Goal: Task Accomplishment & Management: Use online tool/utility

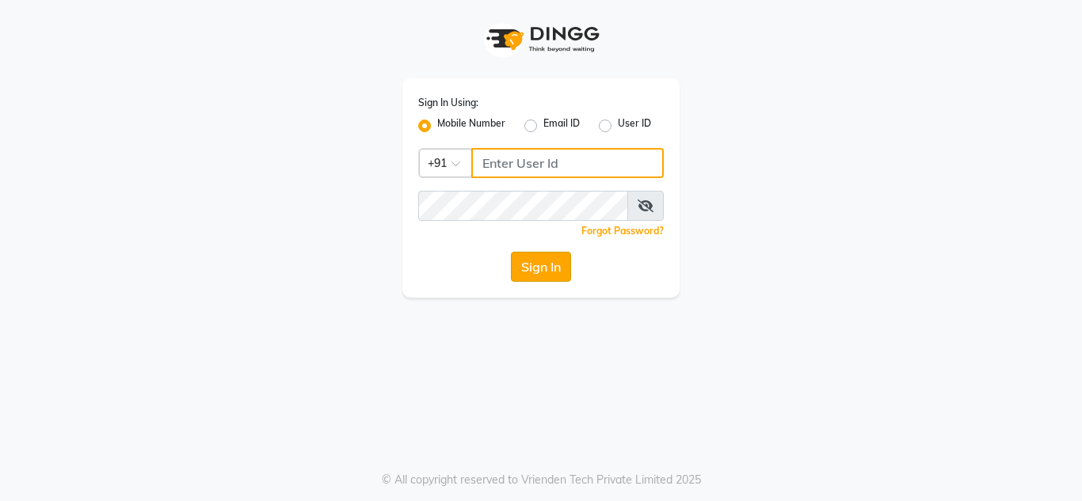
type input "8999659395"
click at [535, 277] on button "Sign In" at bounding box center [541, 267] width 60 height 30
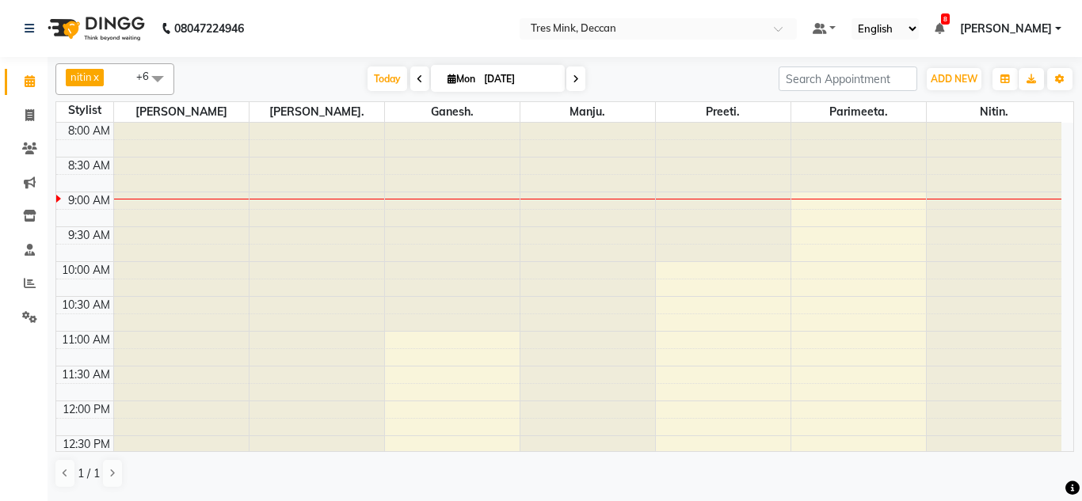
click at [506, 83] on input "[DATE]" at bounding box center [518, 79] width 79 height 24
select select "9"
select select "2025"
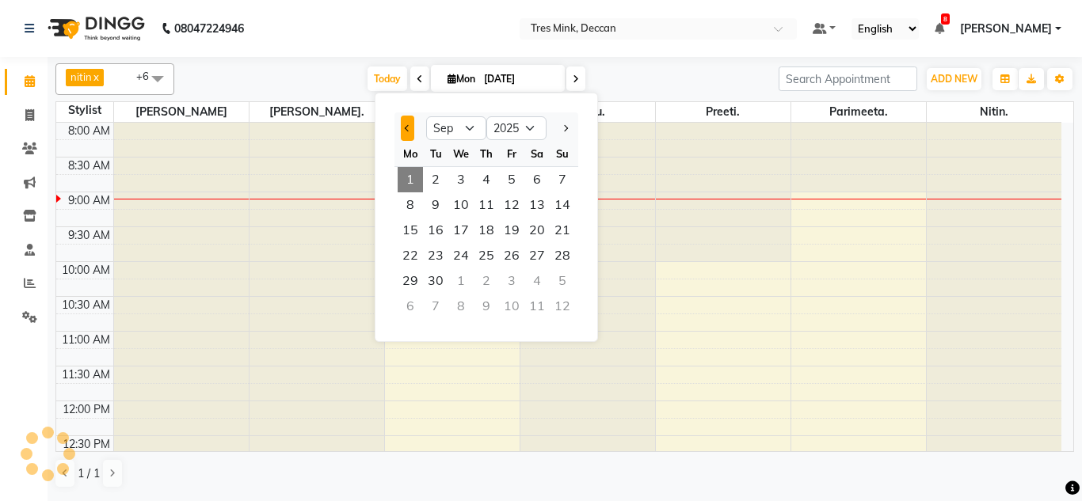
click at [406, 118] on button "Previous month" at bounding box center [407, 128] width 13 height 25
select select "8"
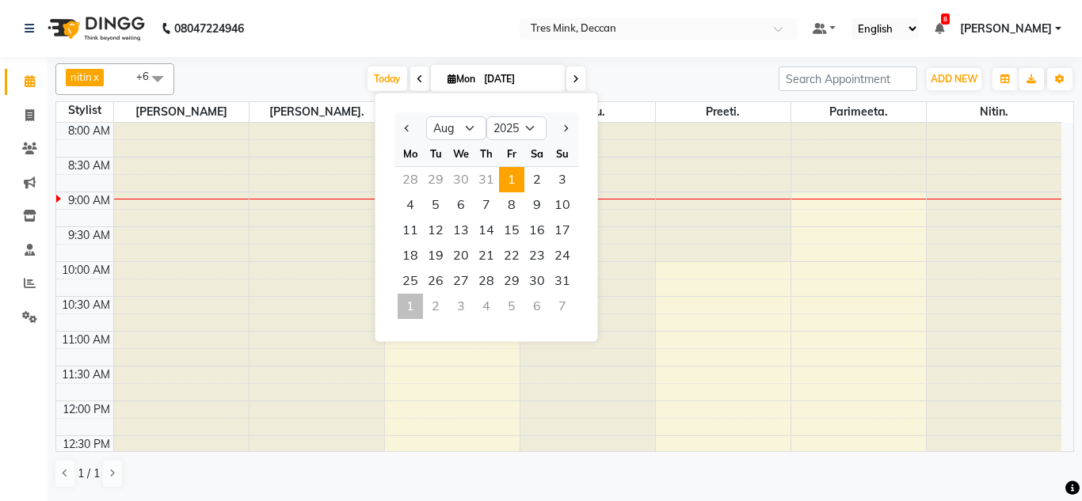
click at [504, 185] on span "1" at bounding box center [511, 179] width 25 height 25
type input "[DATE]"
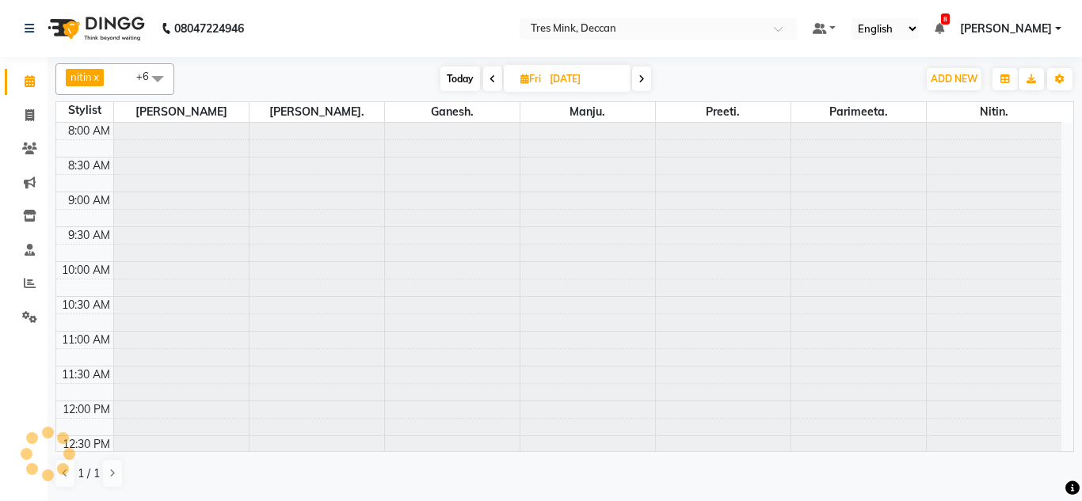
scroll to position [70, 0]
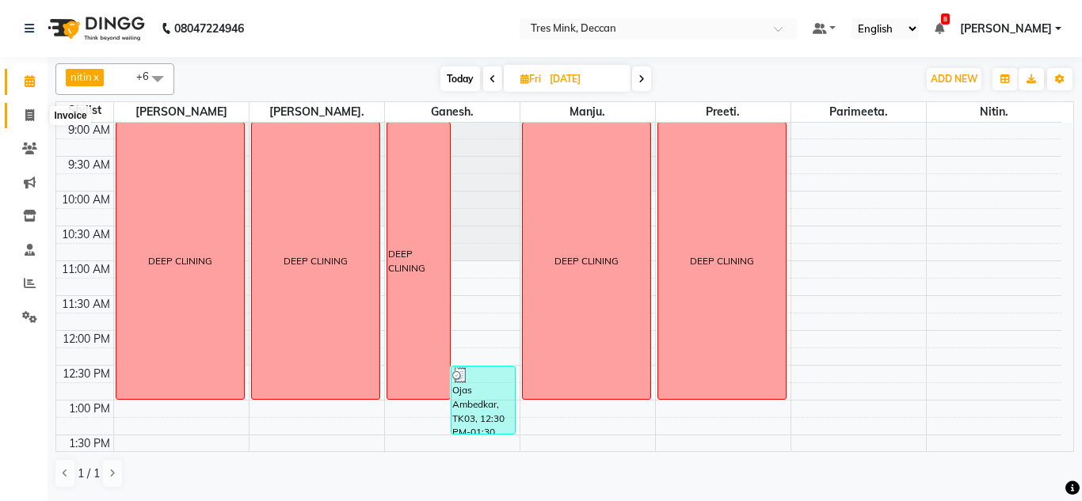
click at [32, 113] on icon at bounding box center [29, 115] width 9 height 12
select select "service"
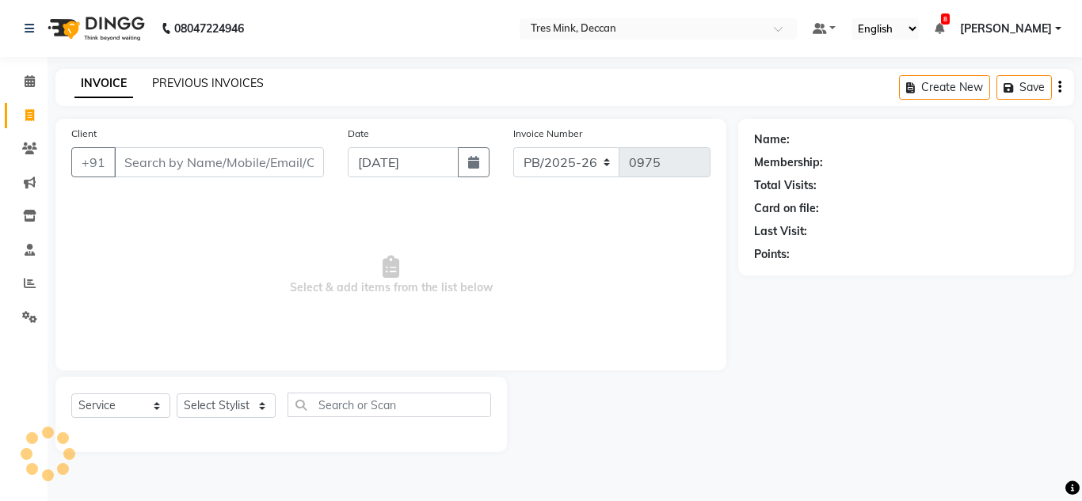
click at [227, 85] on link "PREVIOUS INVOICES" at bounding box center [208, 83] width 112 height 14
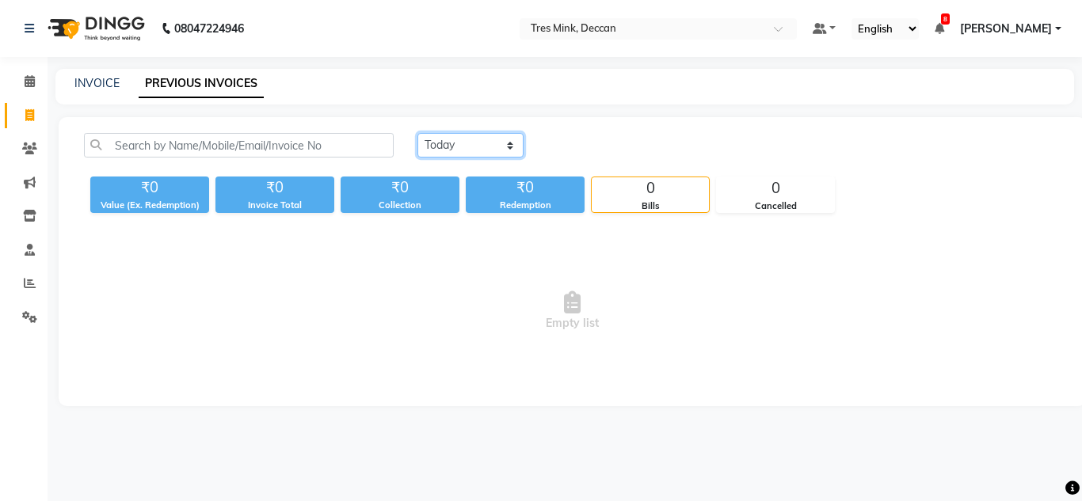
click at [451, 150] on select "[DATE] [DATE] Custom Range" at bounding box center [470, 145] width 106 height 25
select select "range"
click at [417, 133] on select "[DATE] [DATE] Custom Range" at bounding box center [470, 145] width 106 height 25
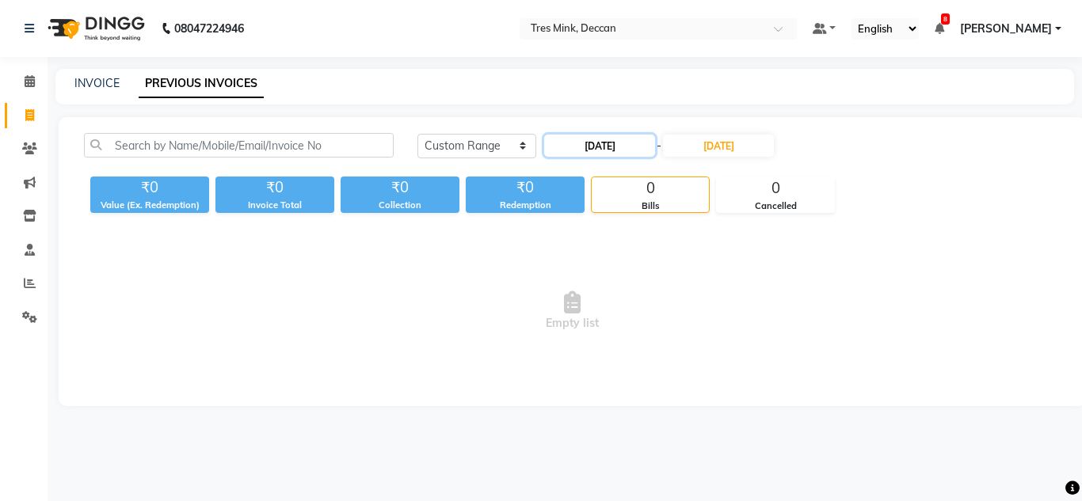
click at [575, 145] on input "[DATE]" at bounding box center [599, 146] width 111 height 22
select select "9"
select select "2025"
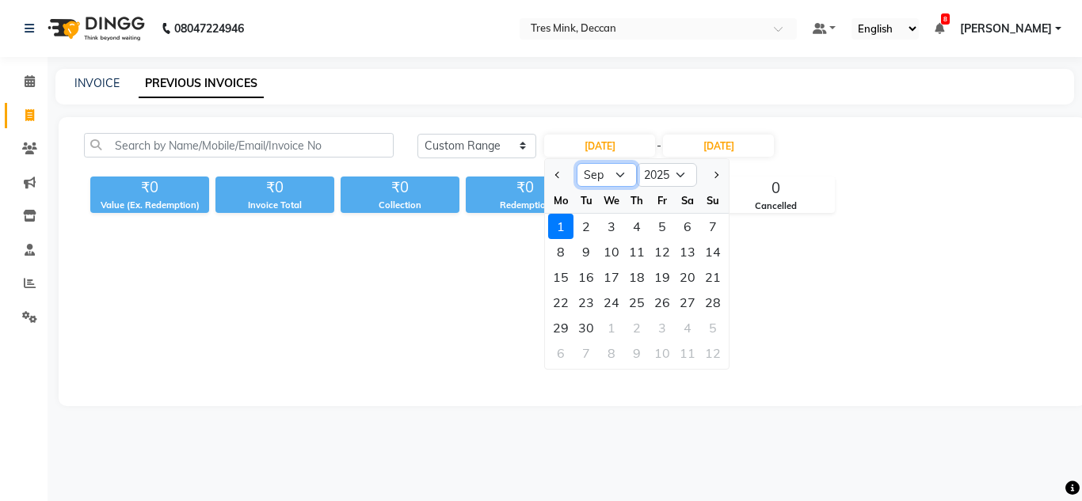
click at [620, 173] on select "Jan Feb Mar Apr May Jun Jul Aug Sep Oct Nov Dec" at bounding box center [607, 175] width 60 height 24
select select "8"
click at [577, 163] on select "Jan Feb Mar Apr May Jun Jul Aug Sep Oct Nov Dec" at bounding box center [607, 175] width 60 height 24
click at [674, 227] on div "1" at bounding box center [661, 226] width 25 height 25
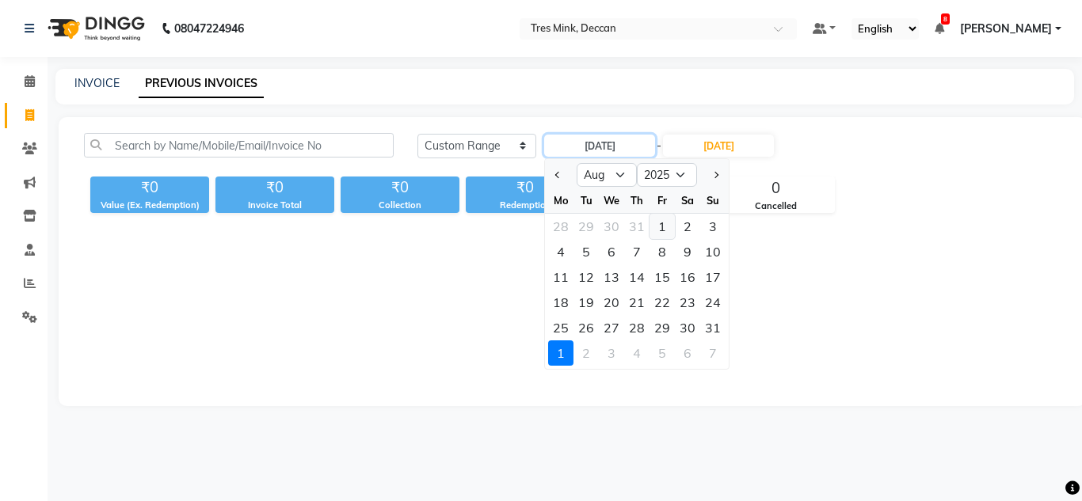
type input "[DATE]"
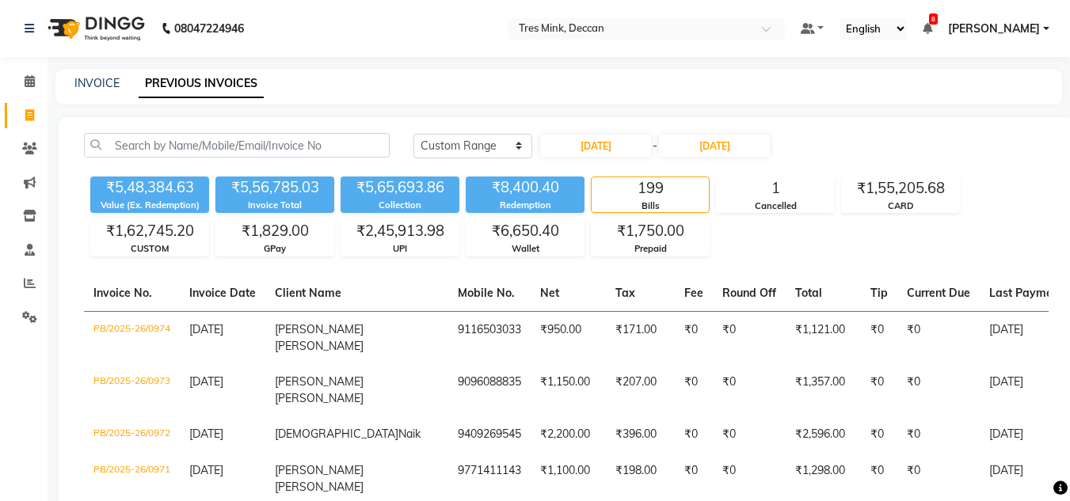
click at [465, 158] on div "Today Yesterday Custom Range 01-08-2025 - 01-09-2025" at bounding box center [731, 151] width 659 height 37
click at [470, 149] on select "[DATE] [DATE] Custom Range" at bounding box center [472, 146] width 119 height 25
select select "today"
click at [413, 134] on select "[DATE] [DATE] Custom Range" at bounding box center [472, 146] width 119 height 25
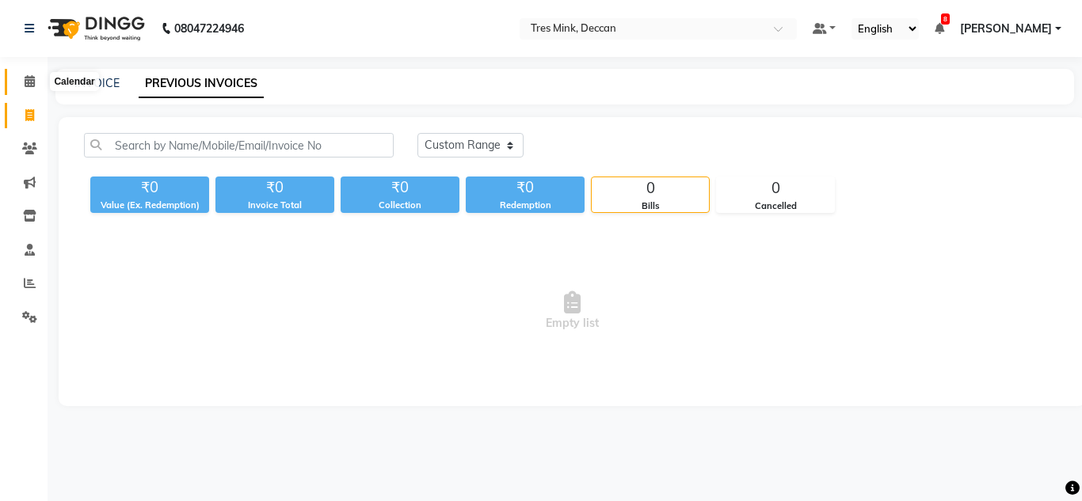
click at [34, 81] on icon at bounding box center [30, 81] width 10 height 12
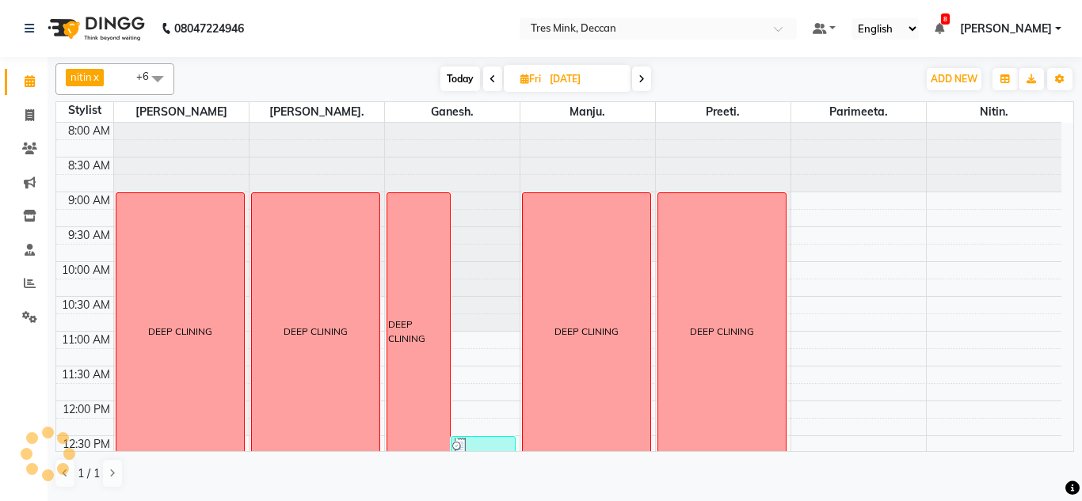
scroll to position [70, 0]
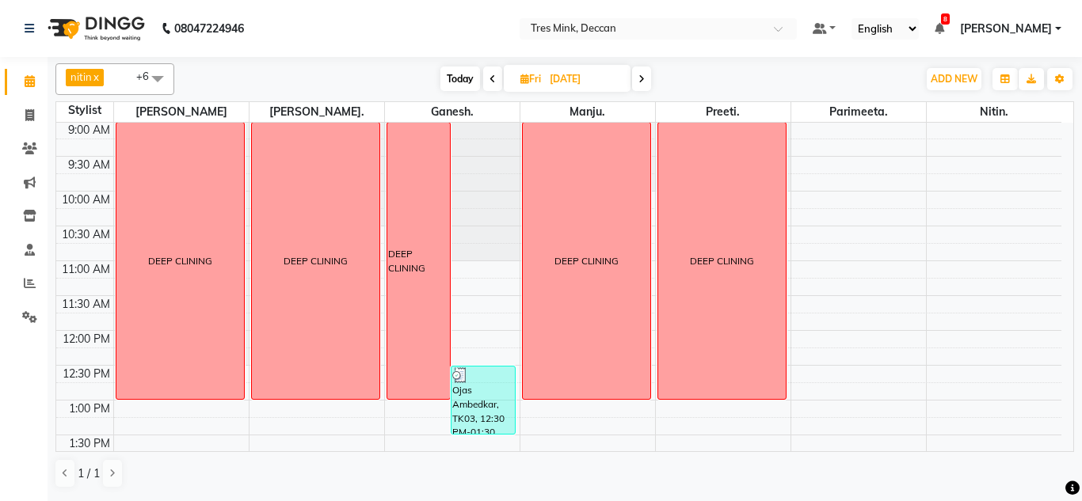
click at [645, 84] on span at bounding box center [641, 79] width 19 height 25
type input "02-08-2025"
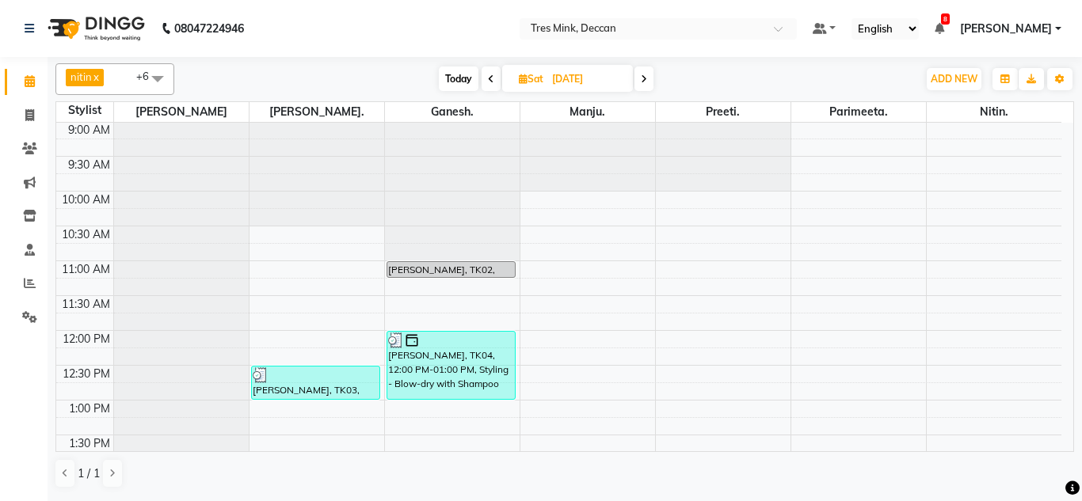
click at [630, 82] on span "Sat 02-08-2025" at bounding box center [567, 78] width 131 height 27
click at [607, 83] on input "02-08-2025" at bounding box center [586, 79] width 79 height 24
select select "8"
select select "2025"
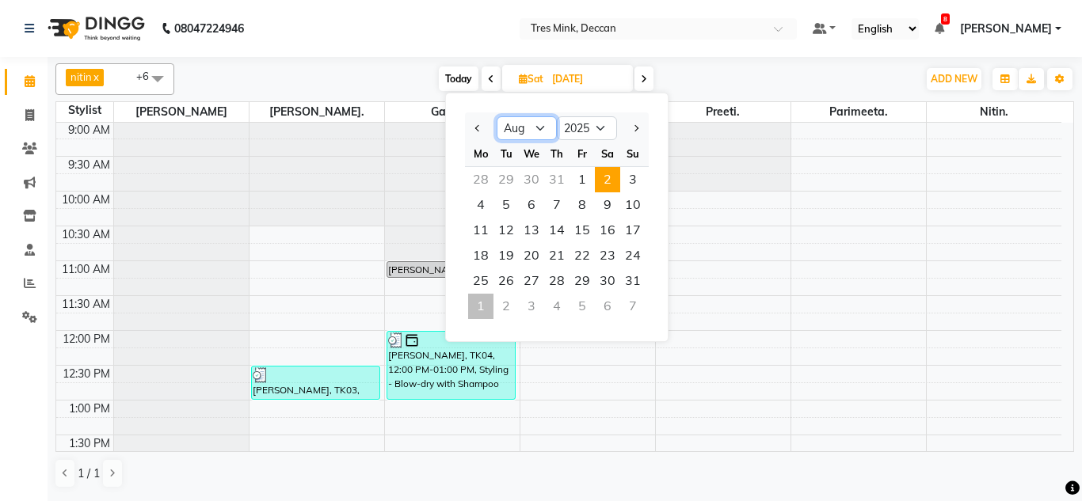
click at [542, 133] on select "Jan Feb Mar Apr May Jun Jul Aug Sep Oct Nov Dec" at bounding box center [527, 128] width 60 height 24
click at [497, 116] on select "Jan Feb Mar Apr May Jun Jul Aug Sep Oct Nov Dec" at bounding box center [527, 128] width 60 height 24
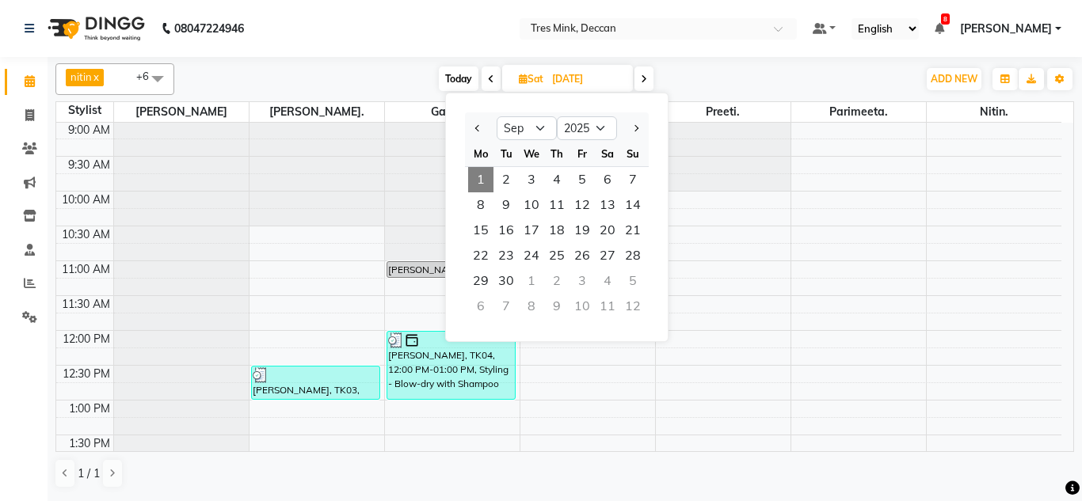
click at [643, 135] on div at bounding box center [633, 128] width 32 height 25
click at [641, 130] on button "Next month" at bounding box center [635, 128] width 13 height 25
select select "10"
click at [398, 52] on div at bounding box center [452, 52] width 135 height 0
select select "59501"
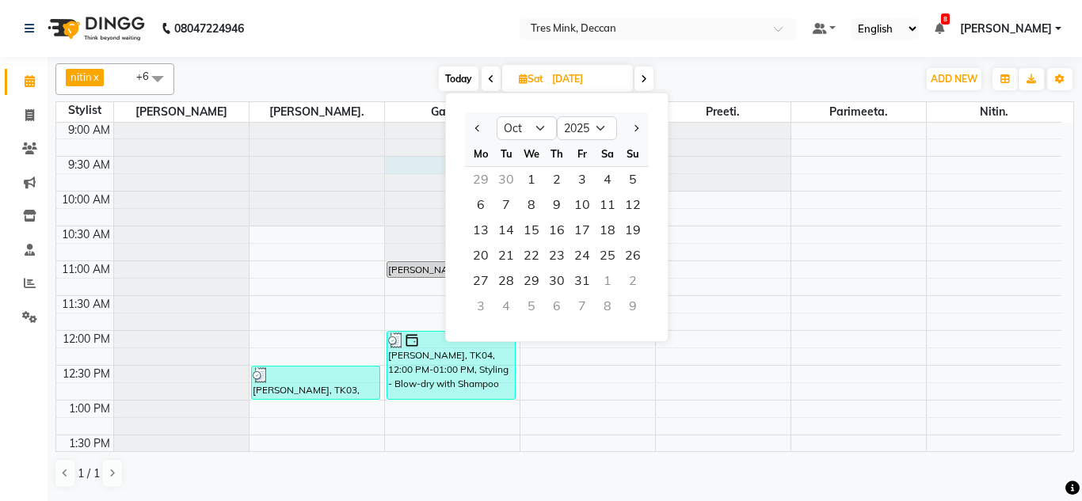
select select "tentative"
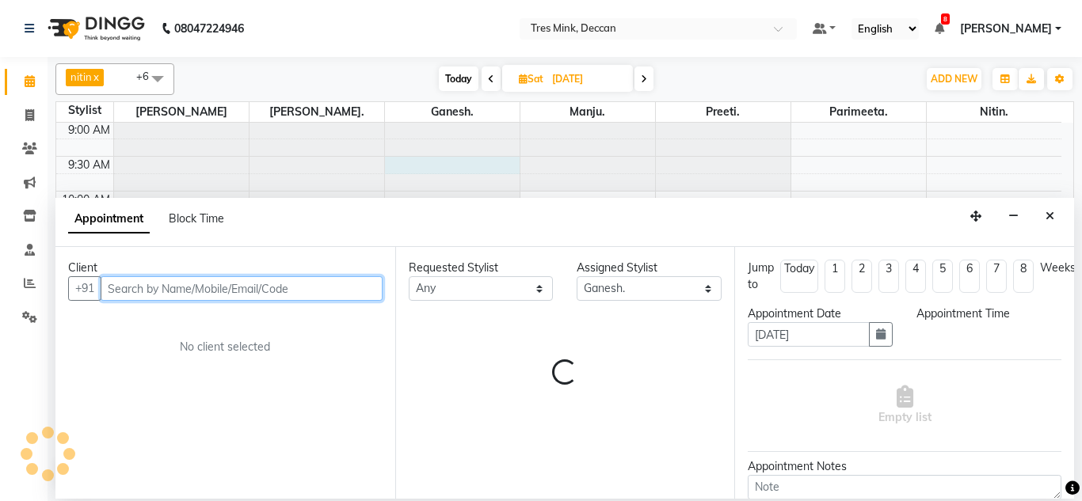
select select "570"
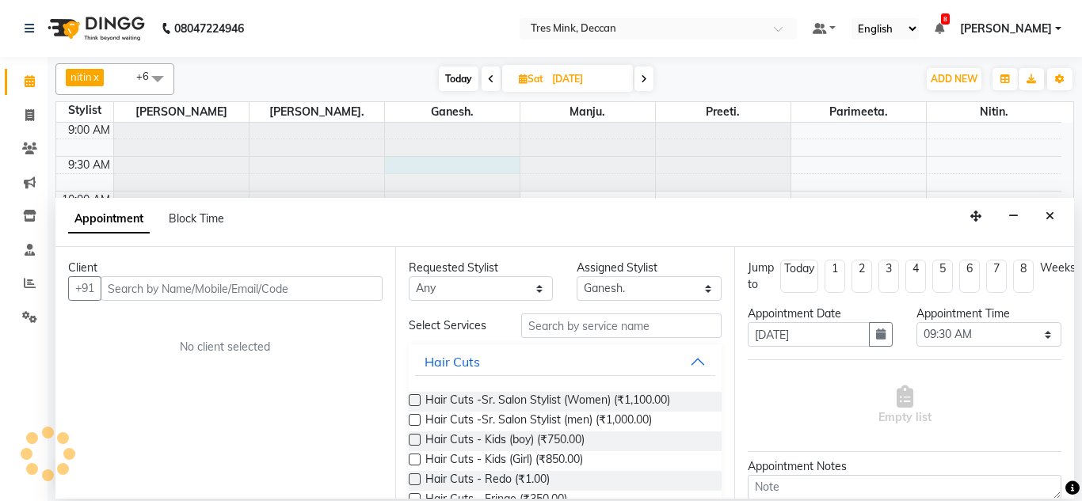
click at [469, 86] on span "Today" at bounding box center [459, 79] width 40 height 25
type input "[DATE]"
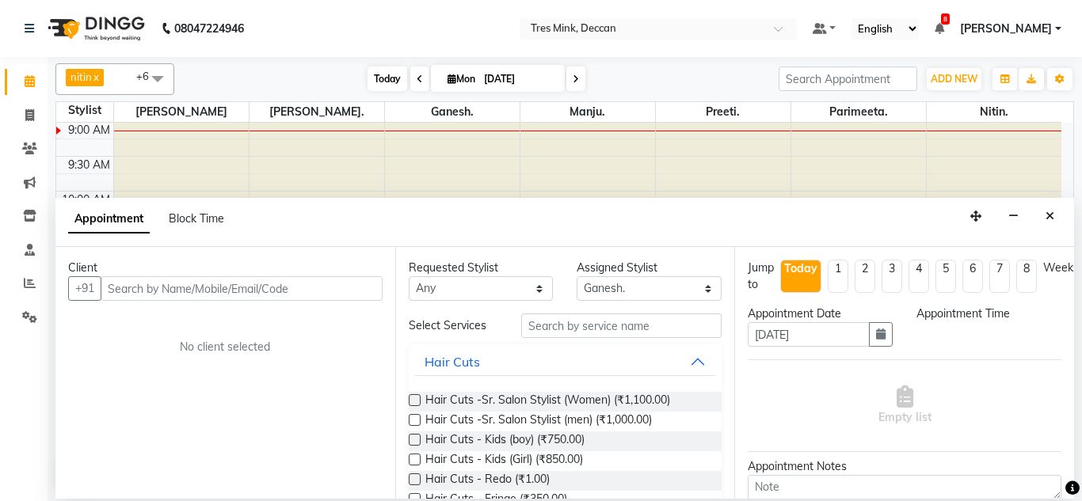
select select "570"
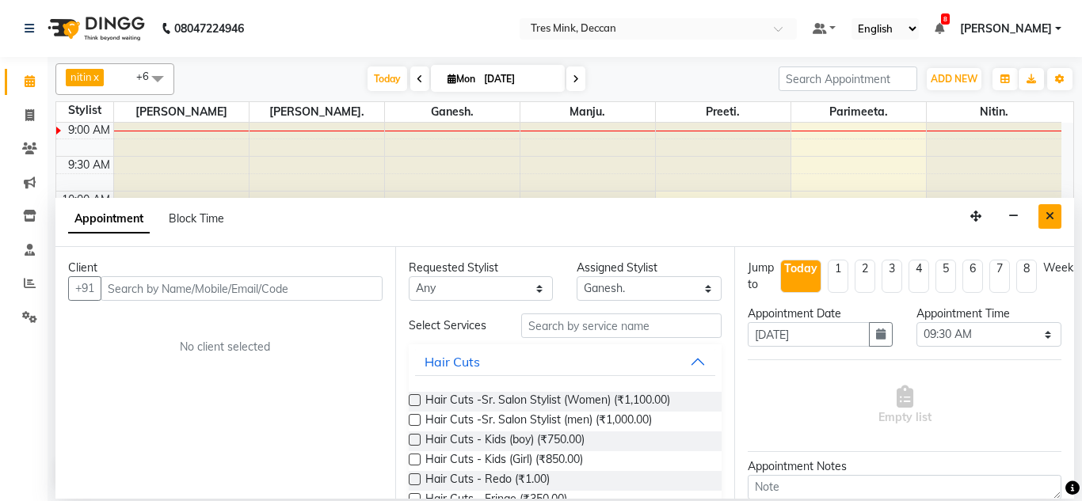
click at [1049, 222] on icon "Close" at bounding box center [1049, 216] width 9 height 11
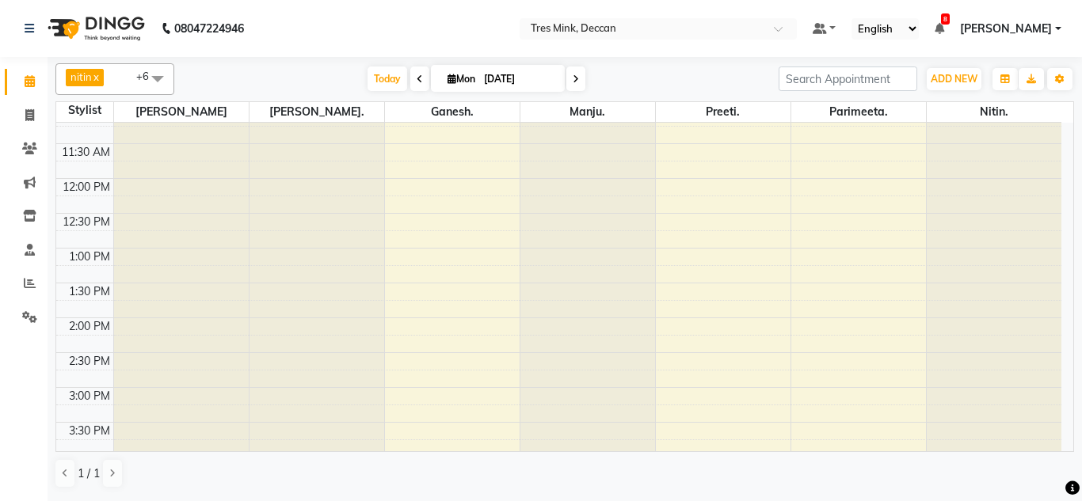
scroll to position [229, 0]
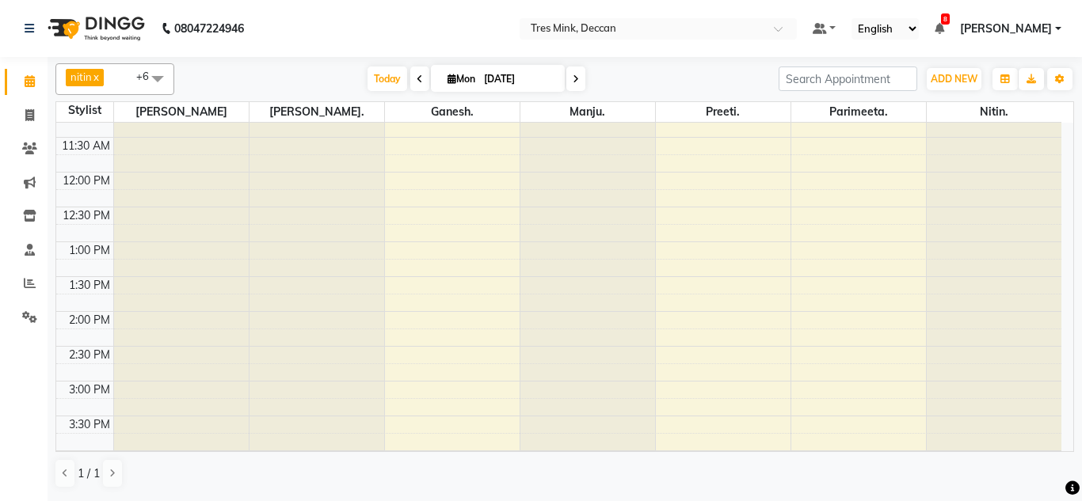
click at [490, 83] on input "[DATE]" at bounding box center [518, 79] width 79 height 24
select select "9"
select select "2025"
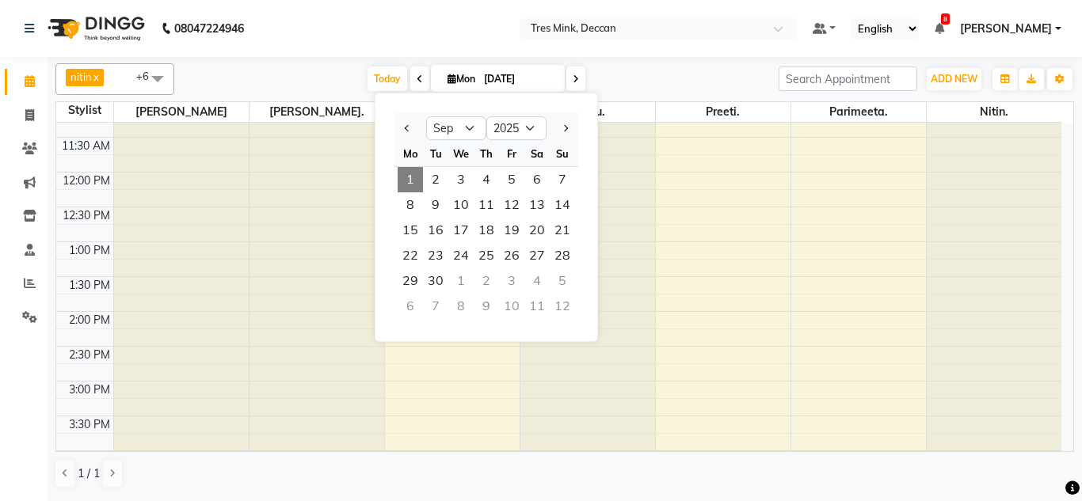
click at [719, 274] on div "8:00 AM 8:30 AM 9:00 AM 9:30 AM 10:00 AM 10:30 AM 11:00 AM 11:30 AM 12:00 PM 12…" at bounding box center [558, 346] width 1005 height 905
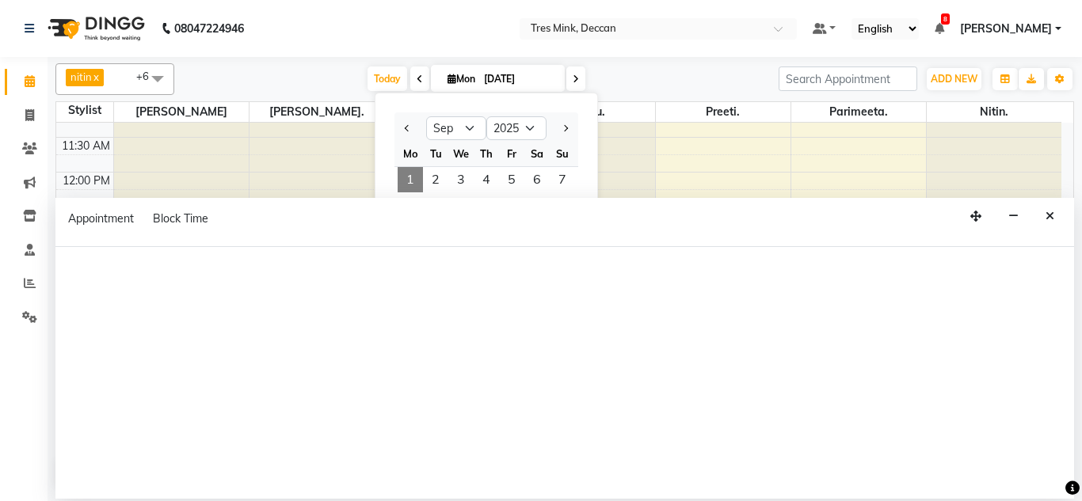
select select "59502"
select select "795"
select select "tentative"
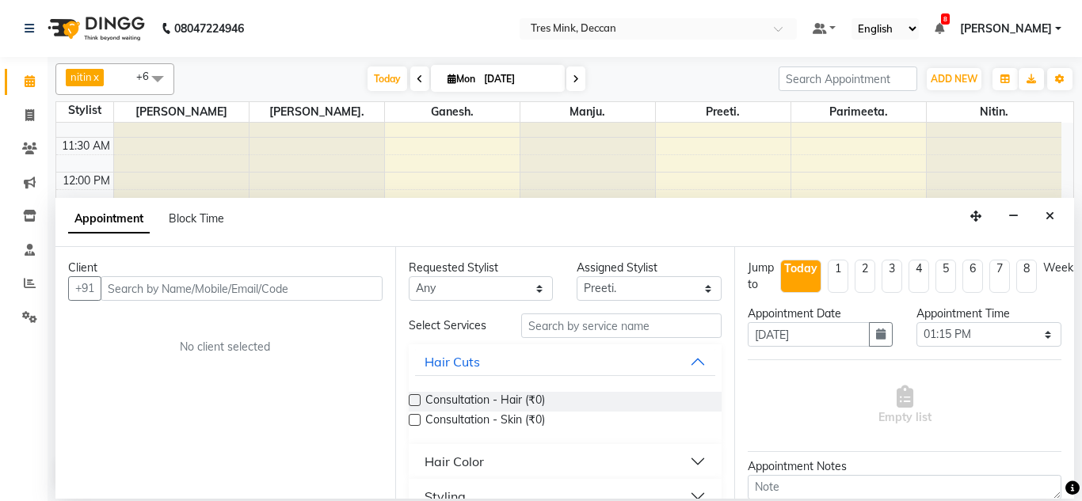
click at [1047, 216] on icon "Close" at bounding box center [1049, 216] width 9 height 11
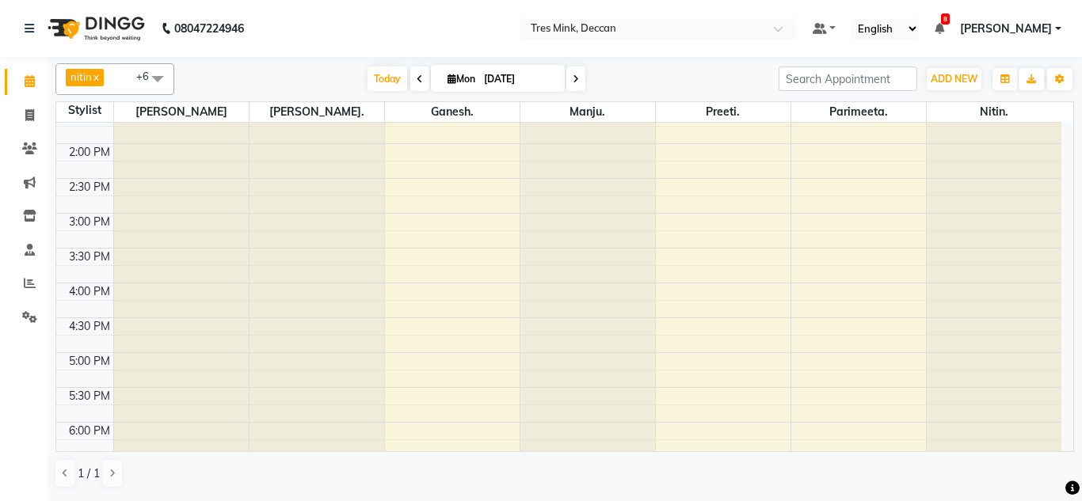
scroll to position [554, 0]
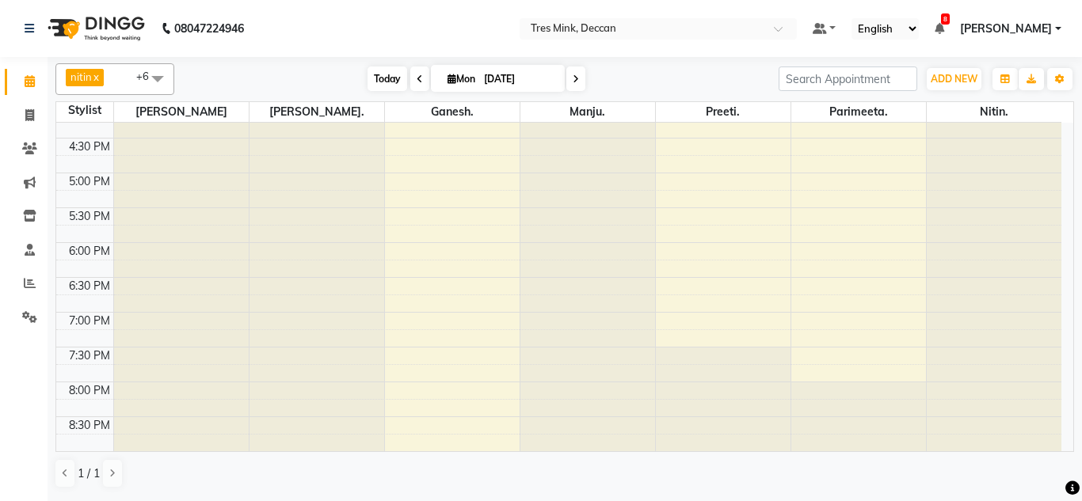
click at [367, 87] on span "Today" at bounding box center [387, 79] width 40 height 25
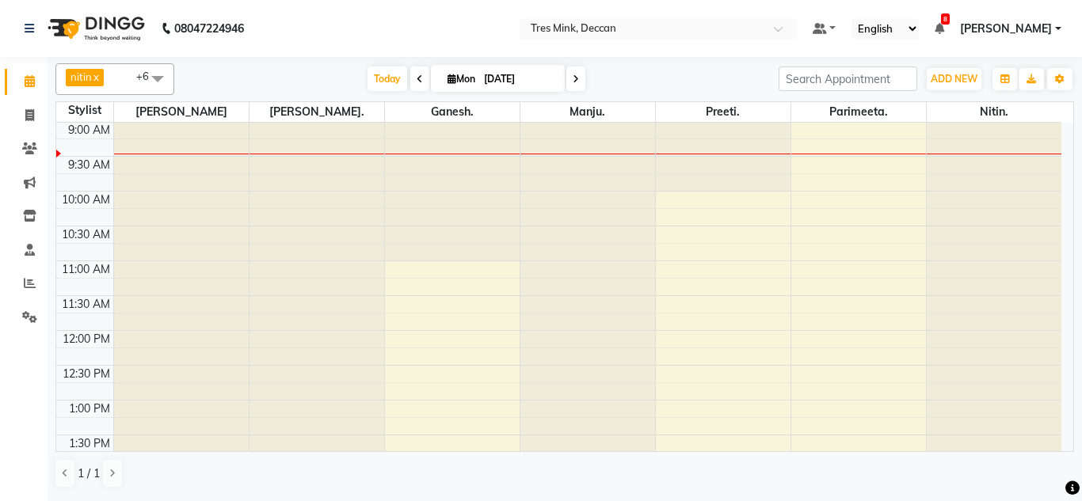
scroll to position [0, 0]
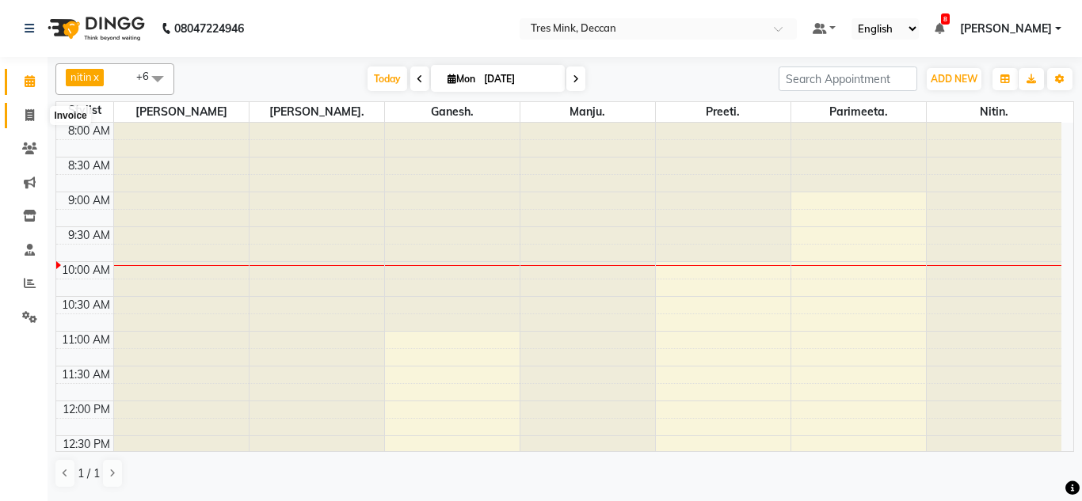
click at [40, 110] on span at bounding box center [30, 116] width 28 height 18
select select "service"
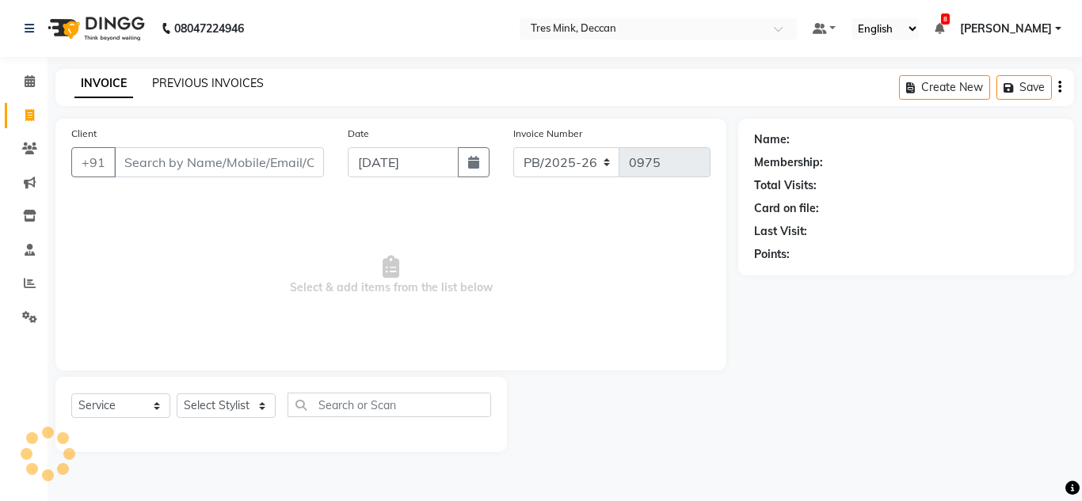
click at [171, 82] on link "PREVIOUS INVOICES" at bounding box center [208, 83] width 112 height 14
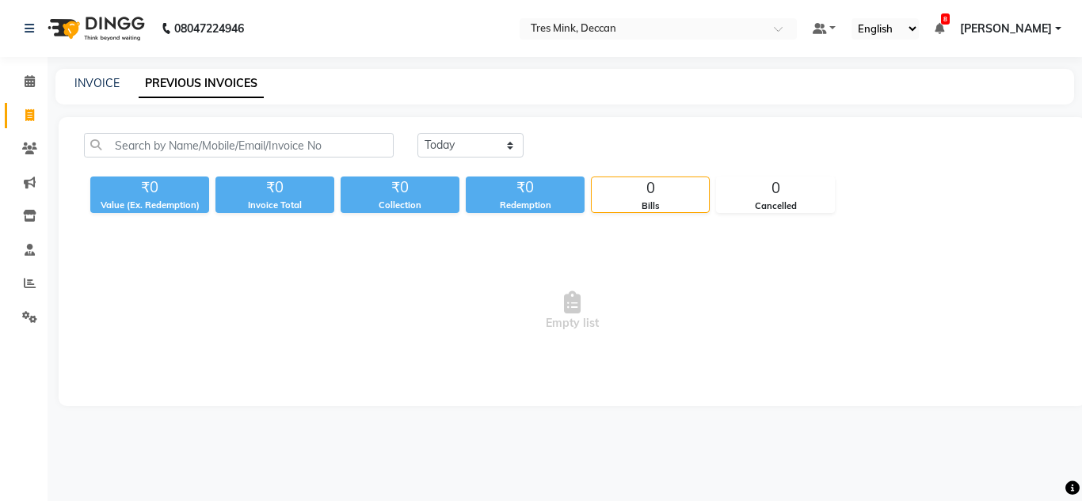
click at [279, 158] on div "[DATE] [DATE] Custom Range" at bounding box center [572, 151] width 1000 height 37
click at [432, 154] on select "[DATE] [DATE] Custom Range" at bounding box center [470, 145] width 106 height 25
click at [450, 225] on div "Today Yesterday Custom Range ₹0 Value (Ex. Redemption) ₹0 Invoice Total ₹0 Coll…" at bounding box center [572, 261] width 1027 height 289
click at [456, 154] on select "[DATE] [DATE] Custom Range" at bounding box center [470, 145] width 106 height 25
select select "range"
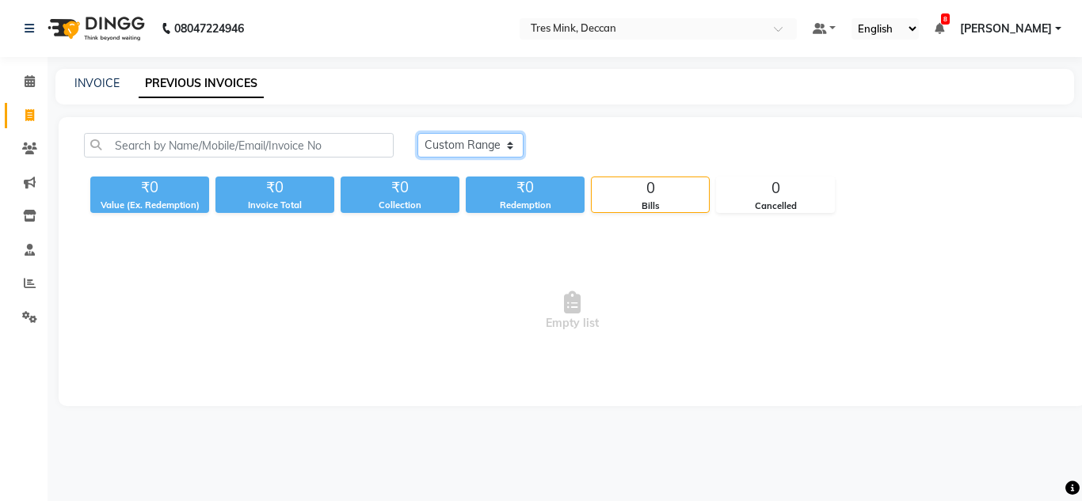
click at [417, 133] on select "[DATE] [DATE] Custom Range" at bounding box center [470, 145] width 106 height 25
click at [587, 132] on div "Today Yesterday Custom Range 01-09-2025 - 01-09-2025 ₹0 Value (Ex. Redemption) …" at bounding box center [572, 261] width 1027 height 289
click at [588, 150] on input "[DATE]" at bounding box center [599, 146] width 111 height 22
select select "9"
select select "2025"
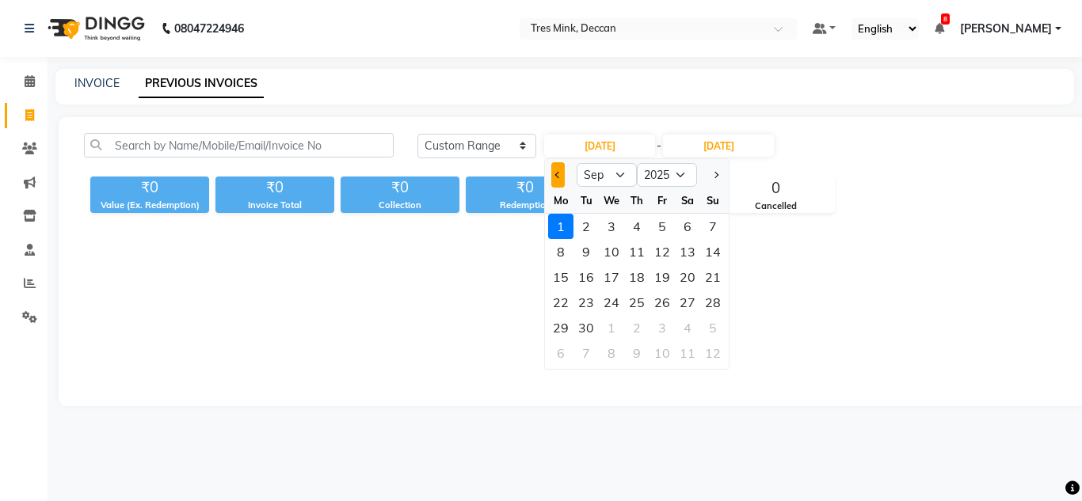
click at [558, 172] on span "Previous month" at bounding box center [558, 175] width 6 height 6
select select "8"
click at [695, 324] on div "30" at bounding box center [687, 327] width 25 height 25
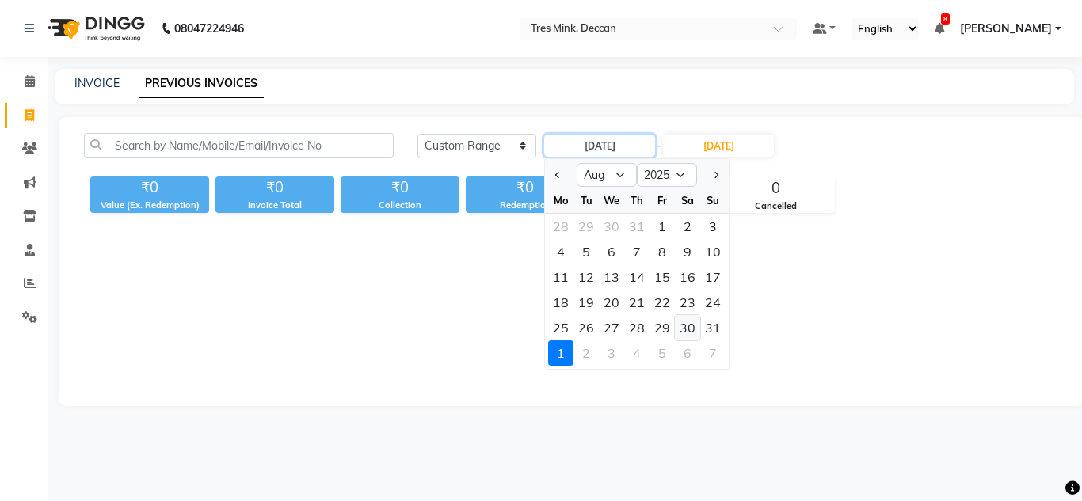
type input "[DATE]"
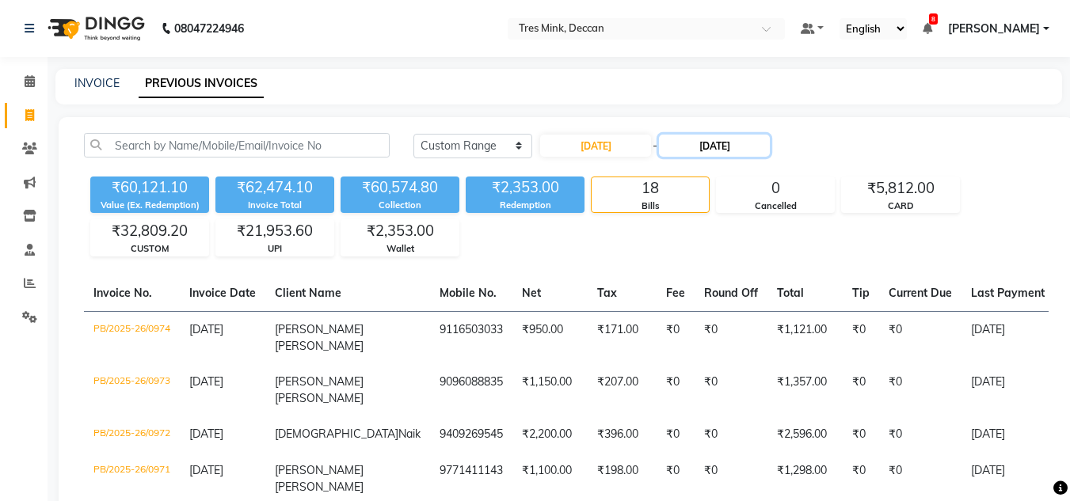
click at [728, 143] on input "[DATE]" at bounding box center [714, 146] width 111 height 22
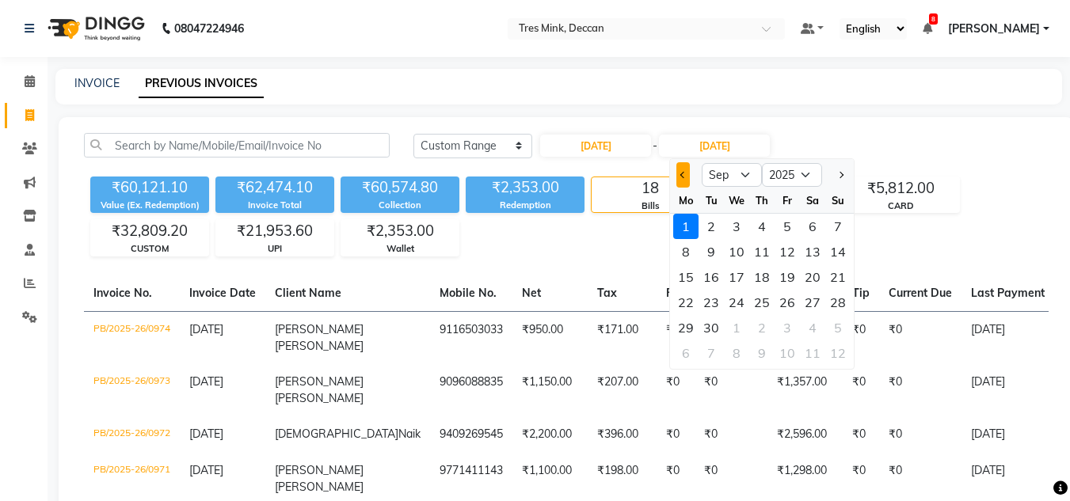
click at [676, 171] on button "Previous month" at bounding box center [682, 174] width 13 height 25
select select "8"
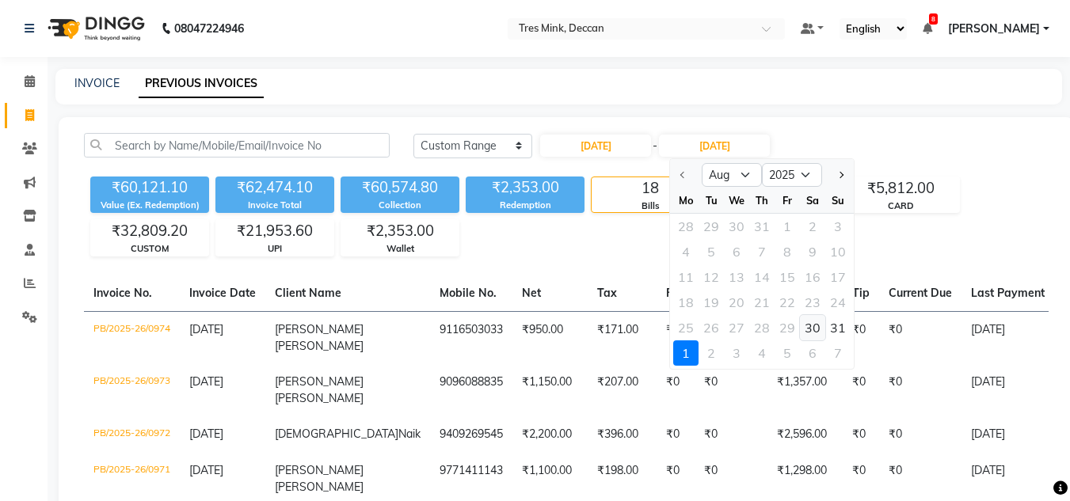
click at [810, 332] on div "30" at bounding box center [812, 327] width 25 height 25
type input "[DATE]"
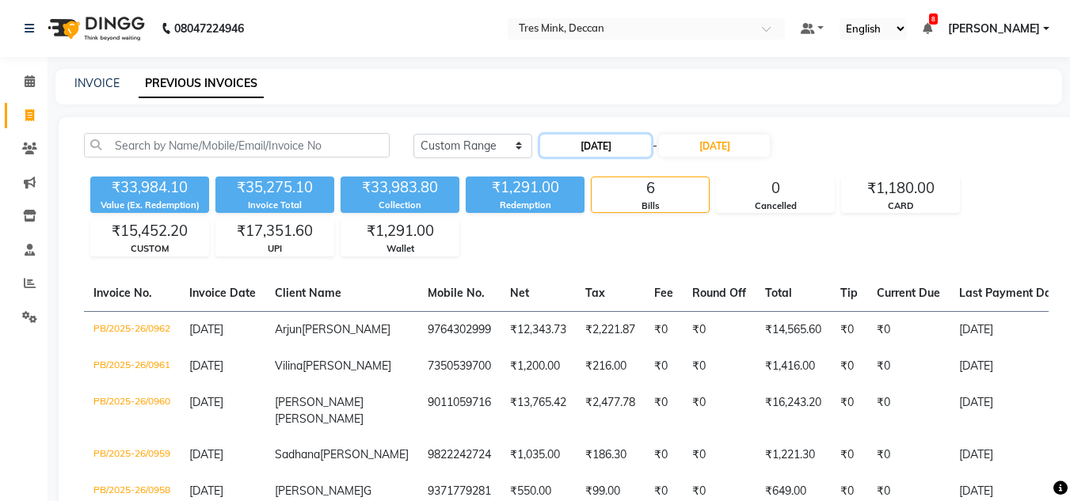
click at [600, 138] on input "[DATE]" at bounding box center [595, 146] width 111 height 22
select select "8"
select select "2025"
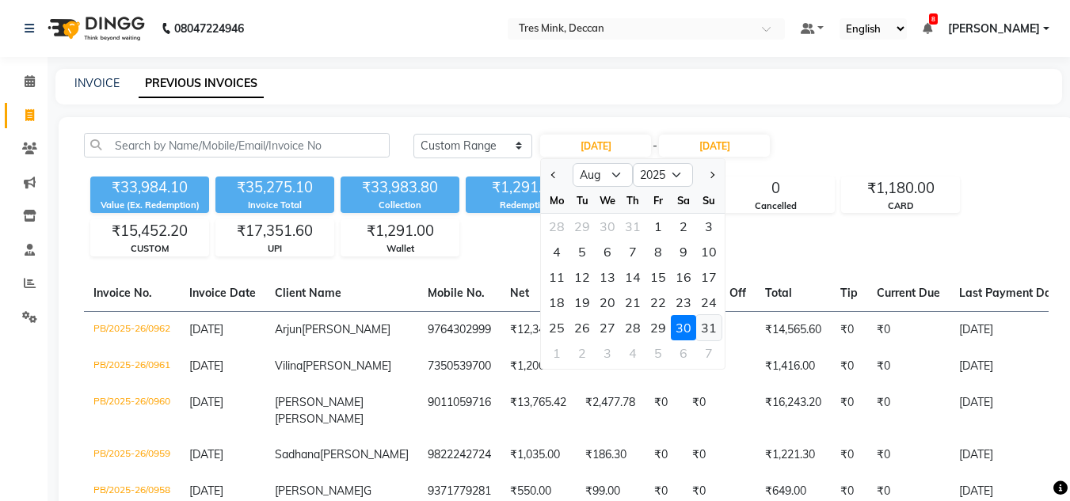
click at [705, 327] on div "31" at bounding box center [708, 327] width 25 height 25
type input "[DATE]"
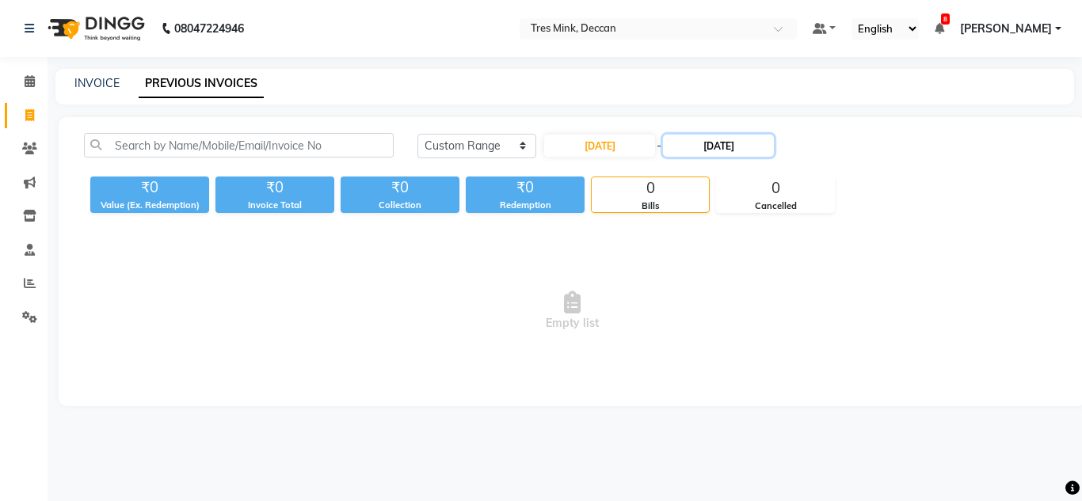
click at [712, 136] on input "[DATE]" at bounding box center [718, 146] width 111 height 22
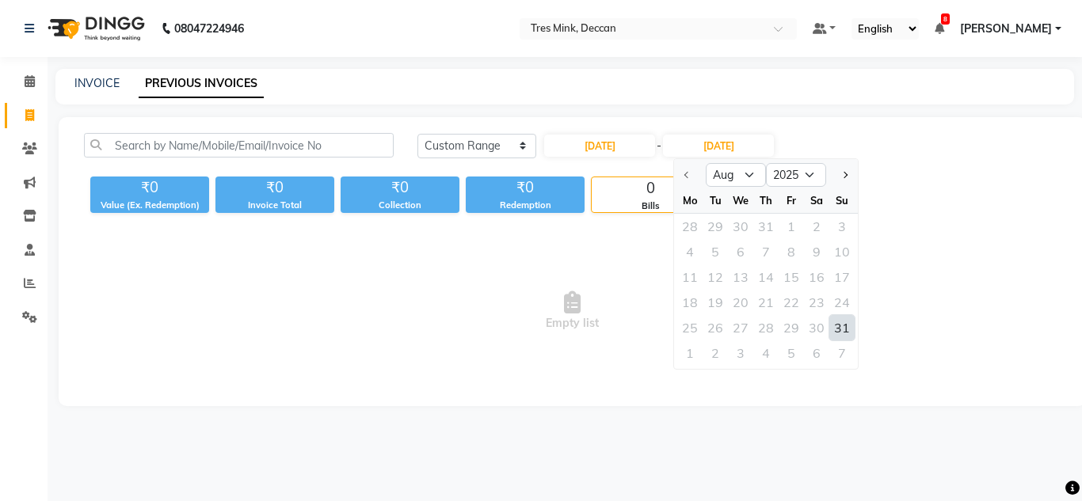
click at [847, 329] on div "31" at bounding box center [841, 327] width 25 height 25
type input "[DATE]"
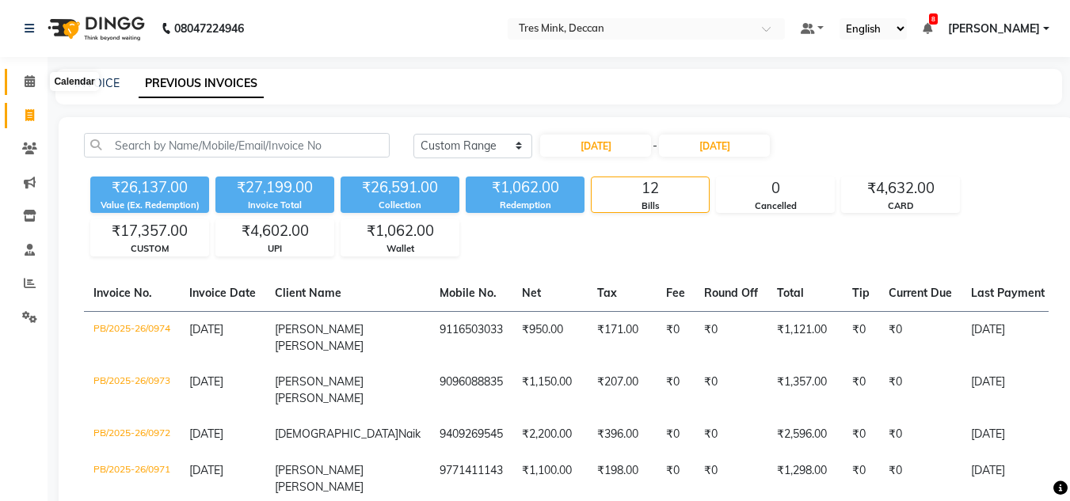
click at [34, 77] on icon at bounding box center [30, 81] width 10 height 12
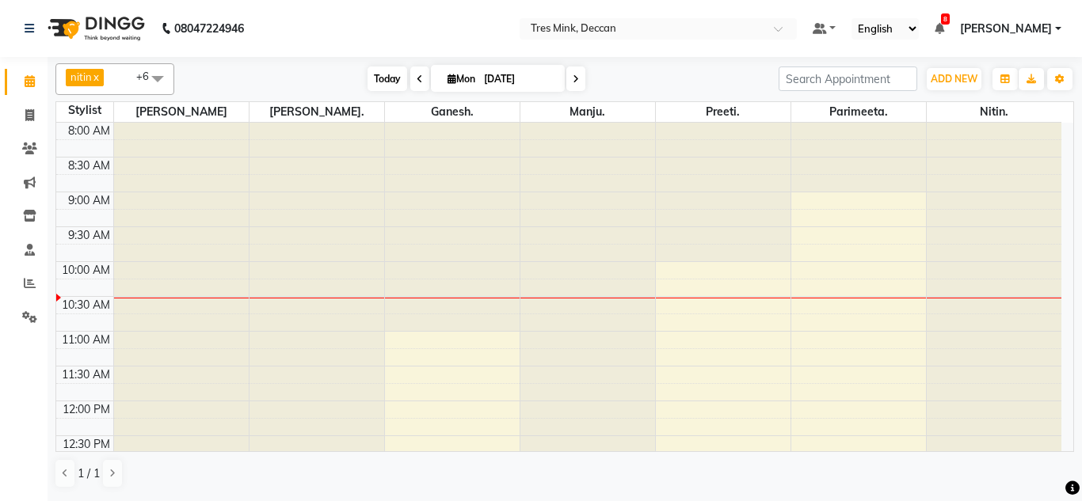
click at [373, 77] on span "Today" at bounding box center [387, 79] width 40 height 25
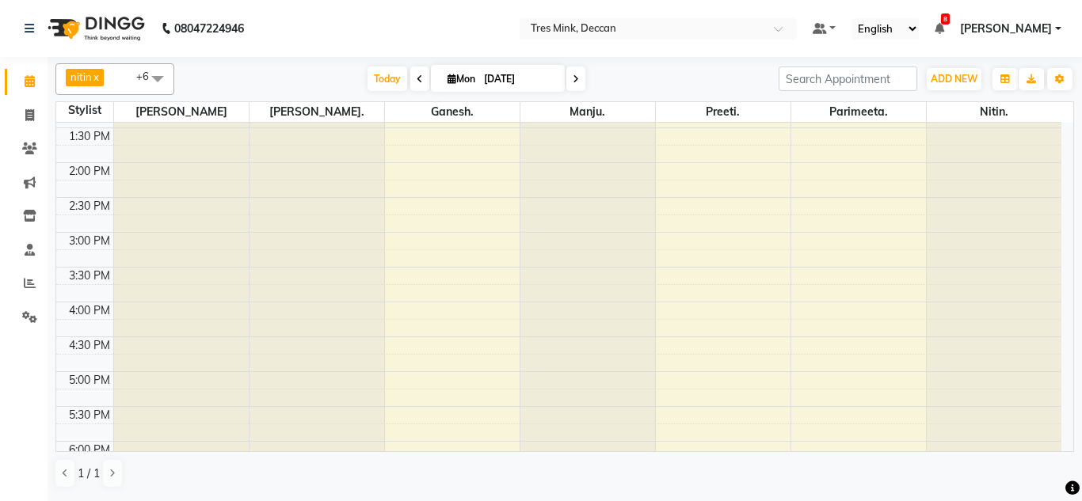
scroll to position [577, 0]
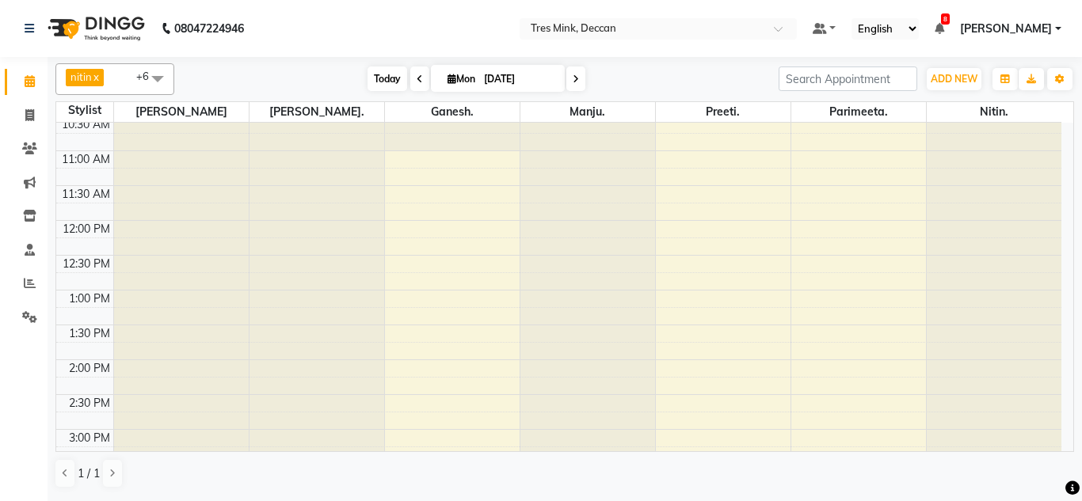
click at [381, 79] on span "Today" at bounding box center [387, 79] width 40 height 25
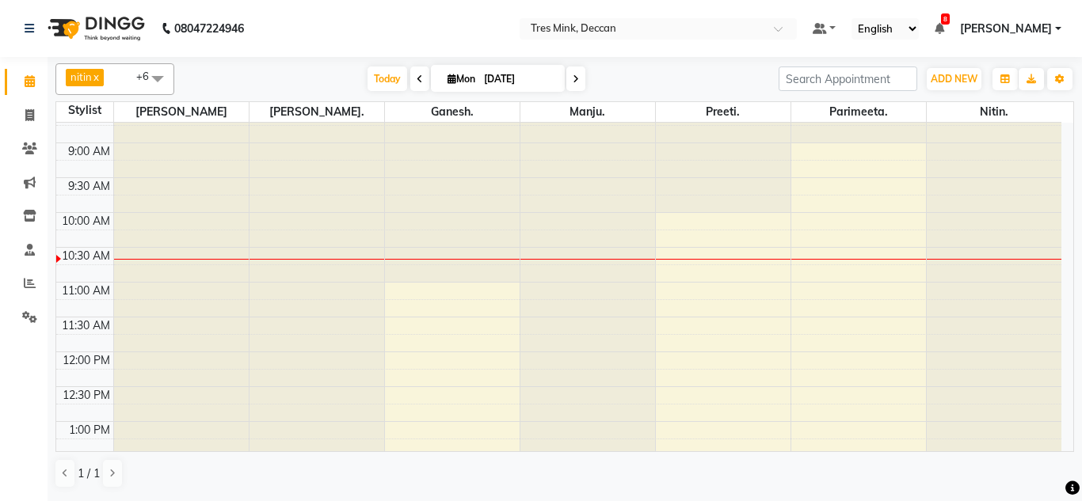
scroll to position [0, 0]
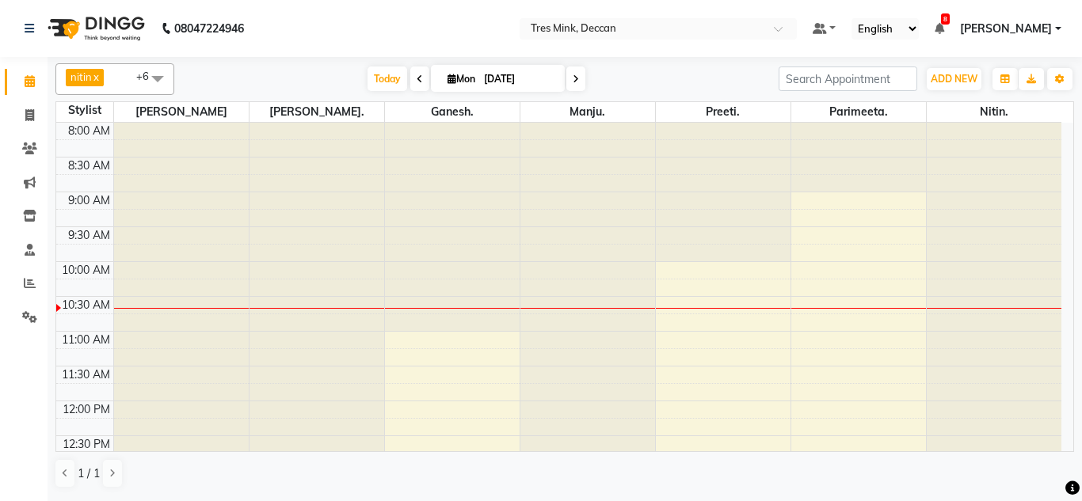
click at [576, 82] on icon at bounding box center [576, 79] width 6 height 10
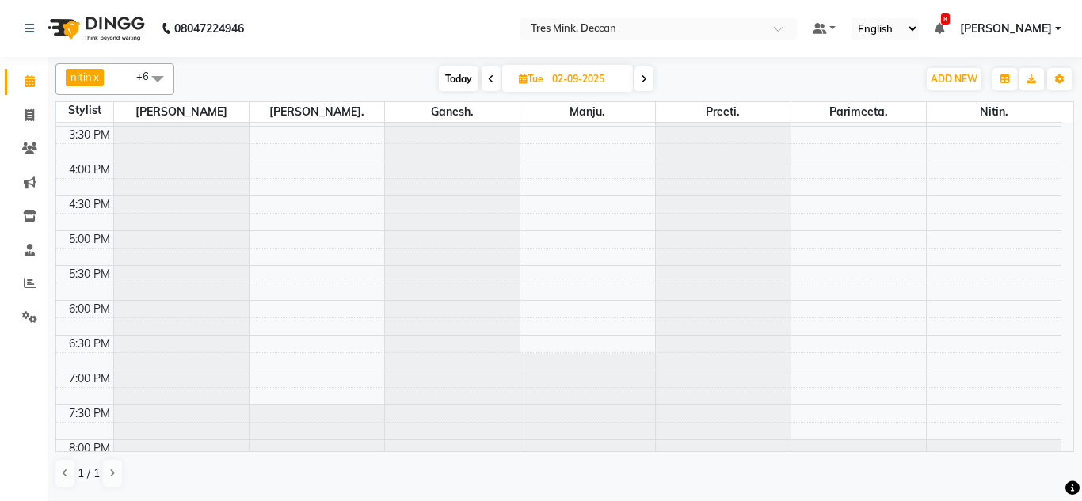
scroll to position [577, 0]
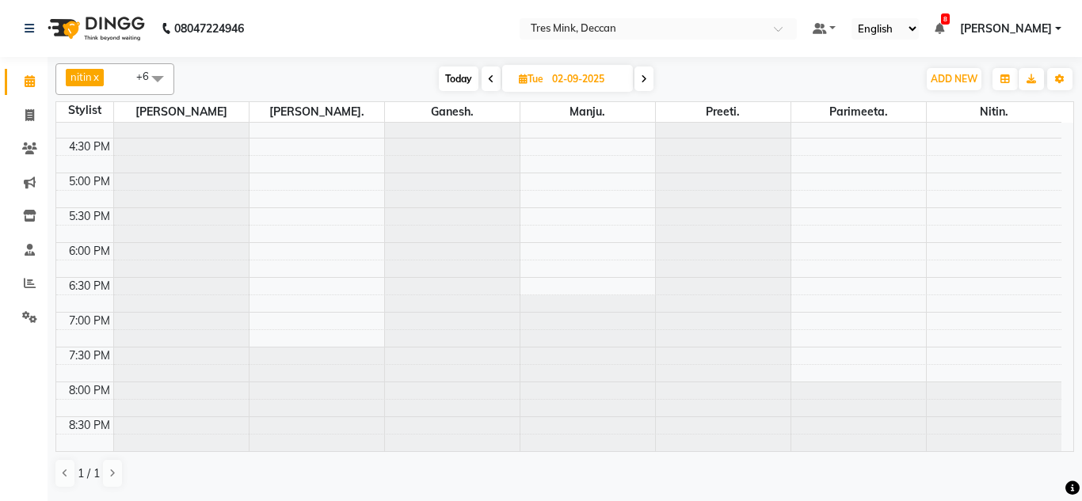
click at [645, 69] on span at bounding box center [643, 79] width 19 height 25
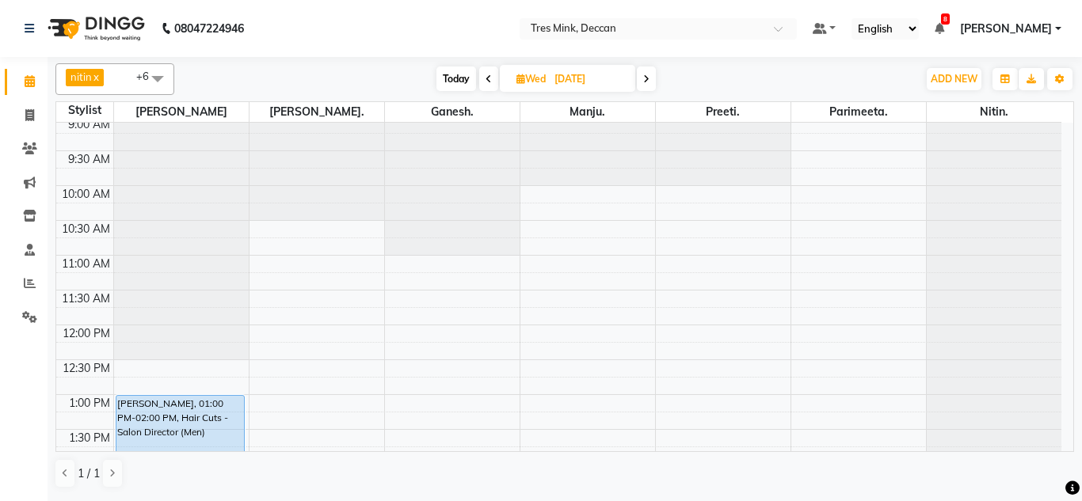
scroll to position [0, 0]
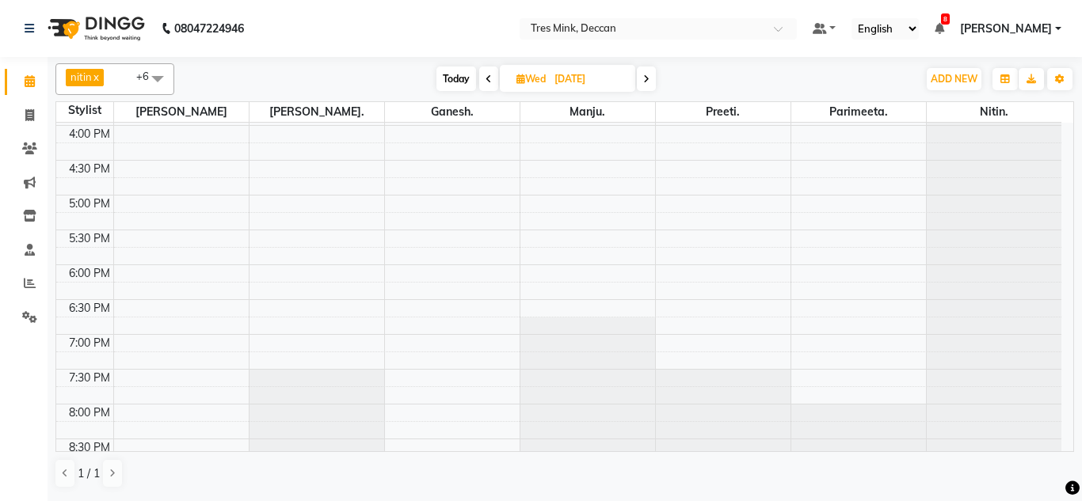
click at [653, 78] on span at bounding box center [646, 79] width 19 height 25
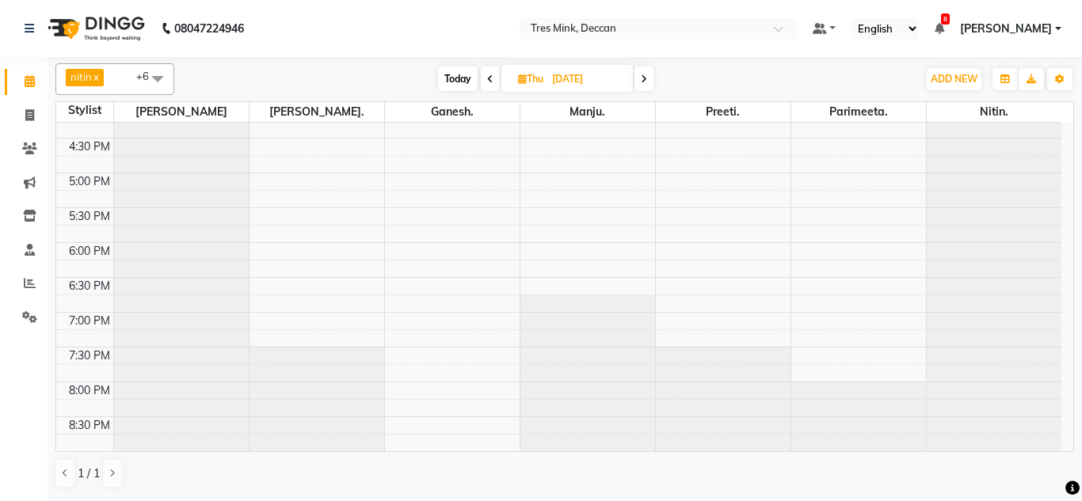
click at [642, 85] on span at bounding box center [643, 79] width 19 height 25
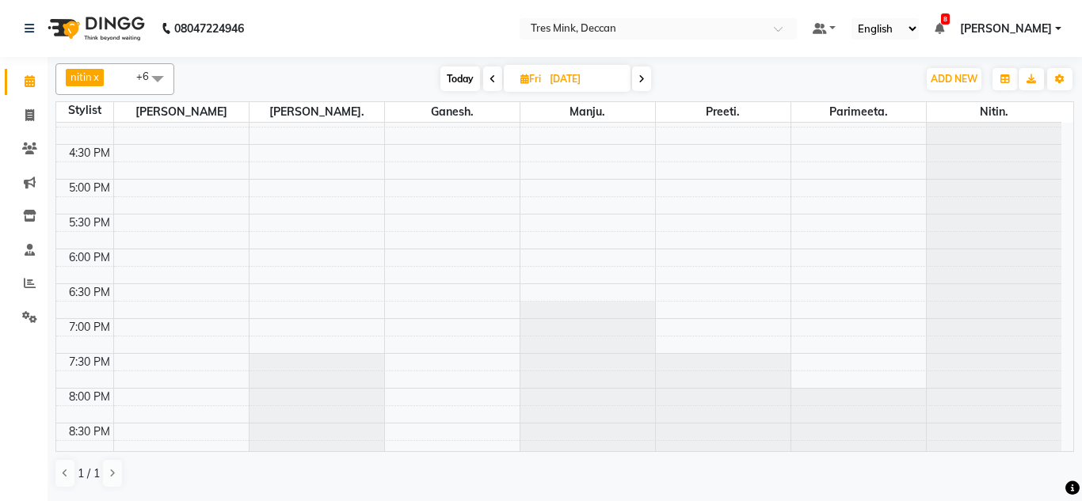
scroll to position [577, 0]
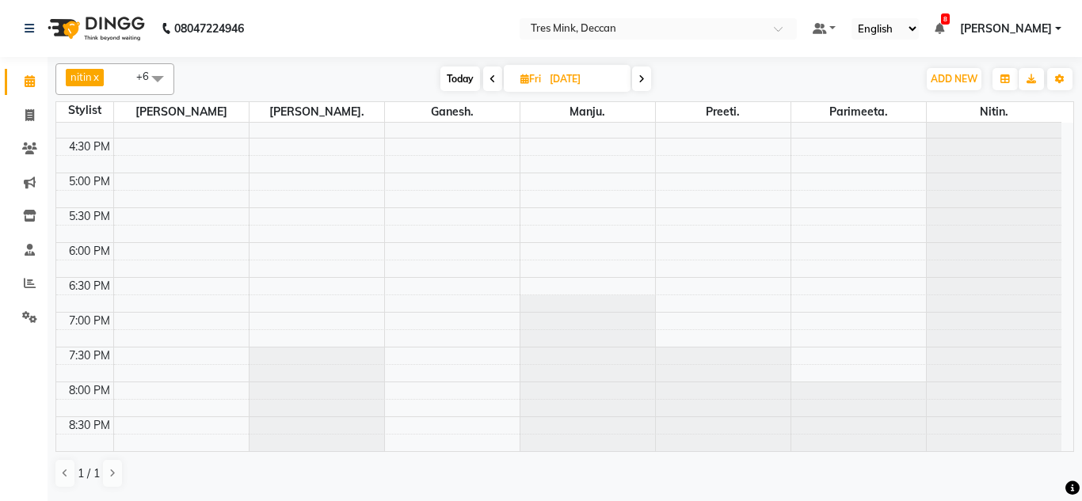
click at [643, 87] on span at bounding box center [641, 79] width 19 height 25
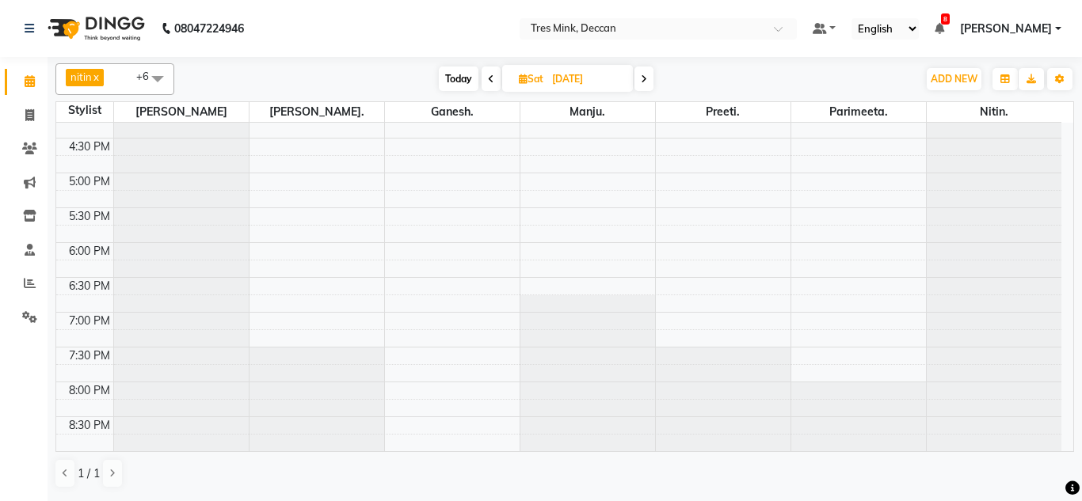
click at [645, 82] on icon at bounding box center [644, 79] width 6 height 10
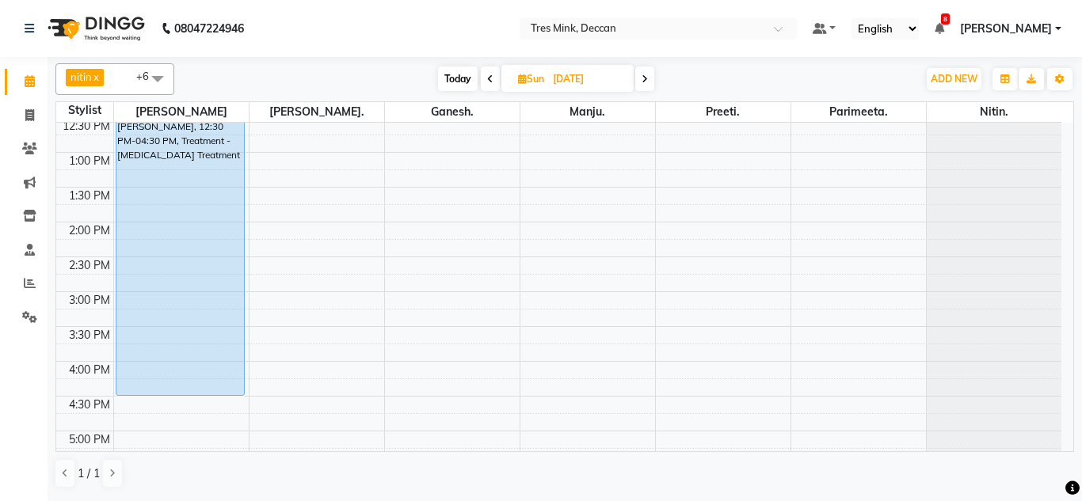
scroll to position [260, 0]
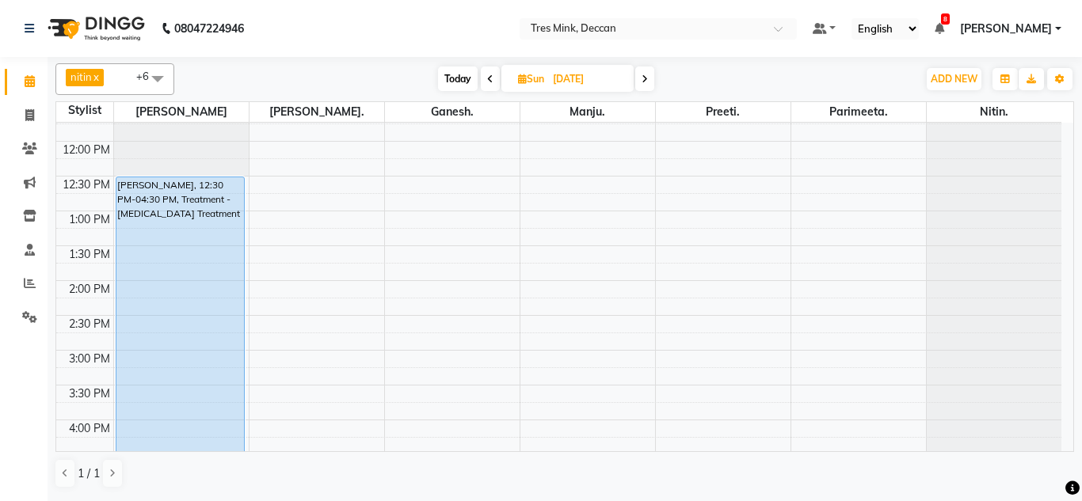
click at [635, 80] on div "Today Sun 07-09-2025" at bounding box center [545, 79] width 219 height 24
click at [640, 79] on span at bounding box center [644, 79] width 19 height 25
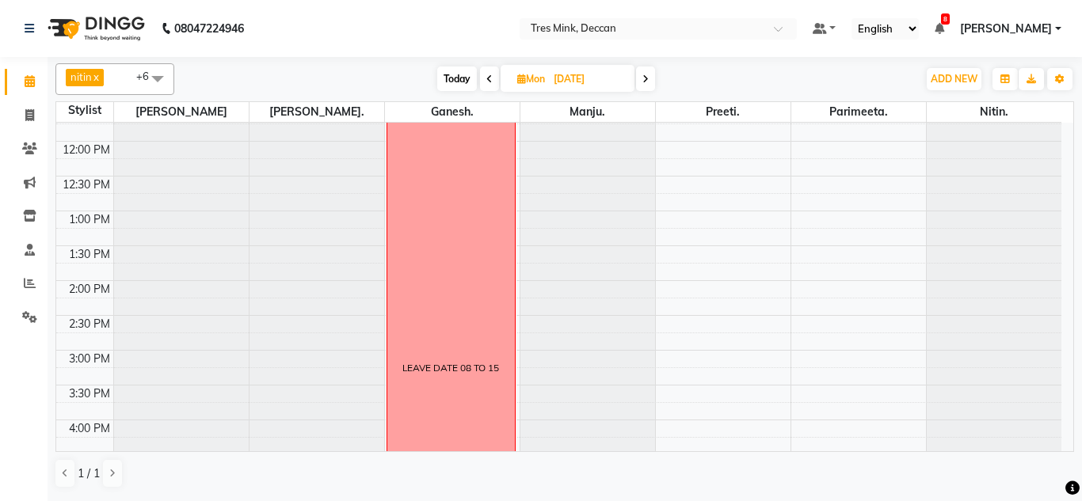
click at [462, 72] on span "Today" at bounding box center [457, 79] width 40 height 25
type input "[DATE]"
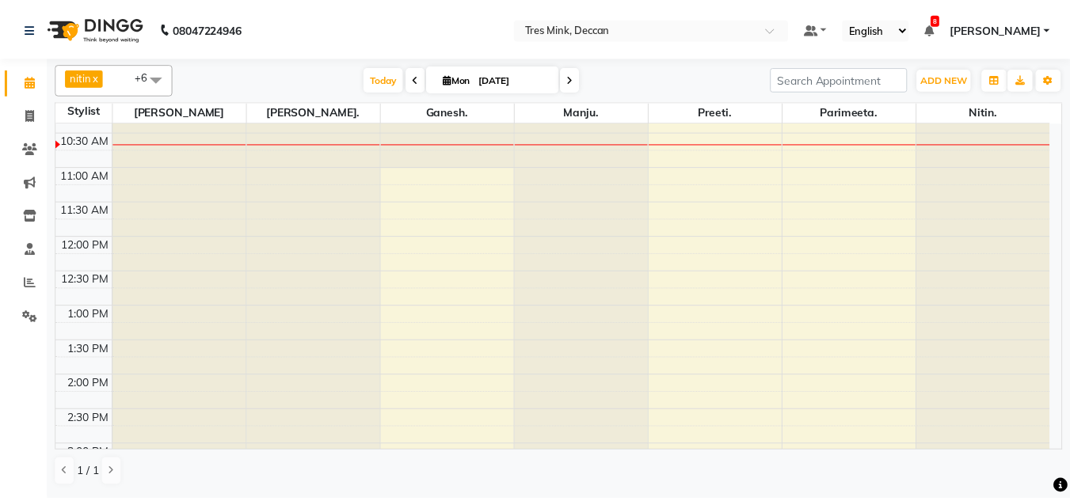
scroll to position [577, 0]
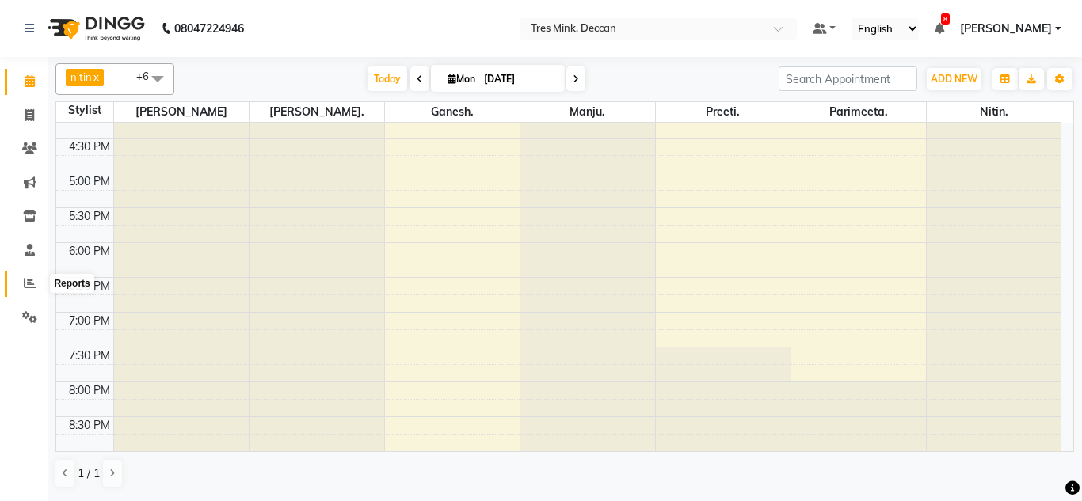
click at [26, 277] on icon at bounding box center [30, 283] width 12 height 12
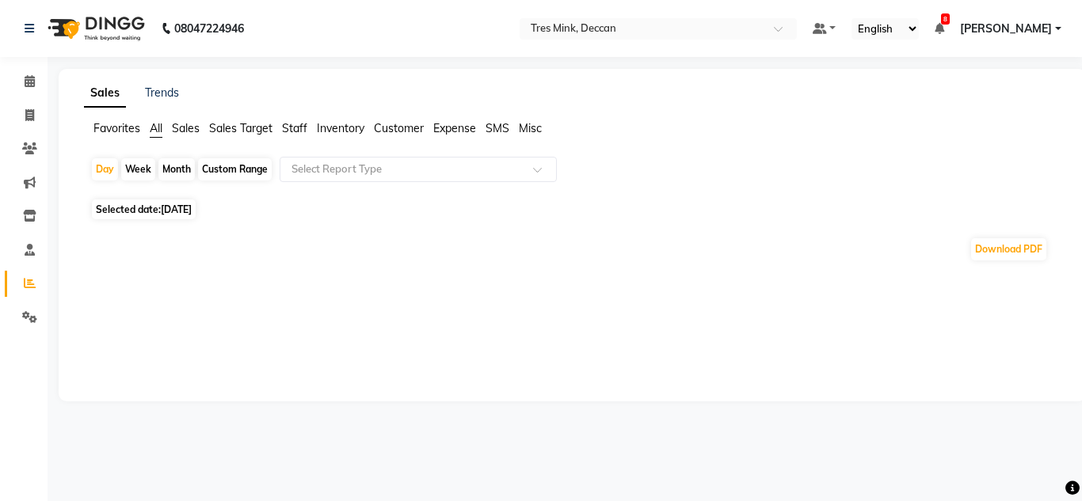
click at [169, 169] on div "Month" at bounding box center [176, 169] width 36 height 22
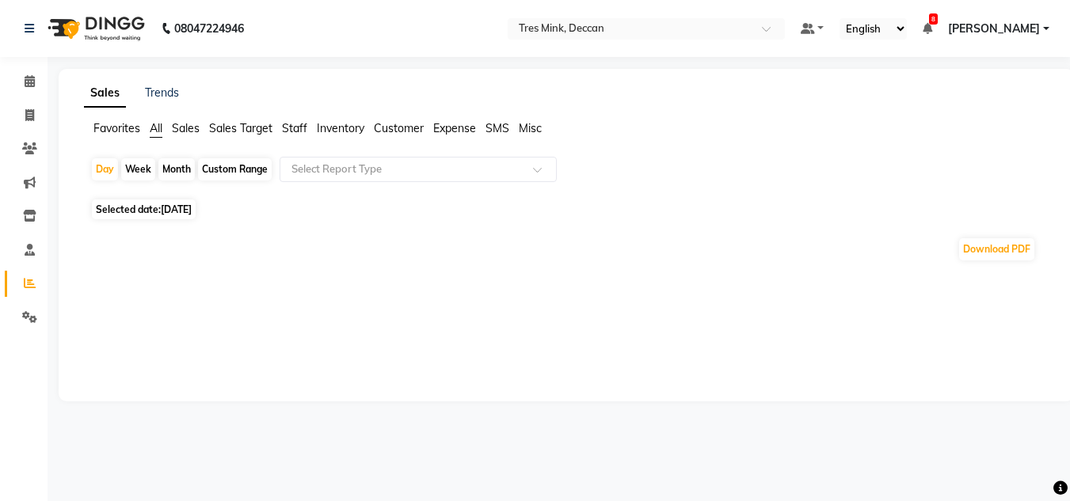
select select "9"
select select "2025"
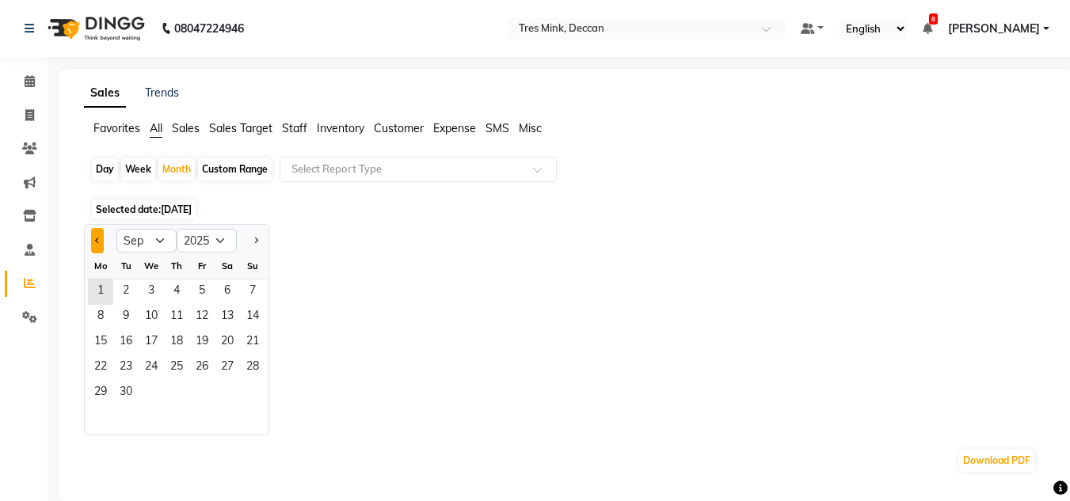
click at [98, 238] on span "Previous month" at bounding box center [98, 240] width 6 height 6
select select "8"
click at [207, 290] on span "1" at bounding box center [201, 292] width 25 height 25
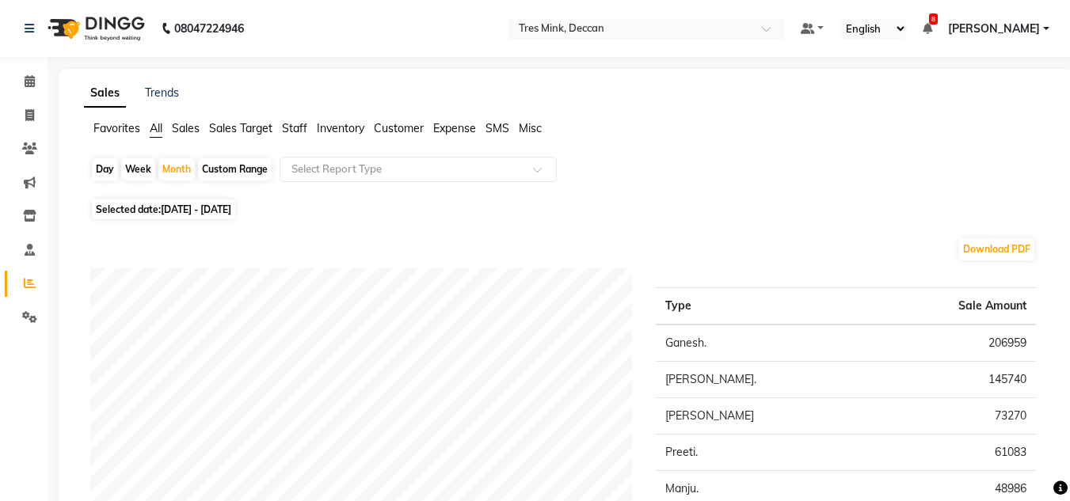
click at [295, 128] on span "Staff" at bounding box center [294, 128] width 25 height 14
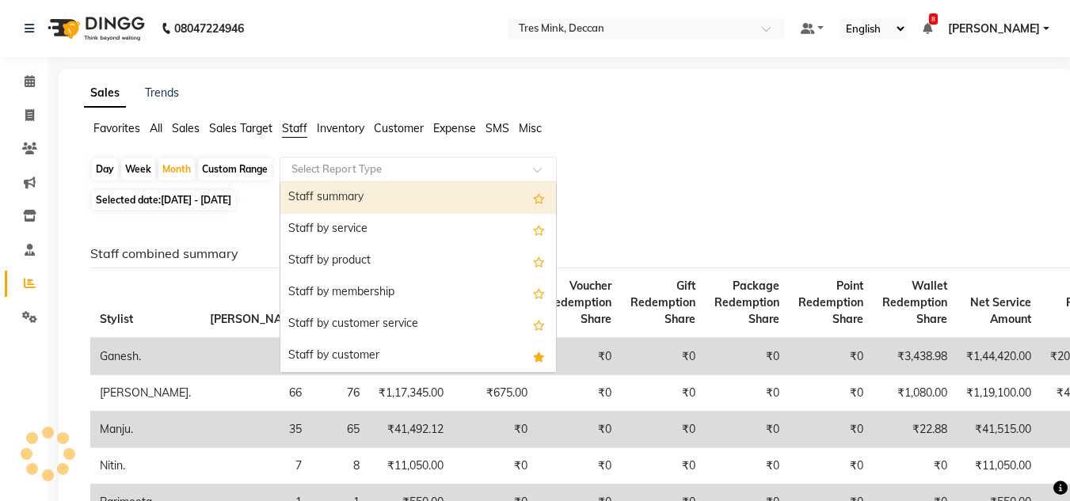
click at [337, 167] on input "text" at bounding box center [402, 170] width 228 height 16
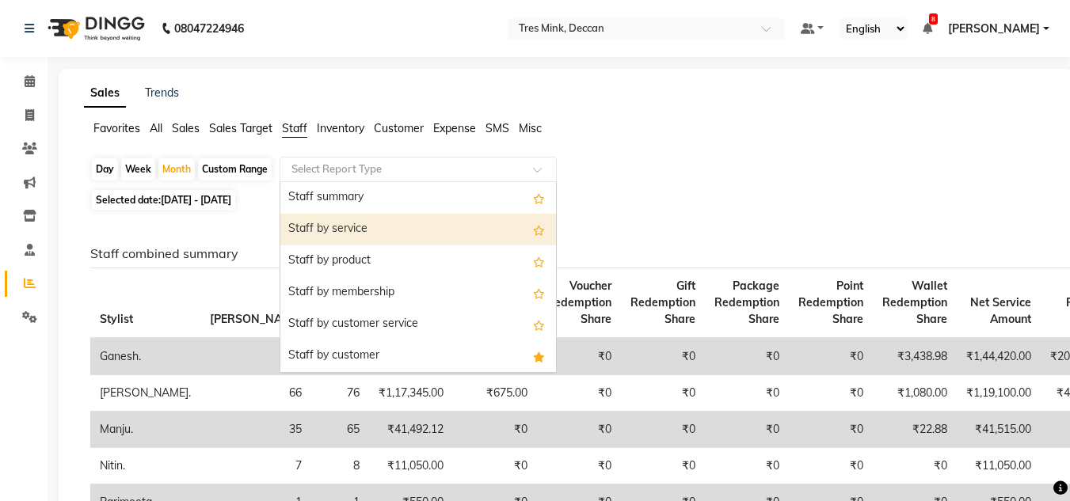
click at [332, 231] on div "Staff by service" at bounding box center [418, 230] width 276 height 32
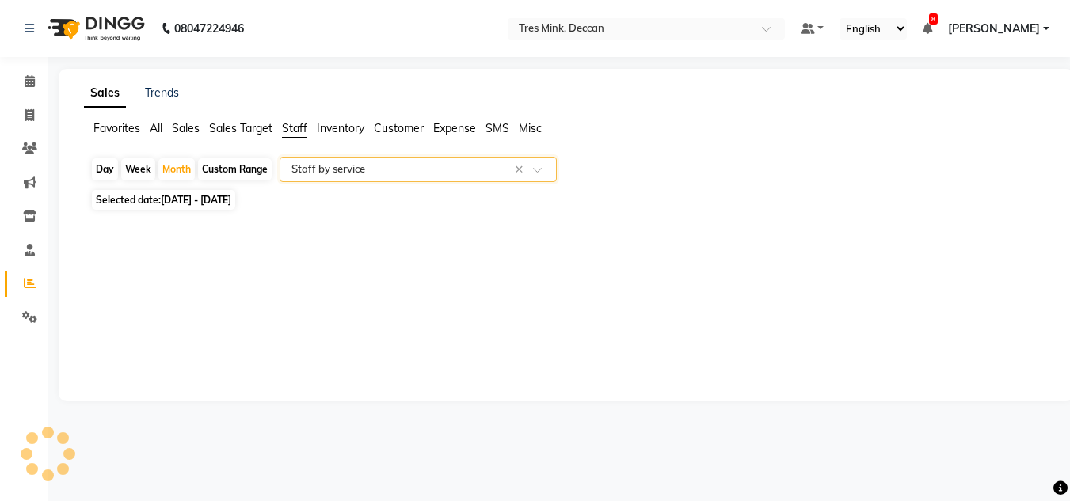
select select "filtered_report"
select select "pdf"
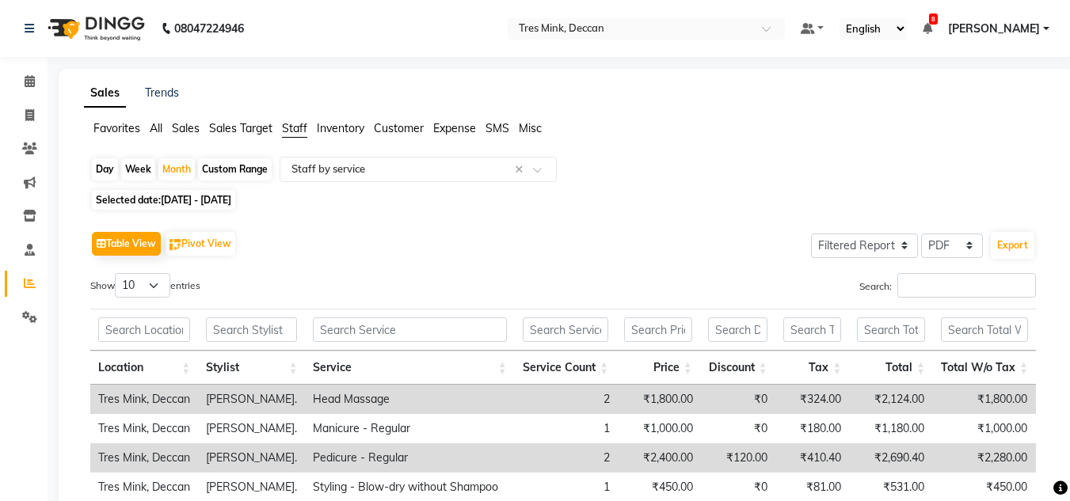
click at [890, 286] on label "Search:" at bounding box center [947, 285] width 177 height 25
click at [897, 286] on input "Search:" at bounding box center [966, 285] width 139 height 25
click at [899, 290] on input "Search:" at bounding box center [966, 285] width 139 height 25
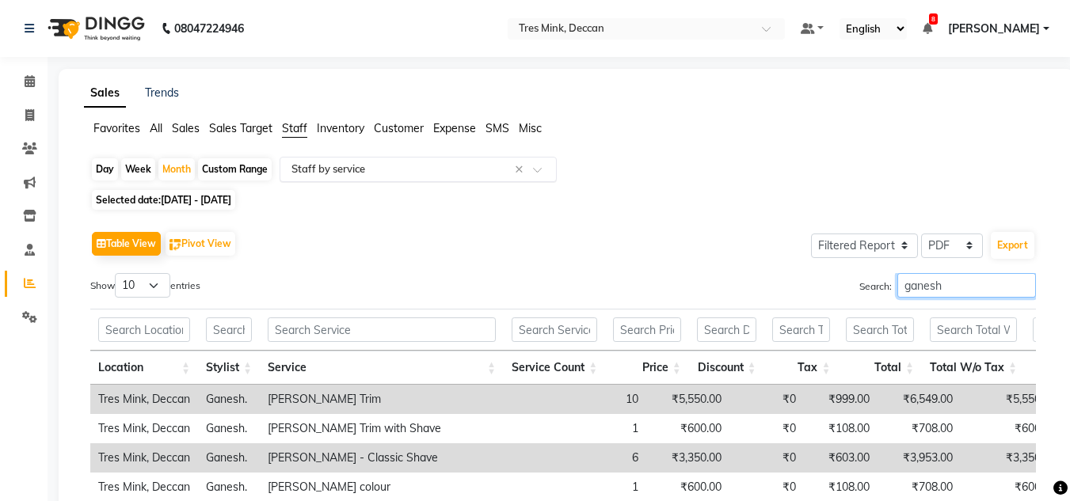
type input "ganesh"
click at [333, 165] on input "text" at bounding box center [402, 170] width 228 height 16
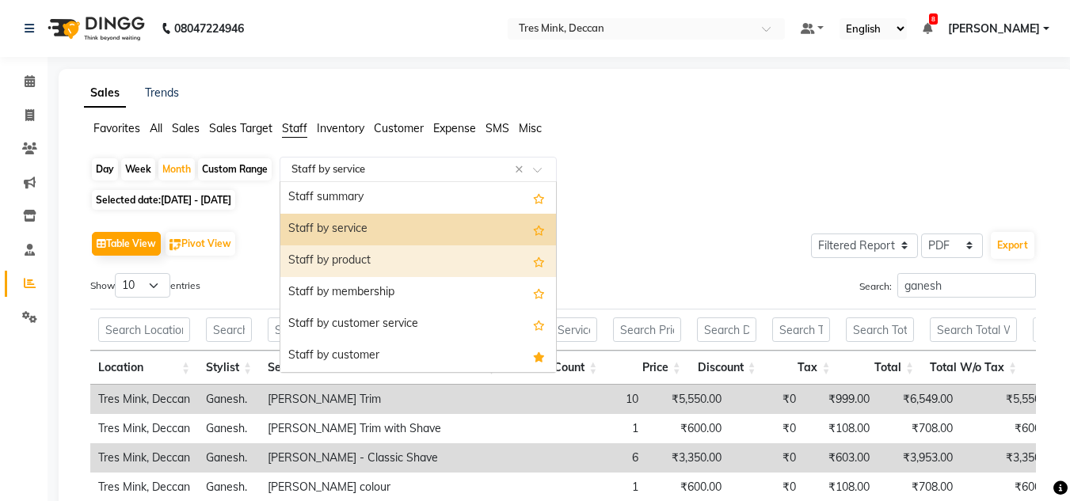
click at [306, 257] on div "Staff by product" at bounding box center [418, 262] width 276 height 32
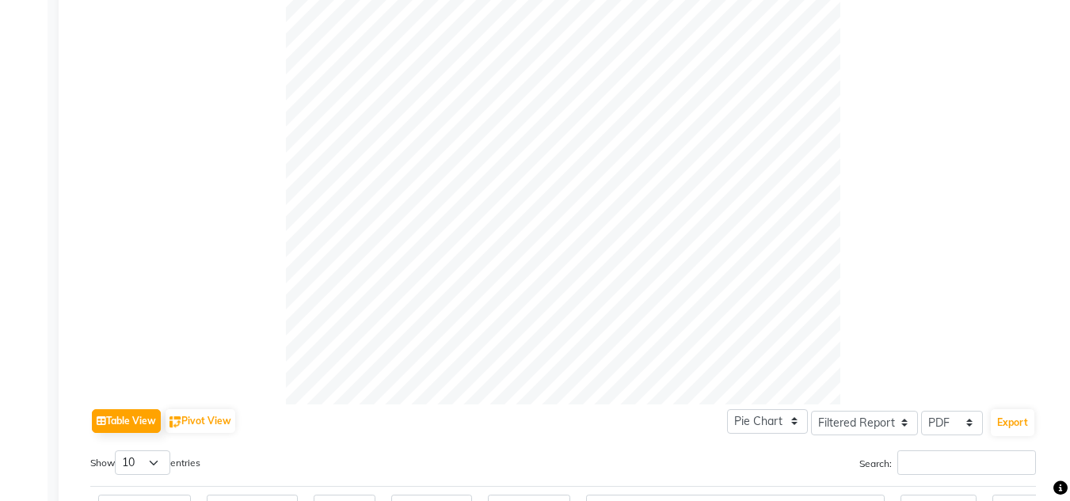
scroll to position [713, 0]
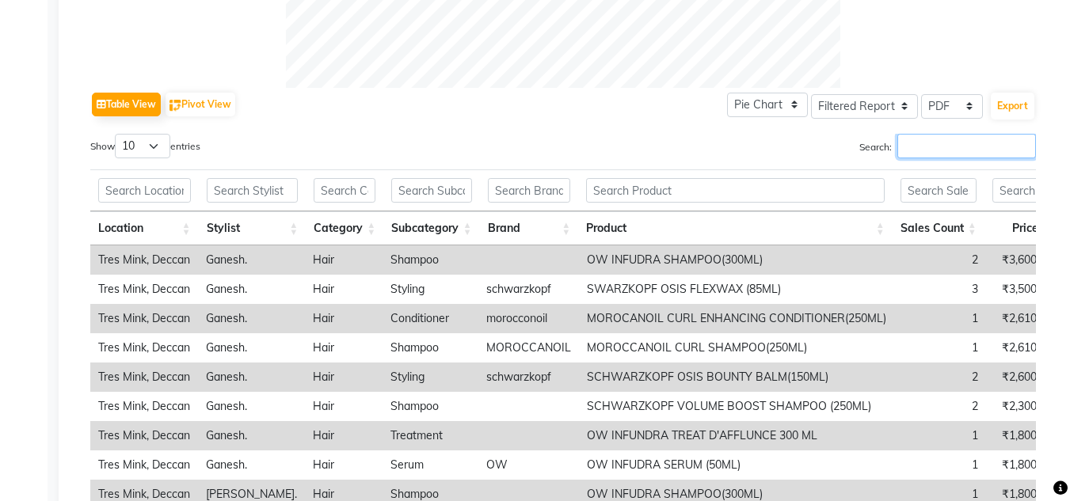
click at [927, 150] on input "Search:" at bounding box center [966, 146] width 139 height 25
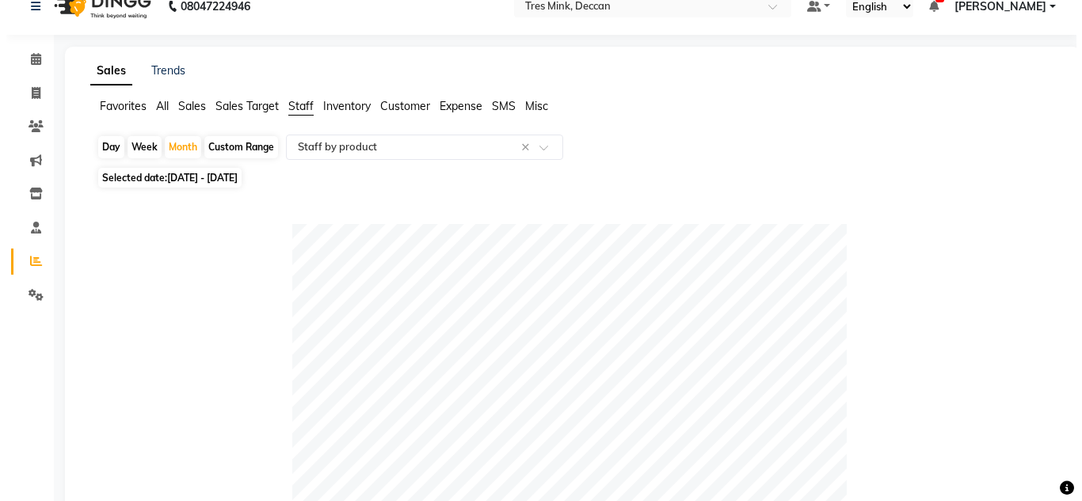
scroll to position [0, 0]
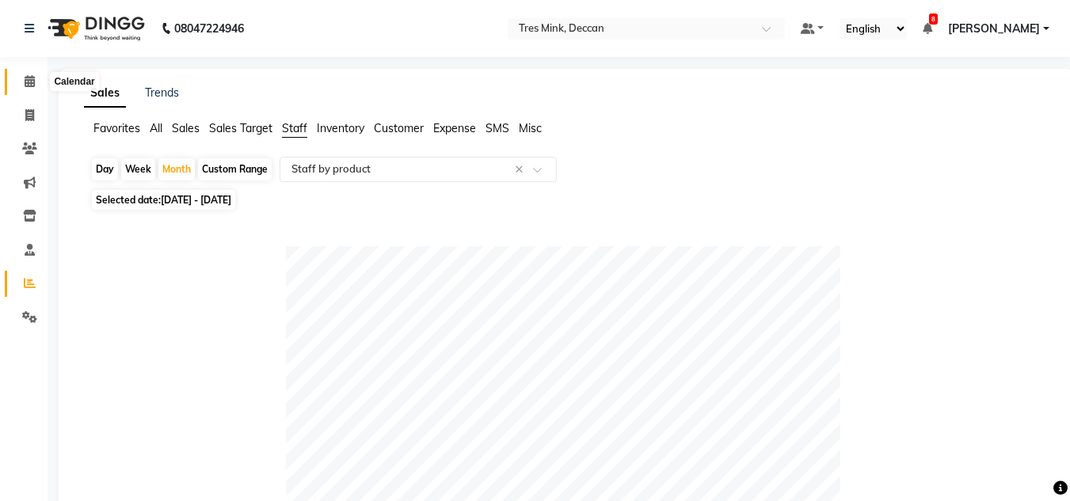
type input "ganesh"
drag, startPoint x: 24, startPoint y: 78, endPoint x: 51, endPoint y: 72, distance: 27.5
click at [25, 78] on icon at bounding box center [30, 81] width 10 height 12
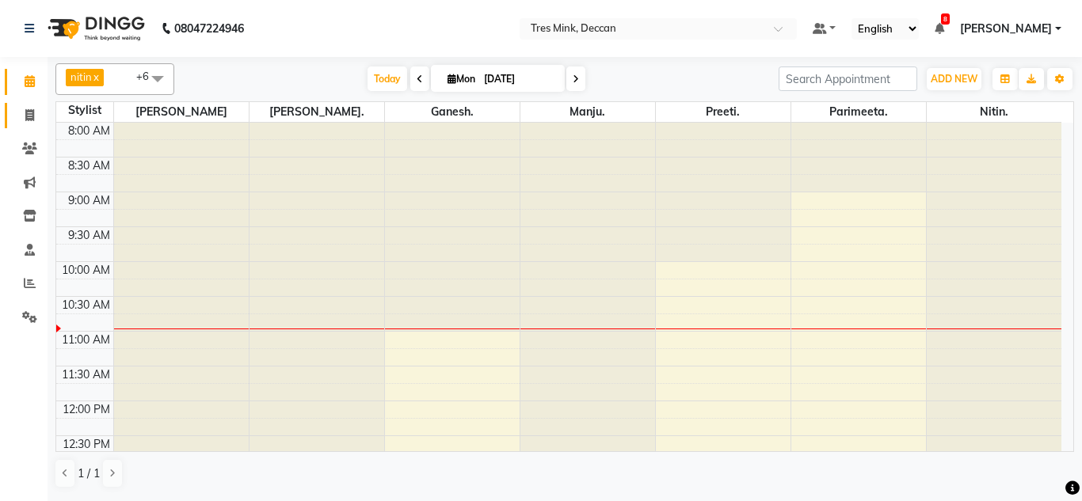
click at [32, 116] on icon at bounding box center [29, 115] width 9 height 12
select select "service"
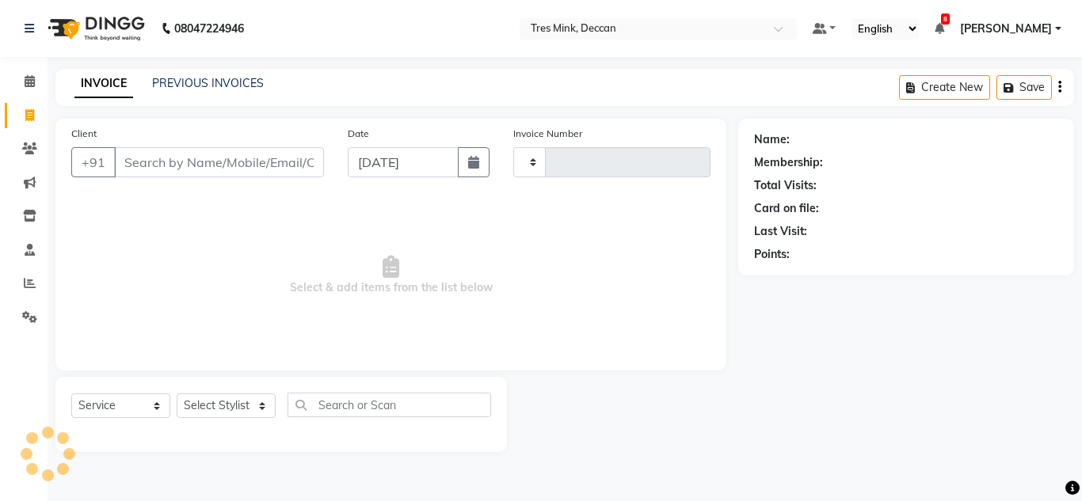
type input "0975"
select select "8055"
click at [219, 96] on div "INVOICE PREVIOUS INVOICES Create New Save" at bounding box center [564, 87] width 1019 height 37
click at [220, 91] on div "PREVIOUS INVOICES" at bounding box center [208, 83] width 112 height 17
click at [226, 81] on link "PREVIOUS INVOICES" at bounding box center [208, 83] width 112 height 14
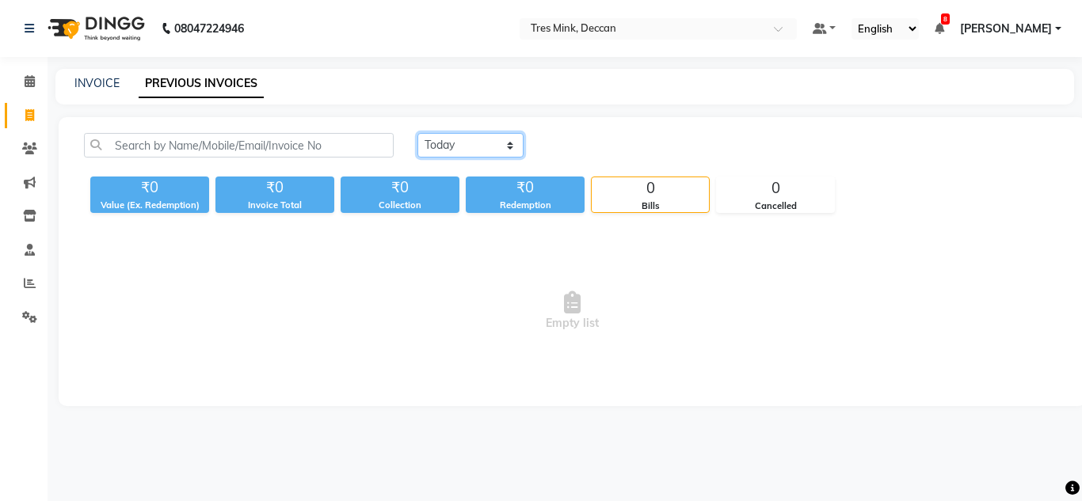
click at [446, 142] on select "[DATE] [DATE] Custom Range" at bounding box center [470, 145] width 106 height 25
select select "range"
click at [417, 133] on select "[DATE] [DATE] Custom Range" at bounding box center [470, 145] width 106 height 25
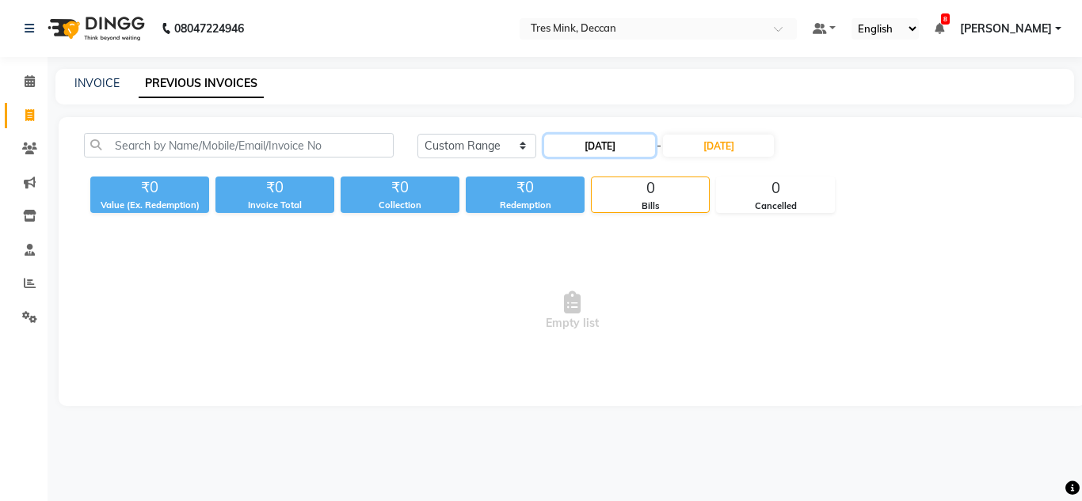
click at [562, 147] on input "[DATE]" at bounding box center [599, 146] width 111 height 22
select select "9"
select select "2025"
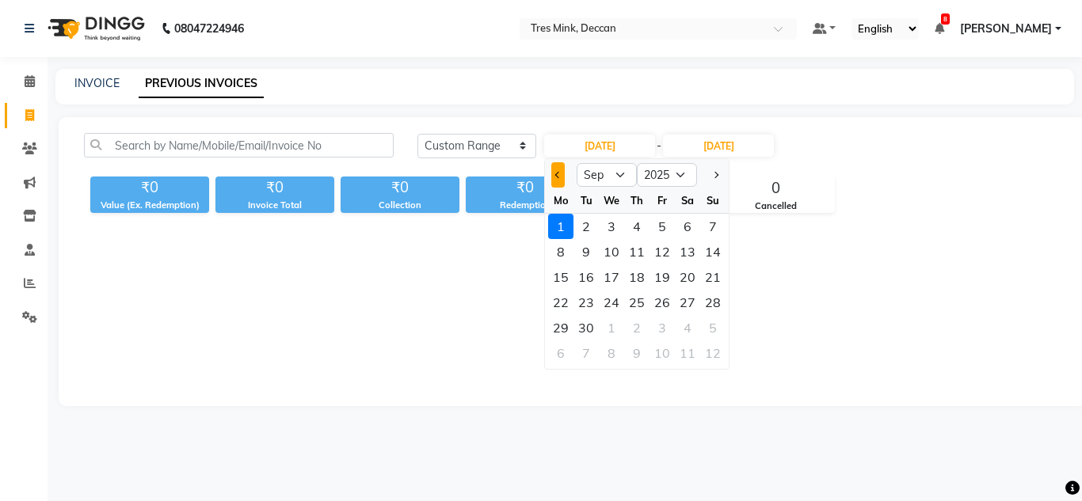
click at [558, 178] on span "Previous month" at bounding box center [558, 175] width 6 height 6
select select "8"
click at [668, 228] on div "1" at bounding box center [661, 226] width 25 height 25
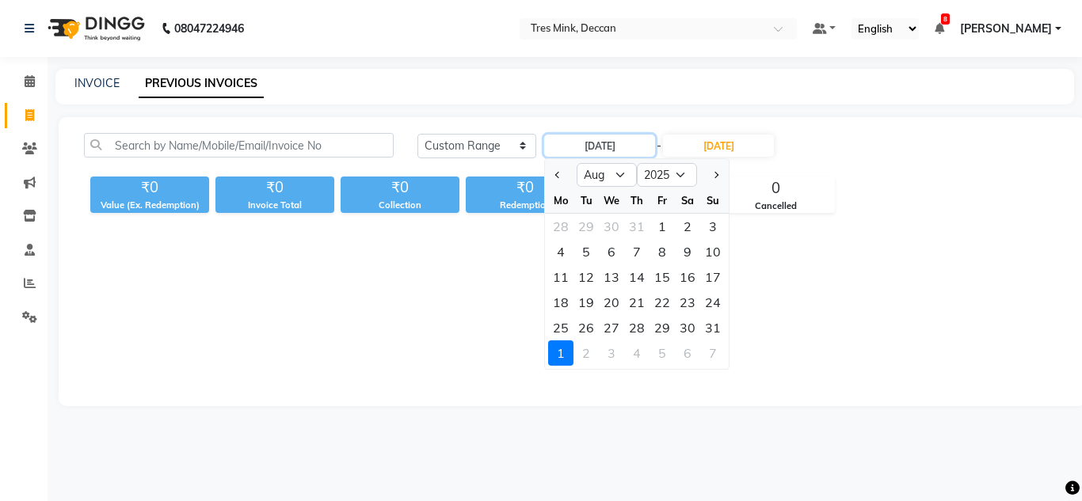
type input "[DATE]"
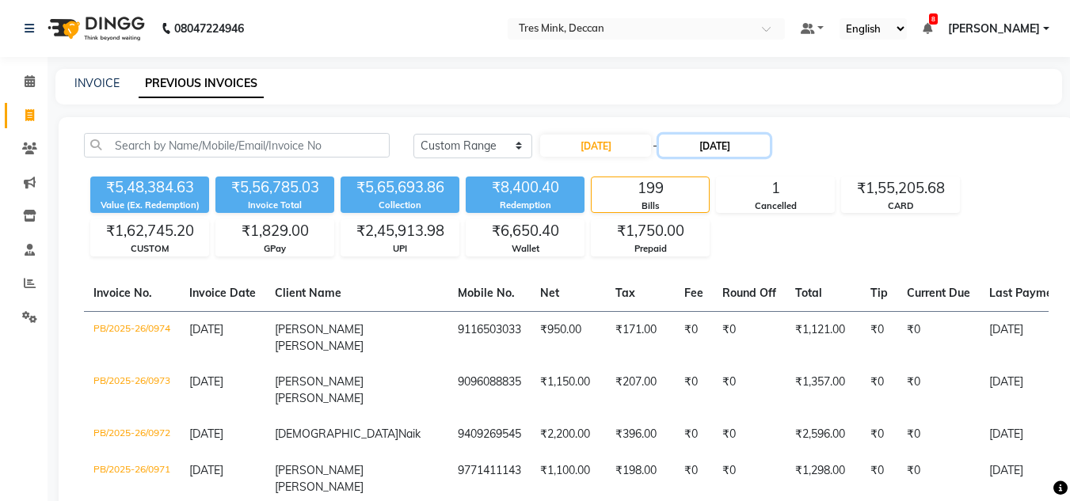
click at [721, 147] on input "[DATE]" at bounding box center [714, 146] width 111 height 22
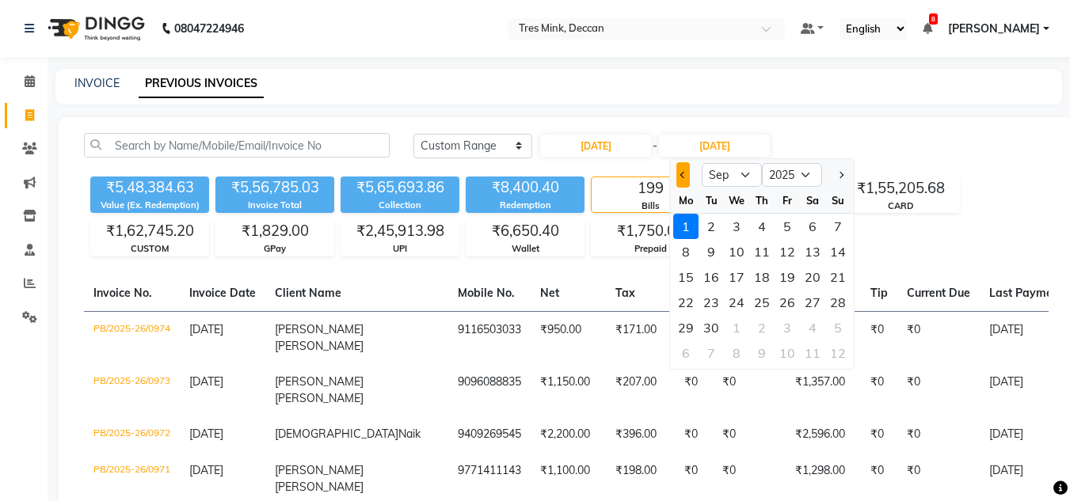
click at [687, 175] on span "Previous month" at bounding box center [683, 175] width 6 height 6
select select "8"
click at [837, 323] on div "31" at bounding box center [837, 327] width 25 height 25
type input "[DATE]"
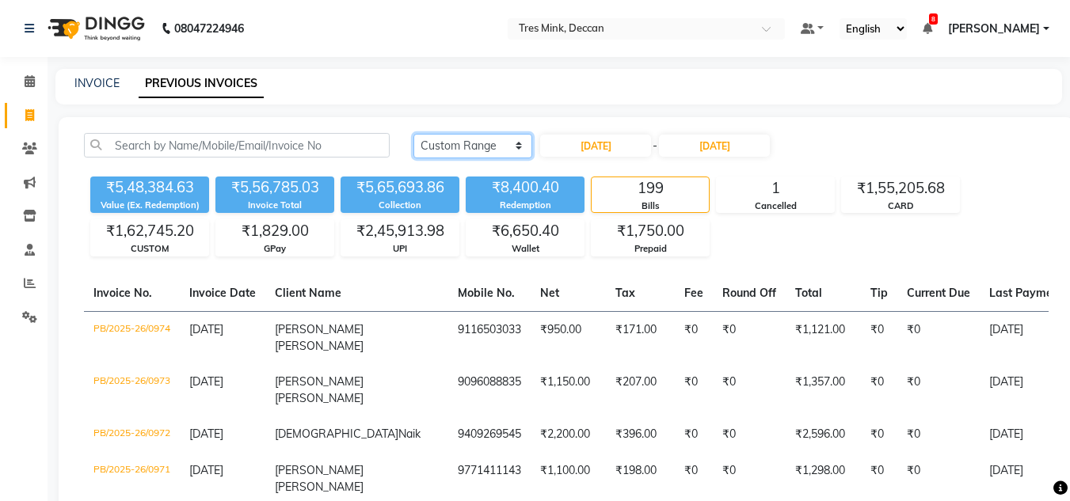
click at [463, 143] on select "[DATE] [DATE] Custom Range" at bounding box center [472, 146] width 119 height 25
select select "today"
click at [413, 134] on select "[DATE] [DATE] Custom Range" at bounding box center [472, 146] width 119 height 25
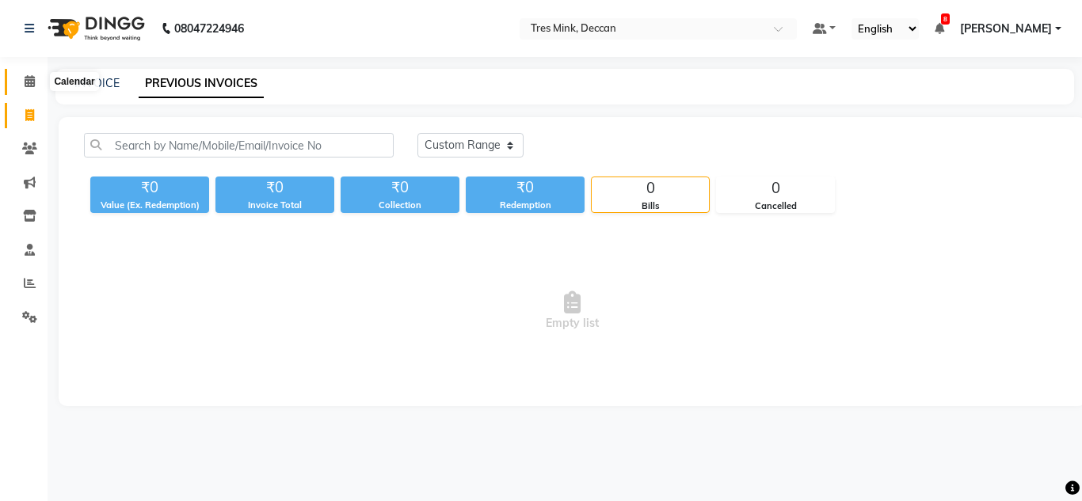
click at [39, 86] on span at bounding box center [30, 82] width 28 height 18
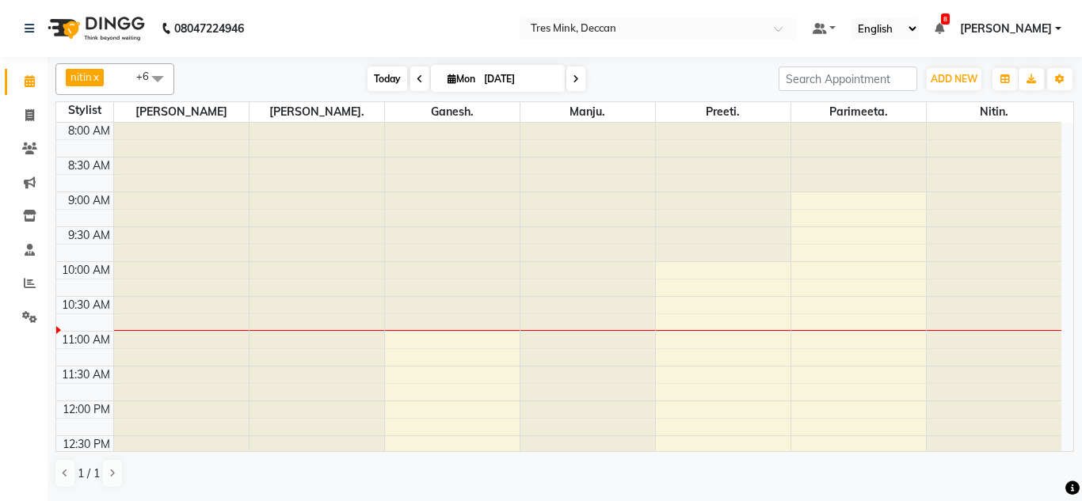
click at [379, 74] on span "Today" at bounding box center [387, 79] width 40 height 25
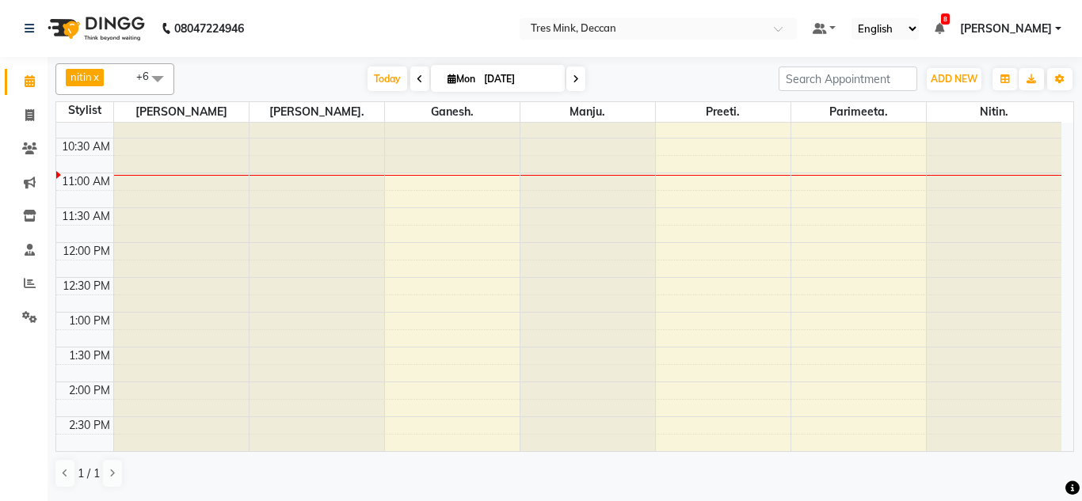
scroll to position [238, 0]
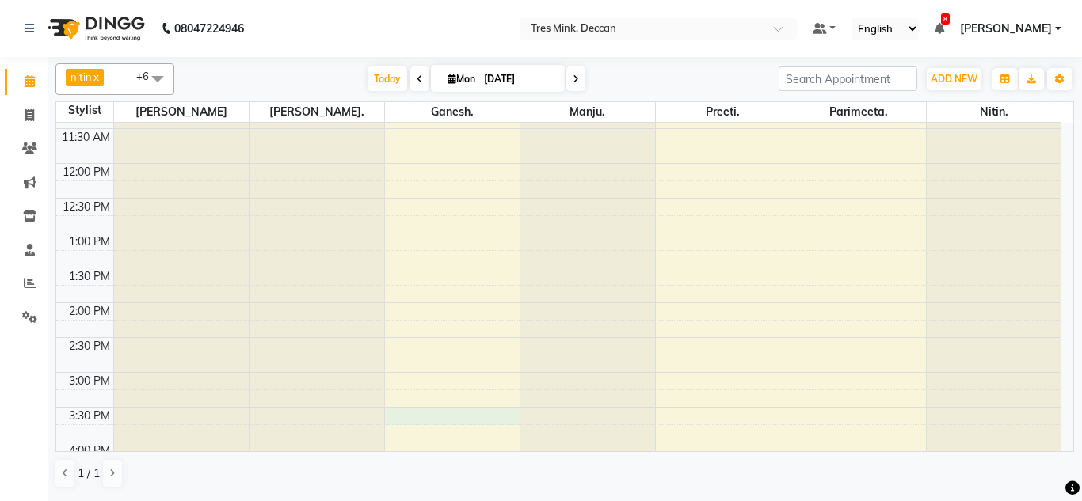
click at [425, 417] on div "8:00 AM 8:30 AM 9:00 AM 9:30 AM 10:00 AM 10:30 AM 11:00 AM 11:30 AM 12:00 PM 12…" at bounding box center [558, 303] width 1005 height 836
select select "59501"
select select "tentative"
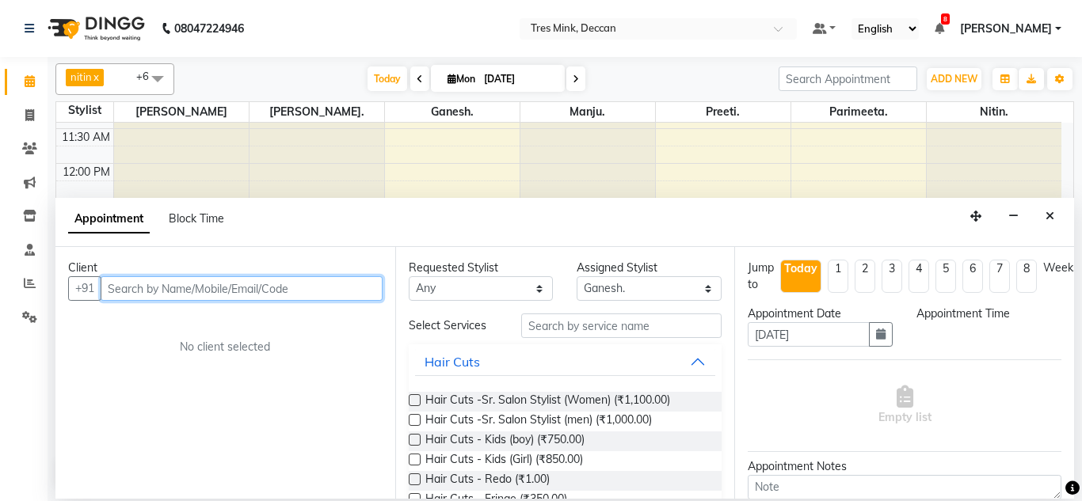
click at [208, 282] on input "text" at bounding box center [242, 288] width 282 height 25
type input "9552687894"
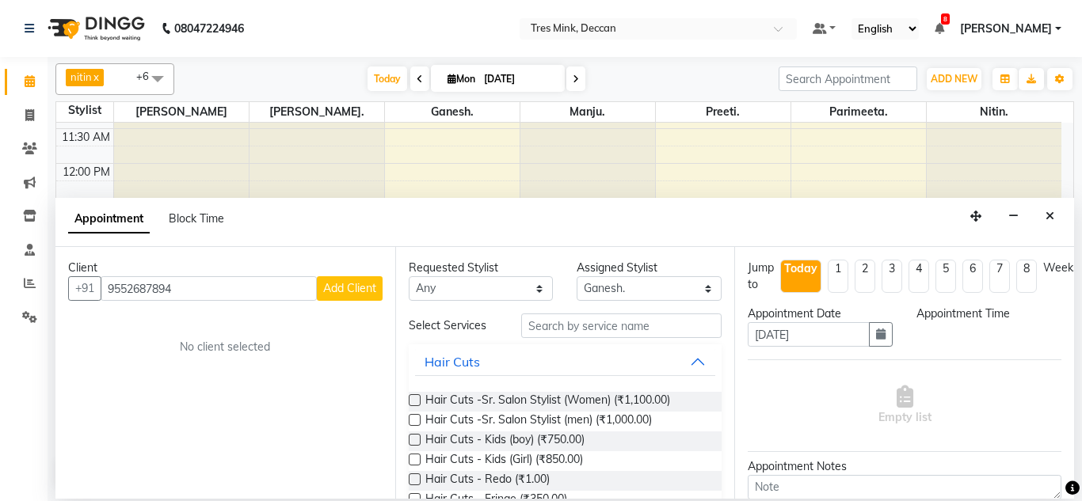
click at [331, 291] on span "Add Client" at bounding box center [349, 288] width 53 height 14
select select "22"
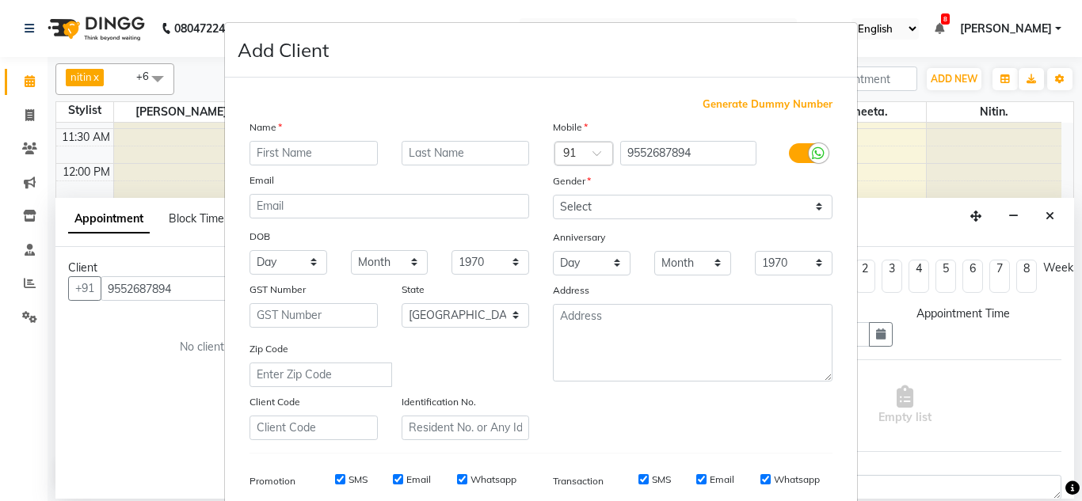
click at [303, 158] on input "text" at bounding box center [313, 153] width 128 height 25
type input "shreya"
click at [409, 157] on input "text" at bounding box center [466, 153] width 128 height 25
type input "dhankwade"
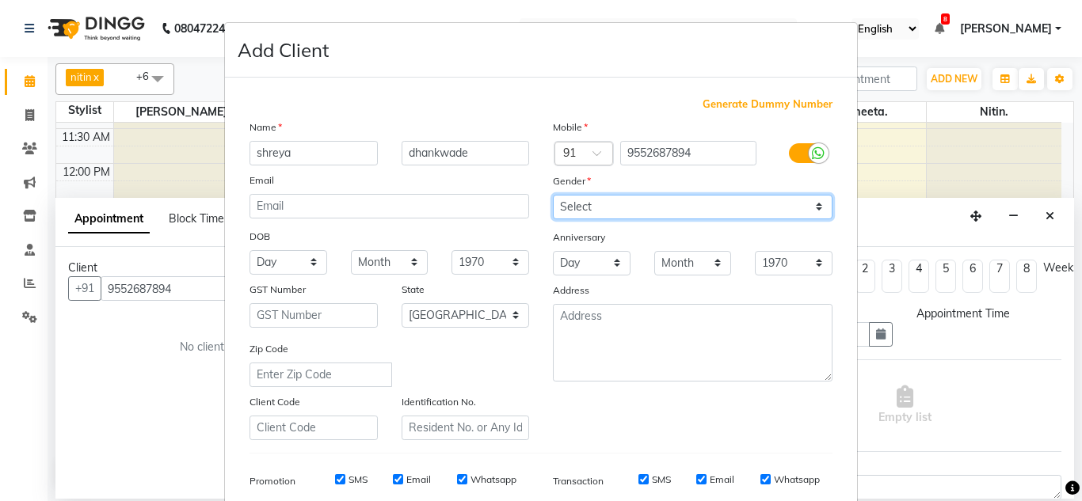
drag, startPoint x: 622, startPoint y: 211, endPoint x: 613, endPoint y: 192, distance: 20.9
click at [622, 211] on select "Select Male Female Other Prefer Not To Say" at bounding box center [693, 207] width 280 height 25
select select "[DEMOGRAPHIC_DATA]"
click at [553, 195] on select "Select Male Female Other Prefer Not To Say" at bounding box center [693, 207] width 280 height 25
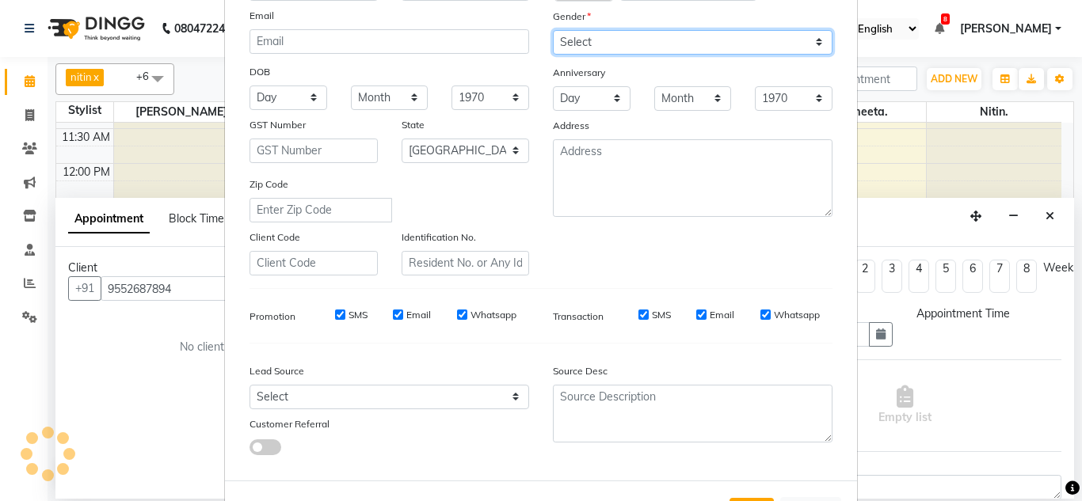
scroll to position [230, 0]
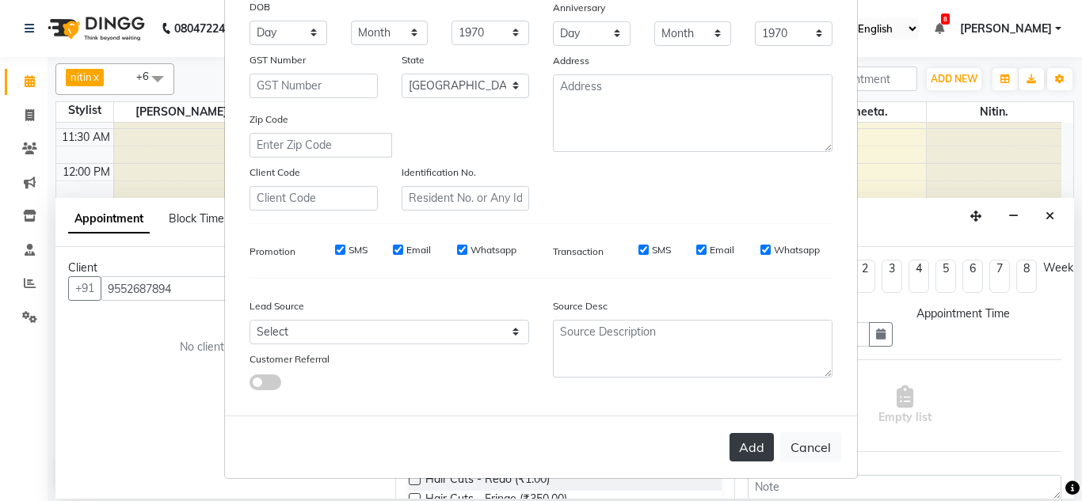
click at [738, 443] on button "Add" at bounding box center [751, 447] width 44 height 29
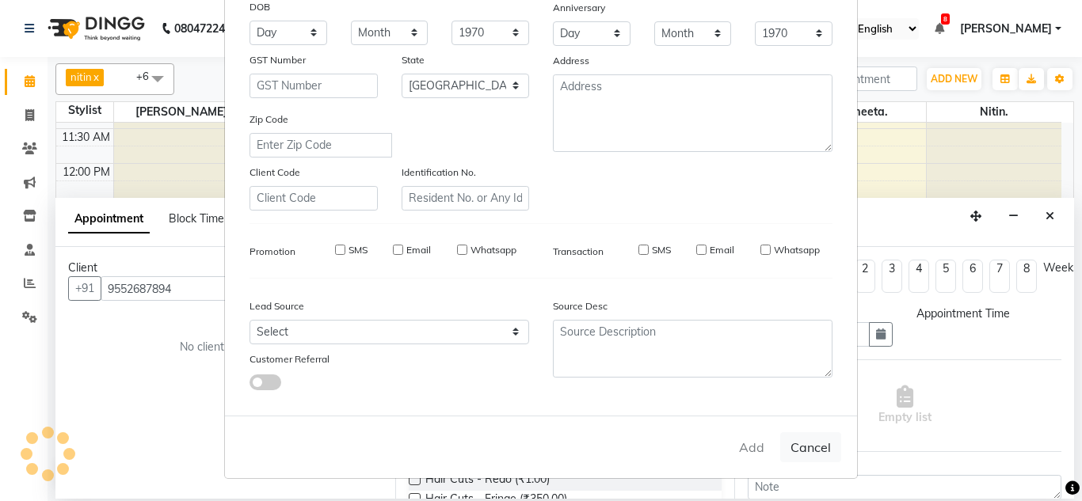
select select
select select "null"
select select
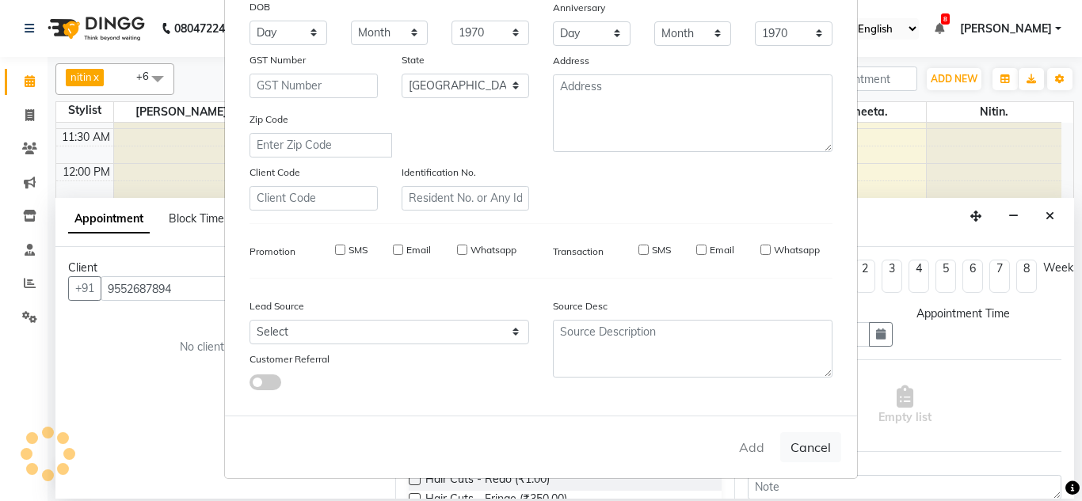
select select
checkbox input "false"
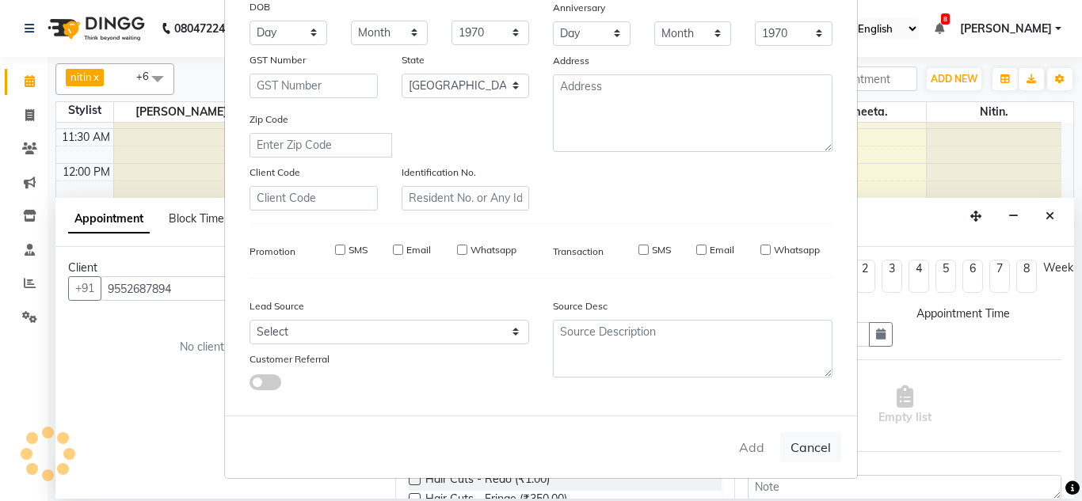
checkbox input "false"
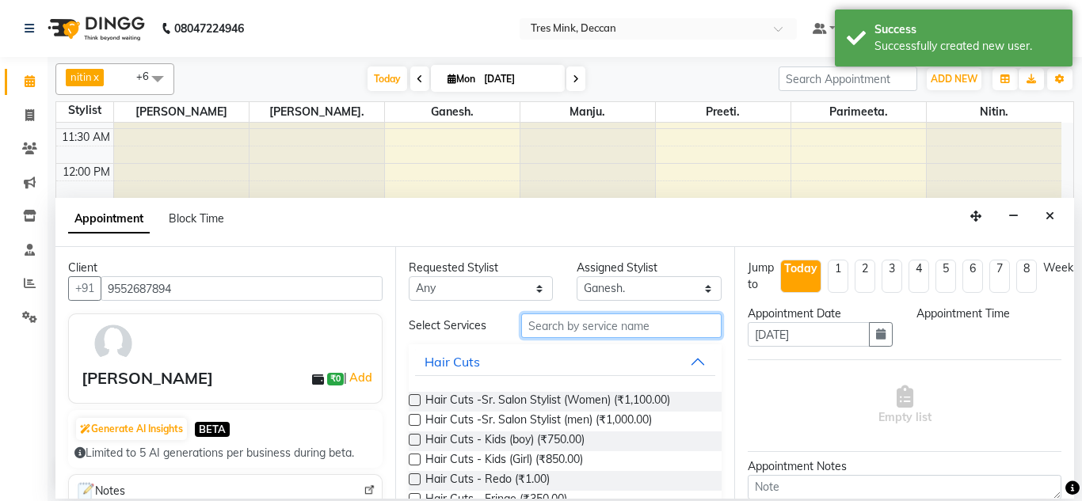
click at [574, 328] on input "text" at bounding box center [621, 326] width 201 height 25
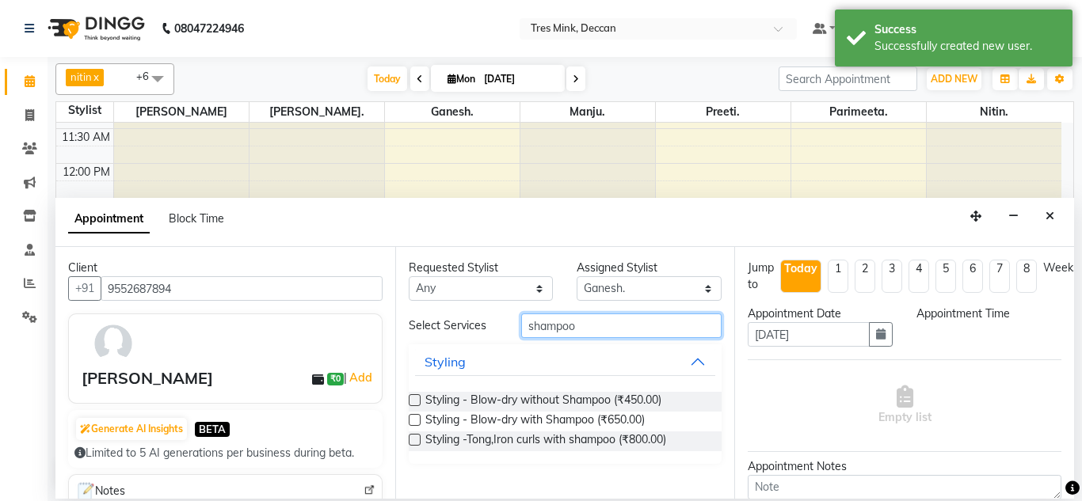
type input "shampoo"
click at [416, 425] on label at bounding box center [415, 420] width 12 height 12
click at [416, 425] on input "checkbox" at bounding box center [414, 422] width 10 height 10
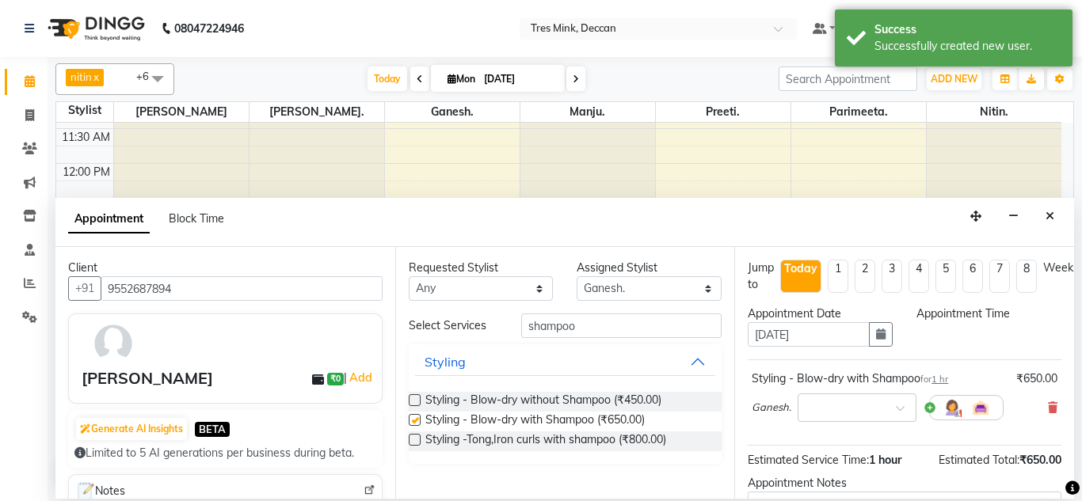
checkbox input "false"
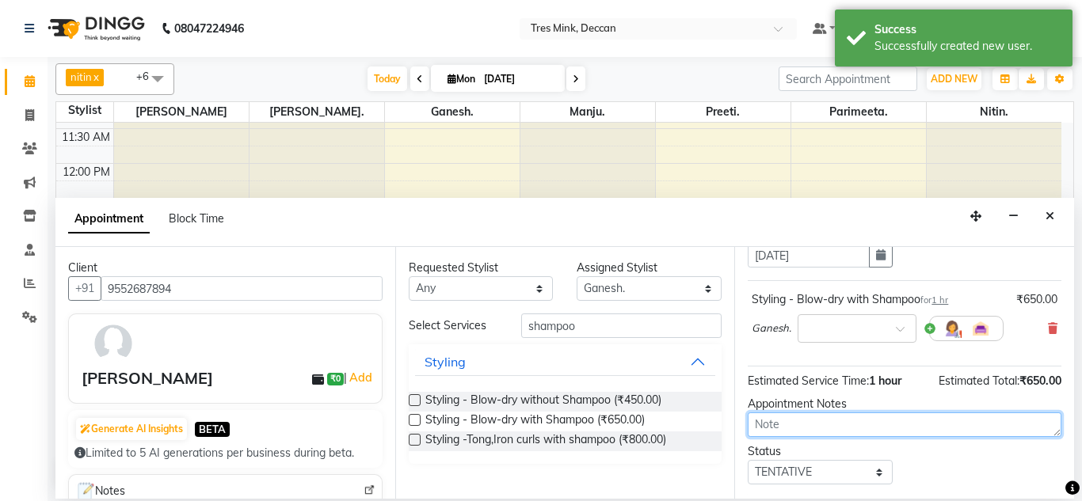
click at [794, 436] on textarea at bounding box center [905, 425] width 314 height 25
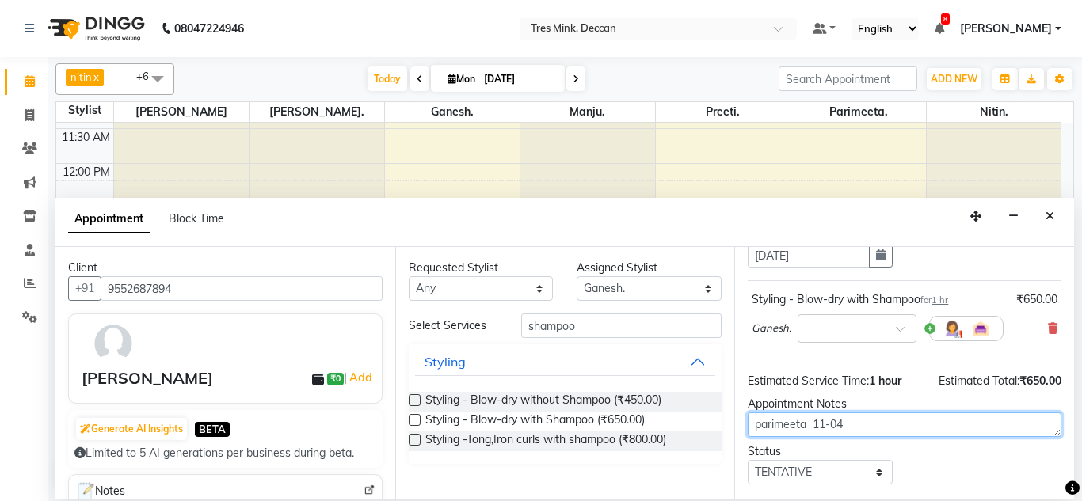
type textarea "parimeeta 11-04"
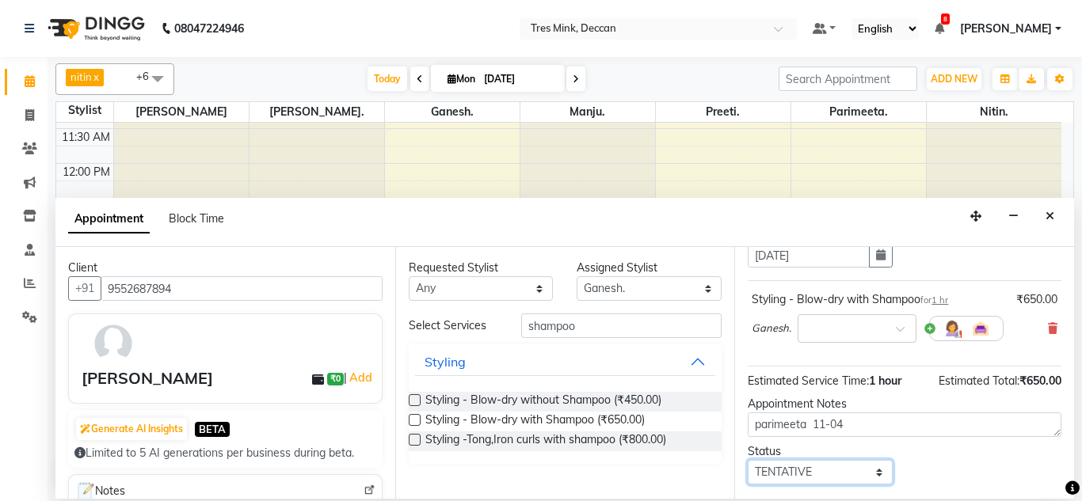
click at [782, 483] on select "Select TENTATIVE CONFIRM CHECK-IN UPCOMING" at bounding box center [820, 472] width 145 height 25
select select "confirm booking"
click at [748, 460] on select "Select TENTATIVE CONFIRM CHECK-IN UPCOMING" at bounding box center [820, 472] width 145 height 25
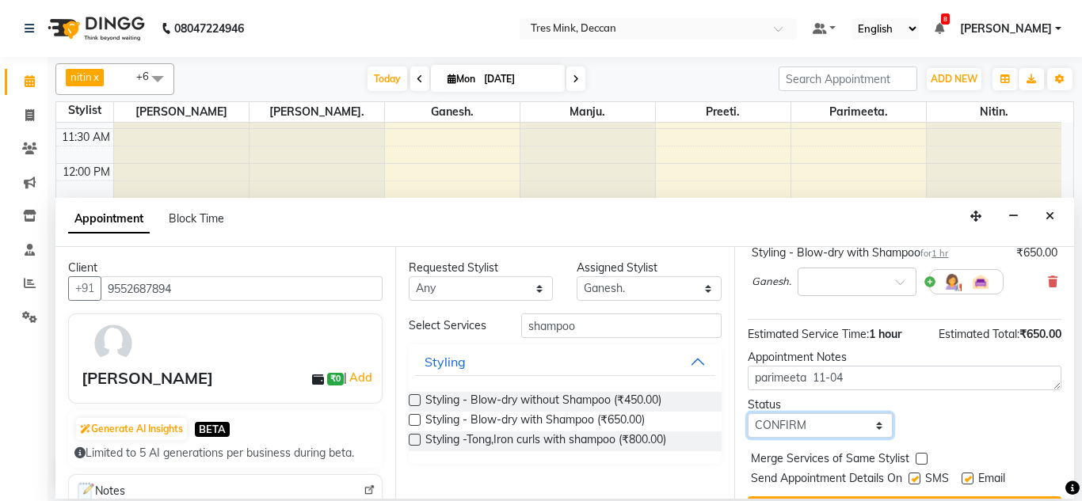
scroll to position [177, 0]
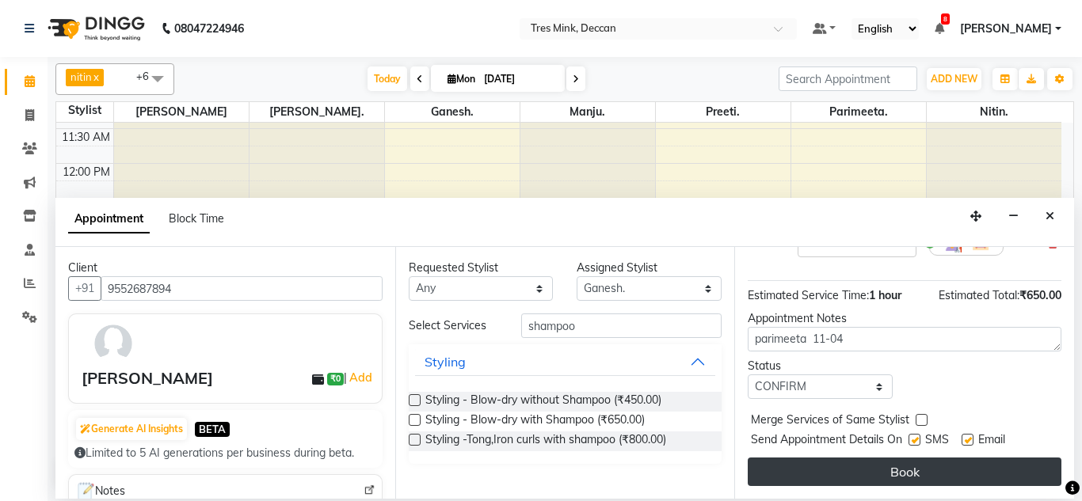
click at [783, 458] on button "Book" at bounding box center [905, 472] width 314 height 29
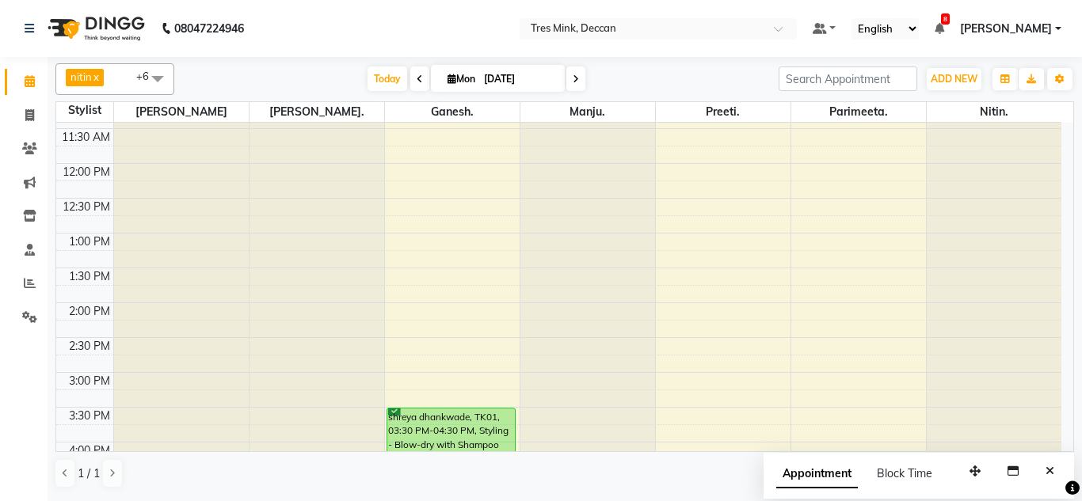
click at [0, 13] on nav "08047224946 Select Location × Tres Mink, Deccan Default Panel My Panel English …" at bounding box center [541, 28] width 1082 height 57
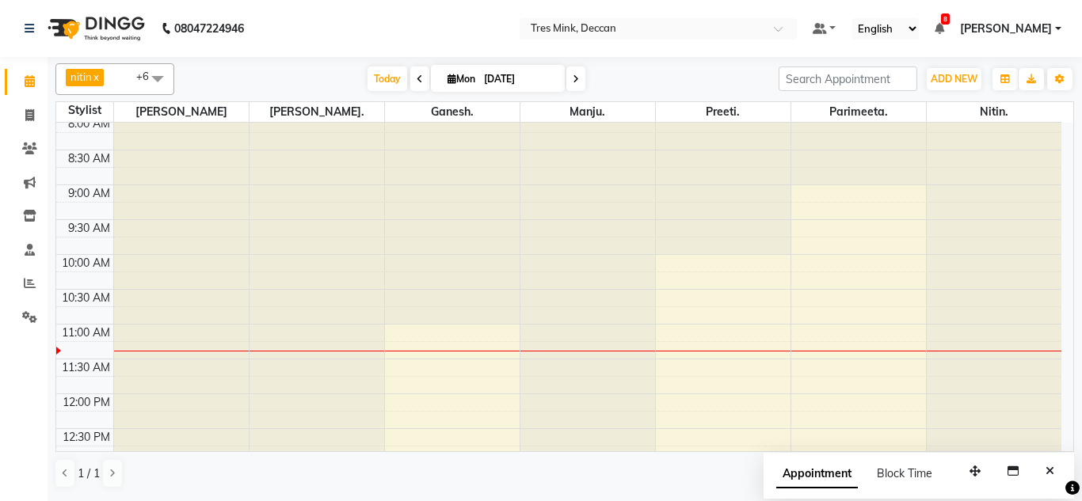
scroll to position [0, 0]
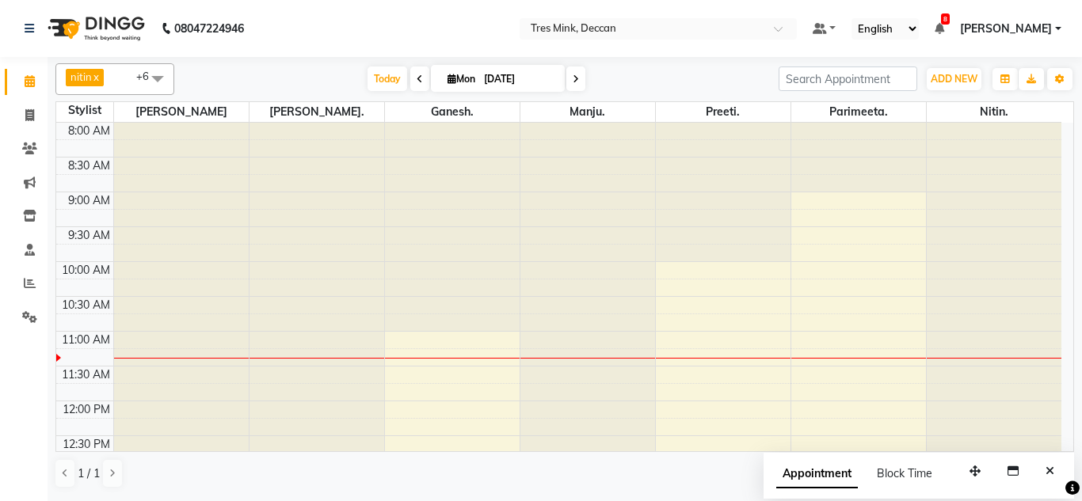
drag, startPoint x: 371, startPoint y: 79, endPoint x: 384, endPoint y: 54, distance: 28.3
click at [372, 79] on span "Today" at bounding box center [387, 79] width 40 height 25
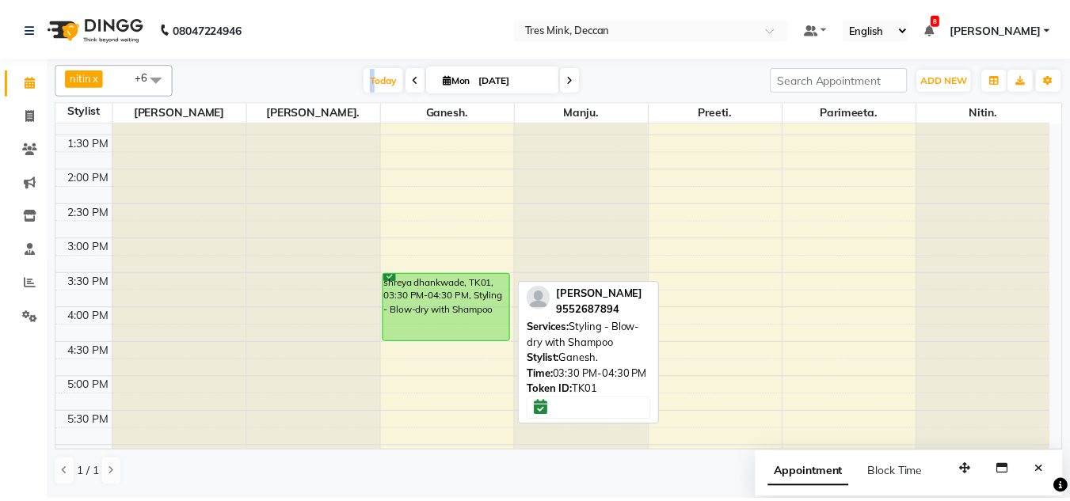
scroll to position [507, 0]
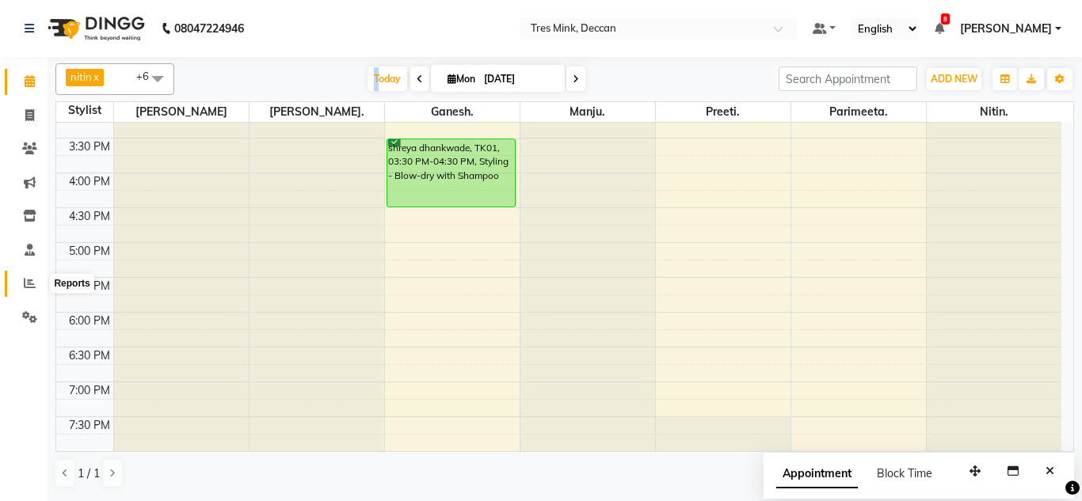
click at [24, 275] on span at bounding box center [30, 284] width 28 height 18
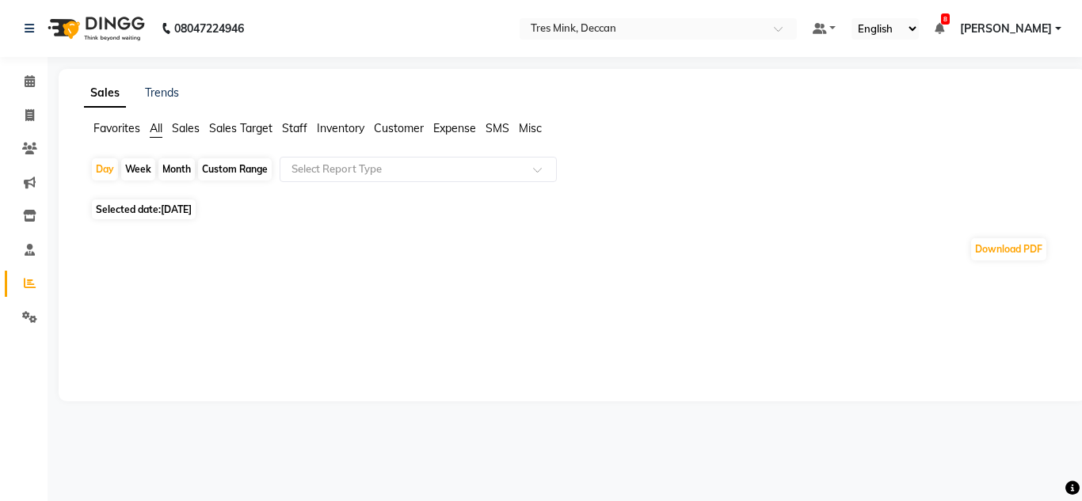
click at [116, 130] on span "Favorites" at bounding box center [116, 128] width 47 height 14
click at [305, 166] on input "text" at bounding box center [402, 170] width 228 height 16
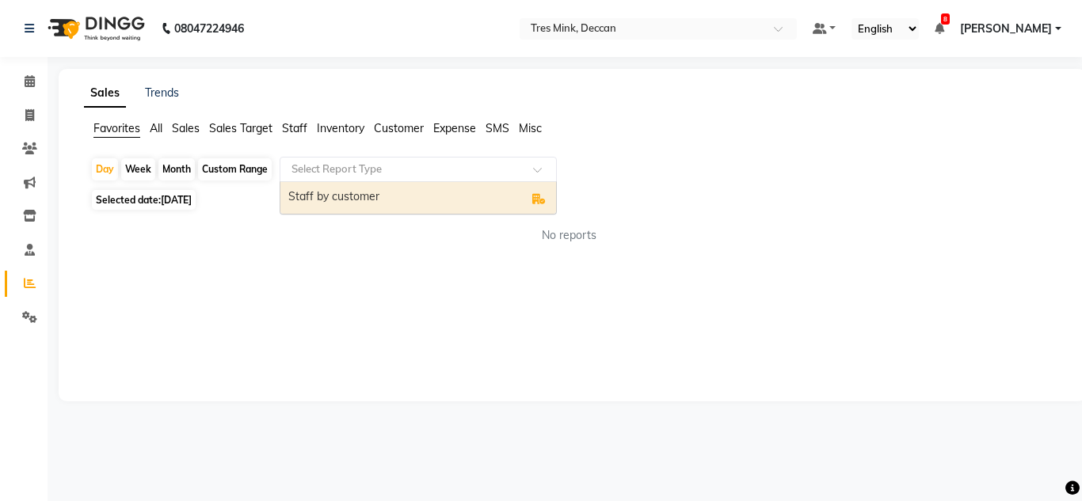
click at [222, 194] on div "Selected date: 01-09-2025" at bounding box center [575, 200] width 970 height 17
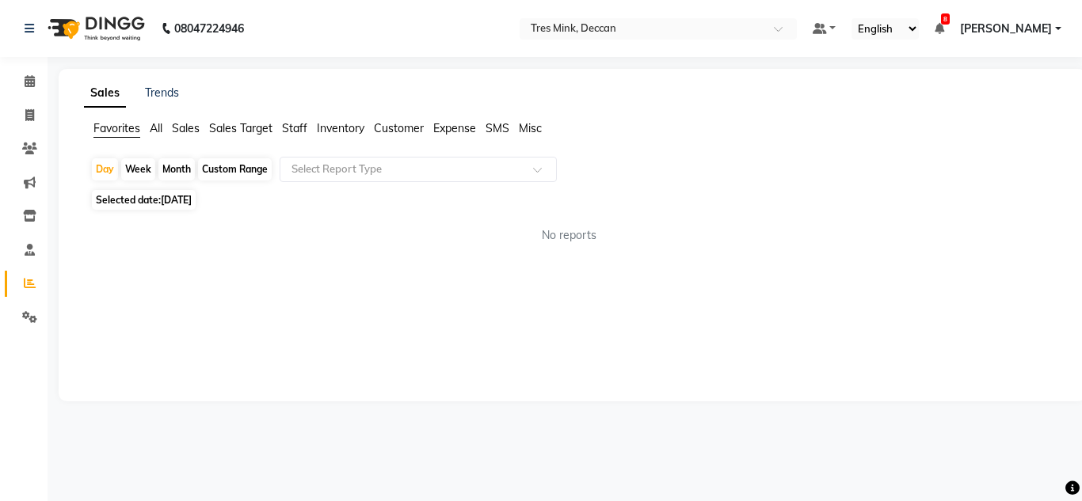
click at [192, 201] on span "[DATE]" at bounding box center [176, 200] width 31 height 12
select select "9"
select select "2025"
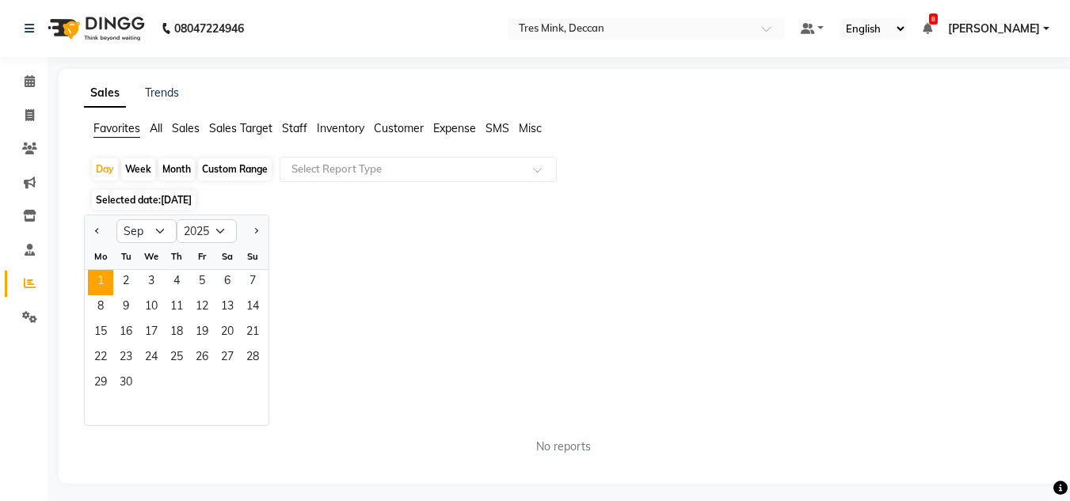
click at [106, 239] on div at bounding box center [101, 231] width 32 height 25
click at [105, 232] on div at bounding box center [101, 231] width 32 height 25
click at [97, 226] on button "Previous month" at bounding box center [97, 231] width 13 height 25
select select "8"
click at [246, 376] on span "31" at bounding box center [252, 383] width 25 height 25
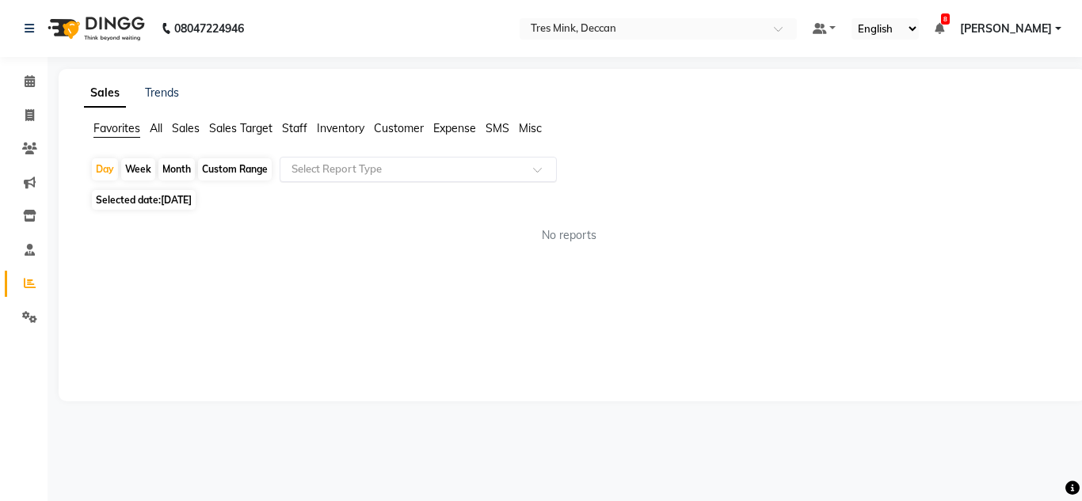
click at [318, 164] on input "text" at bounding box center [402, 170] width 228 height 16
click at [285, 121] on span "Staff" at bounding box center [294, 128] width 25 height 14
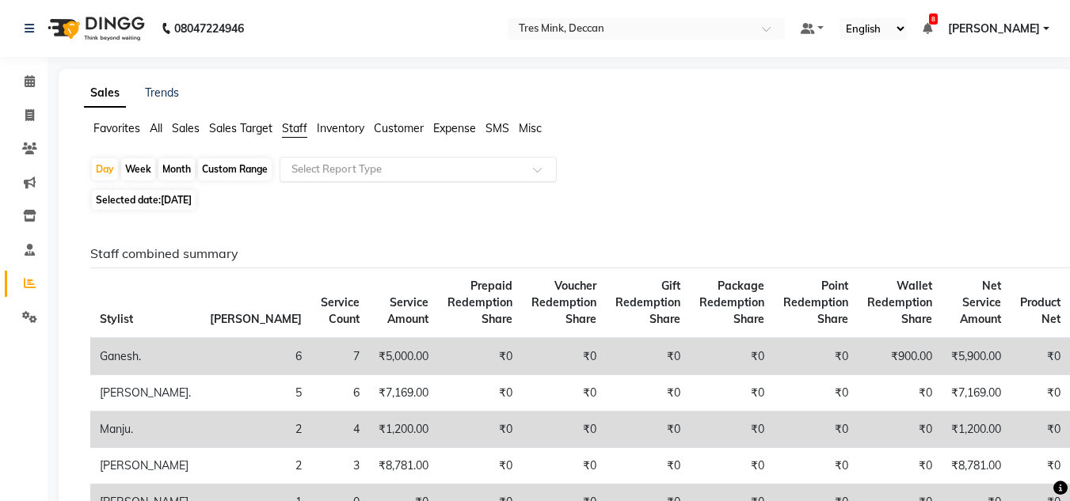
click at [317, 169] on input "text" at bounding box center [402, 170] width 228 height 16
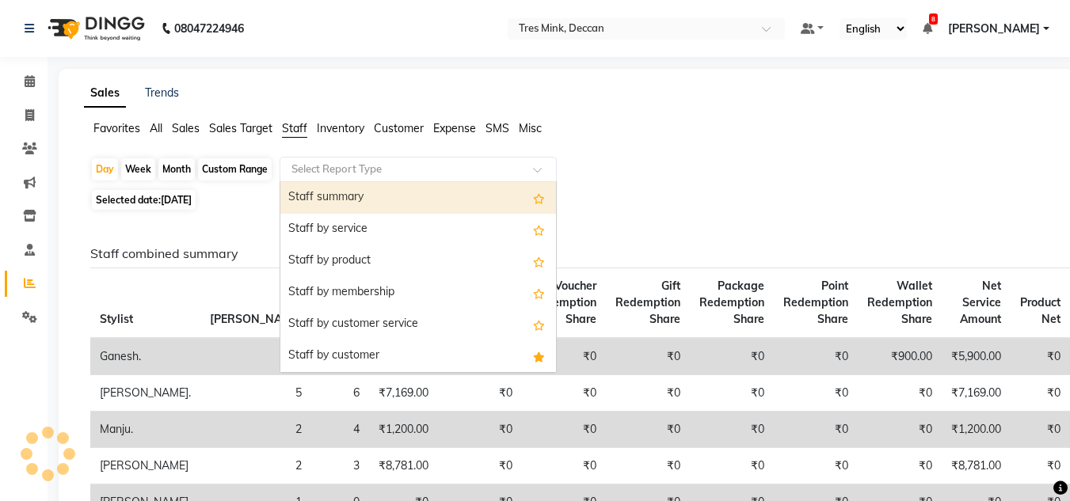
click at [325, 181] on div "Select Report Type" at bounding box center [418, 169] width 277 height 25
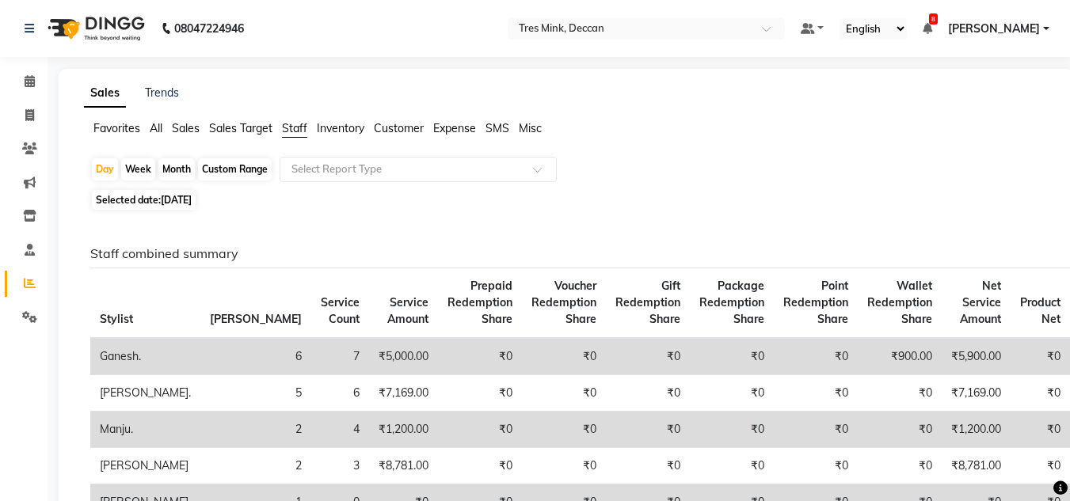
click at [127, 130] on span "Favorites" at bounding box center [116, 128] width 47 height 14
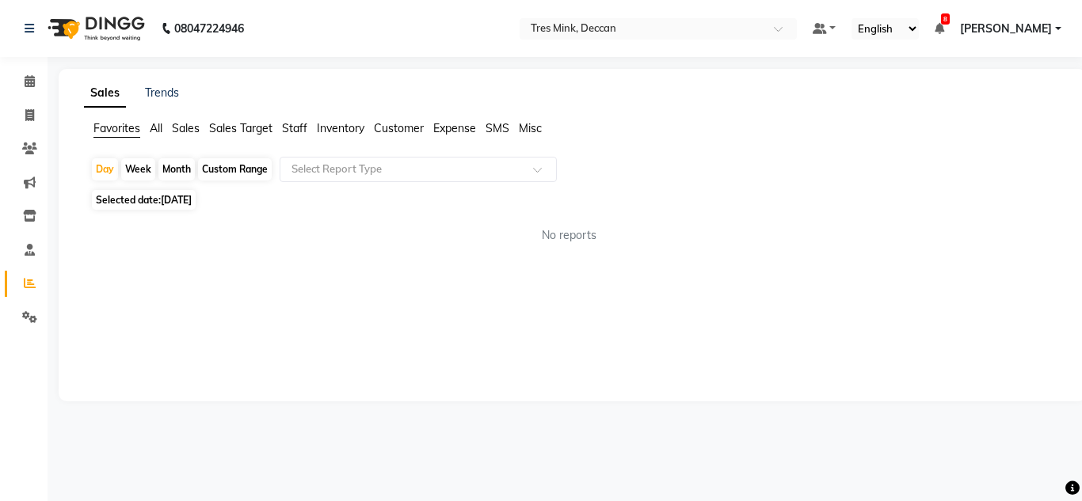
click at [127, 130] on span "Favorites" at bounding box center [116, 128] width 47 height 14
click at [283, 163] on div at bounding box center [418, 170] width 276 height 16
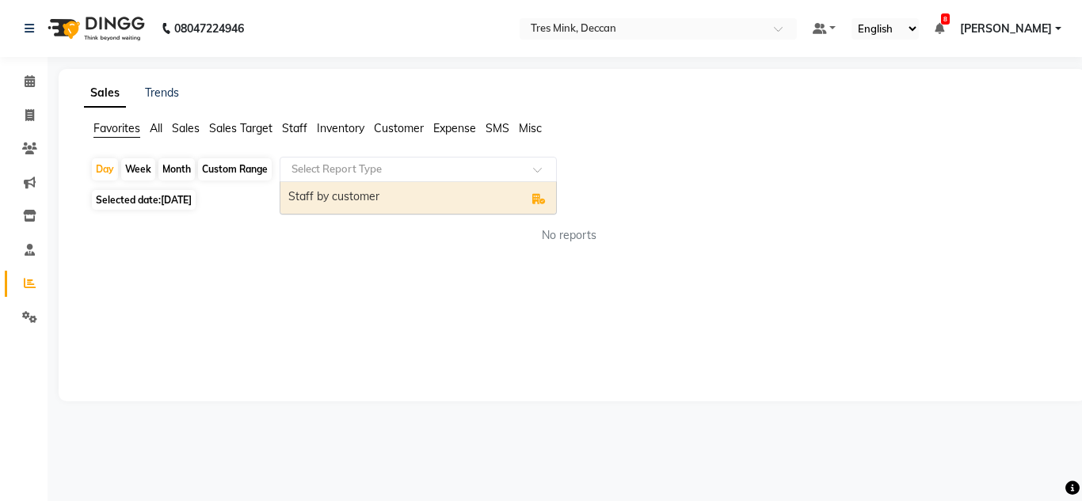
click at [319, 182] on div "Staff by customer" at bounding box center [418, 198] width 276 height 32
select select "filtered_report"
select select "pdf"
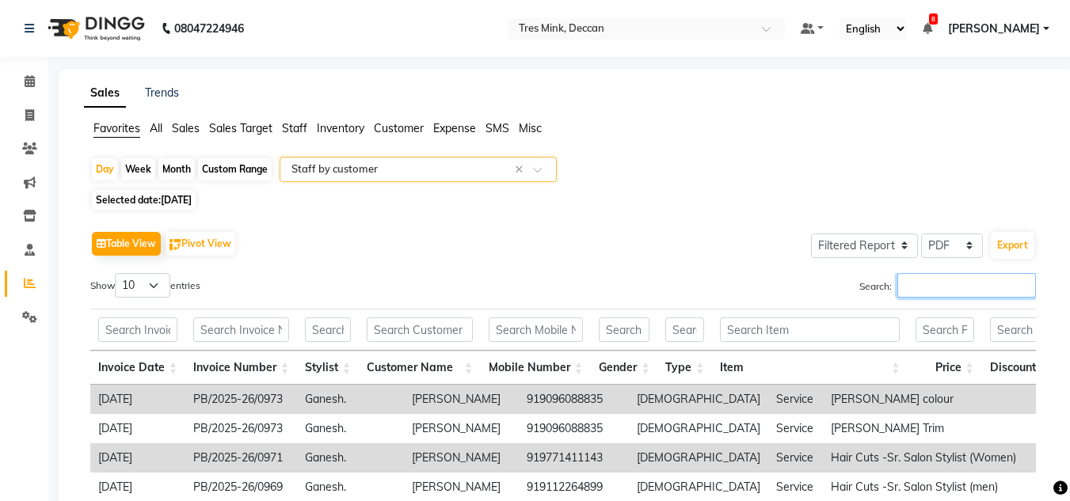
click at [920, 297] on input "Search:" at bounding box center [966, 285] width 139 height 25
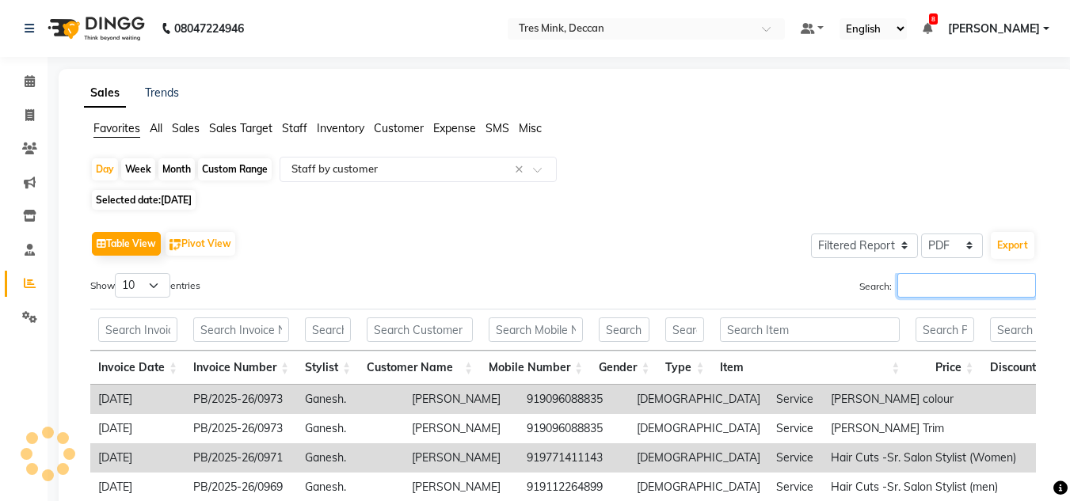
click at [942, 280] on input "Search:" at bounding box center [966, 285] width 139 height 25
type input "g"
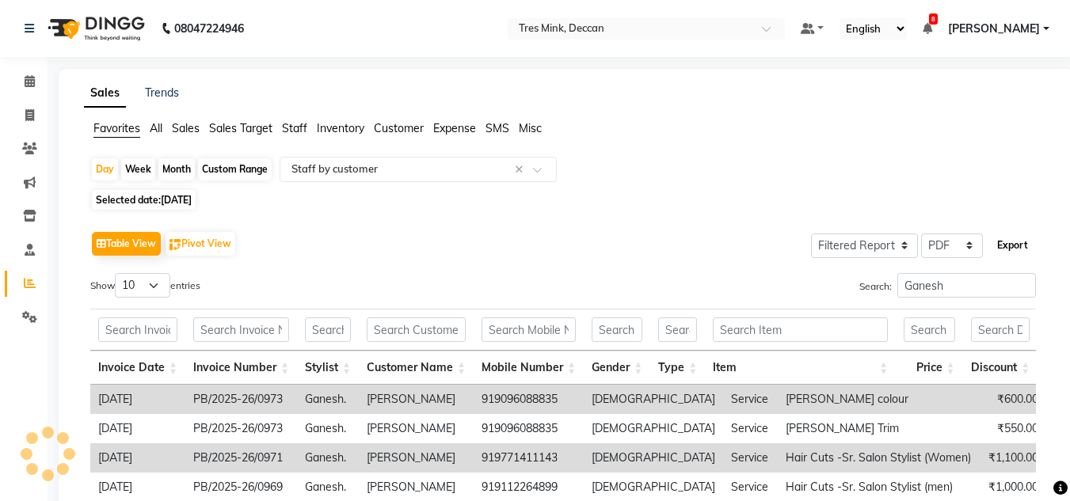
click at [999, 238] on button "Export" at bounding box center [1013, 245] width 44 height 27
click at [1003, 245] on button "Export" at bounding box center [1013, 245] width 44 height 27
click at [1015, 249] on button "Export" at bounding box center [1013, 245] width 44 height 27
click at [961, 262] on div "Table View Pivot View Select Full Report Filtered Report Select CSV PDF Export …" at bounding box center [563, 442] width 946 height 430
click at [958, 281] on input "Ganesh" at bounding box center [966, 285] width 139 height 25
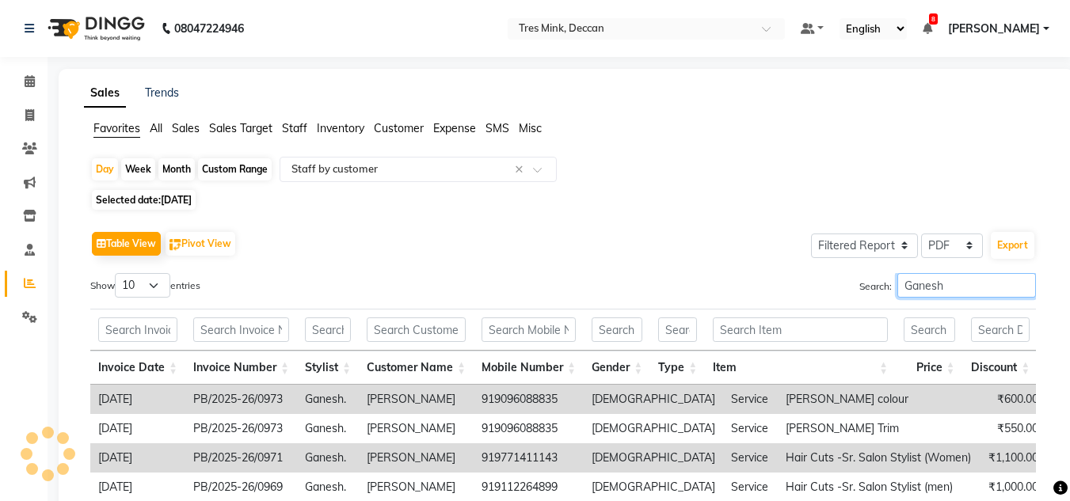
click at [958, 281] on input "Ganesh" at bounding box center [966, 285] width 139 height 25
type input "Ganesh"
click at [1016, 242] on button "Export" at bounding box center [1013, 245] width 44 height 27
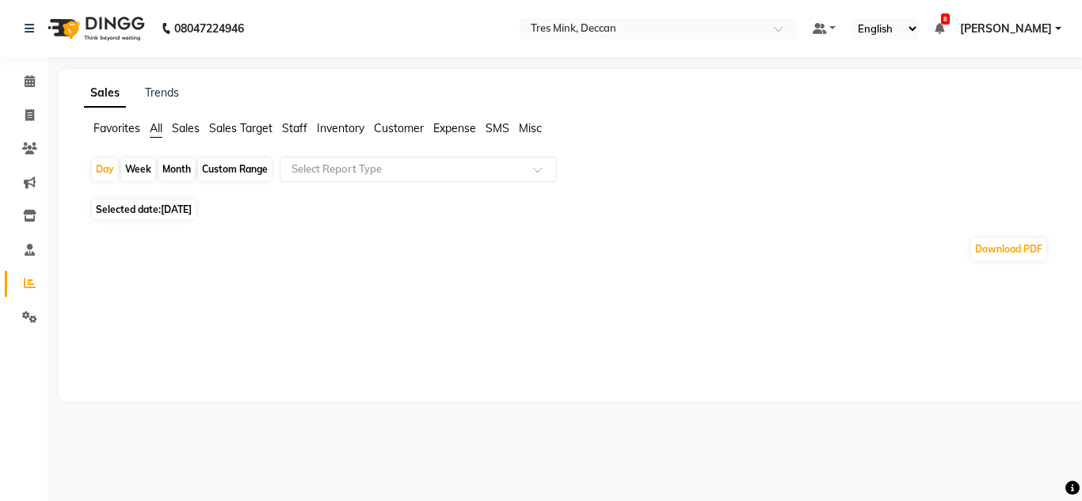
click at [123, 127] on span "Favorites" at bounding box center [116, 128] width 47 height 14
click at [207, 212] on div "Day Week Month Custom Range Select Report Type Selected date: [DATE] No reports…" at bounding box center [572, 207] width 977 height 100
click at [192, 202] on span "[DATE]" at bounding box center [176, 200] width 31 height 12
select select "9"
select select "2025"
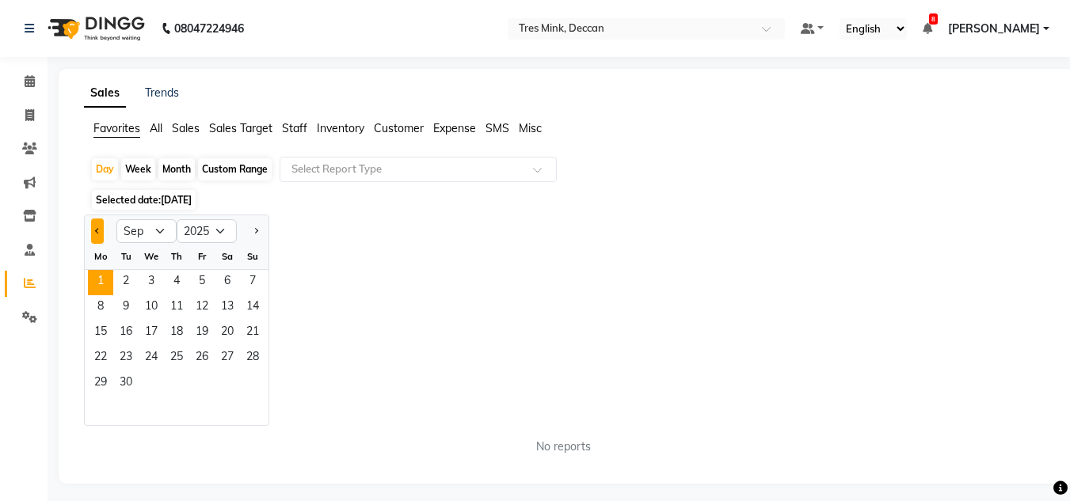
click at [100, 231] on span "Previous month" at bounding box center [98, 231] width 6 height 6
select select "8"
click at [261, 381] on span "31" at bounding box center [252, 383] width 25 height 25
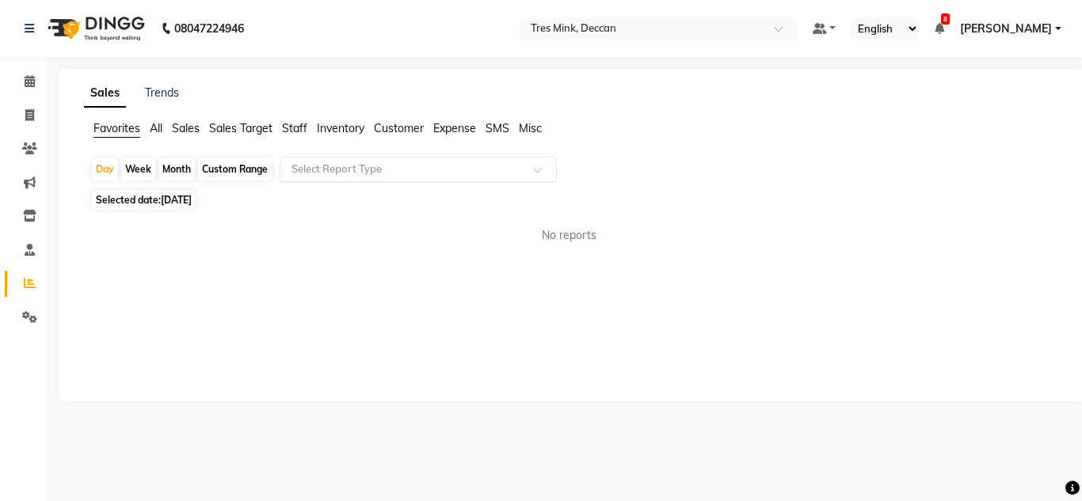
click at [311, 174] on input "text" at bounding box center [402, 170] width 228 height 16
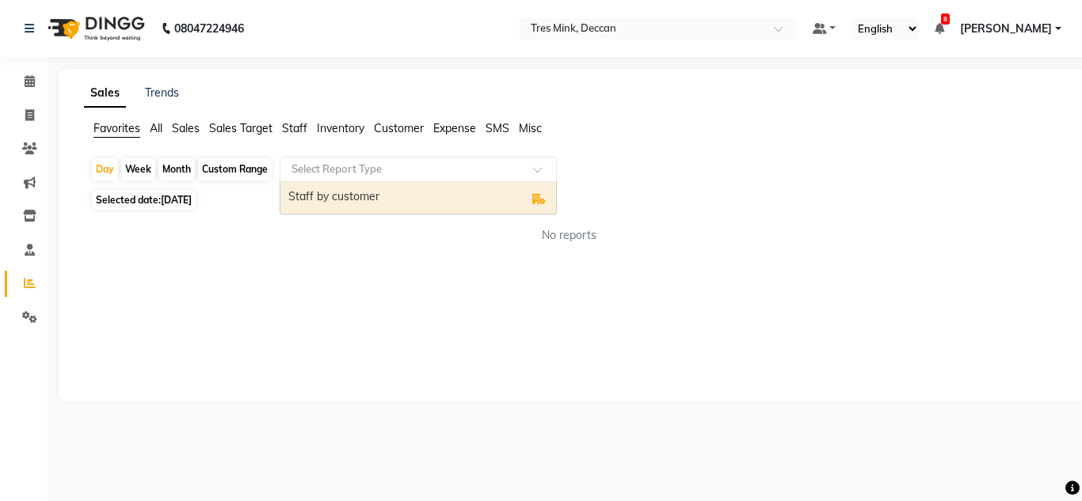
click at [316, 193] on div "Staff by customer" at bounding box center [418, 198] width 276 height 32
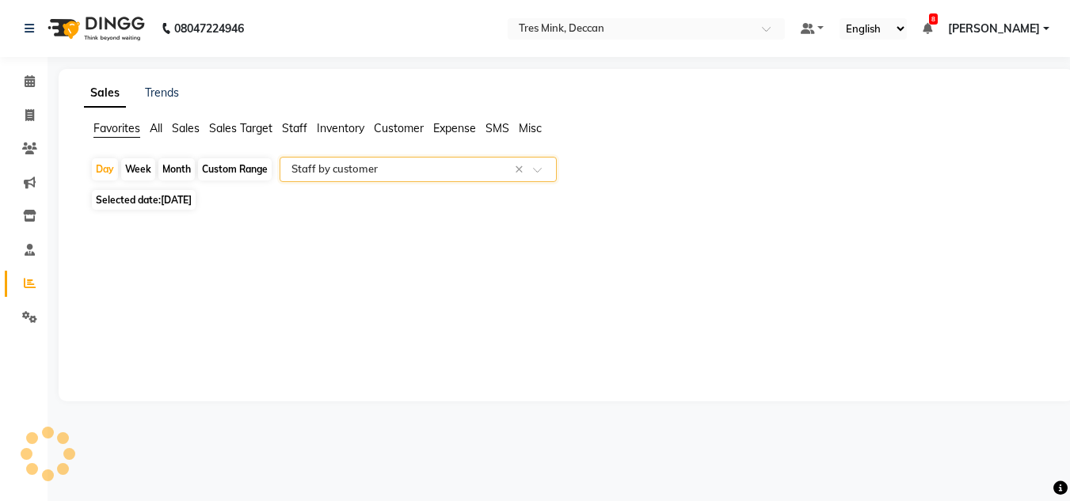
select select "filtered_report"
select select "pdf"
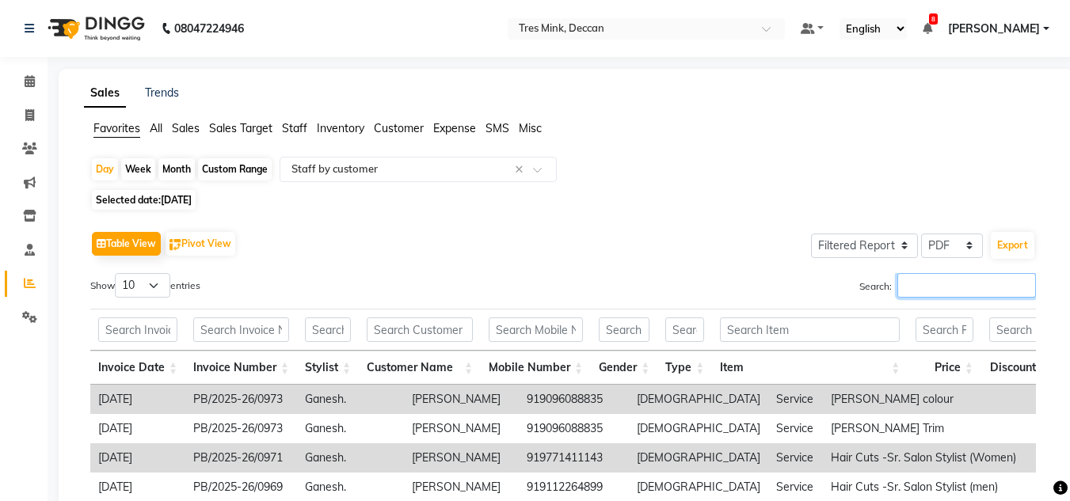
click at [914, 278] on input "Search:" at bounding box center [966, 285] width 139 height 25
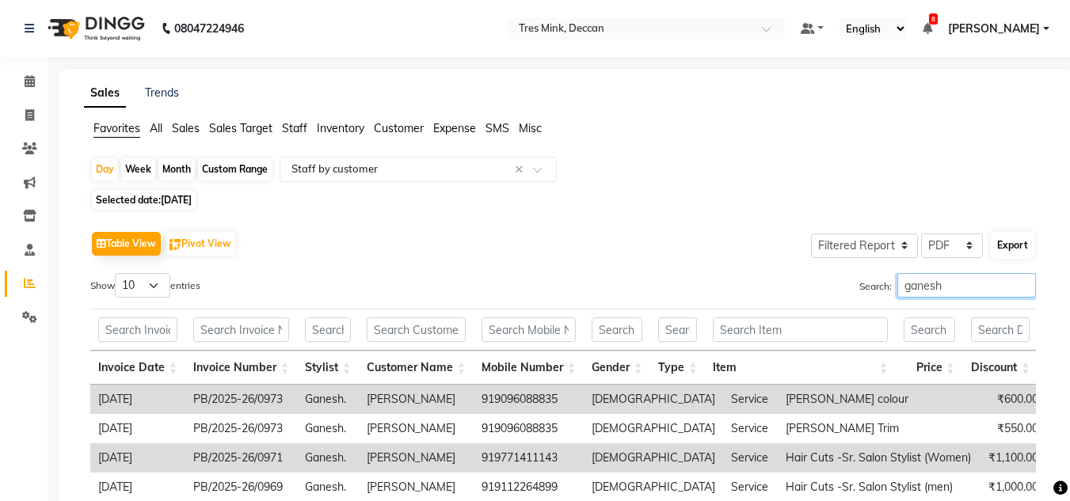
type input "ganesh"
click at [1015, 257] on button "Export" at bounding box center [1013, 245] width 44 height 27
select select "sans-serif"
select select "14px"
select select "template_1"
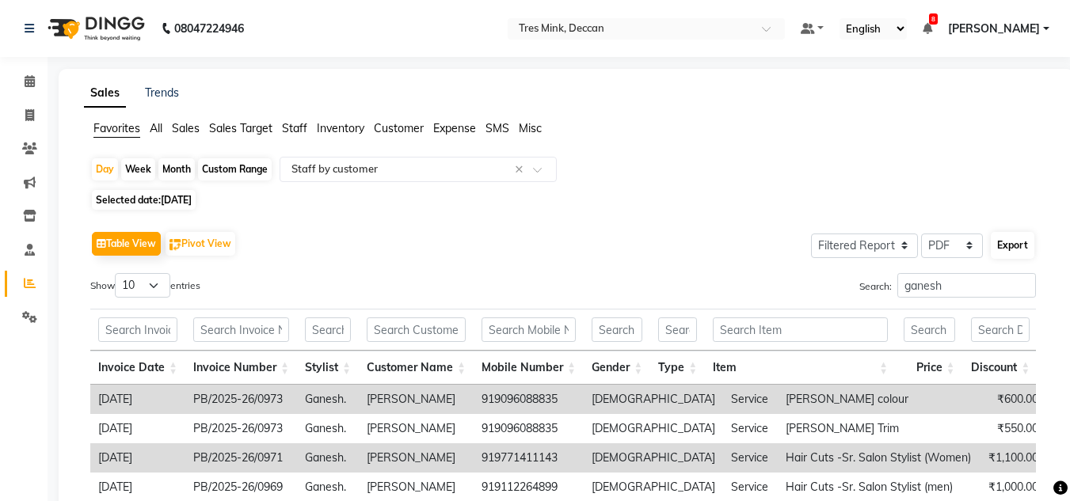
select select "A4"
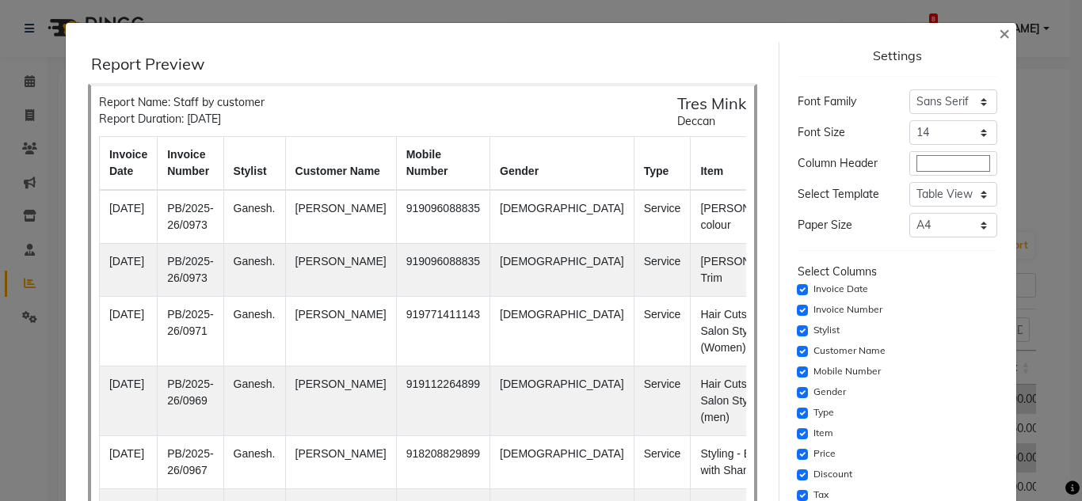
scroll to position [341, 0]
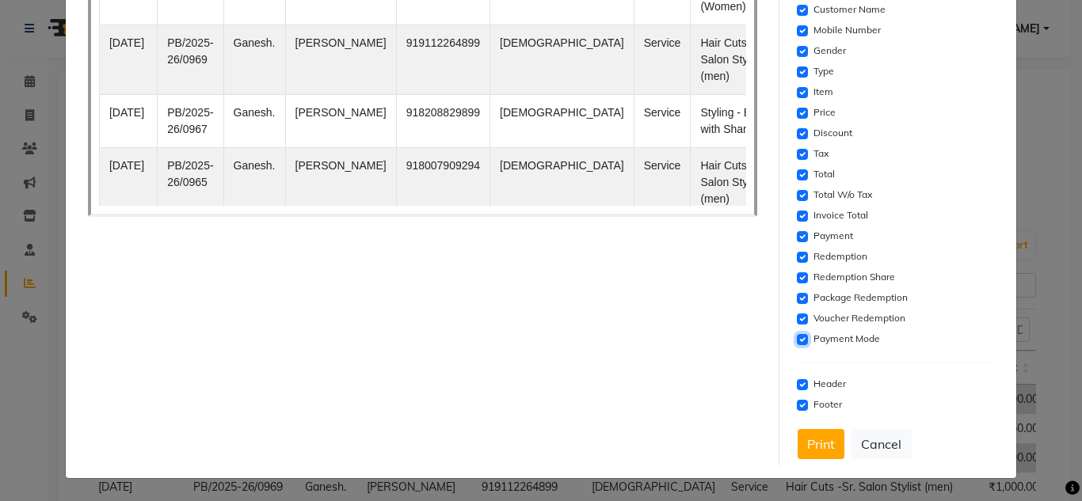
click at [797, 340] on input "checkbox" at bounding box center [802, 339] width 11 height 11
checkbox input "false"
click at [797, 321] on input "checkbox" at bounding box center [802, 319] width 11 height 11
checkbox input "false"
click at [791, 294] on div "Settings Font Family Select Sans Serif Monospace Serif Font Size Select 8 9 10 …" at bounding box center [897, 83] width 213 height 765
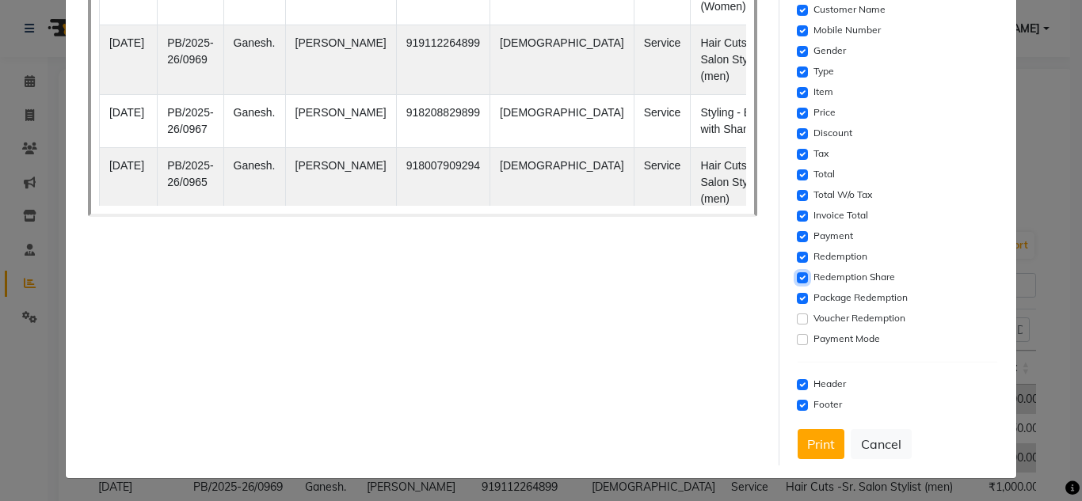
click at [797, 274] on input "checkbox" at bounding box center [802, 277] width 11 height 11
checkbox input "false"
click at [797, 301] on input "checkbox" at bounding box center [802, 298] width 11 height 11
checkbox input "false"
click at [797, 261] on input "checkbox" at bounding box center [802, 257] width 11 height 11
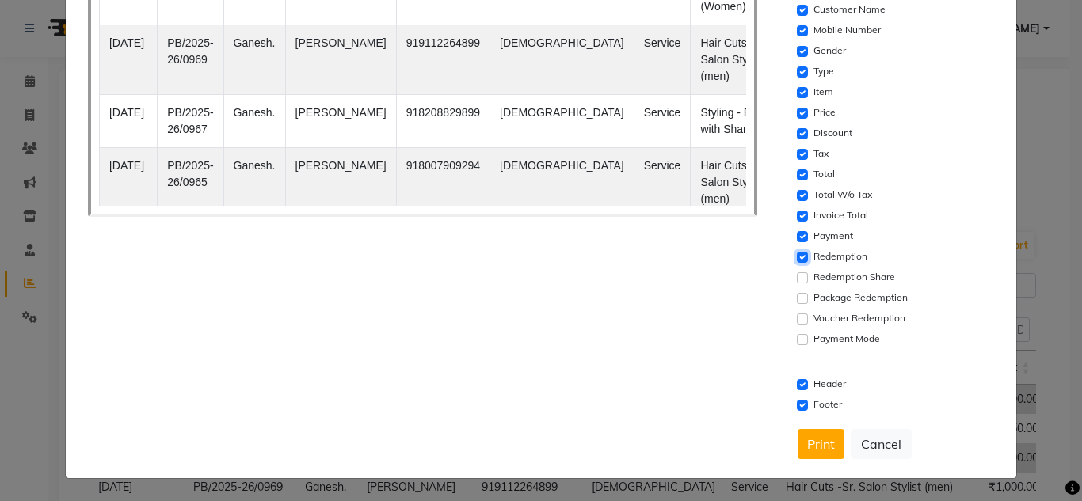
checkbox input "false"
click at [797, 239] on input "checkbox" at bounding box center [802, 236] width 11 height 11
checkbox input "false"
click at [797, 212] on input "checkbox" at bounding box center [802, 216] width 11 height 11
checkbox input "false"
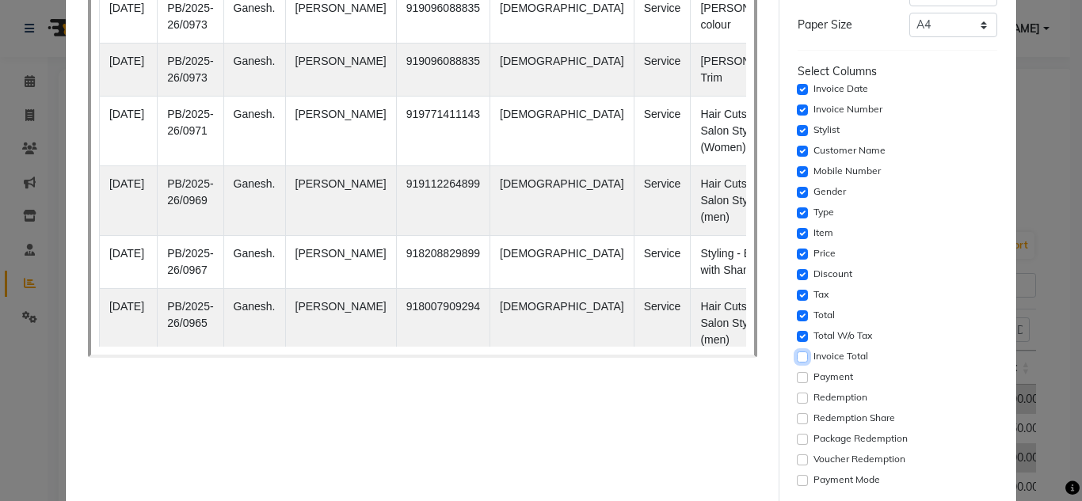
scroll to position [183, 0]
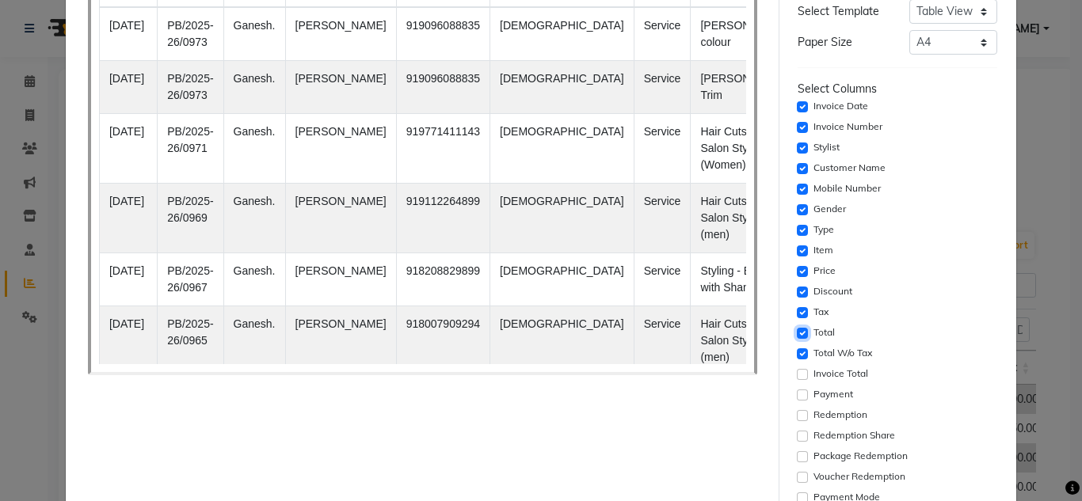
click at [797, 331] on input "checkbox" at bounding box center [802, 333] width 11 height 11
checkbox input "false"
click at [797, 310] on input "checkbox" at bounding box center [802, 312] width 11 height 11
checkbox input "false"
click at [797, 211] on input "checkbox" at bounding box center [802, 209] width 11 height 11
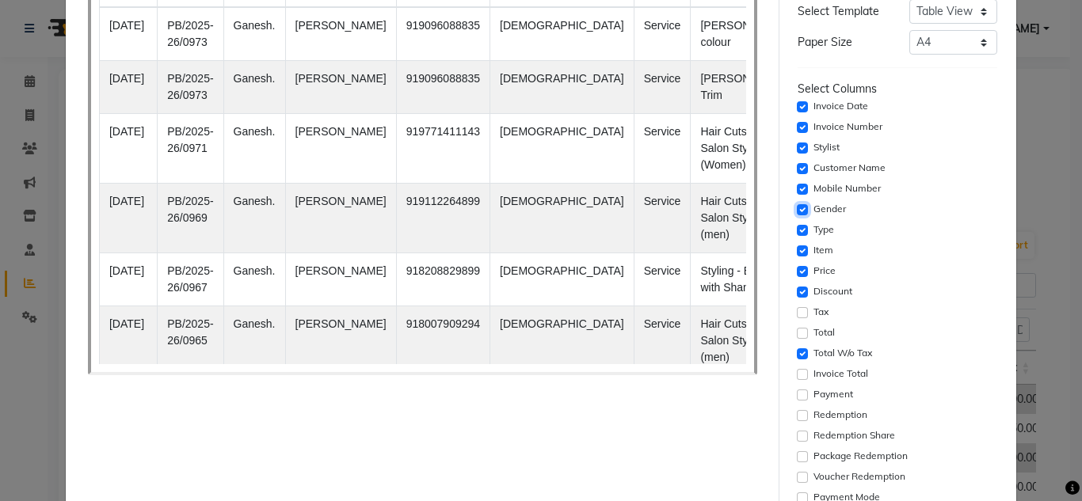
checkbox input "false"
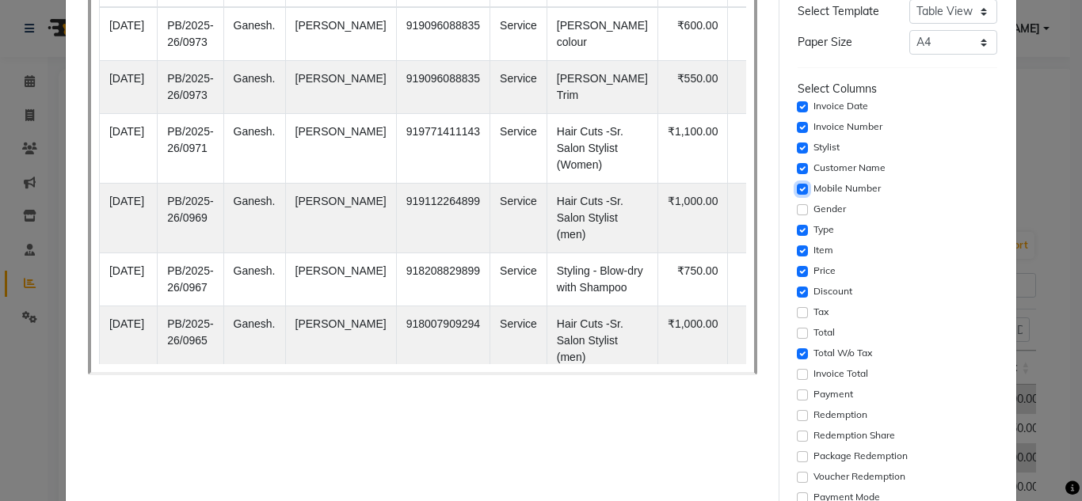
click at [797, 186] on input "checkbox" at bounding box center [802, 189] width 11 height 11
checkbox input "false"
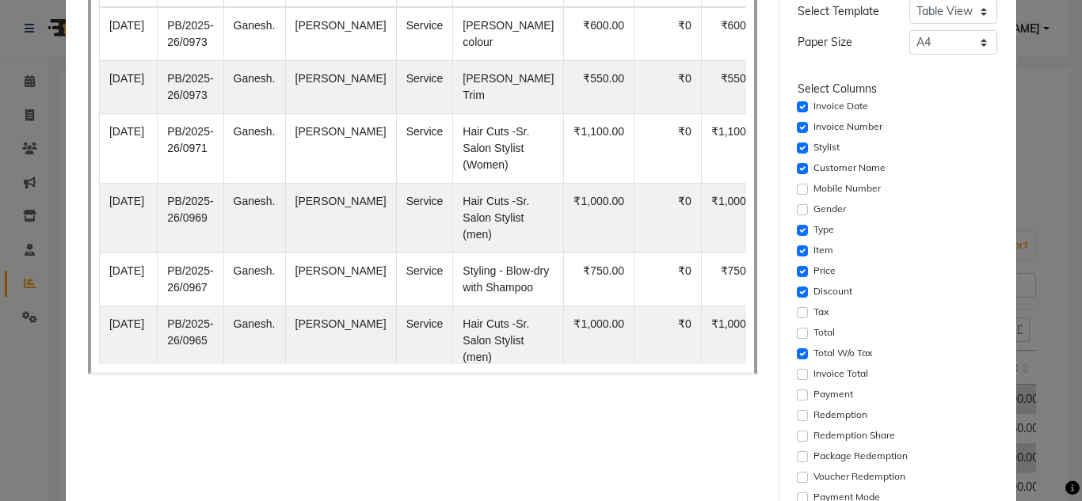
click at [791, 125] on div "Settings Font Family Select Sans Serif Monospace Serif Font Size Select 8 9 10 …" at bounding box center [897, 241] width 213 height 765
click at [797, 127] on input "checkbox" at bounding box center [802, 127] width 11 height 11
checkbox input "false"
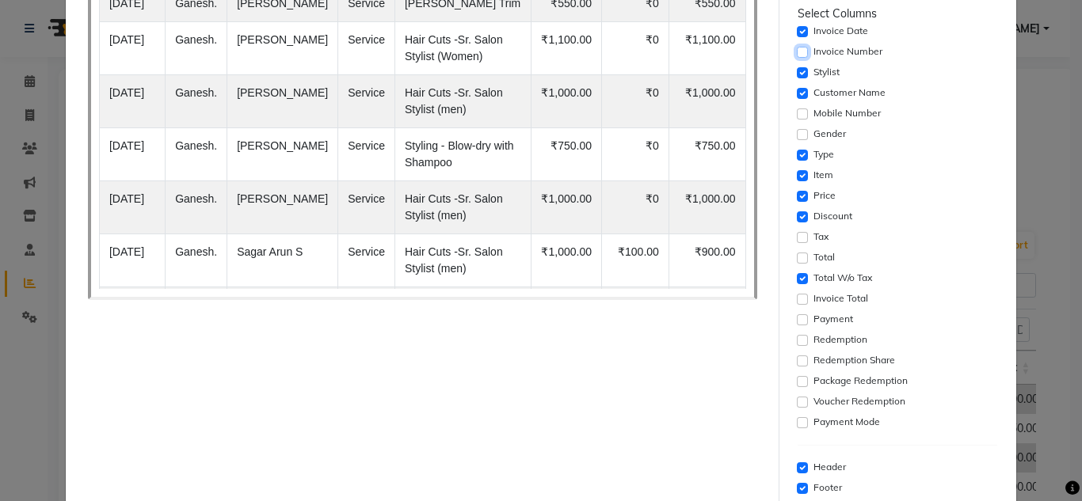
scroll to position [341, 0]
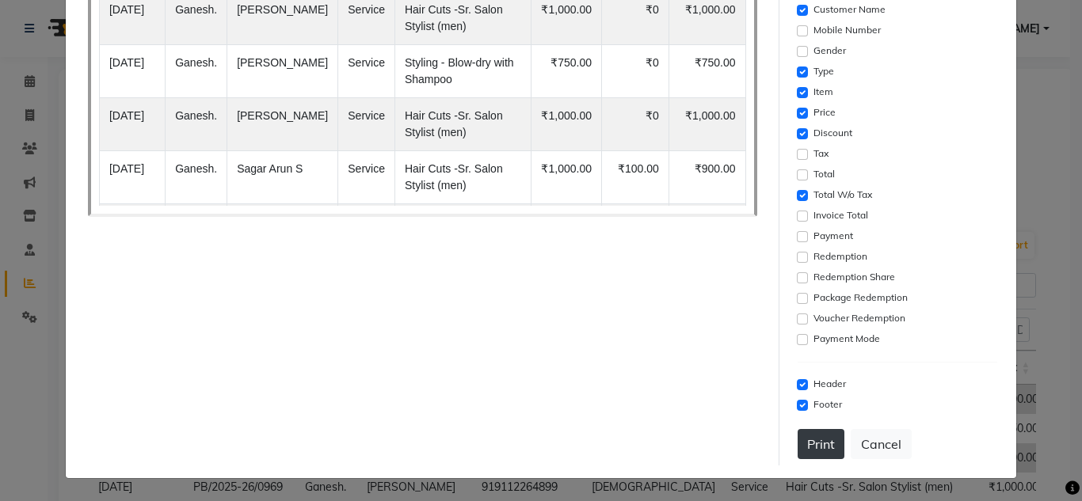
click at [815, 443] on button "Print" at bounding box center [821, 444] width 47 height 30
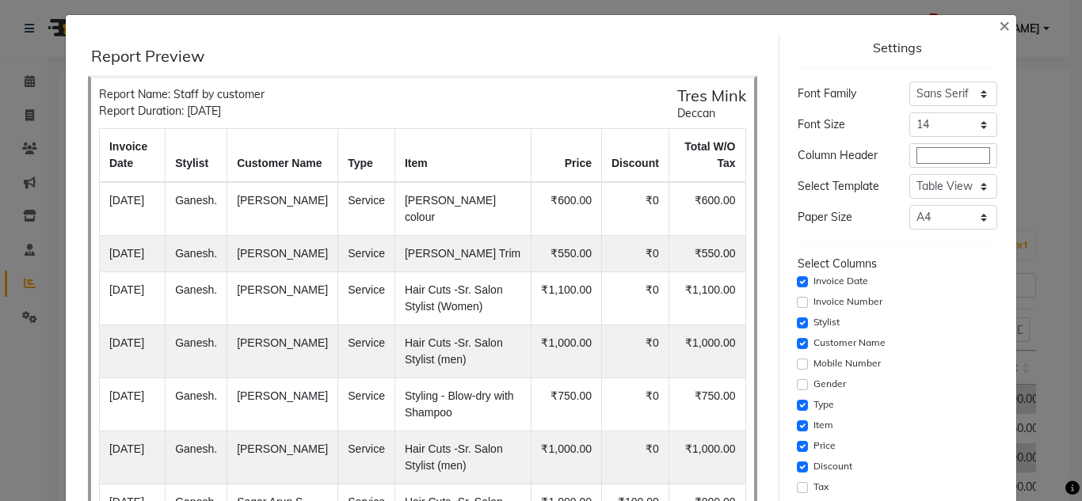
scroll to position [0, 0]
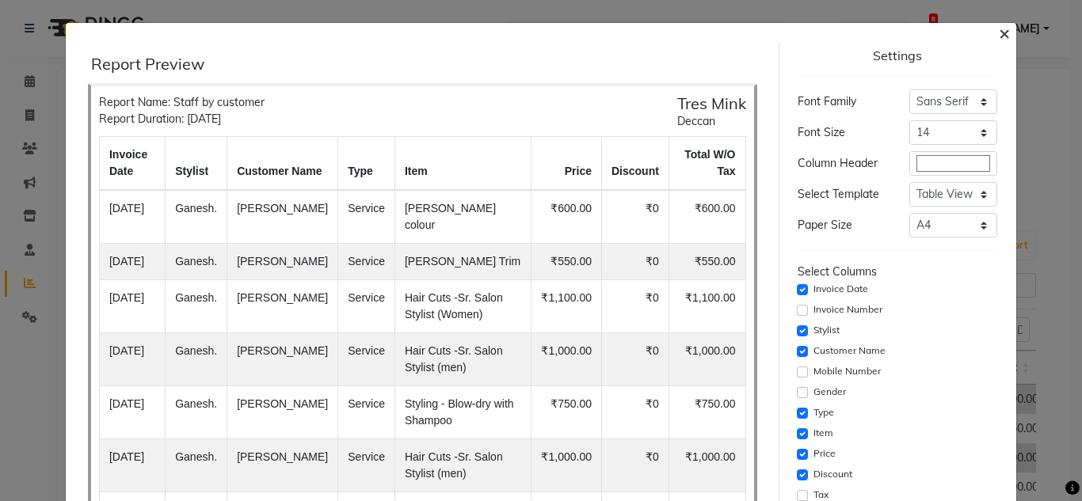
click at [999, 32] on span "×" at bounding box center [1004, 33] width 11 height 24
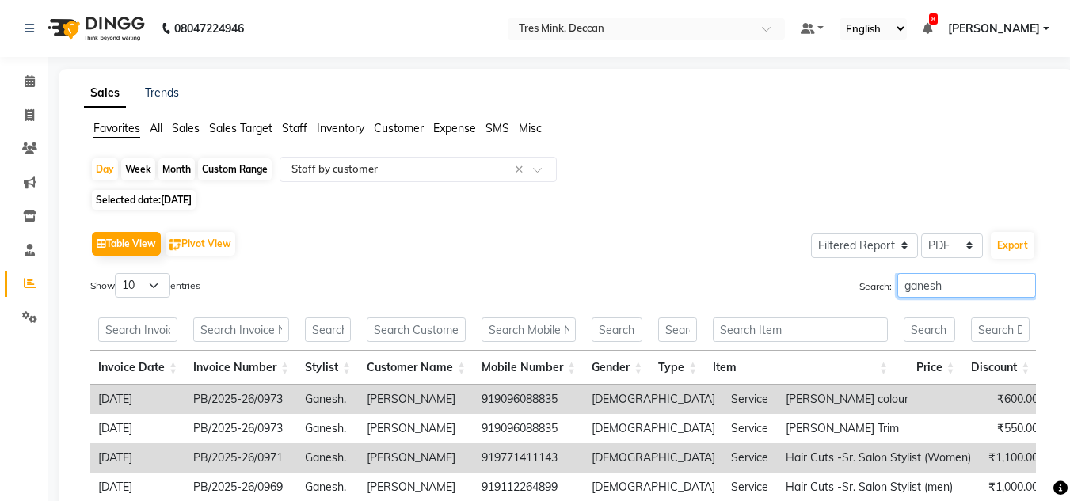
click at [936, 276] on input "ganesh" at bounding box center [966, 285] width 139 height 25
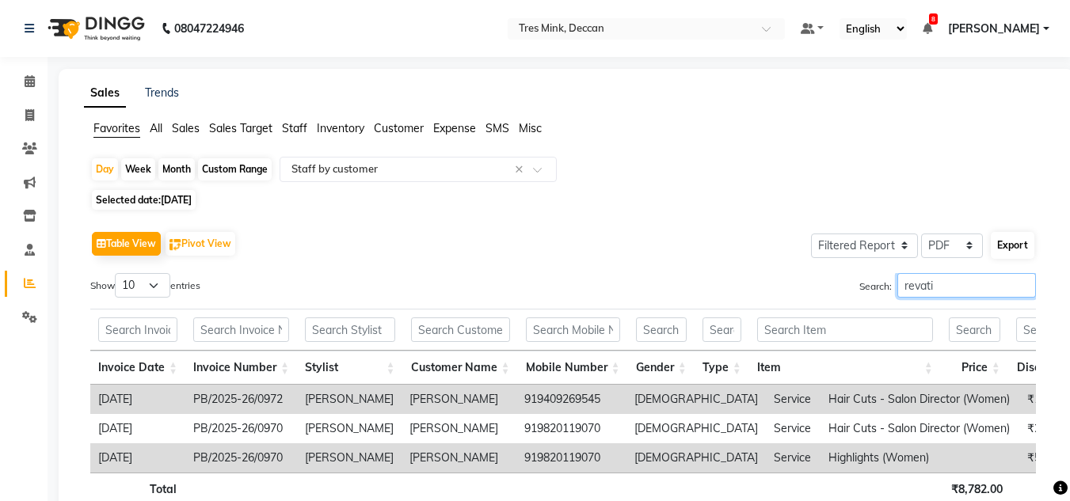
type input "revati"
click at [1002, 244] on button "Export" at bounding box center [1013, 245] width 44 height 27
select select "sans-serif"
select select "14px"
select select "template_1"
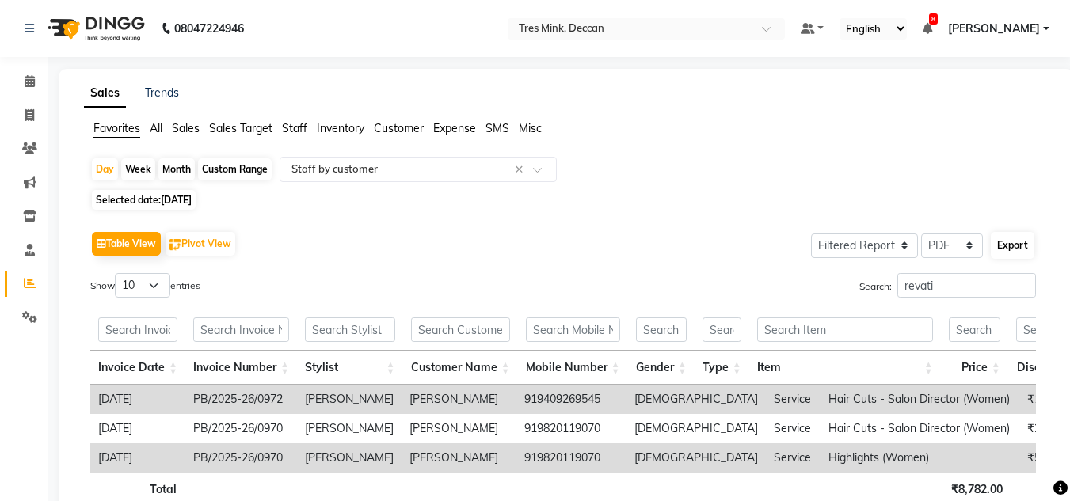
select select "A4"
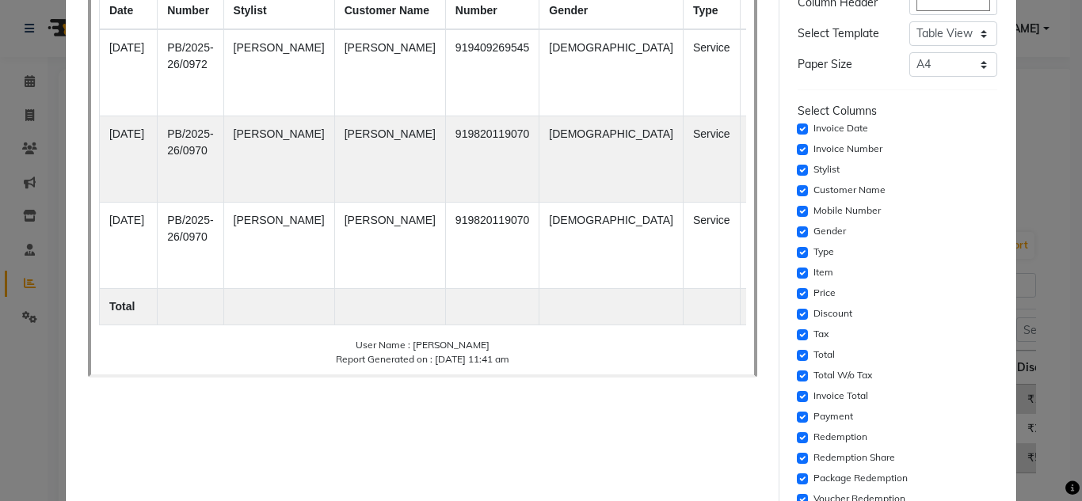
scroll to position [317, 0]
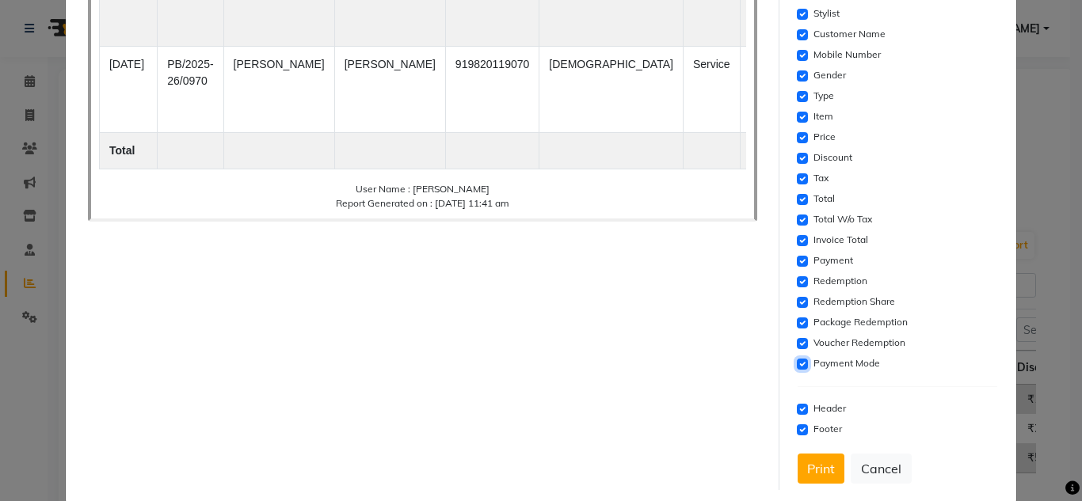
click at [797, 365] on input "checkbox" at bounding box center [802, 364] width 11 height 11
checkbox input "false"
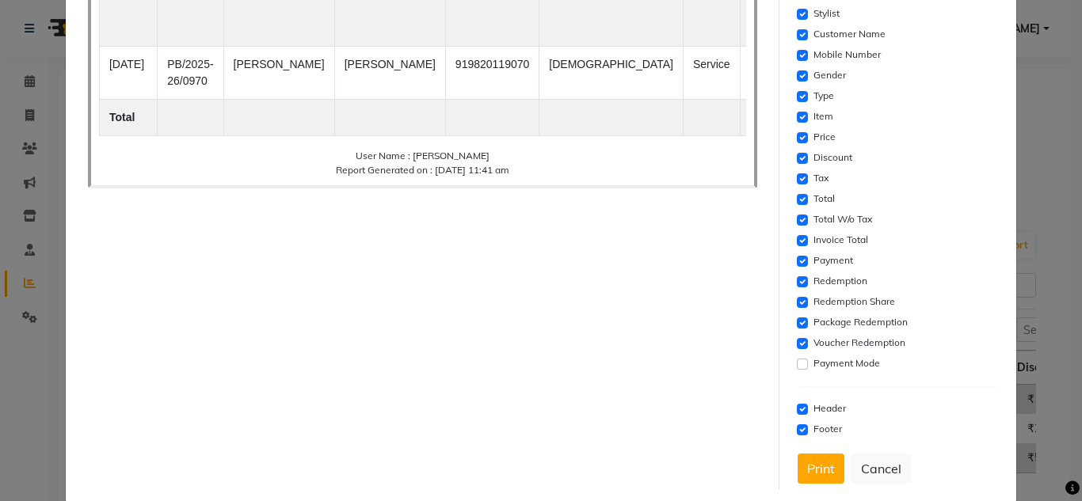
click at [798, 337] on div "Voucher Redemption" at bounding box center [898, 343] width 200 height 19
click at [797, 323] on input "checkbox" at bounding box center [802, 323] width 11 height 11
checkbox input "false"
click at [797, 348] on input "checkbox" at bounding box center [802, 343] width 11 height 11
checkbox input "false"
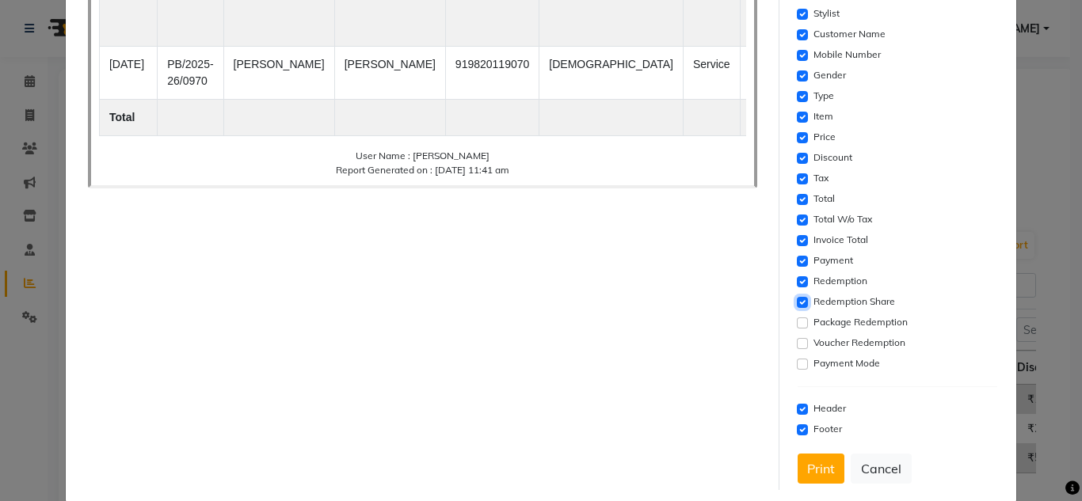
click at [797, 303] on input "checkbox" at bounding box center [802, 302] width 11 height 11
checkbox input "false"
click at [797, 264] on input "checkbox" at bounding box center [802, 261] width 11 height 11
checkbox input "false"
click at [797, 282] on input "checkbox" at bounding box center [802, 281] width 11 height 11
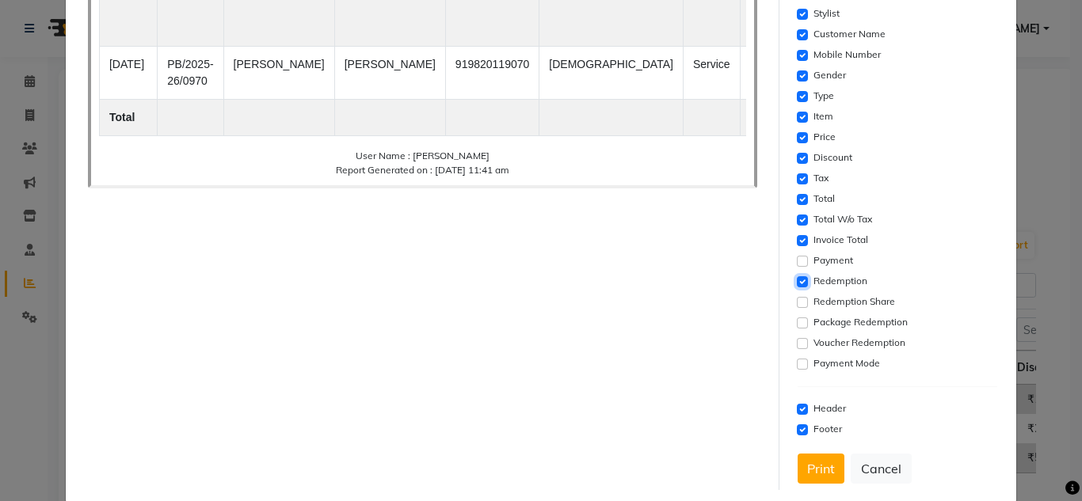
checkbox input "false"
click at [798, 247] on div "Invoice Total" at bounding box center [898, 240] width 200 height 19
click at [797, 244] on input "checkbox" at bounding box center [802, 240] width 11 height 11
checkbox input "false"
click at [797, 202] on input "checkbox" at bounding box center [802, 199] width 11 height 11
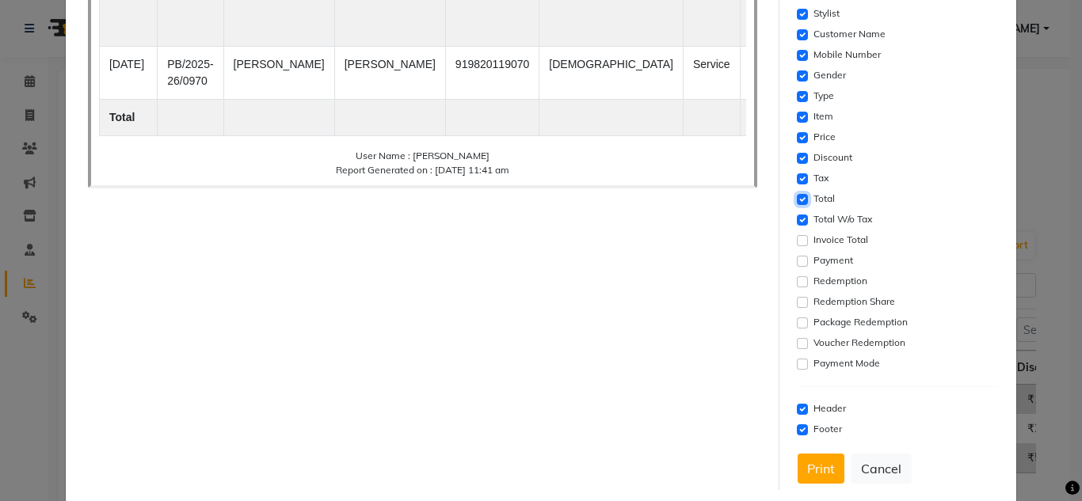
checkbox input "false"
click at [797, 173] on input "checkbox" at bounding box center [802, 178] width 11 height 11
checkbox input "false"
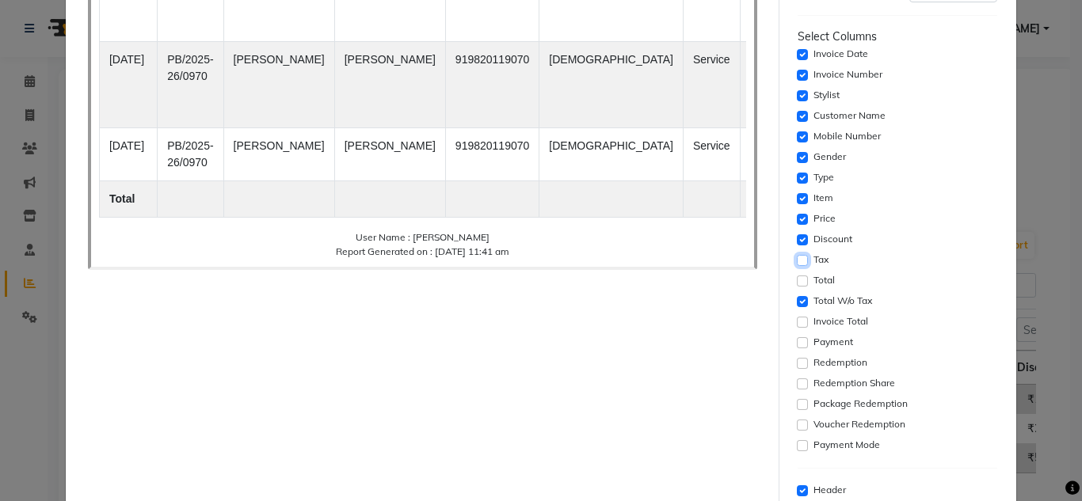
scroll to position [158, 0]
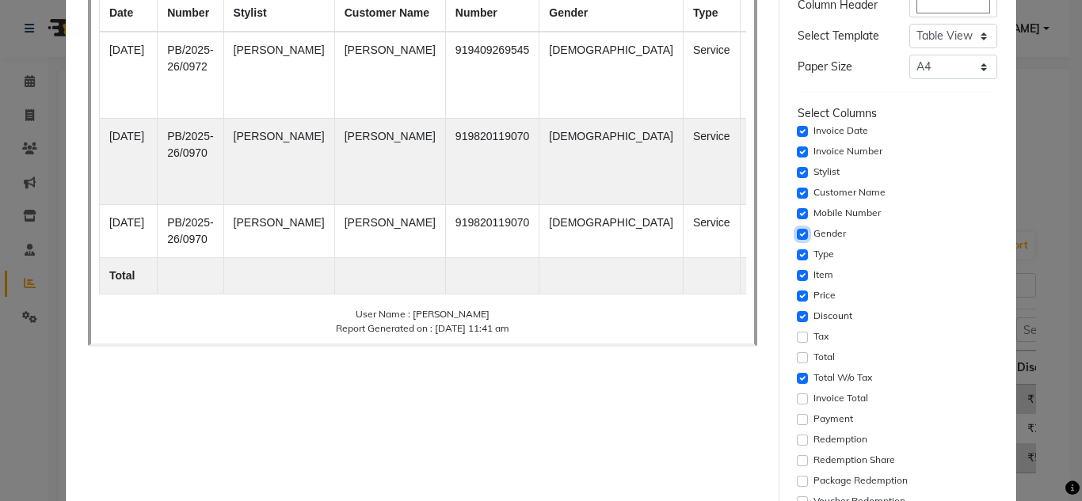
click at [797, 235] on input "checkbox" at bounding box center [802, 234] width 11 height 11
checkbox input "false"
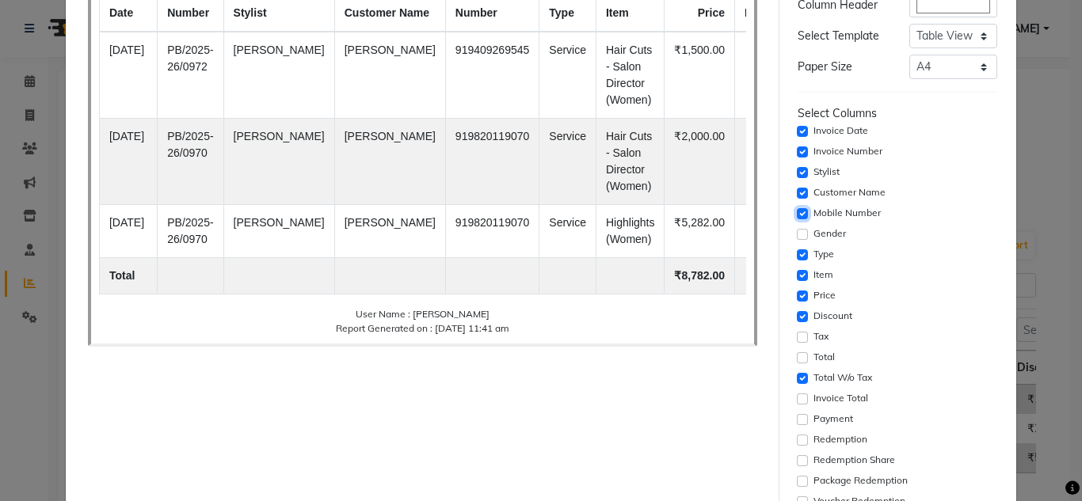
click at [797, 210] on input "checkbox" at bounding box center [802, 213] width 11 height 11
checkbox input "false"
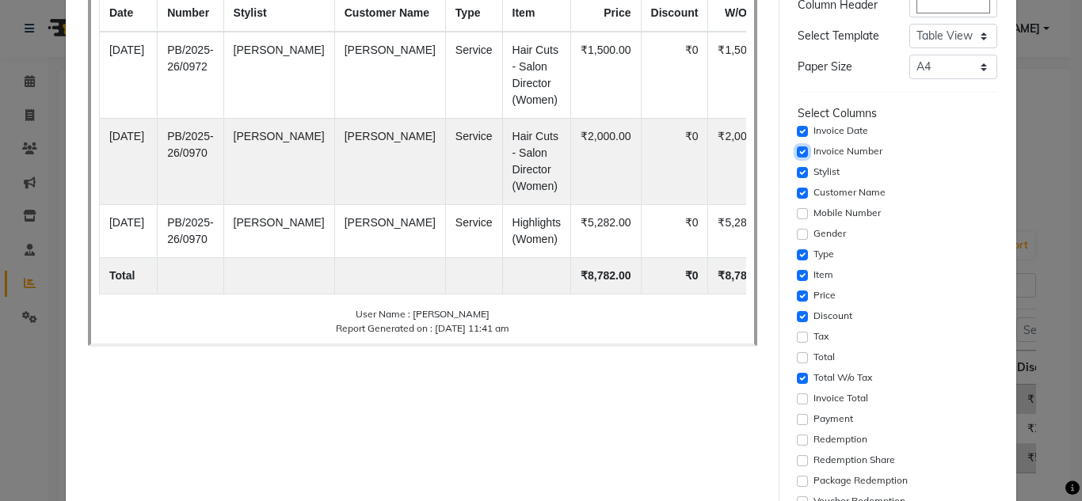
click at [797, 151] on input "checkbox" at bounding box center [802, 152] width 11 height 11
checkbox input "false"
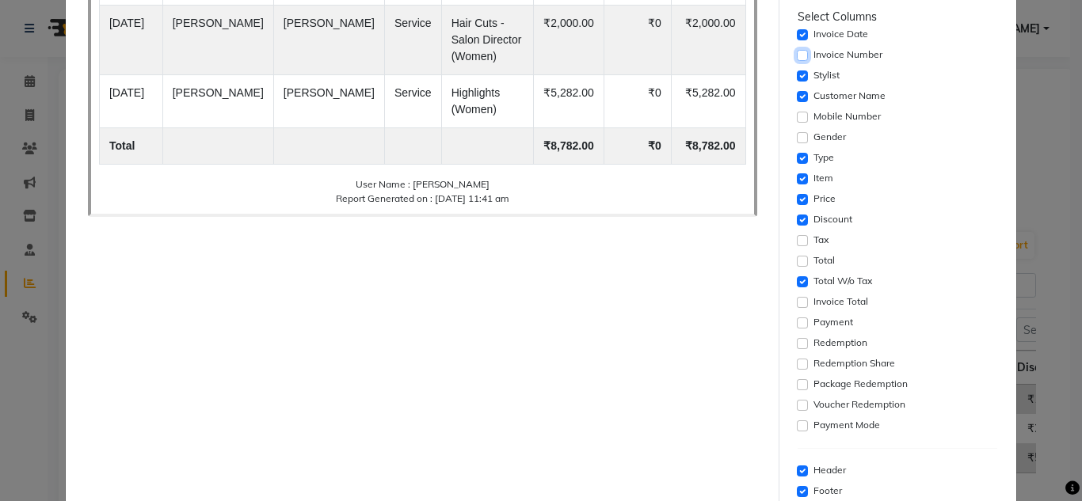
scroll to position [341, 0]
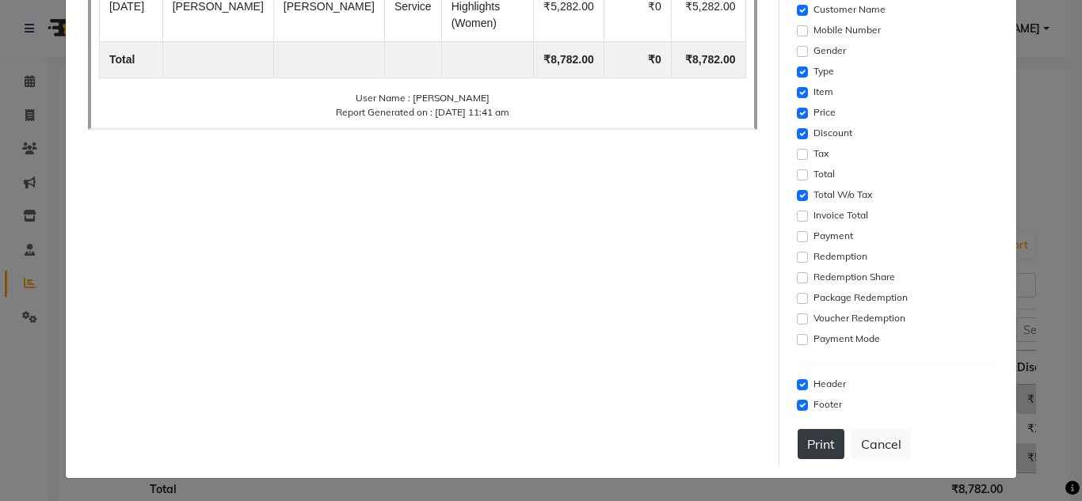
click at [799, 457] on button "Print" at bounding box center [821, 444] width 47 height 30
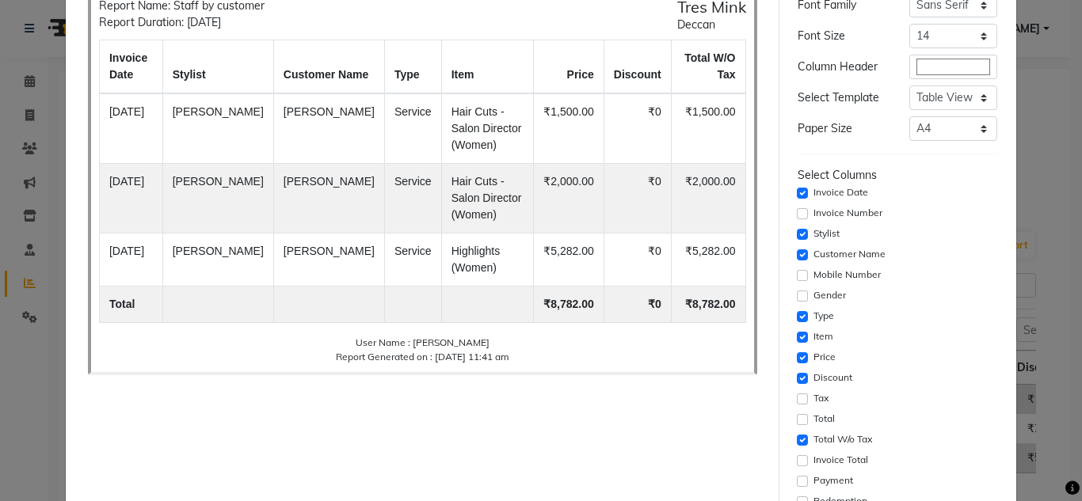
scroll to position [0, 0]
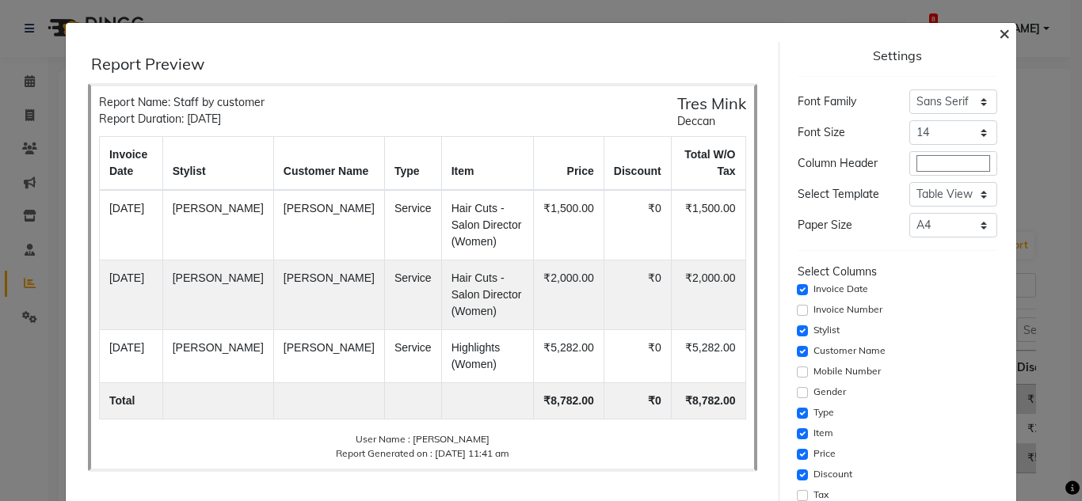
click at [999, 35] on span "×" at bounding box center [1004, 33] width 11 height 24
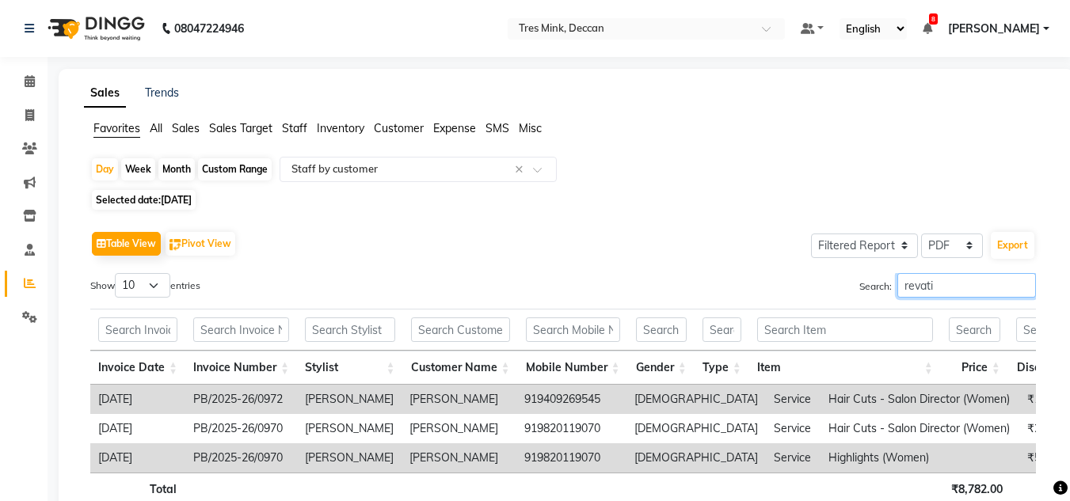
click at [945, 276] on input "revati" at bounding box center [966, 285] width 139 height 25
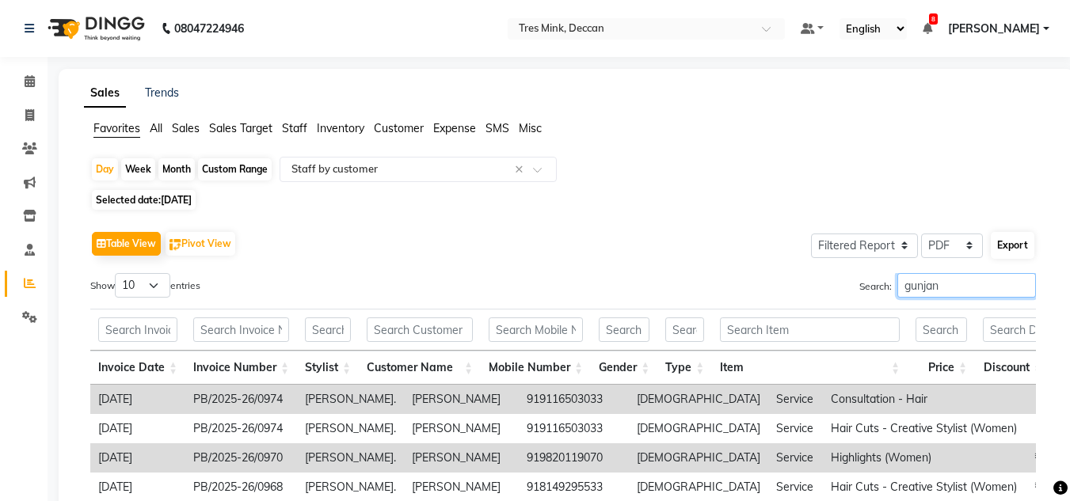
type input "gunjan"
click at [1000, 251] on button "Export" at bounding box center [1013, 245] width 44 height 27
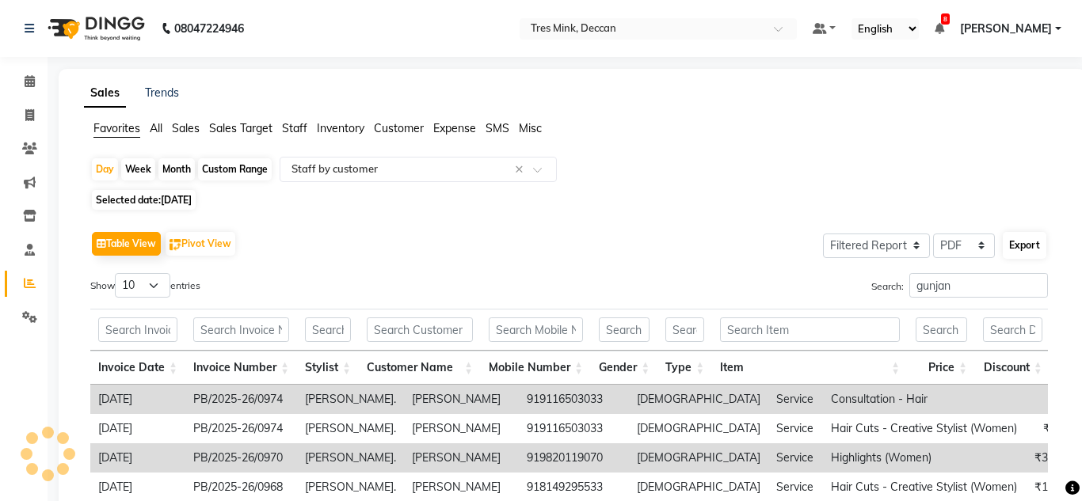
select select "sans-serif"
select select "14px"
select select "template_1"
select select "A4"
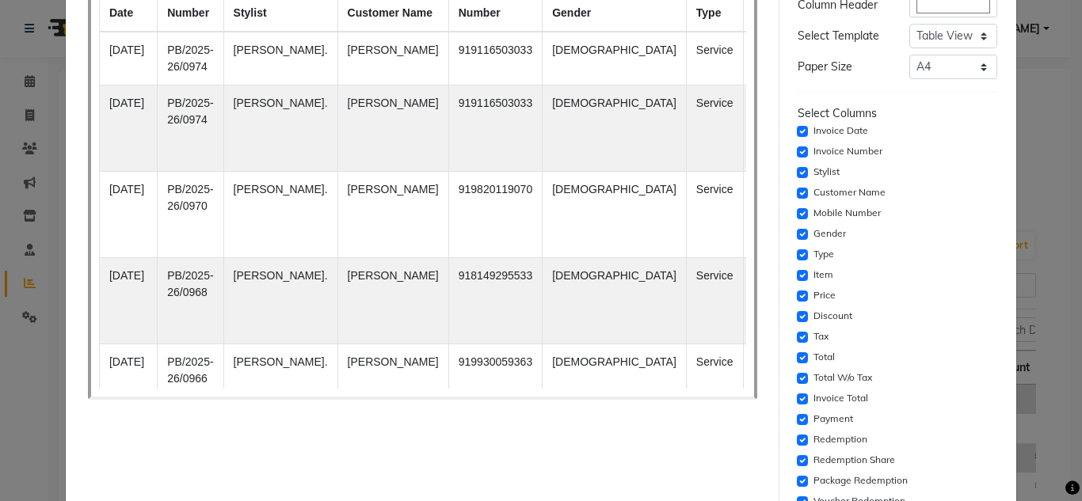
scroll to position [238, 0]
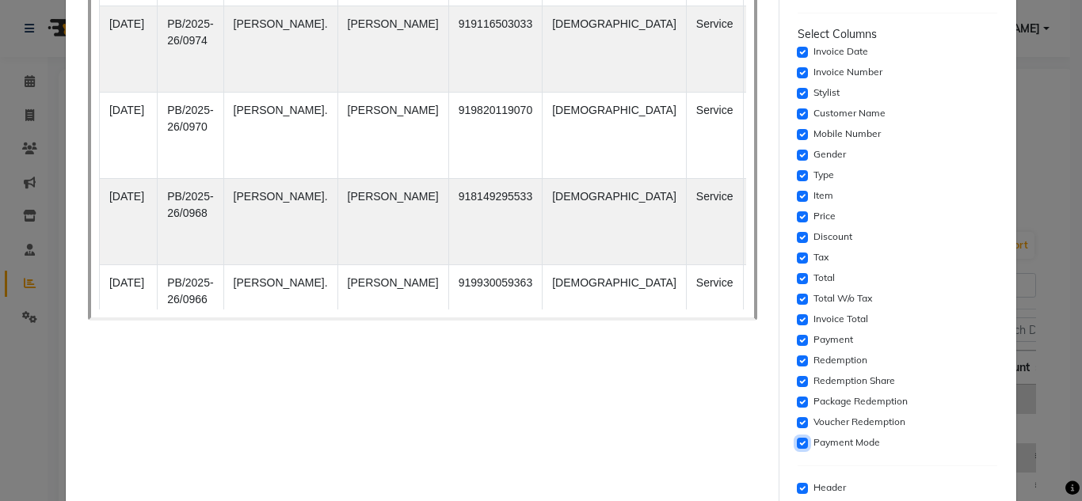
click at [798, 441] on input "checkbox" at bounding box center [802, 443] width 11 height 11
checkbox input "false"
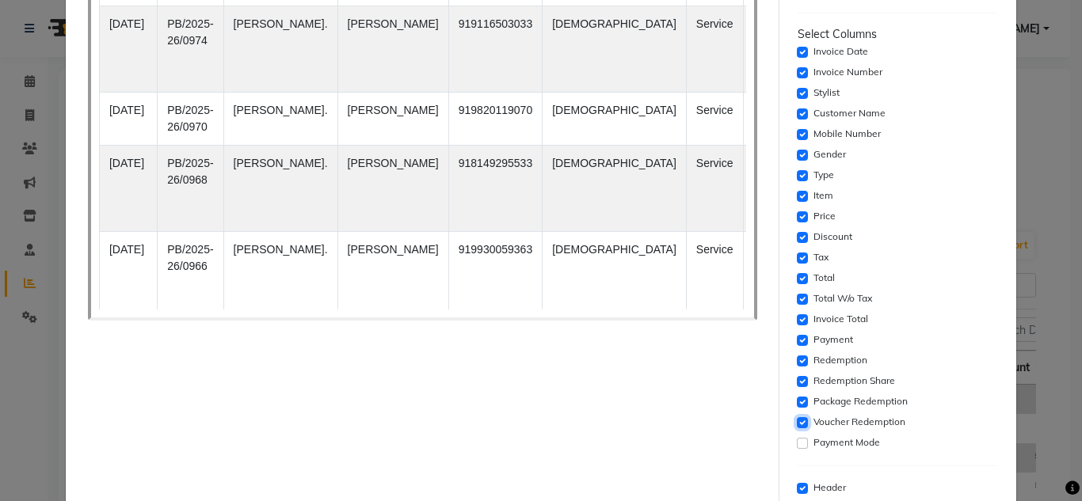
click at [797, 423] on input "checkbox" at bounding box center [802, 422] width 11 height 11
checkbox input "false"
click at [800, 402] on div "Package Redemption" at bounding box center [898, 402] width 200 height 19
click at [797, 377] on input "checkbox" at bounding box center [802, 381] width 11 height 11
checkbox input "false"
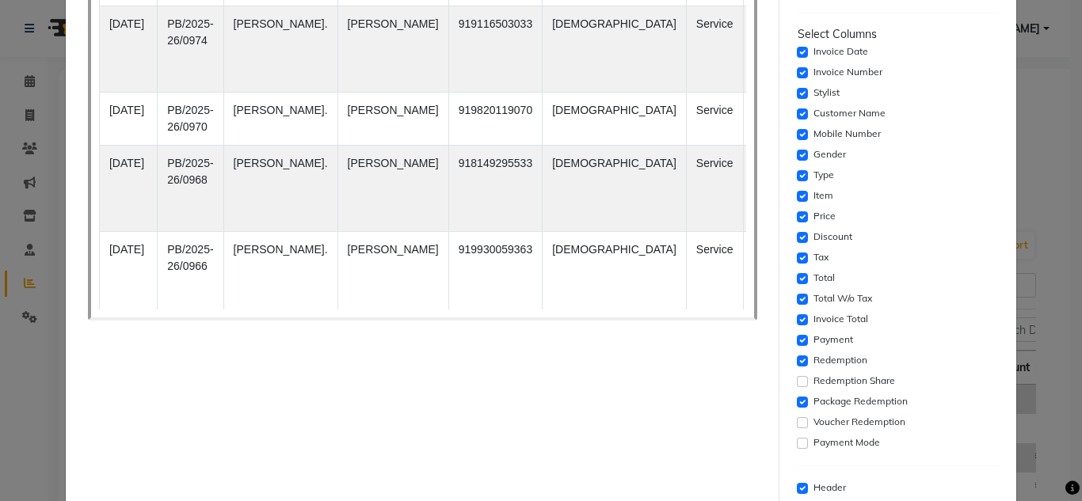
click at [798, 408] on div "Package Redemption" at bounding box center [898, 402] width 200 height 19
click at [797, 405] on input "checkbox" at bounding box center [802, 402] width 11 height 11
checkbox input "false"
click at [797, 366] on input "checkbox" at bounding box center [802, 361] width 11 height 11
checkbox input "false"
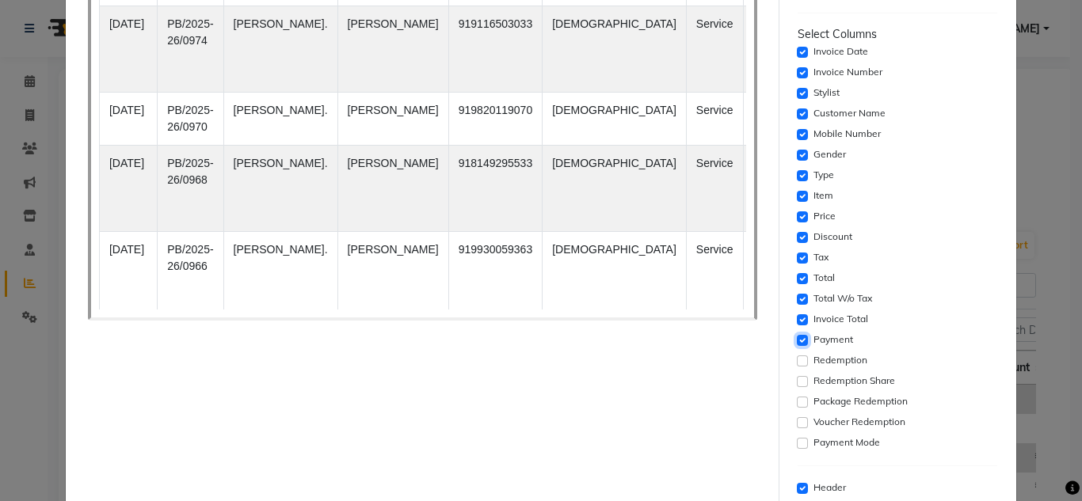
click at [797, 340] on input "checkbox" at bounding box center [802, 340] width 11 height 11
checkbox input "false"
click at [797, 318] on input "checkbox" at bounding box center [802, 319] width 11 height 11
checkbox input "false"
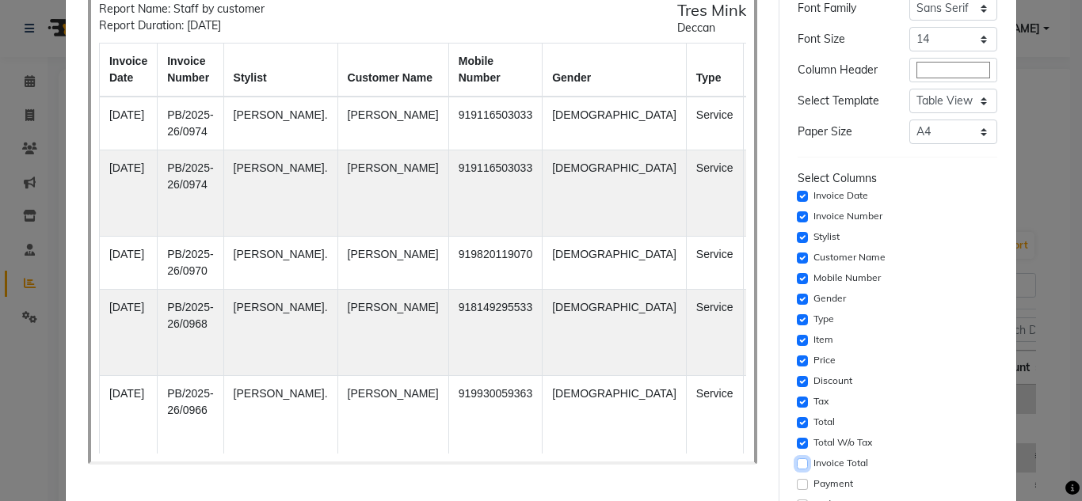
scroll to position [79, 0]
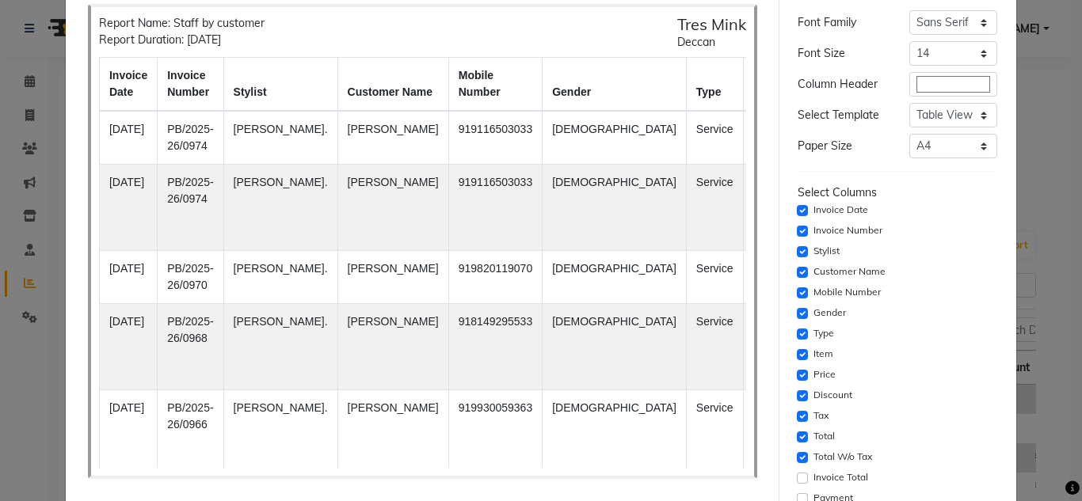
click at [801, 430] on div "Total" at bounding box center [898, 437] width 200 height 19
click at [797, 435] on input "checkbox" at bounding box center [802, 437] width 11 height 11
checkbox input "false"
click at [798, 406] on div "Discount" at bounding box center [898, 395] width 200 height 19
click at [797, 417] on input "checkbox" at bounding box center [802, 416] width 11 height 11
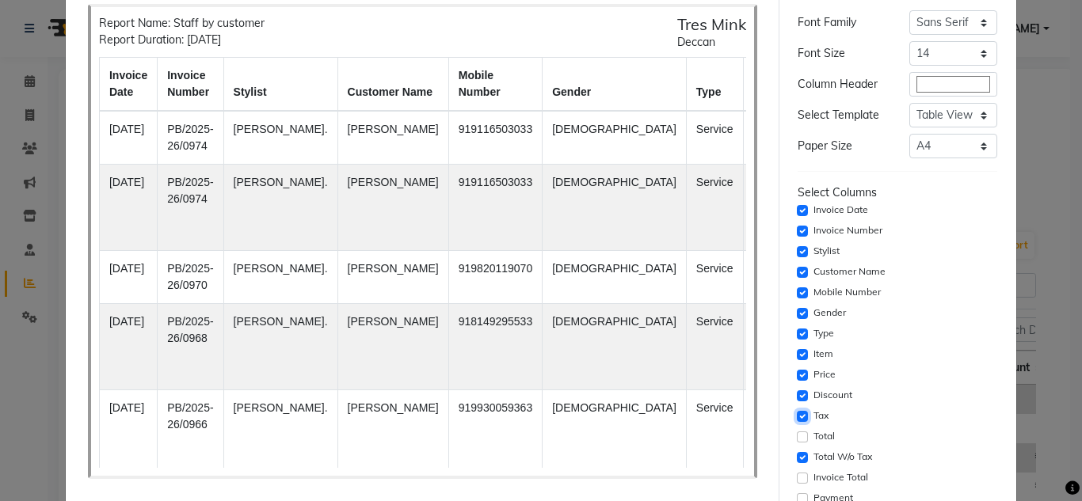
checkbox input "false"
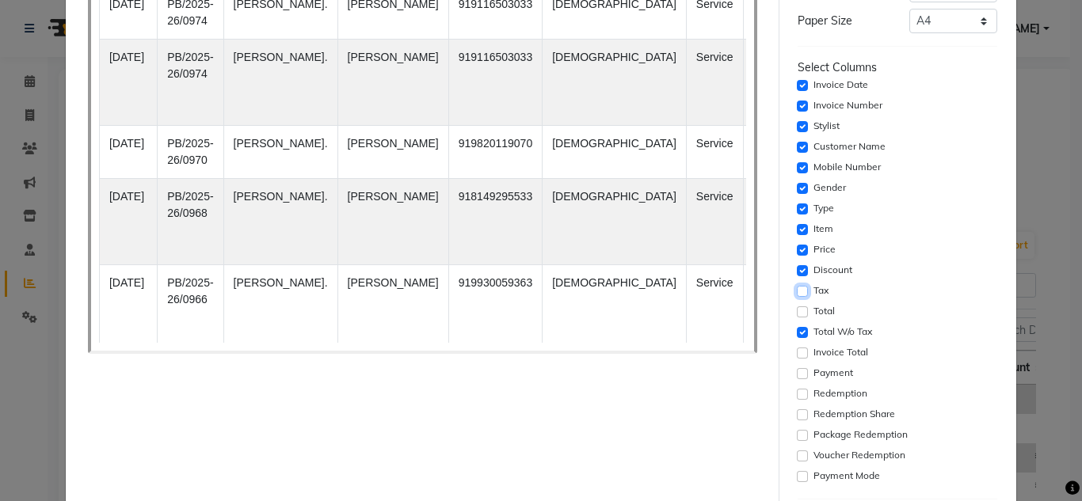
scroll to position [0, 0]
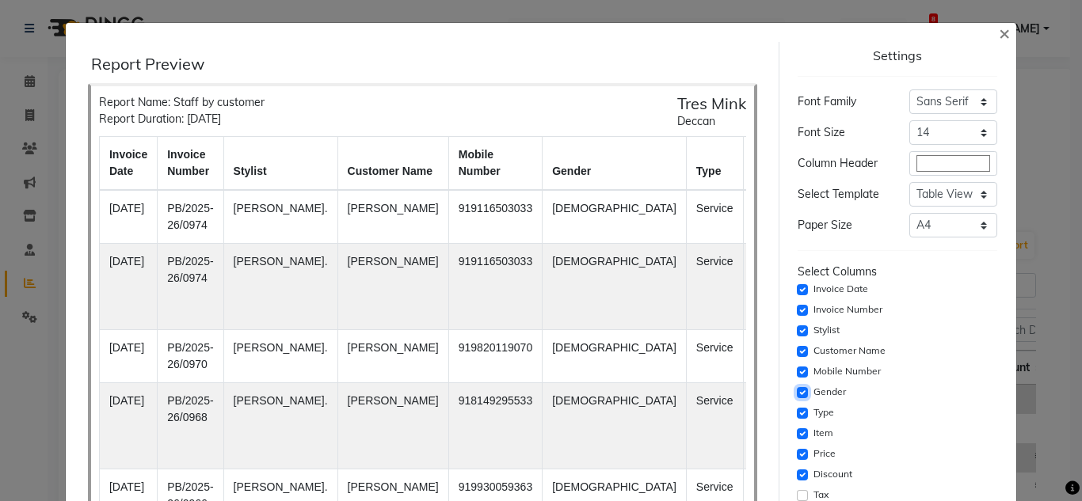
click at [797, 388] on input "checkbox" at bounding box center [802, 392] width 11 height 11
checkbox input "false"
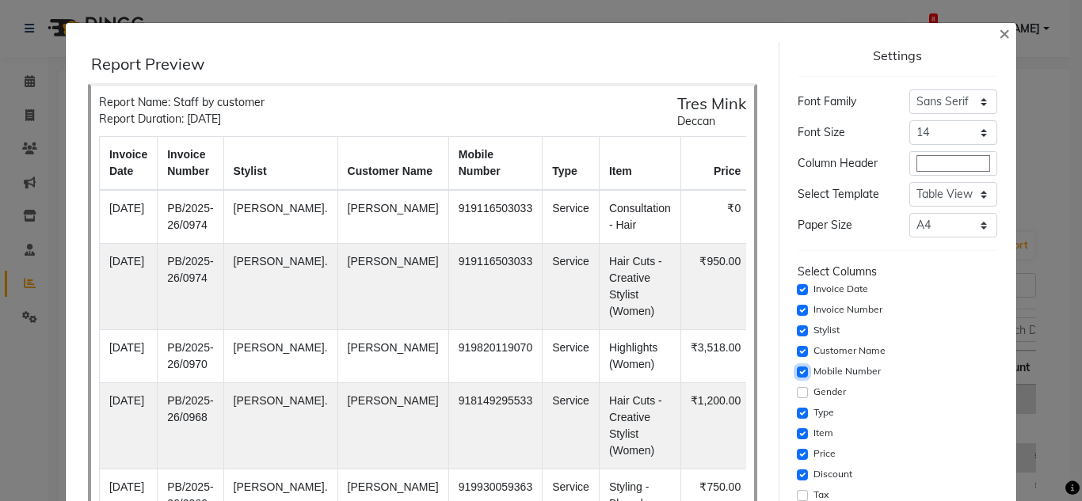
click at [797, 367] on input "checkbox" at bounding box center [802, 372] width 11 height 11
checkbox input "false"
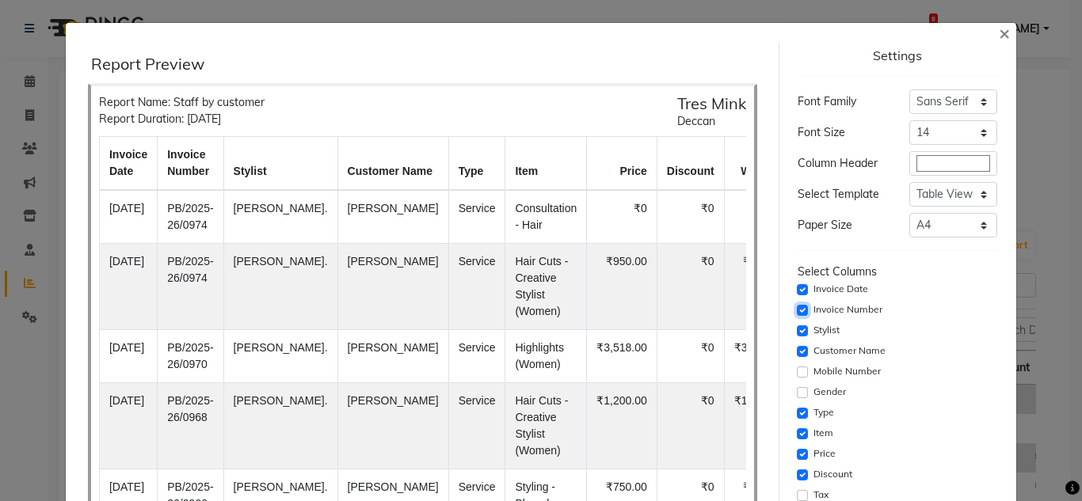
click at [797, 309] on input "checkbox" at bounding box center [802, 310] width 11 height 11
checkbox input "false"
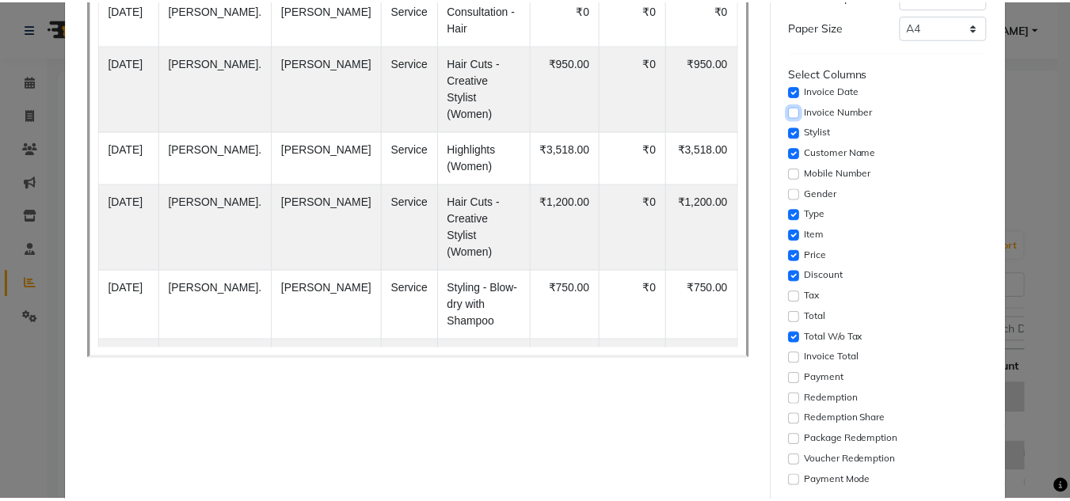
scroll to position [317, 0]
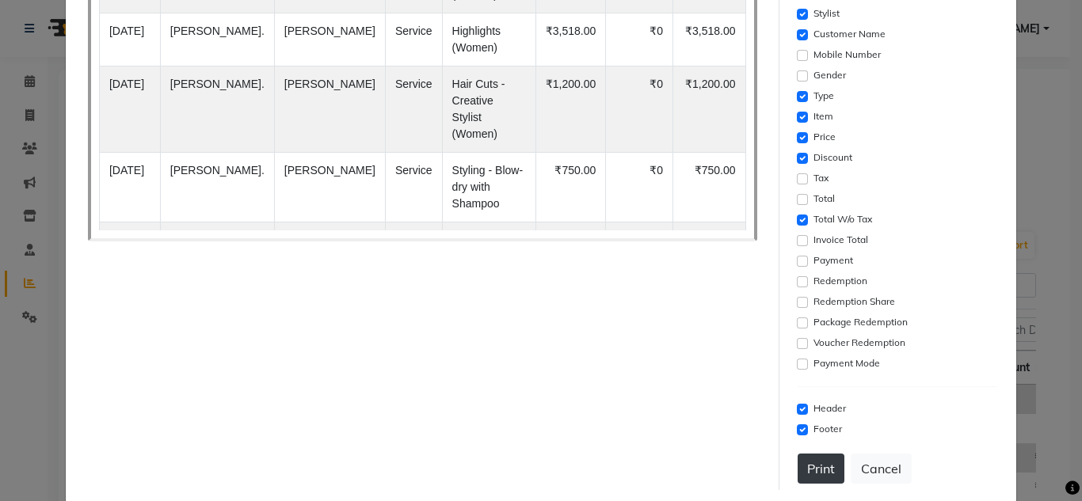
click at [817, 463] on button "Print" at bounding box center [821, 469] width 47 height 30
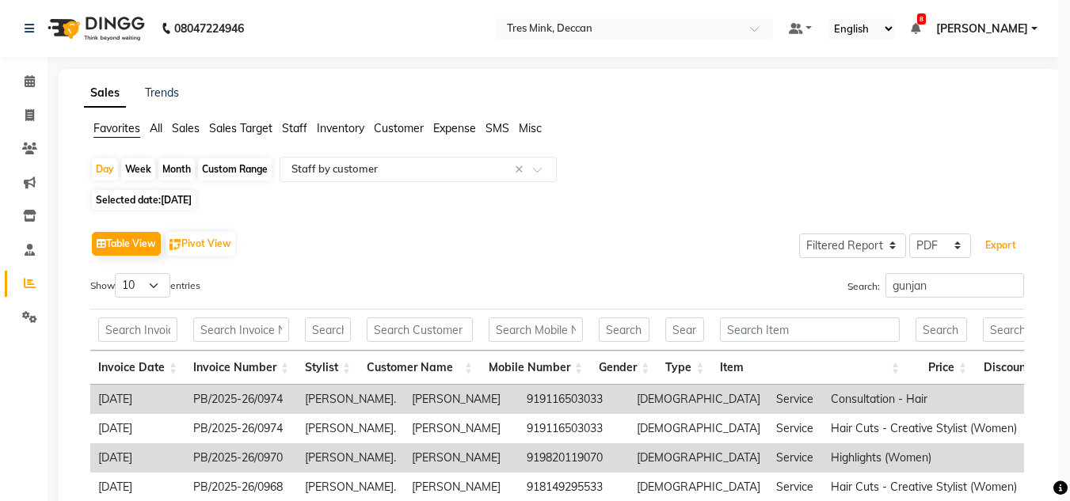
scroll to position [0, 0]
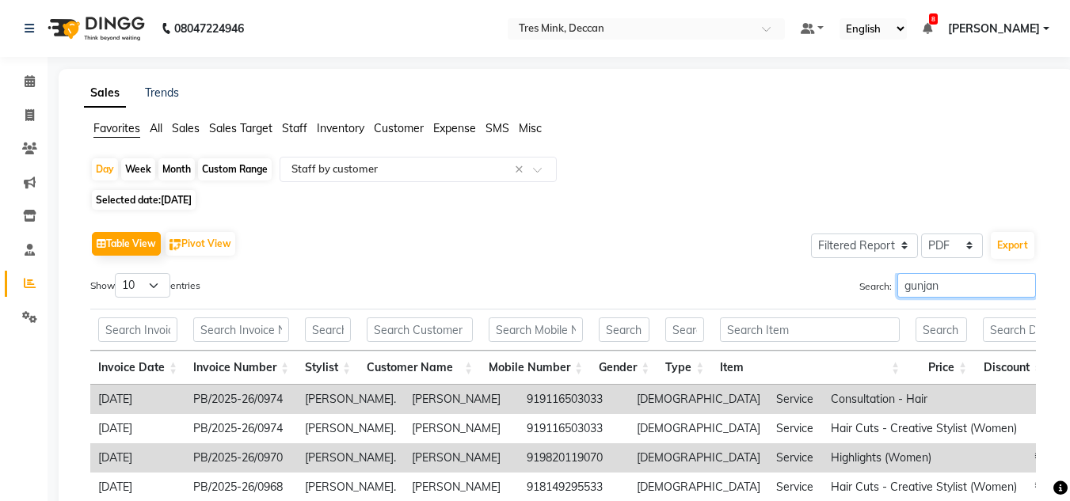
click at [906, 292] on input "gunjan" at bounding box center [966, 285] width 139 height 25
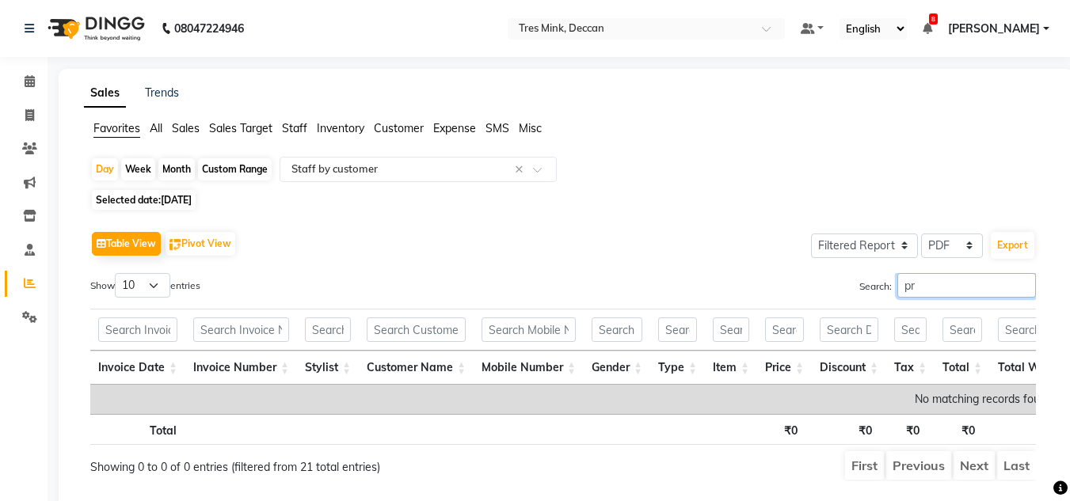
type input "p"
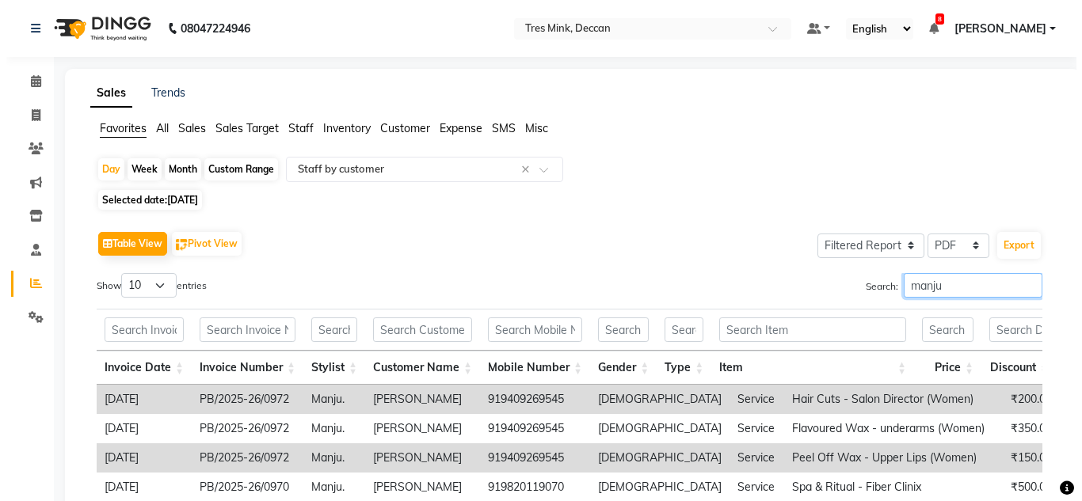
scroll to position [79, 0]
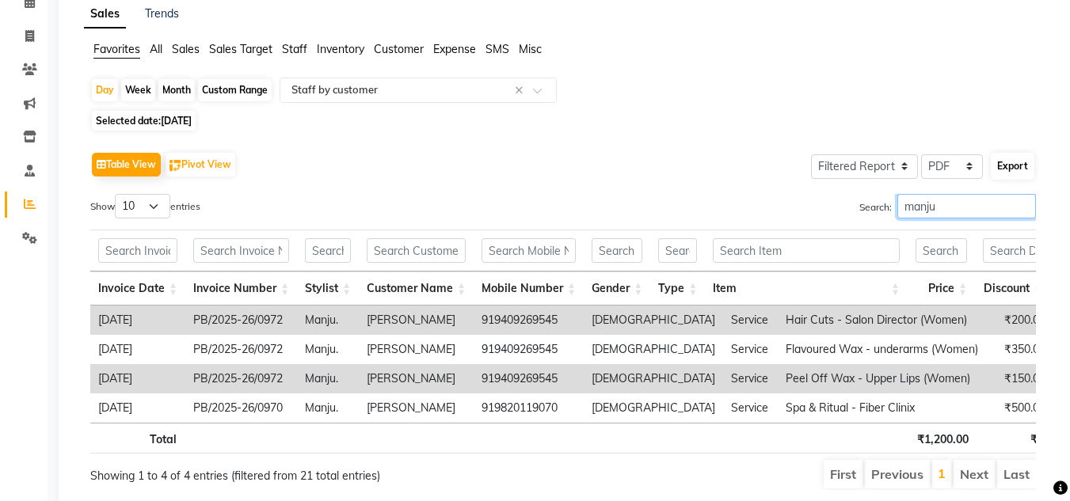
type input "manju"
click at [1014, 167] on button "Export" at bounding box center [1013, 166] width 44 height 27
select select "sans-serif"
select select "14px"
select select "template_1"
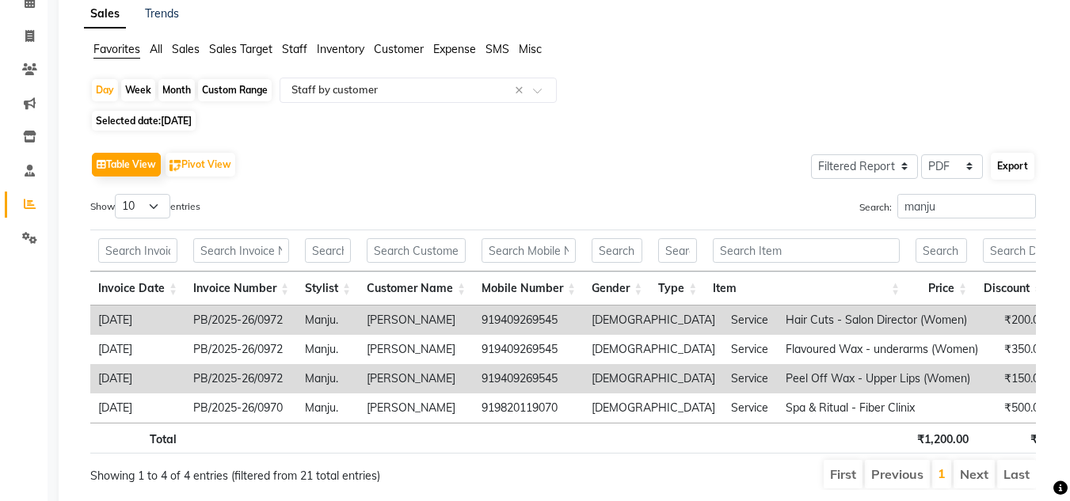
select select "A4"
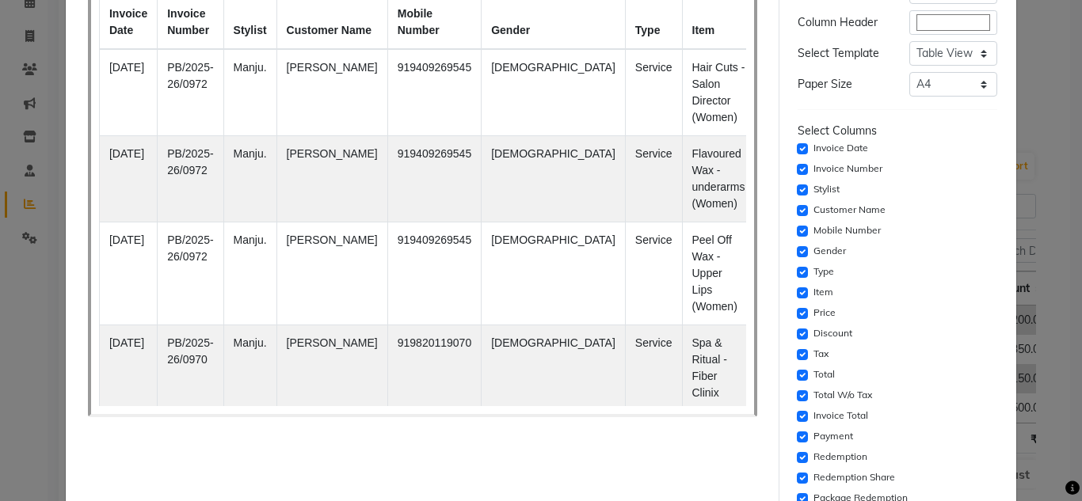
scroll to position [317, 0]
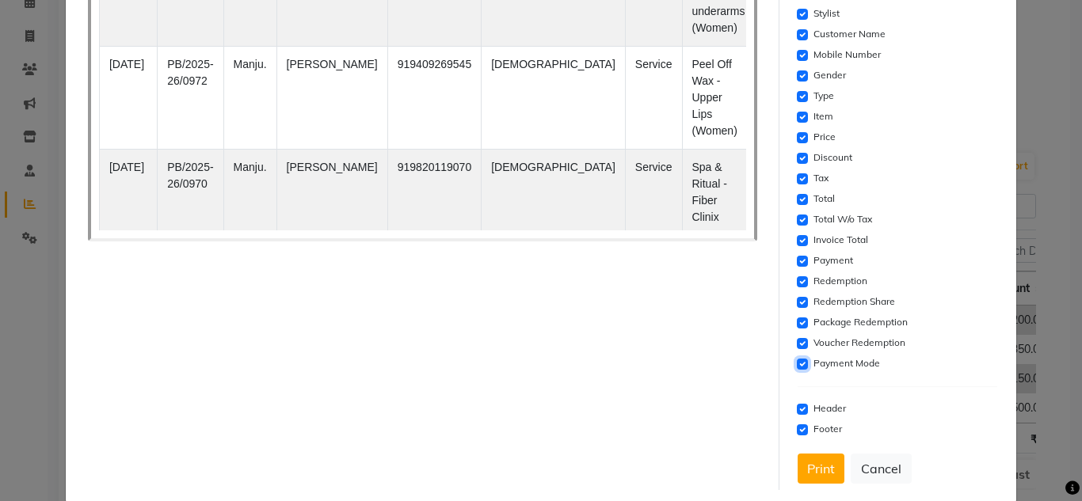
click at [797, 361] on input "checkbox" at bounding box center [802, 364] width 11 height 11
checkbox input "false"
click at [798, 336] on div "Voucher Redemption" at bounding box center [898, 343] width 200 height 19
click at [797, 344] on input "checkbox" at bounding box center [802, 343] width 11 height 11
checkbox input "false"
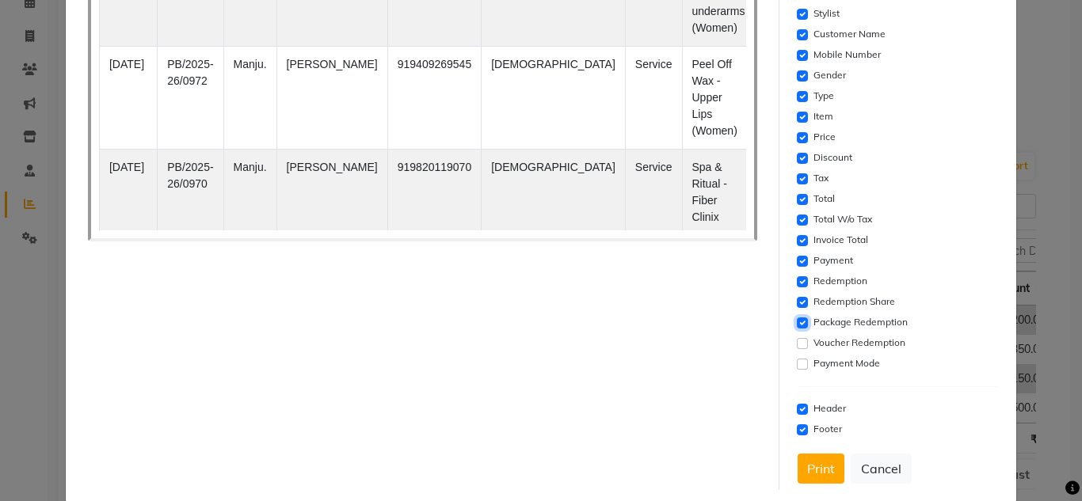
click at [797, 327] on input "checkbox" at bounding box center [802, 323] width 11 height 11
checkbox input "false"
click at [798, 295] on div "Redemption Share" at bounding box center [898, 302] width 200 height 19
click at [797, 277] on input "checkbox" at bounding box center [802, 281] width 11 height 11
checkbox input "false"
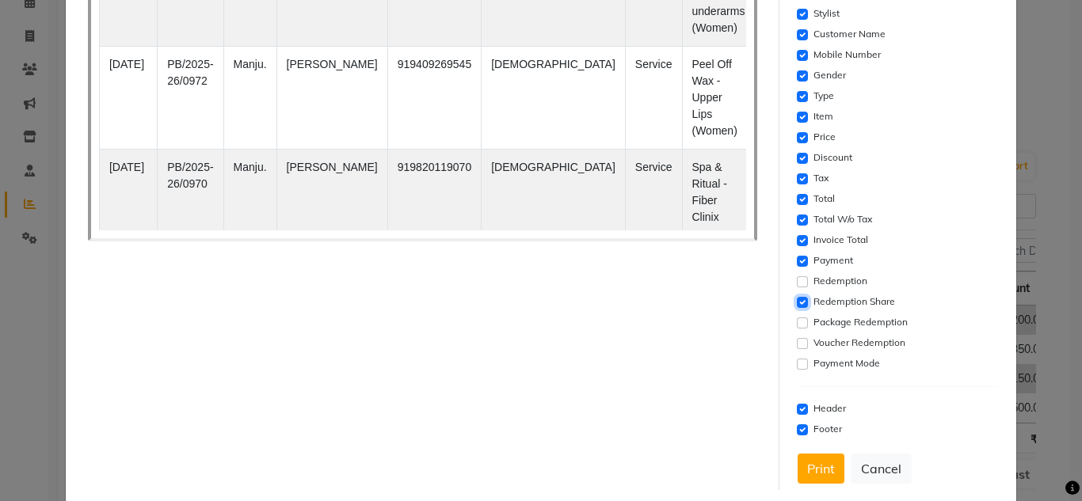
click at [797, 301] on input "checkbox" at bounding box center [802, 302] width 11 height 11
checkbox input "false"
click at [797, 261] on input "checkbox" at bounding box center [802, 261] width 11 height 11
checkbox input "false"
click at [797, 241] on input "checkbox" at bounding box center [802, 240] width 11 height 11
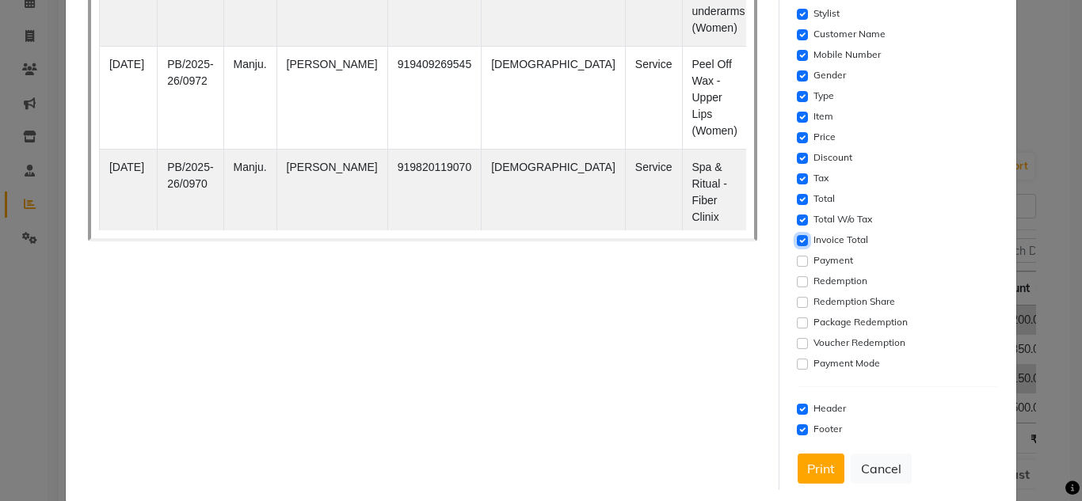
checkbox input "false"
click at [797, 202] on input "checkbox" at bounding box center [802, 199] width 11 height 11
checkbox input "false"
click at [797, 184] on input "checkbox" at bounding box center [802, 178] width 11 height 11
checkbox input "false"
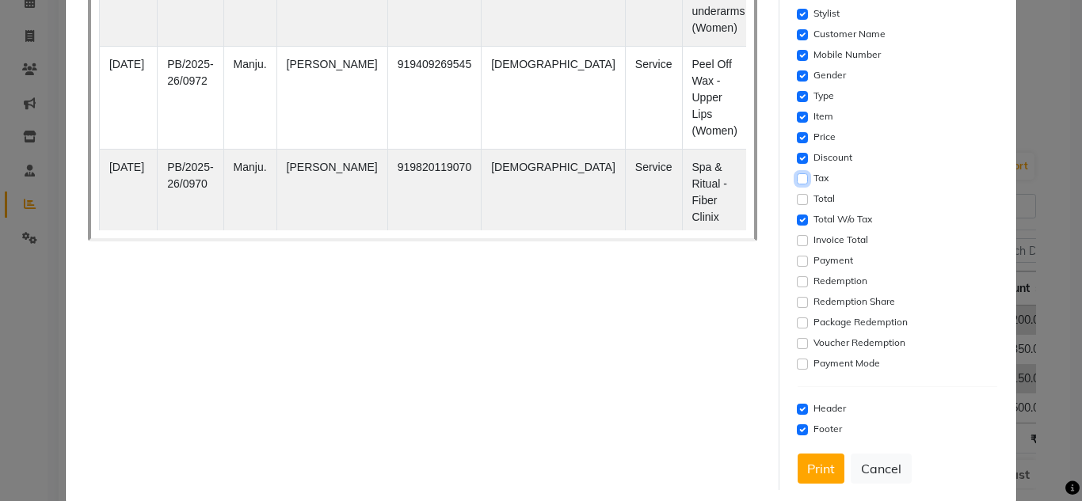
scroll to position [238, 0]
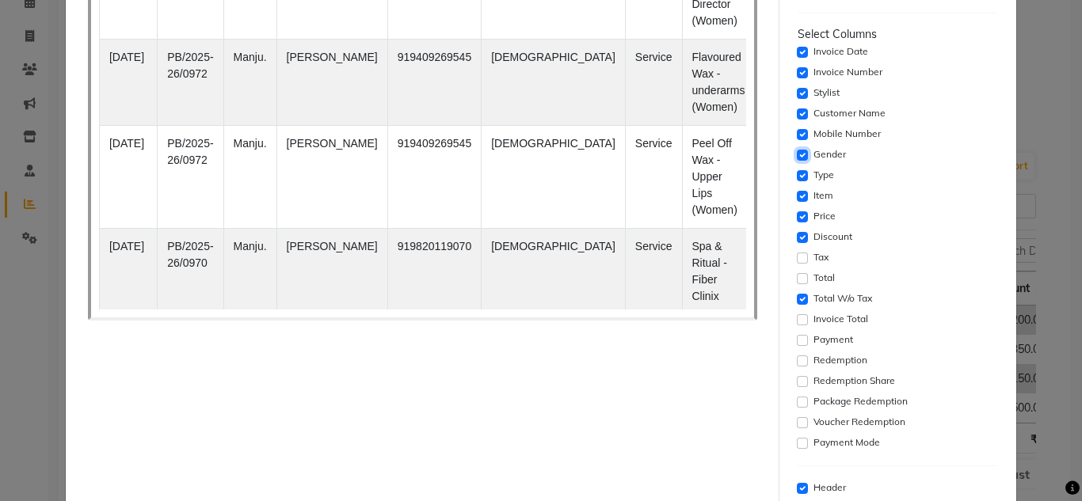
click at [797, 156] on input "checkbox" at bounding box center [802, 155] width 11 height 11
checkbox input "false"
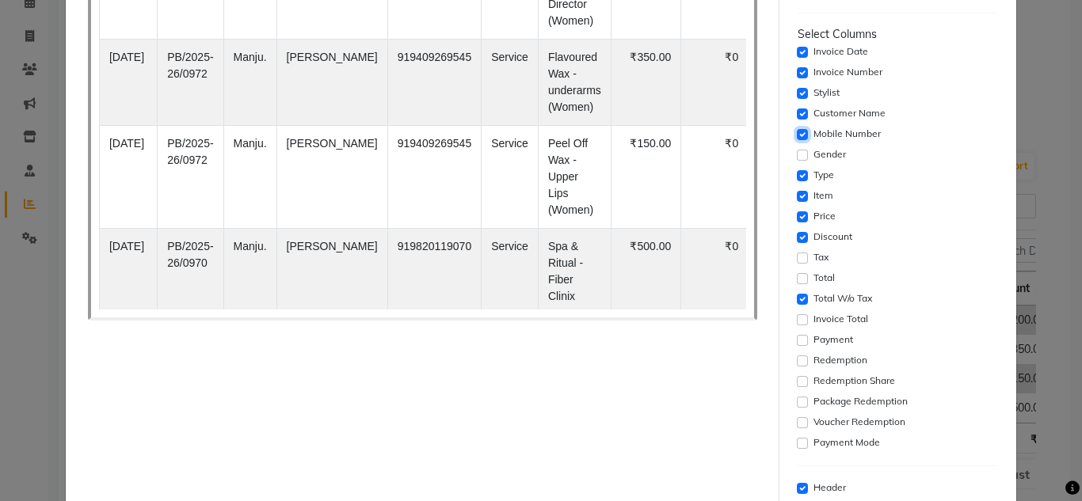
click at [797, 132] on input "checkbox" at bounding box center [802, 134] width 11 height 11
checkbox input "false"
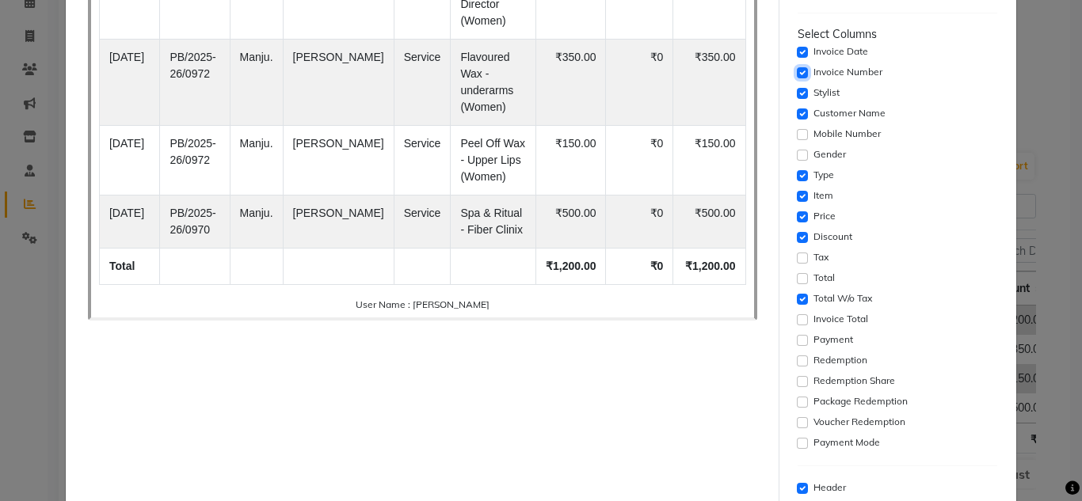
click at [797, 69] on input "checkbox" at bounding box center [802, 72] width 11 height 11
checkbox input "false"
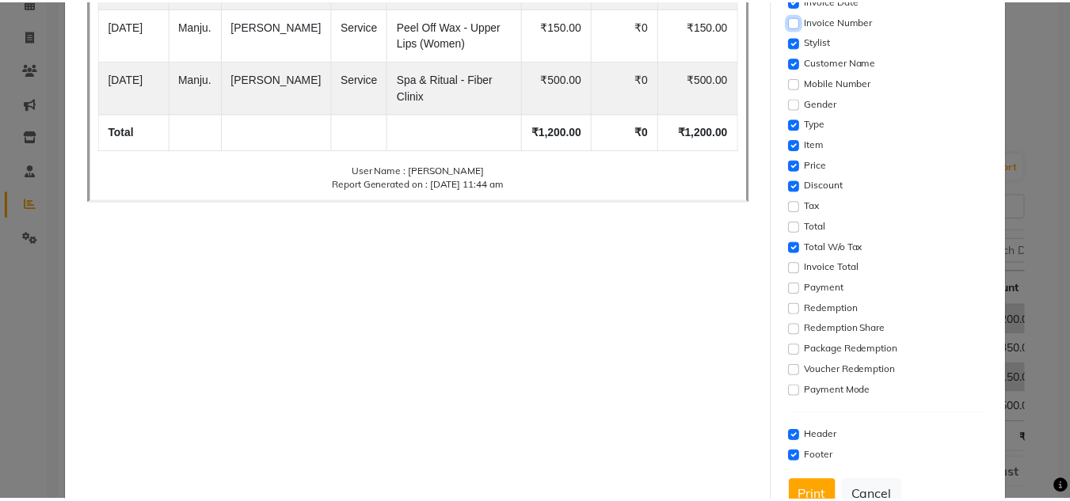
scroll to position [341, 0]
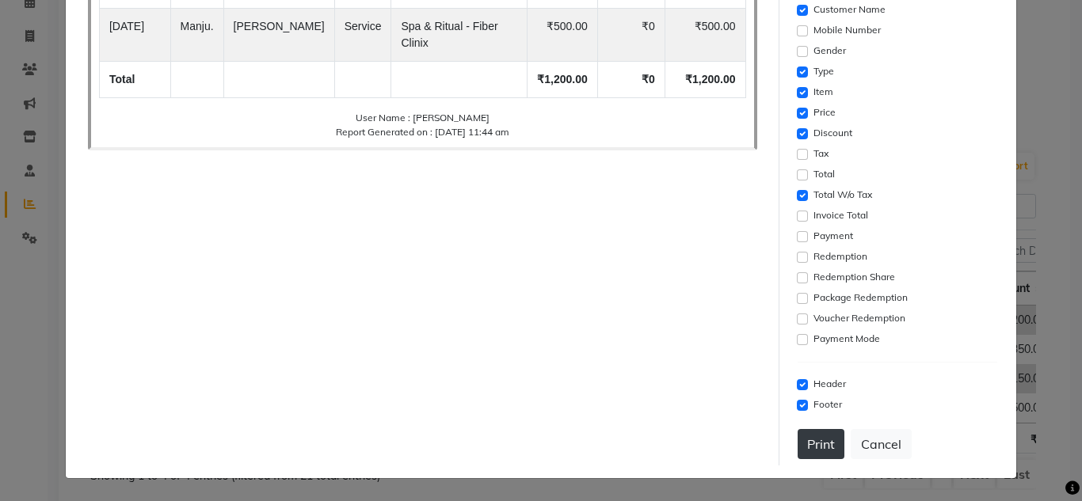
click at [812, 444] on button "Print" at bounding box center [821, 444] width 47 height 30
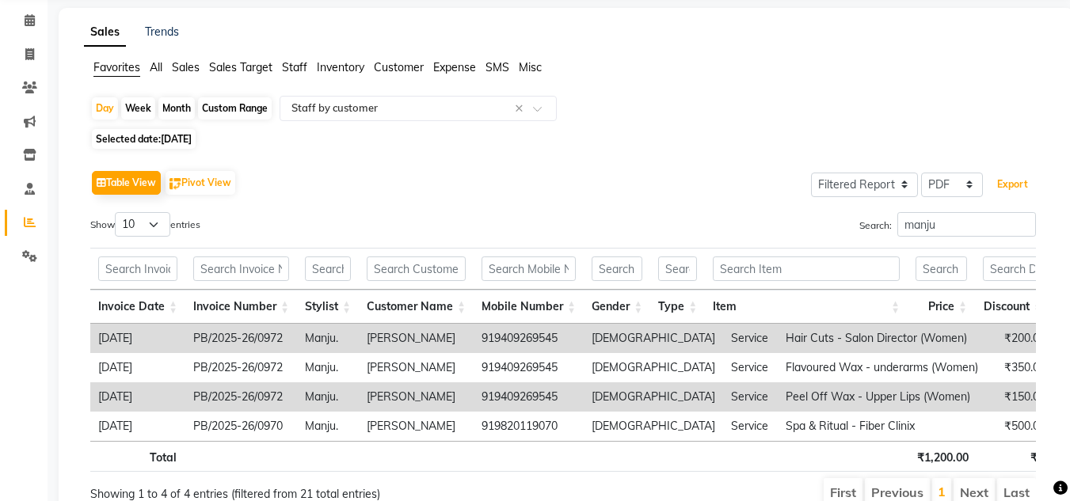
scroll to position [0, 0]
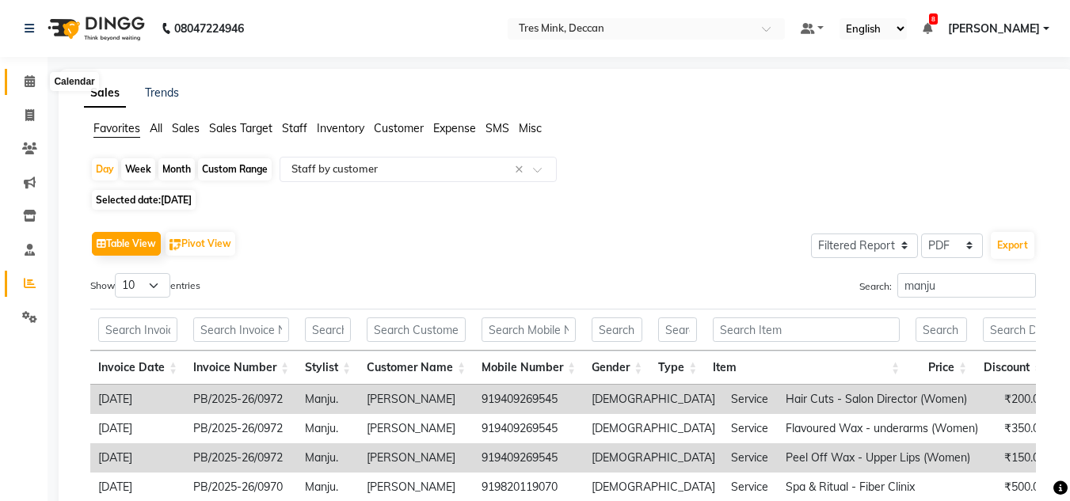
click at [33, 81] on icon at bounding box center [30, 81] width 10 height 12
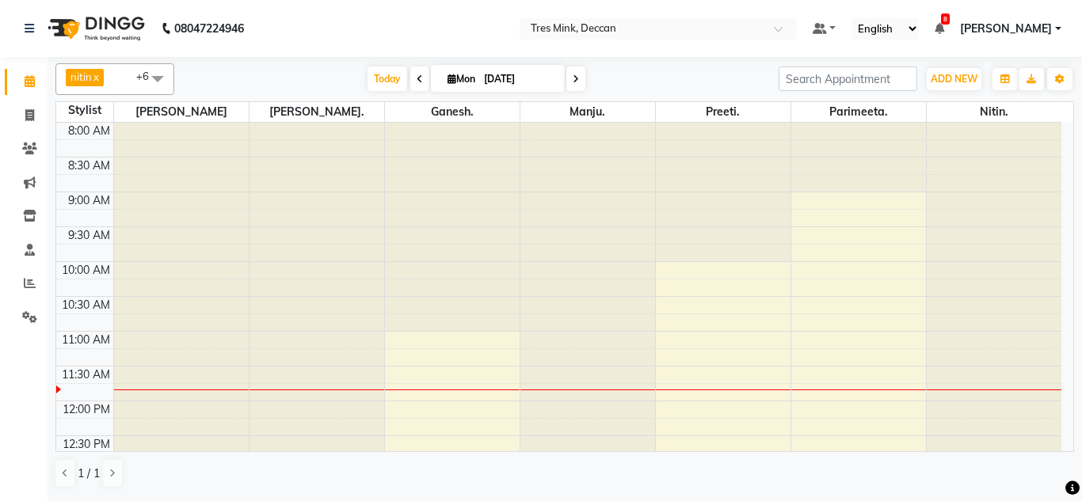
click at [491, 156] on div at bounding box center [452, 227] width 135 height 209
click at [488, 164] on div at bounding box center [452, 227] width 135 height 209
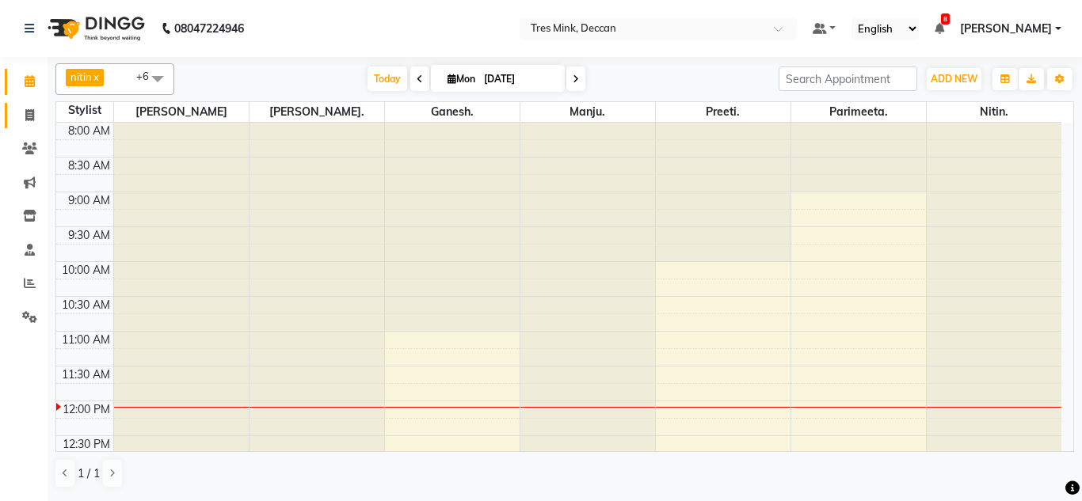
click at [29, 123] on span at bounding box center [30, 116] width 28 height 18
select select "service"
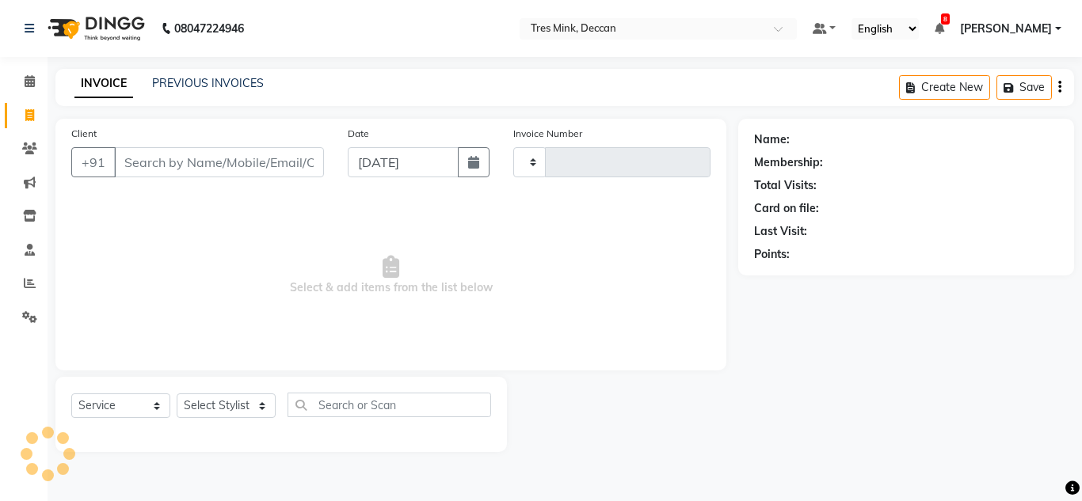
type input "0975"
select select "8055"
click at [189, 84] on link "PREVIOUS INVOICES" at bounding box center [208, 83] width 112 height 14
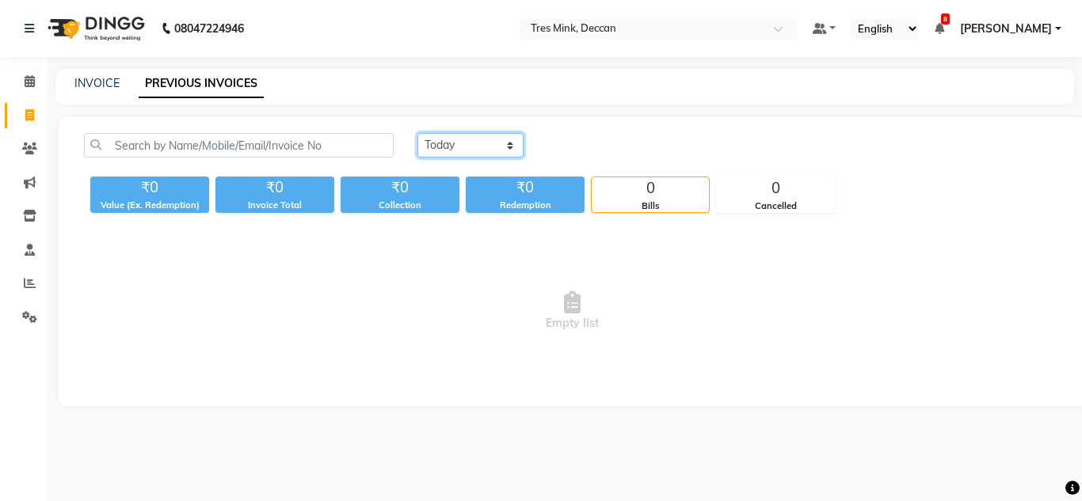
click at [424, 142] on select "[DATE] [DATE] Custom Range" at bounding box center [470, 145] width 106 height 25
select select "range"
click at [417, 133] on select "[DATE] [DATE] Custom Range" at bounding box center [470, 145] width 106 height 25
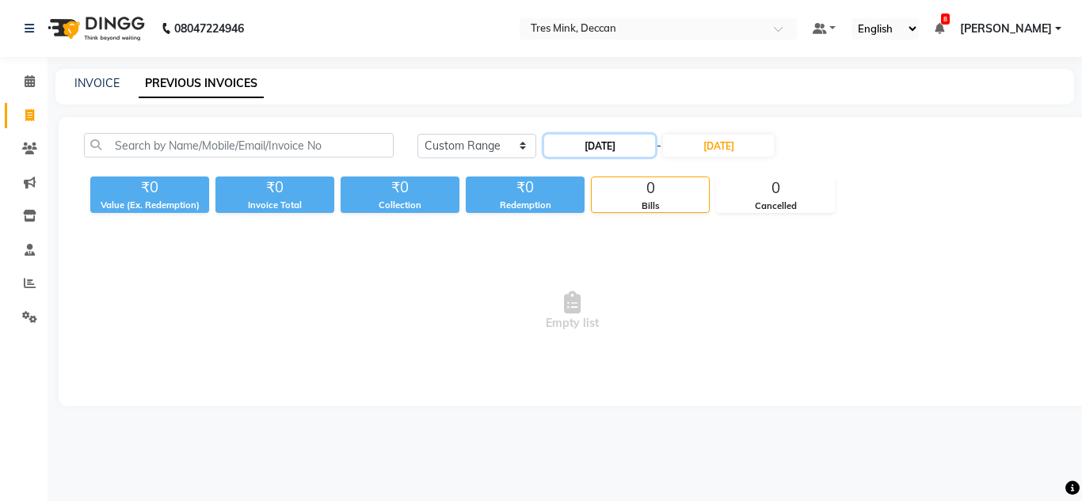
click at [584, 144] on input "[DATE]" at bounding box center [599, 146] width 111 height 22
select select "9"
select select "2025"
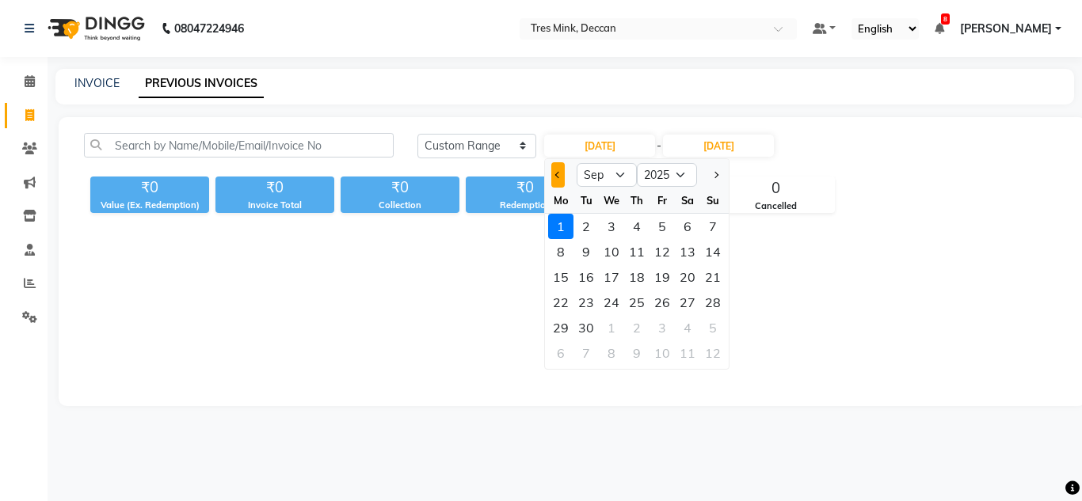
click at [556, 177] on button "Previous month" at bounding box center [557, 174] width 13 height 25
select select "8"
click at [28, 276] on span at bounding box center [30, 284] width 28 height 18
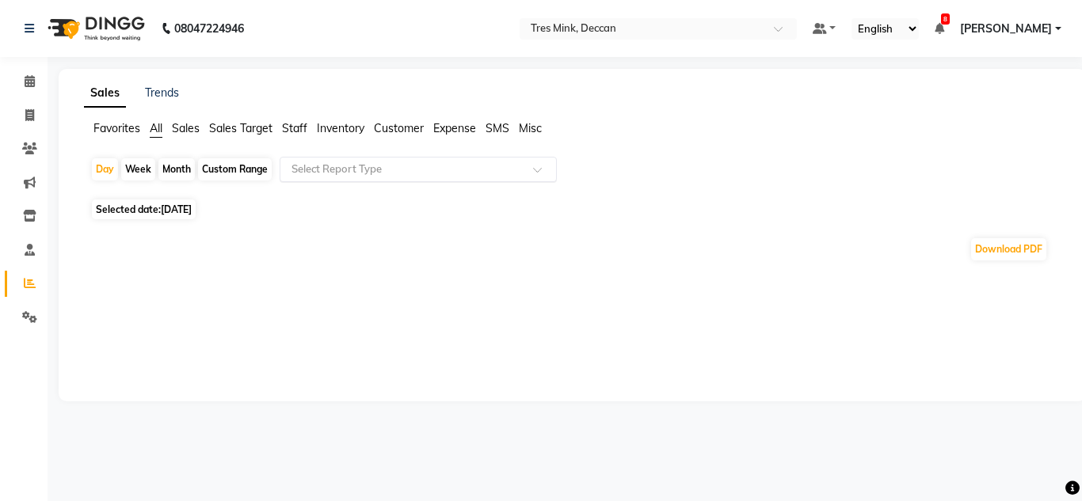
click at [344, 173] on input "text" at bounding box center [402, 170] width 228 height 16
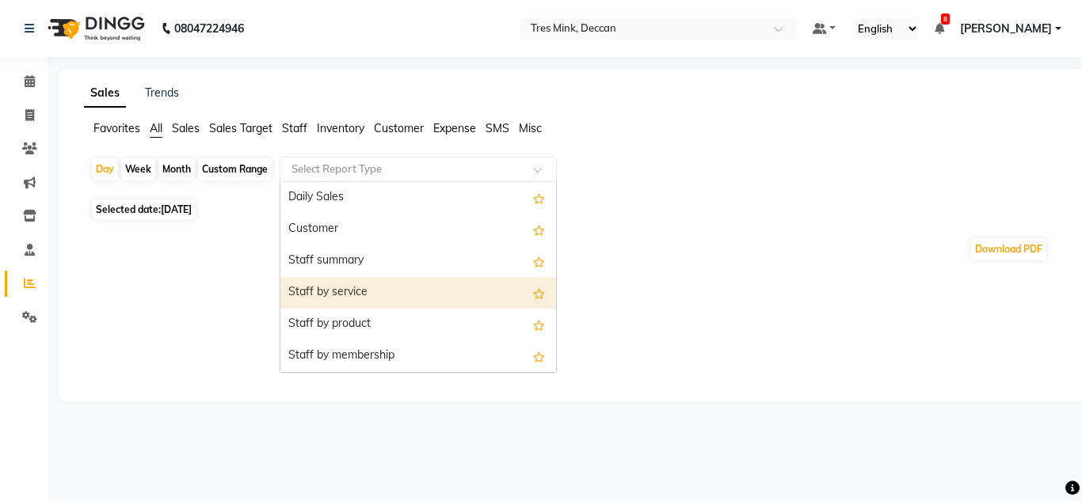
click at [324, 298] on div "Staff by service" at bounding box center [418, 293] width 276 height 32
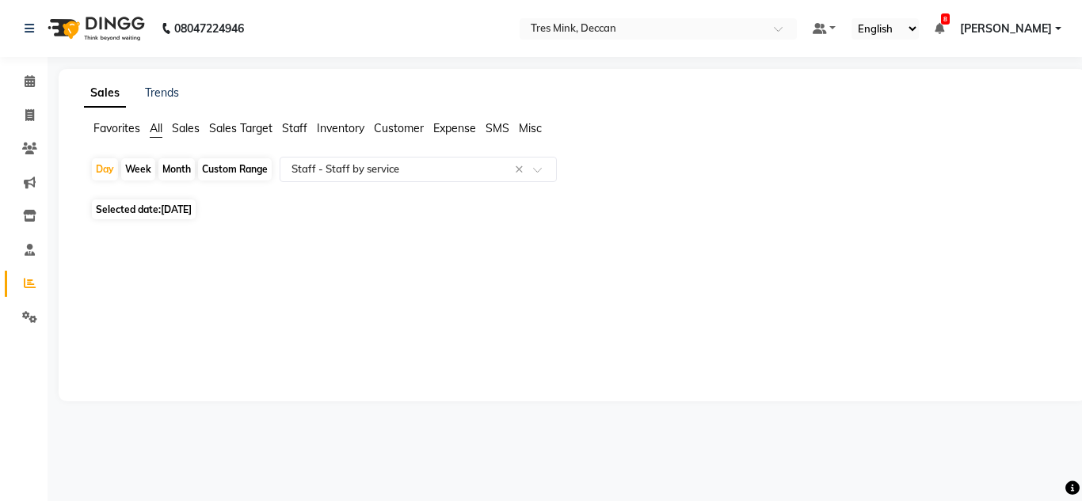
click at [188, 210] on span "[DATE]" at bounding box center [176, 210] width 31 height 12
select select "9"
select select "2025"
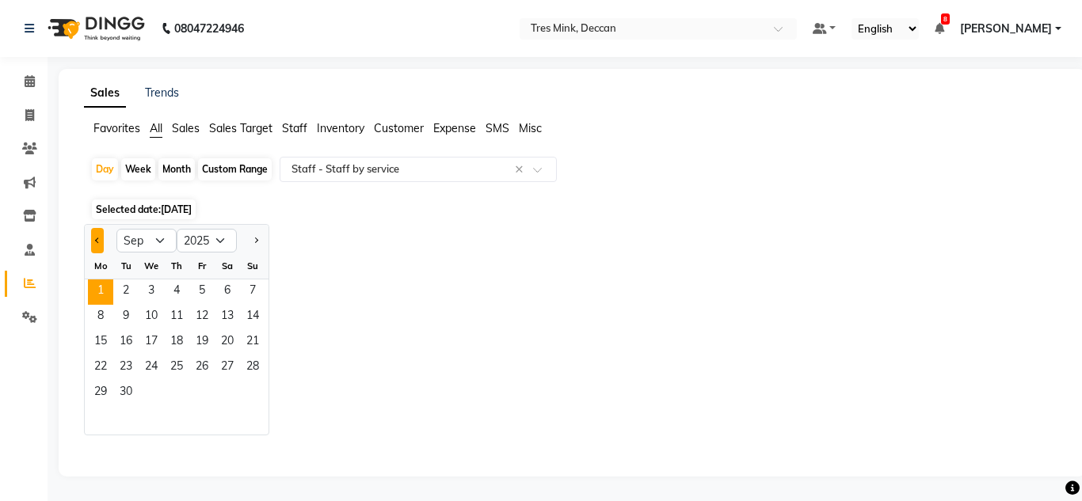
click at [97, 237] on button "Previous month" at bounding box center [97, 240] width 13 height 25
select select "8"
click at [200, 291] on span "1" at bounding box center [201, 292] width 25 height 25
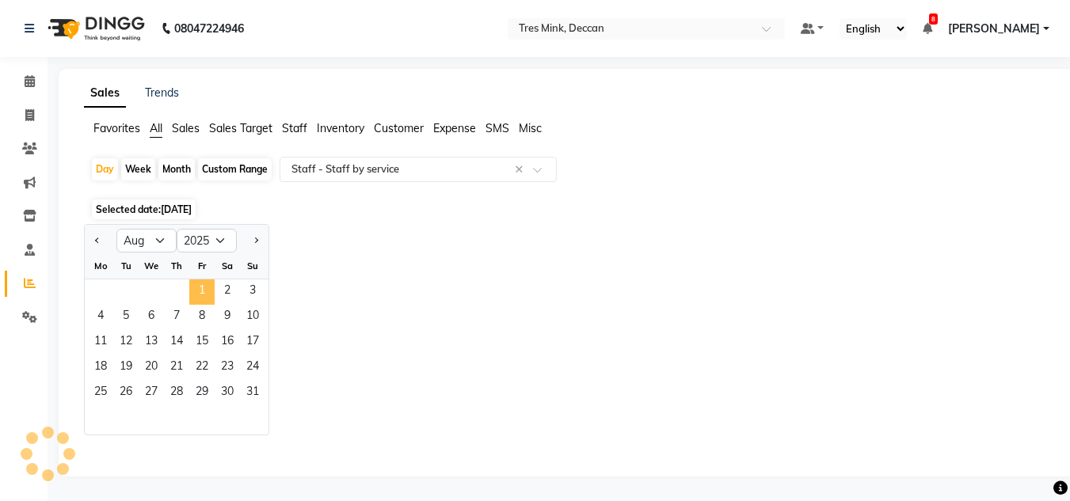
select select "filtered_report"
select select "pdf"
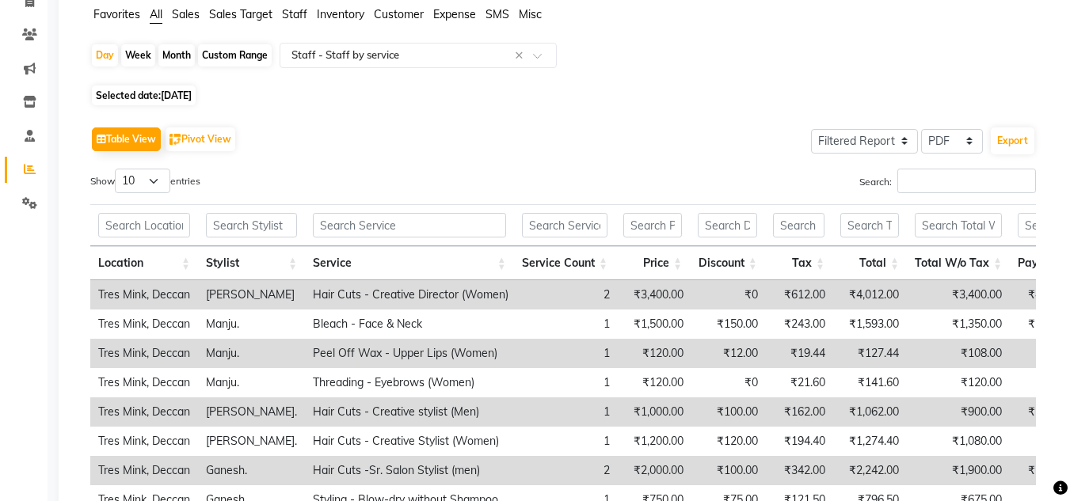
scroll to position [112, 0]
click at [192, 94] on span "[DATE]" at bounding box center [176, 97] width 31 height 12
select select "8"
select select "2025"
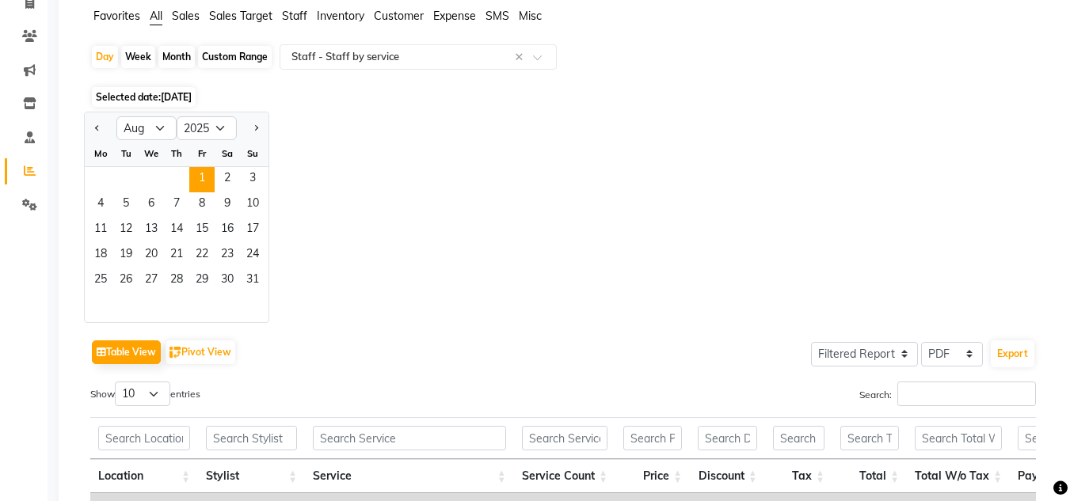
click at [191, 49] on div "Month" at bounding box center [176, 57] width 36 height 22
select select "8"
select select "2025"
click at [188, 52] on div "Month" at bounding box center [176, 57] width 36 height 22
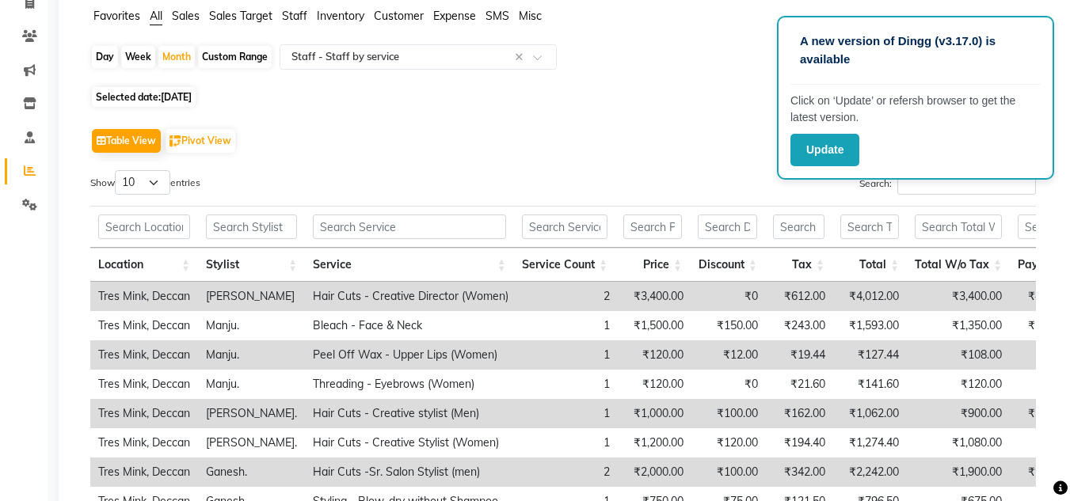
click at [187, 99] on span "[DATE]" at bounding box center [176, 97] width 31 height 12
select select "8"
select select "2025"
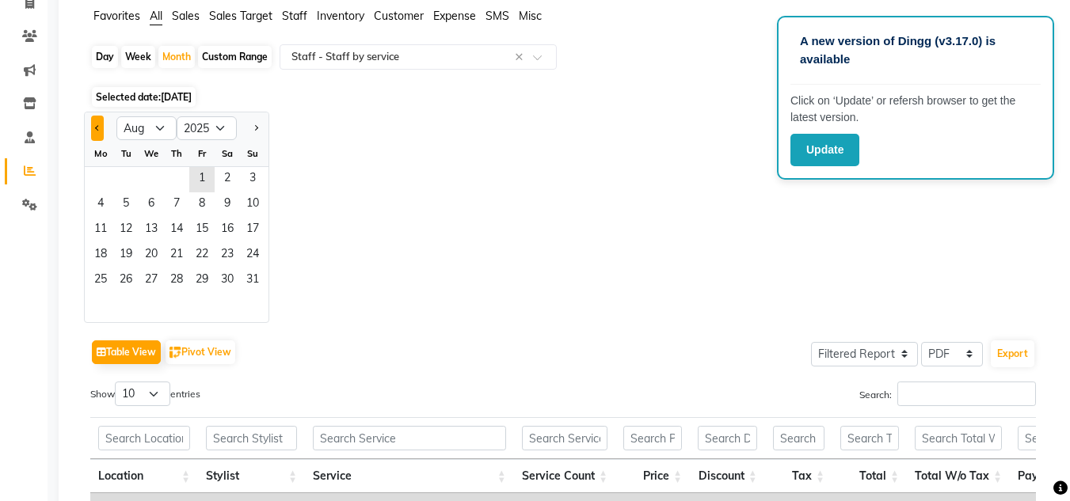
click at [101, 135] on button "Previous month" at bounding box center [97, 128] width 13 height 25
select select "7"
click at [133, 178] on span "1" at bounding box center [125, 179] width 25 height 25
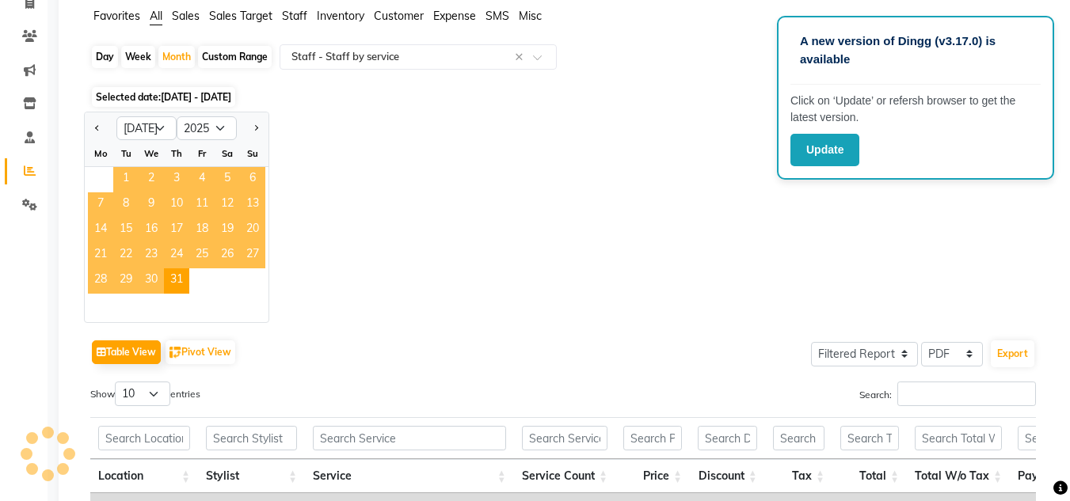
scroll to position [0, 0]
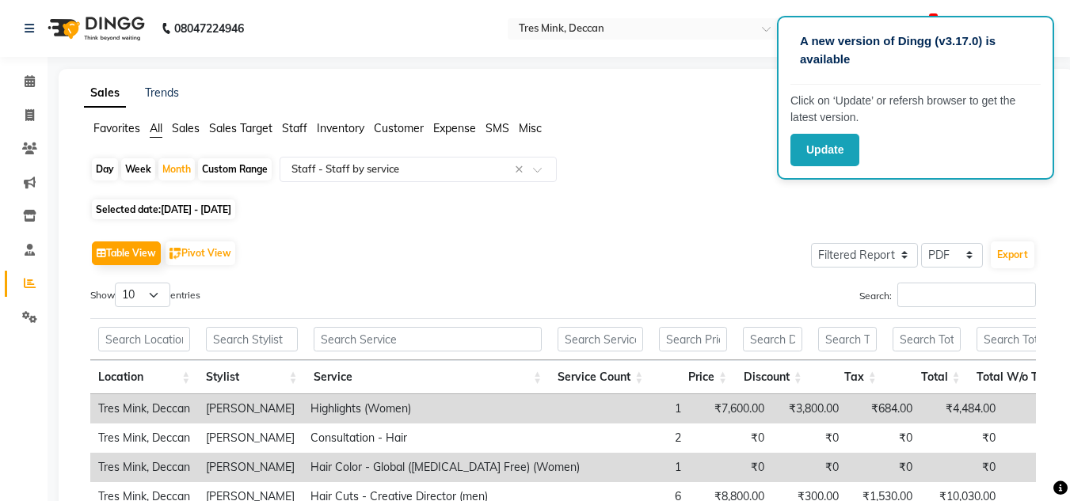
click at [196, 215] on span "[DATE] - [DATE]" at bounding box center [196, 210] width 70 height 12
select select "7"
select select "2025"
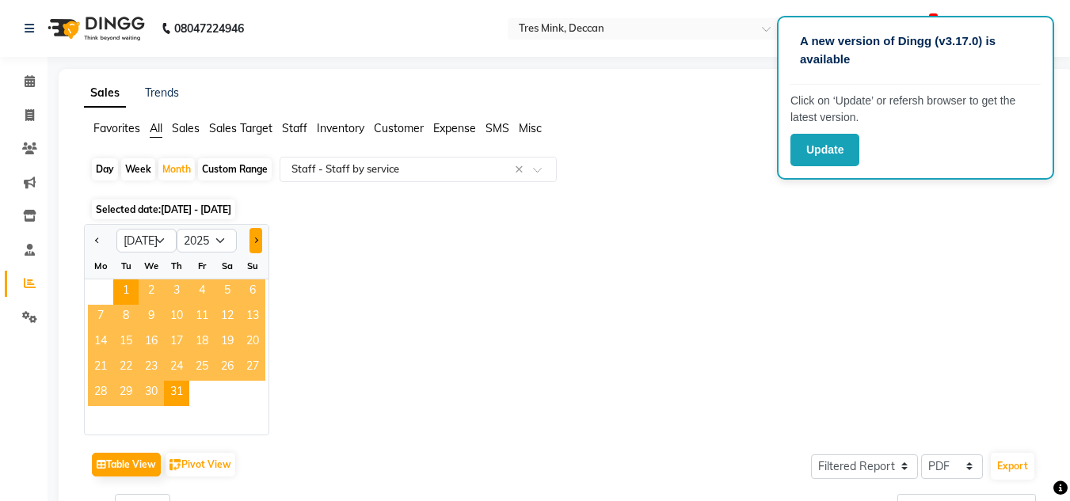
click at [257, 243] on button "Next month" at bounding box center [255, 240] width 13 height 25
select select "8"
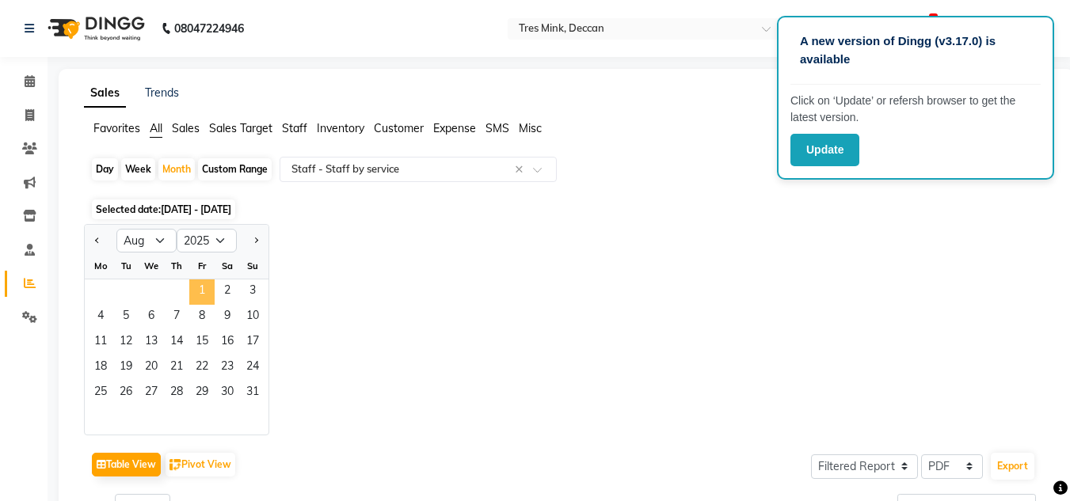
click at [197, 291] on span "1" at bounding box center [201, 292] width 25 height 25
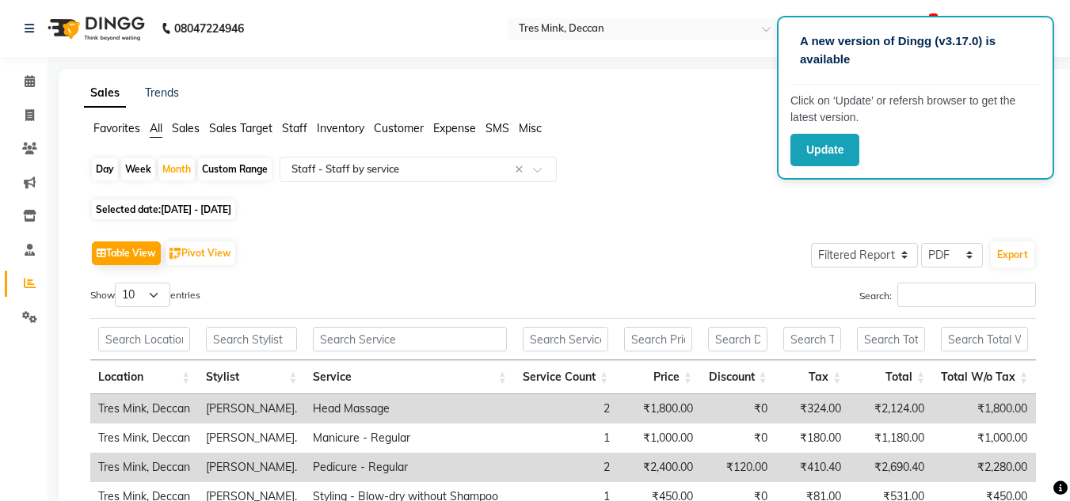
click at [939, 217] on div "Selected date: [DATE] - [DATE]" at bounding box center [569, 209] width 958 height 17
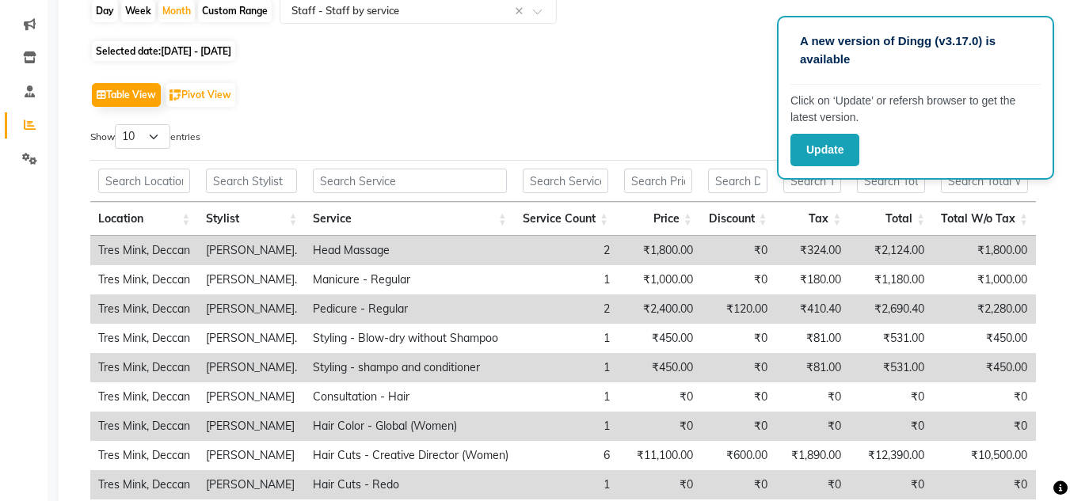
scroll to position [238, 0]
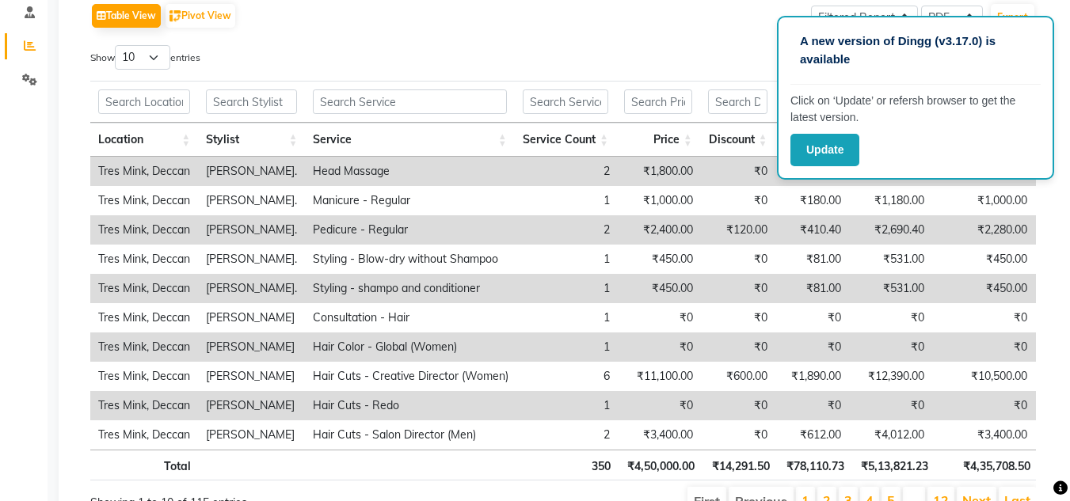
click at [716, 16] on div "Table View Pivot View Select Full Report Filtered Report Select CSV PDF Export" at bounding box center [563, 15] width 946 height 33
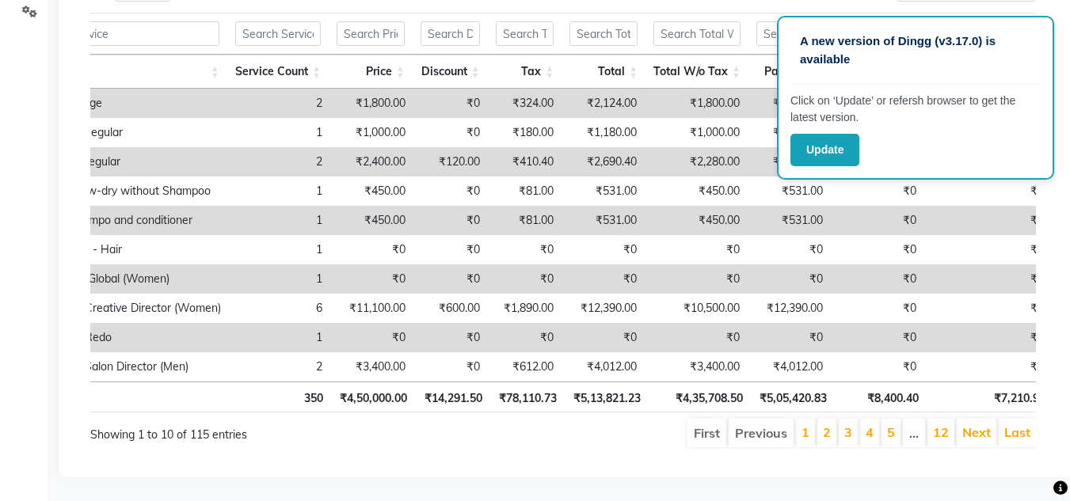
scroll to position [0, 317]
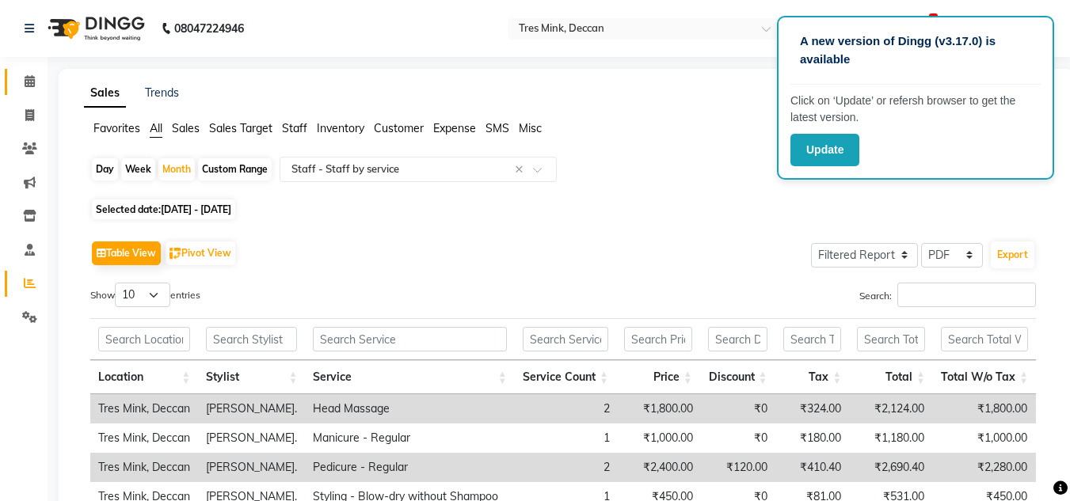
click at [7, 74] on link "Calendar" at bounding box center [24, 82] width 38 height 26
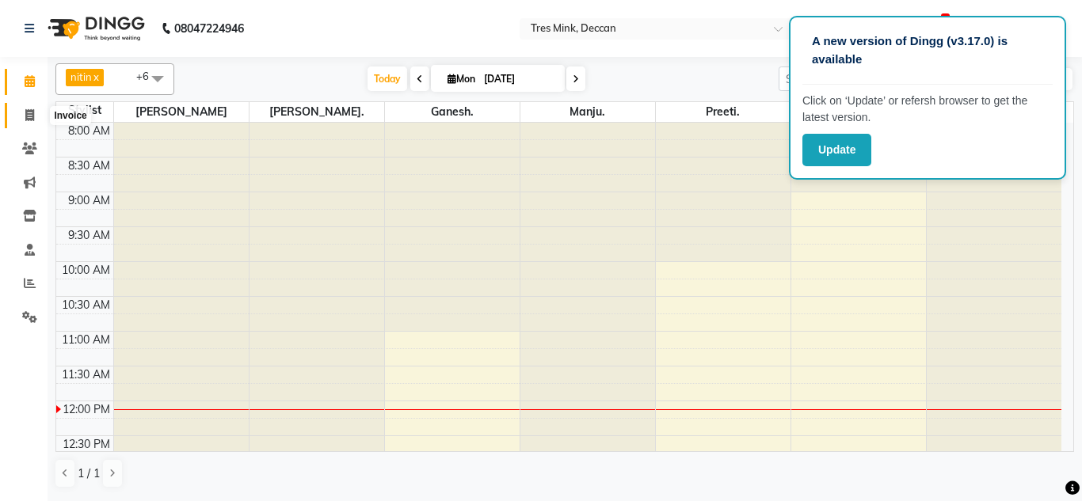
click at [32, 116] on icon at bounding box center [29, 115] width 9 height 12
select select "service"
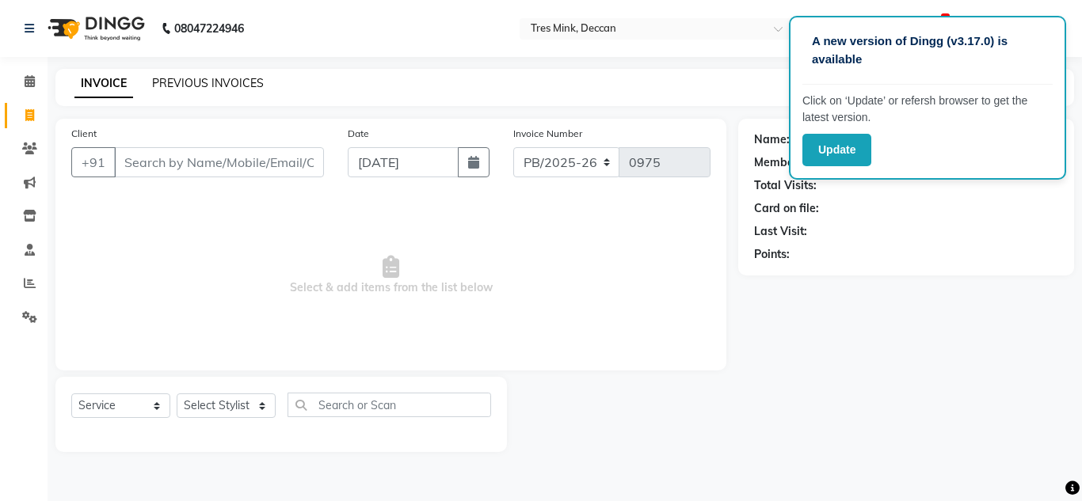
click at [197, 83] on link "PREVIOUS INVOICES" at bounding box center [208, 83] width 112 height 14
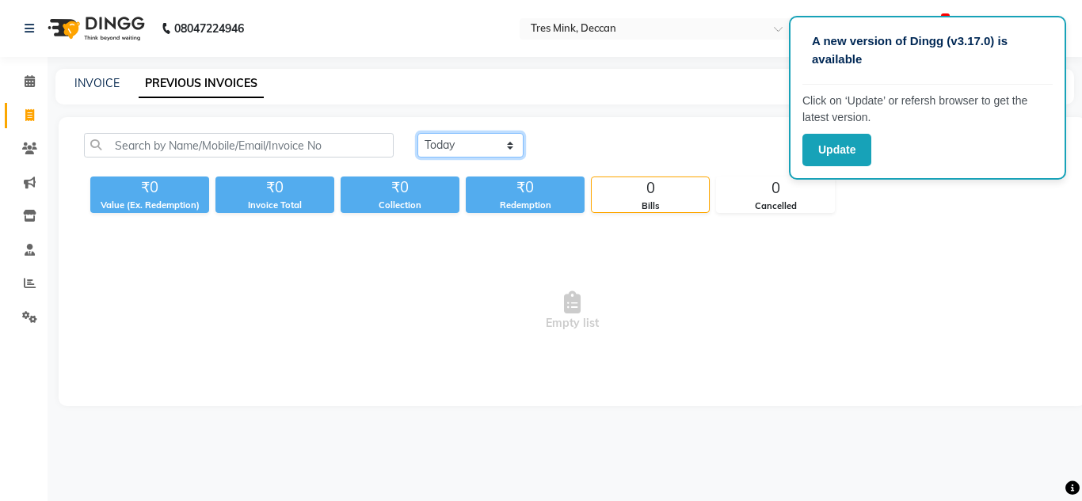
click at [447, 135] on select "[DATE] [DATE] Custom Range" at bounding box center [470, 145] width 106 height 25
select select "range"
click at [417, 133] on select "[DATE] [DATE] Custom Range" at bounding box center [470, 145] width 106 height 25
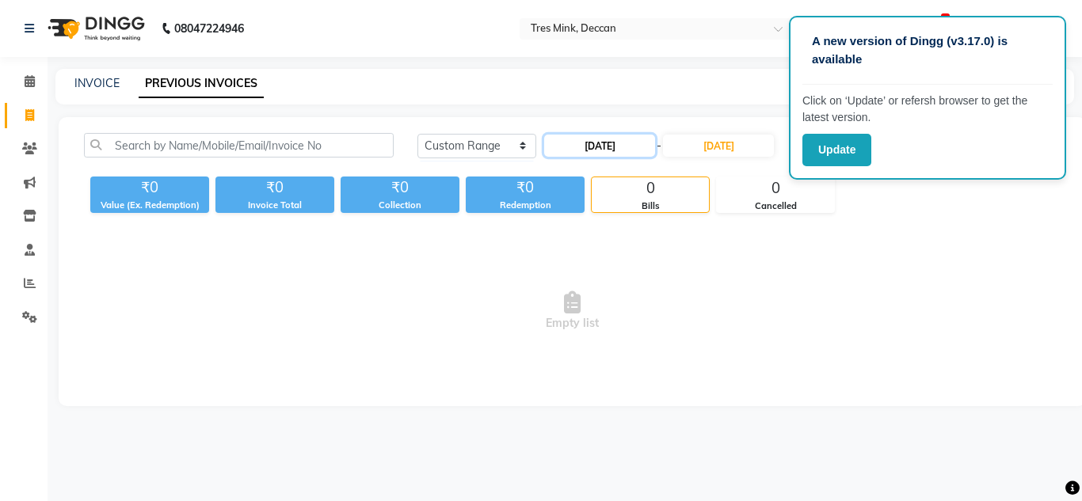
click at [618, 138] on input "[DATE]" at bounding box center [599, 146] width 111 height 22
select select "9"
select select "2025"
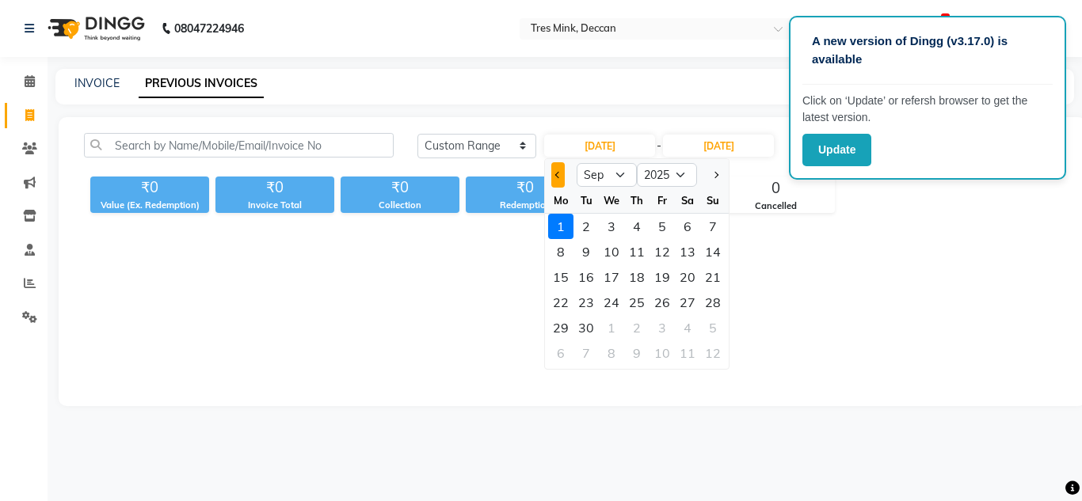
click at [556, 171] on button "Previous month" at bounding box center [557, 174] width 13 height 25
select select "8"
click at [670, 231] on div "1" at bounding box center [661, 226] width 25 height 25
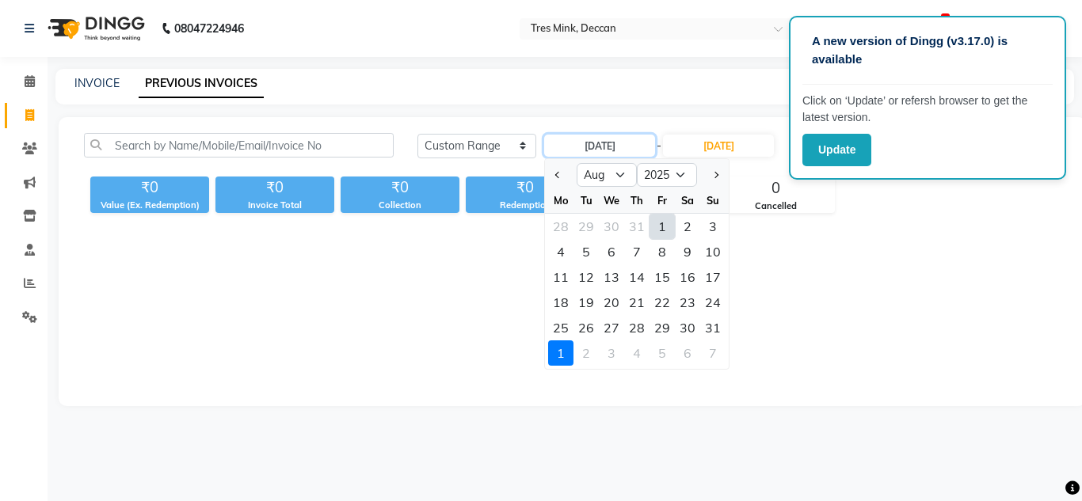
type input "[DATE]"
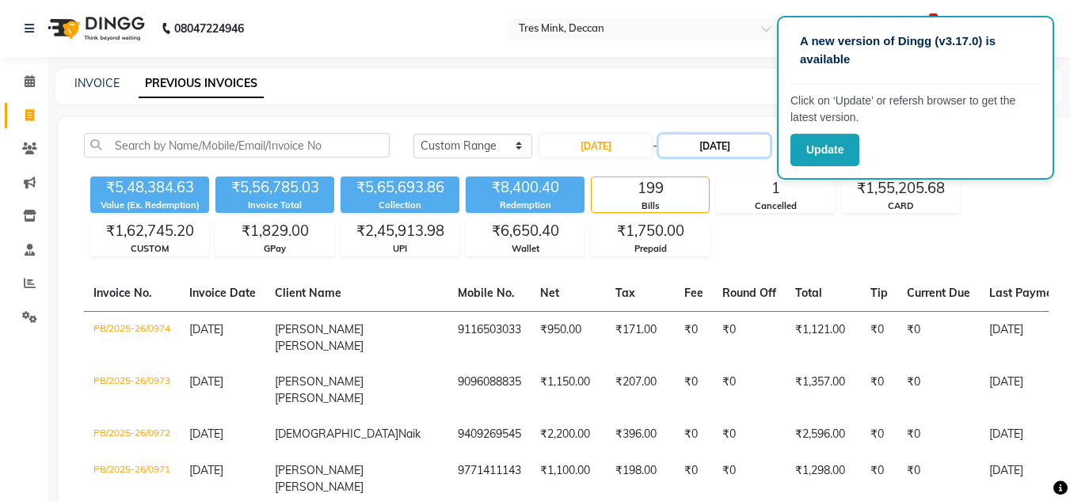
click at [696, 142] on input "[DATE]" at bounding box center [714, 146] width 111 height 22
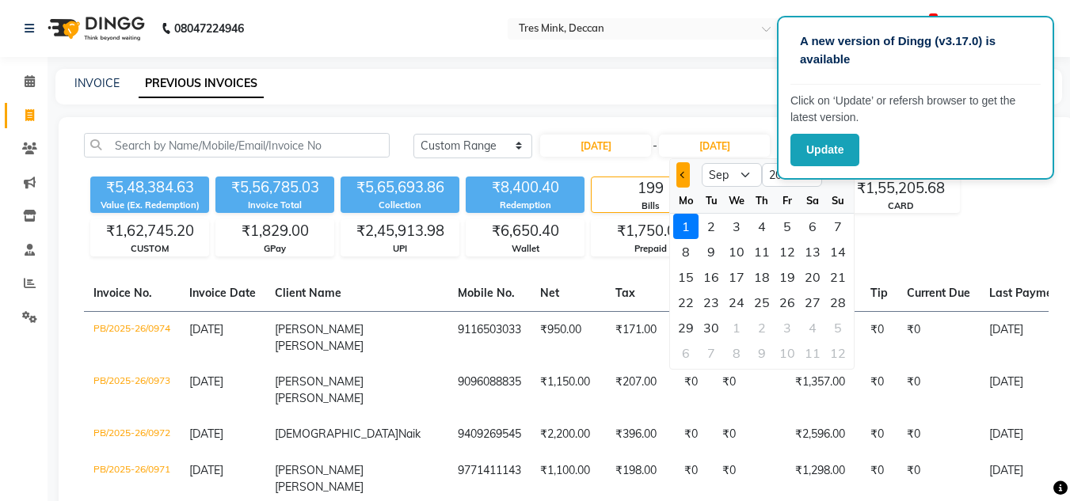
click at [682, 173] on span "Previous month" at bounding box center [683, 175] width 6 height 6
select select "8"
click at [836, 328] on div "31" at bounding box center [837, 327] width 25 height 25
type input "[DATE]"
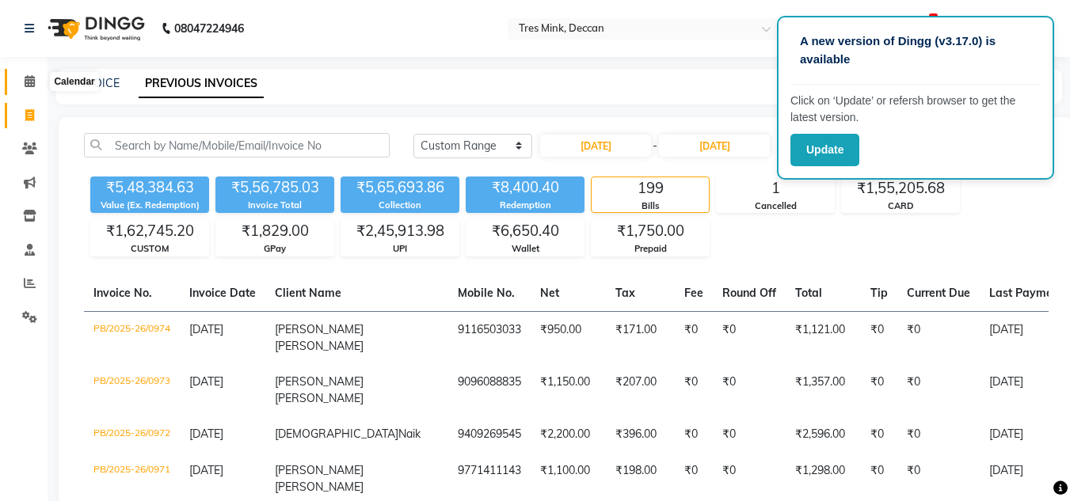
click at [41, 81] on span at bounding box center [30, 82] width 28 height 18
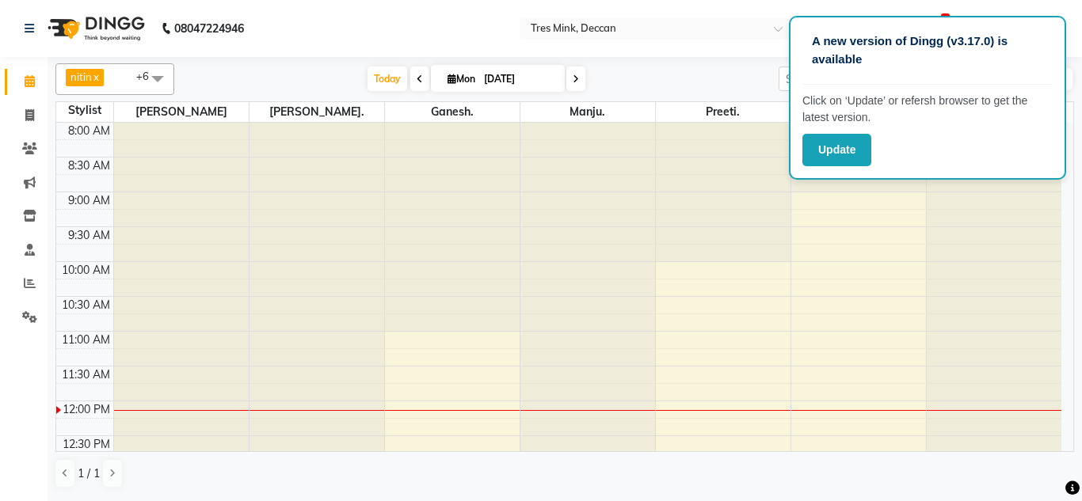
click at [410, 77] on span at bounding box center [419, 79] width 19 height 25
type input "[DATE]"
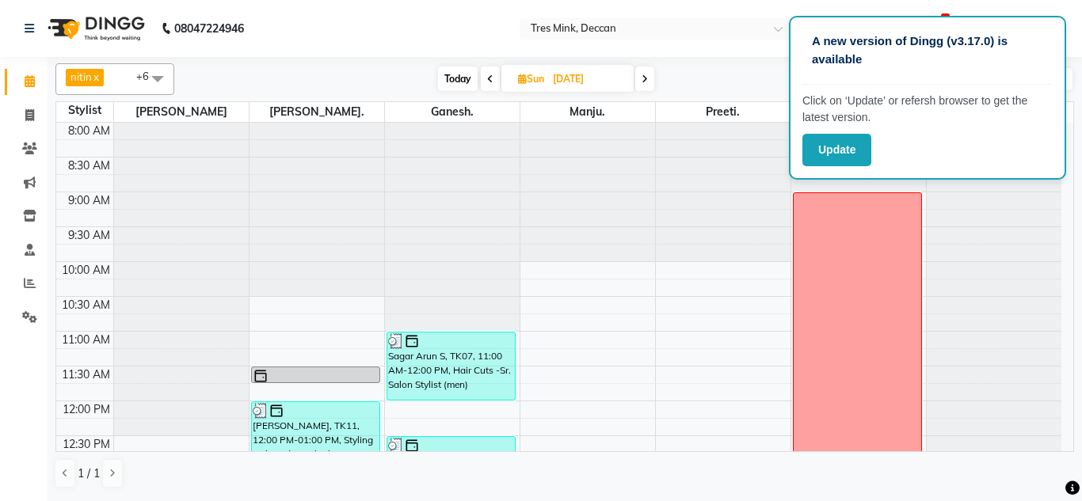
click at [1021, 64] on p "A new version of Dingg (v3.17.0) is available" at bounding box center [927, 50] width 231 height 36
click at [761, 38] on ng-select "Select Location × [GEOGRAPHIC_DATA], [GEOGRAPHIC_DATA]" at bounding box center [658, 28] width 277 height 21
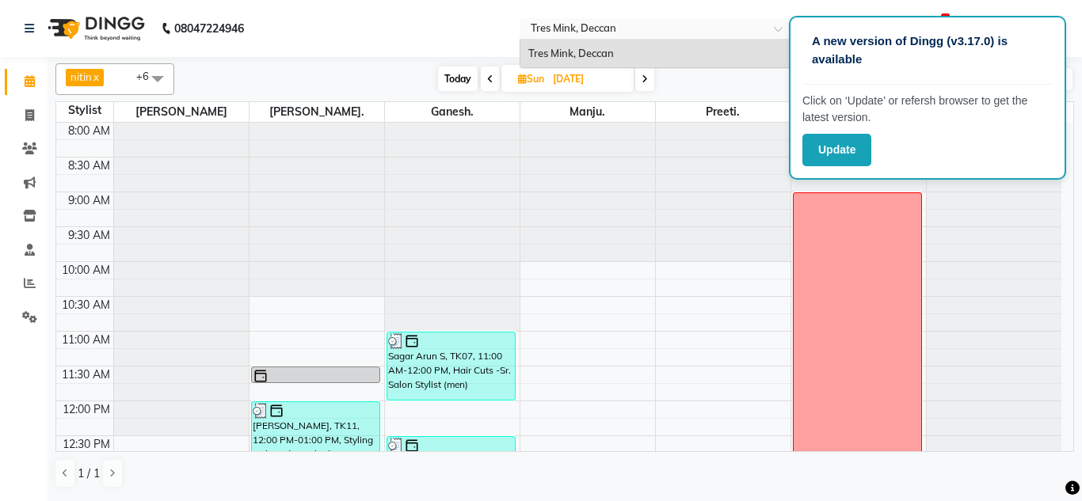
click at [327, 24] on nav "08047224946 Select Location × Tres Mink, Deccan Tres Mink, Deccan Default Panel…" at bounding box center [541, 28] width 1082 height 57
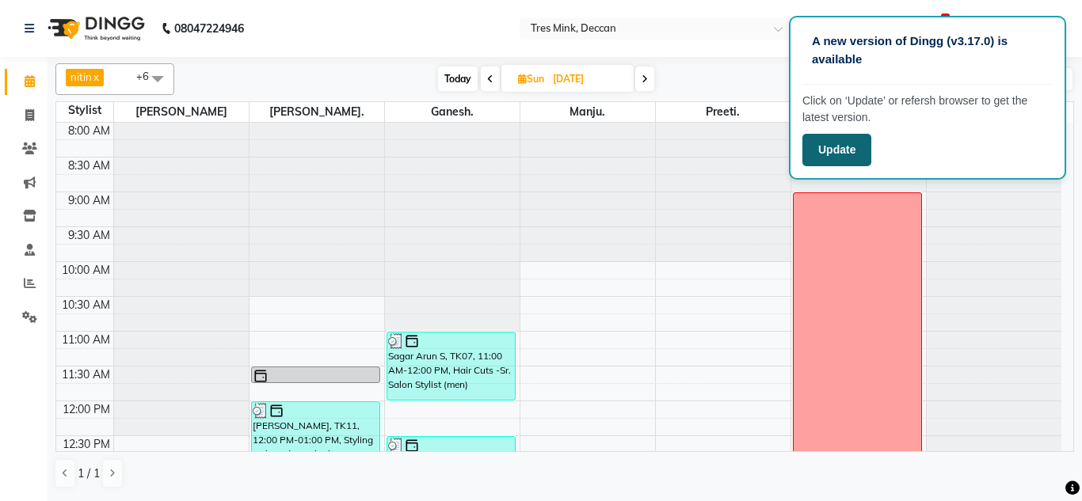
click at [828, 150] on button "Update" at bounding box center [836, 150] width 69 height 32
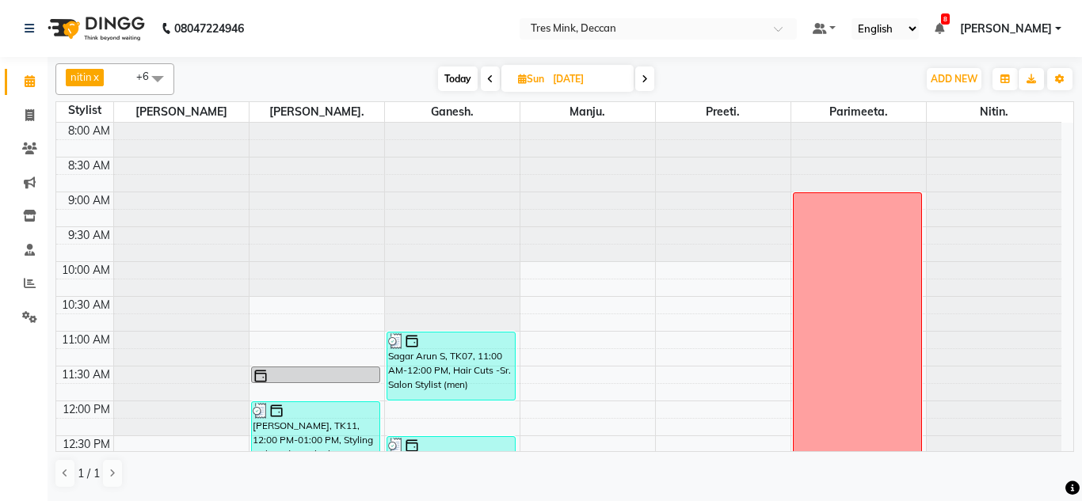
click at [651, 82] on span at bounding box center [644, 79] width 19 height 25
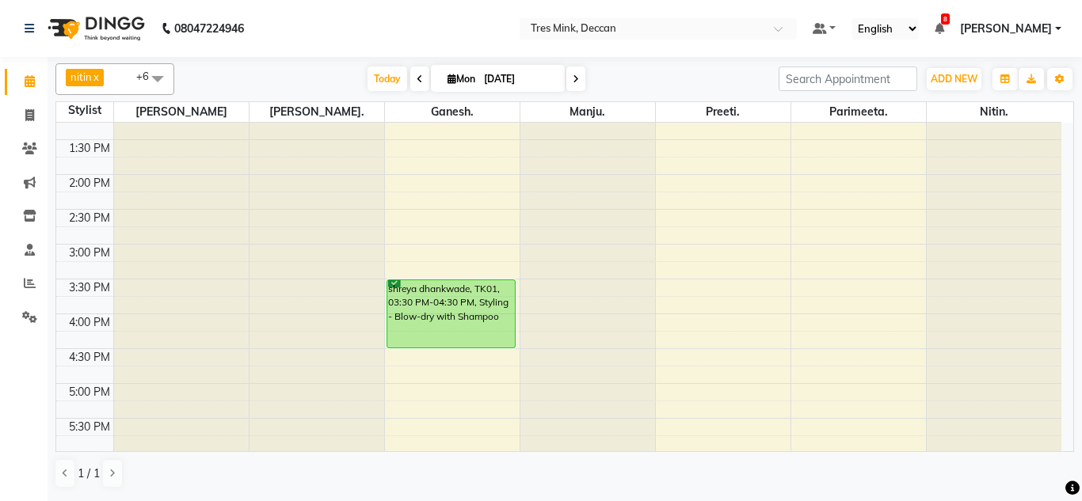
scroll to position [359, 0]
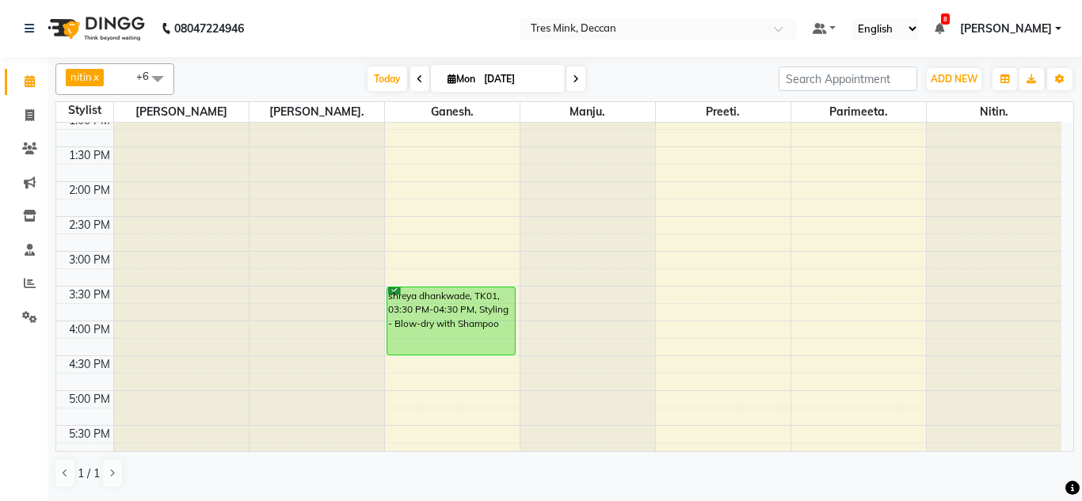
click at [404, 78] on div "Today Mon 01-09-2025" at bounding box center [476, 79] width 221 height 24
click at [423, 78] on span at bounding box center [419, 79] width 19 height 25
type input "[DATE]"
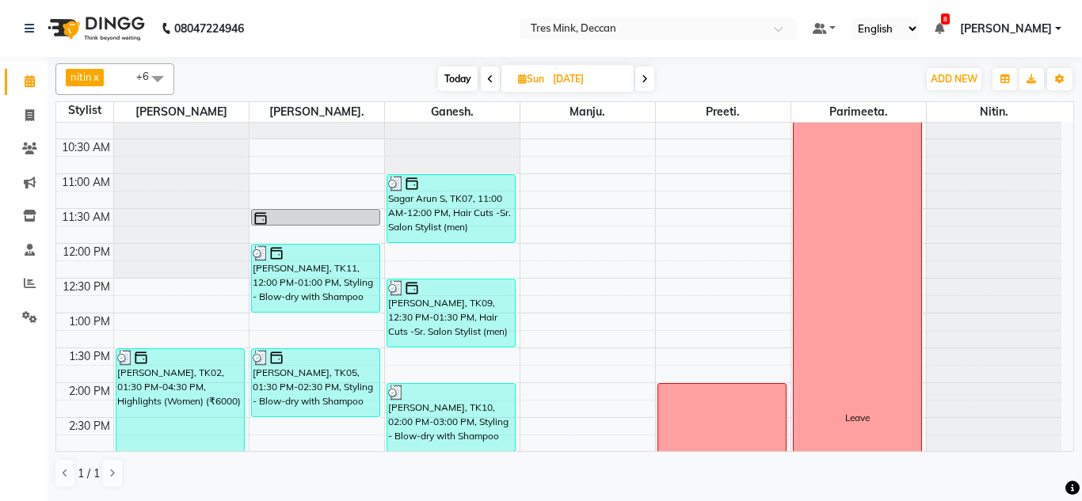
scroll to position [238, 0]
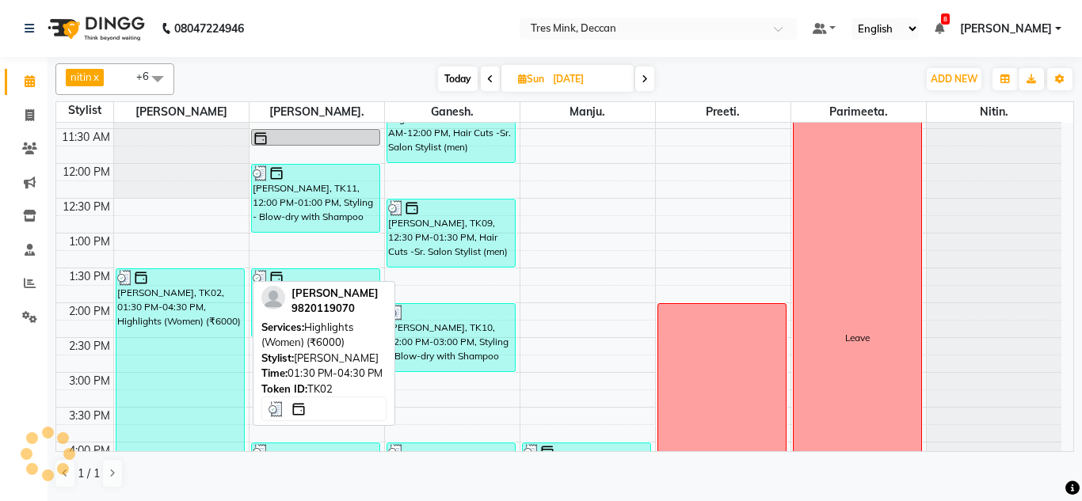
click at [173, 304] on div "[PERSON_NAME], TK02, 01:30 PM-04:30 PM, Highlights (Women) (₹6000)" at bounding box center [180, 372] width 128 height 207
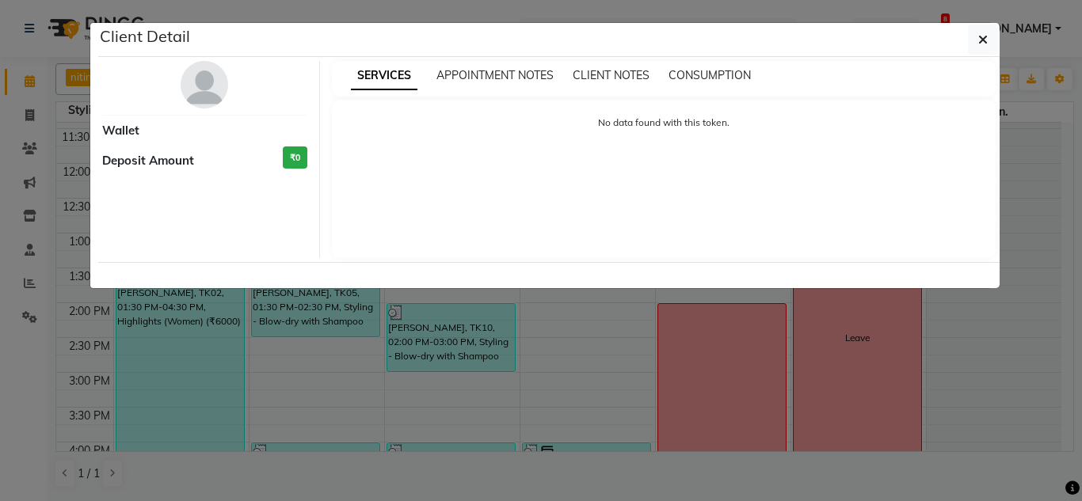
select select "3"
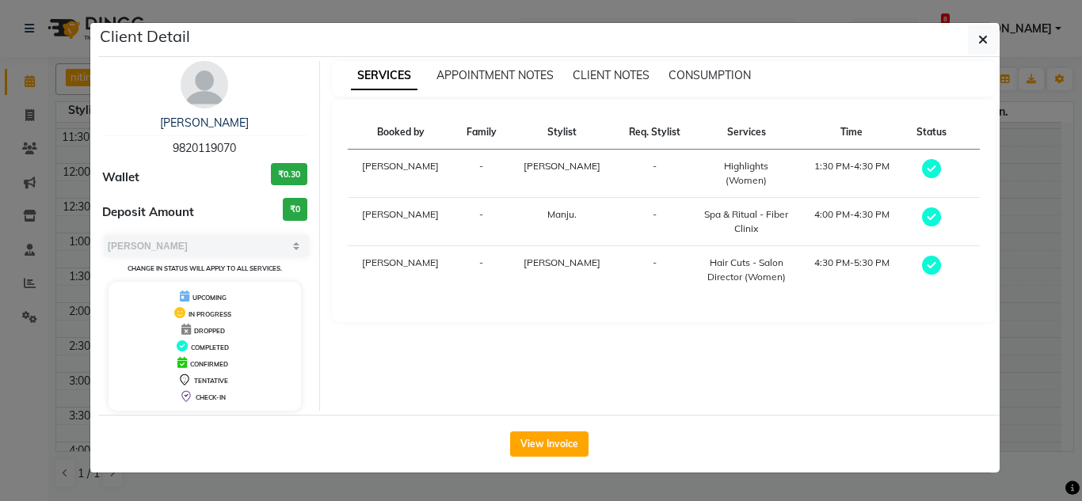
click at [684, 67] on div "CONSUMPTION" at bounding box center [709, 75] width 82 height 17
click at [686, 74] on span "CONSUMPTION" at bounding box center [709, 75] width 82 height 14
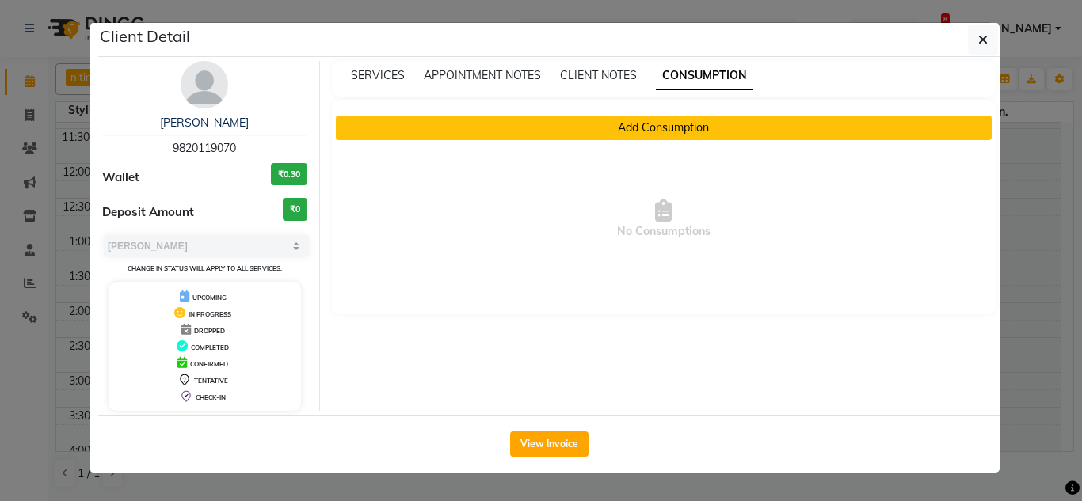
click at [674, 128] on button "Add Consumption" at bounding box center [664, 128] width 657 height 25
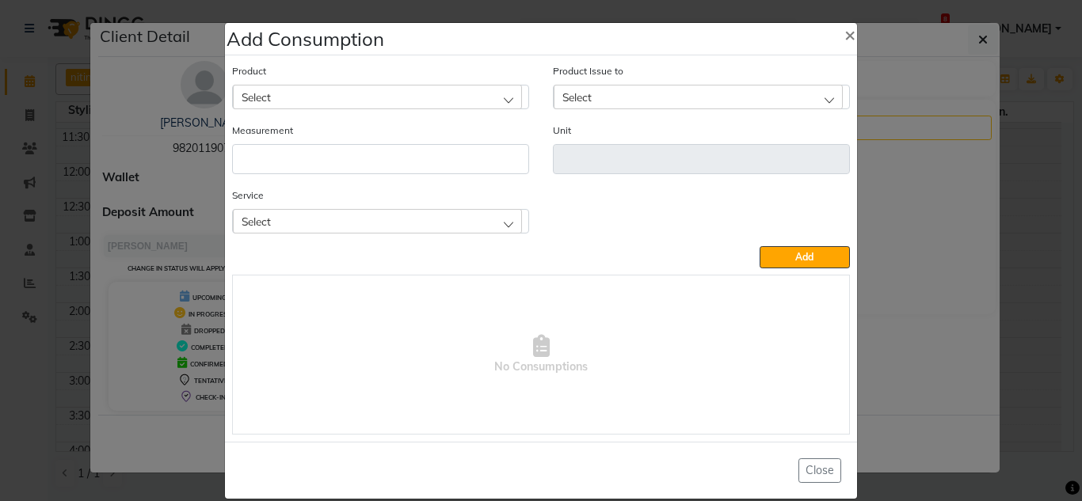
click at [261, 81] on div "Product Select" at bounding box center [380, 86] width 297 height 47
click at [257, 91] on span "Select" at bounding box center [256, 96] width 29 height 13
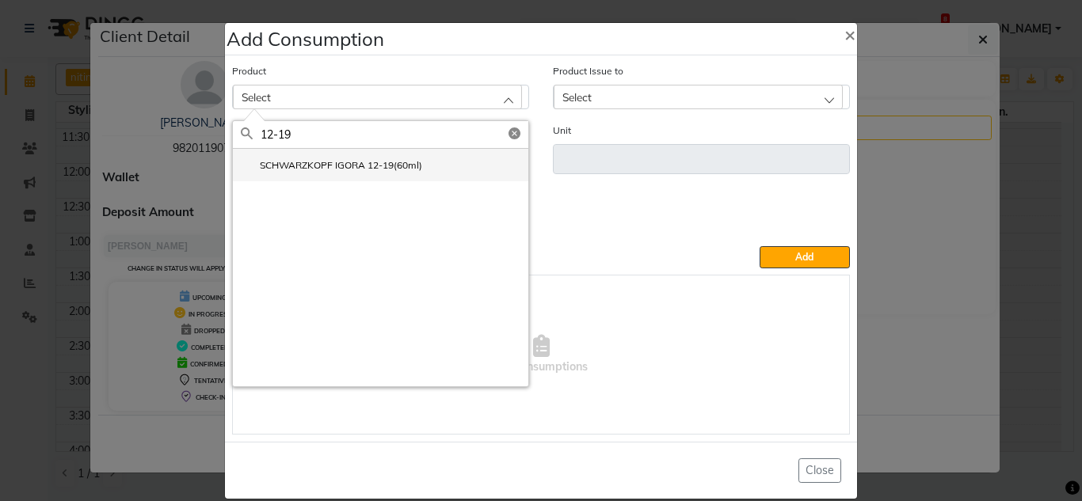
type input "12-19"
click at [359, 170] on label "SCHWARZKOPF IGORA 12-19(60ml)" at bounding box center [331, 165] width 181 height 14
type input "ml"
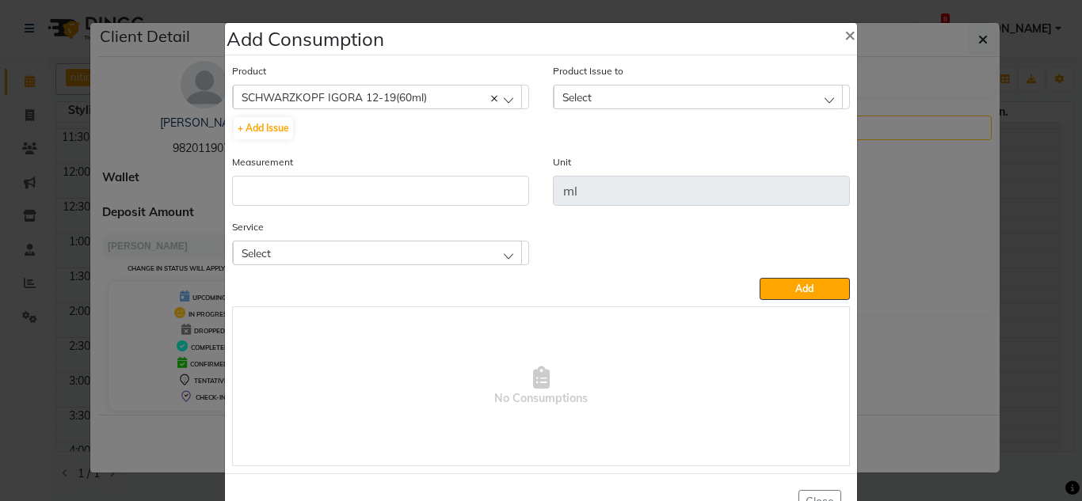
click at [562, 101] on span "Select" at bounding box center [576, 96] width 29 height 13
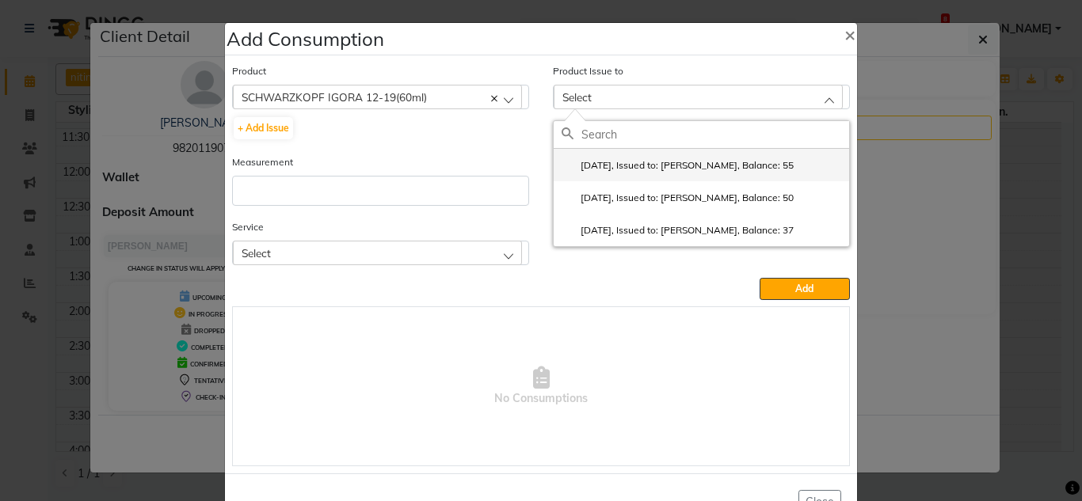
click at [675, 168] on label "2024-12-18, Issued to: Gunjan., Balance: 55" at bounding box center [678, 165] width 232 height 14
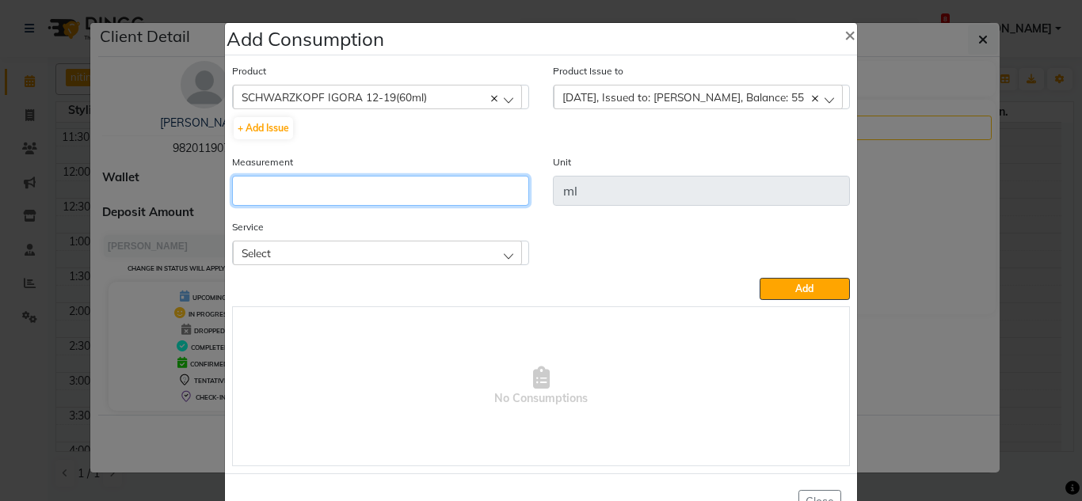
click at [271, 201] on input "number" at bounding box center [380, 191] width 297 height 30
type input "12"
click at [375, 257] on div "Select" at bounding box center [377, 253] width 289 height 24
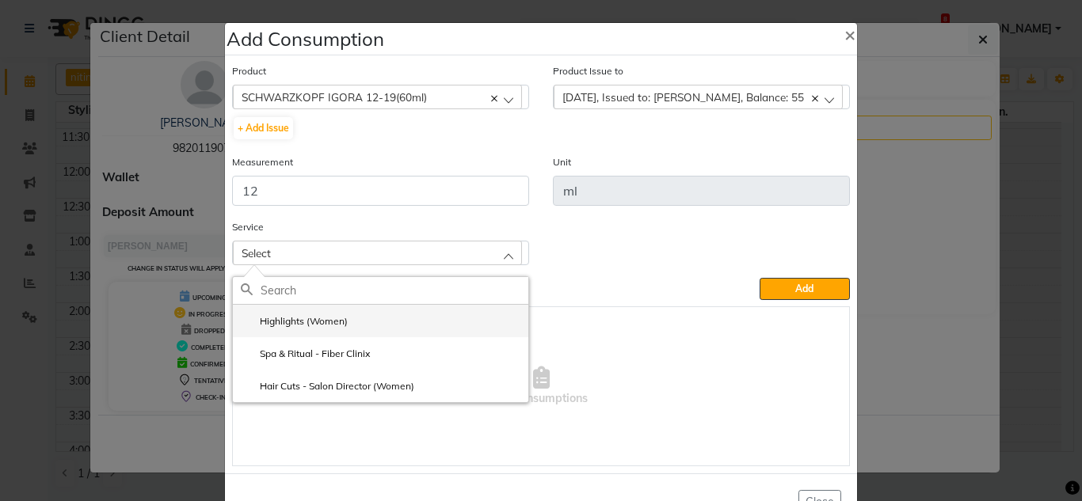
click at [322, 329] on li "Highlights (Women)" at bounding box center [380, 321] width 295 height 32
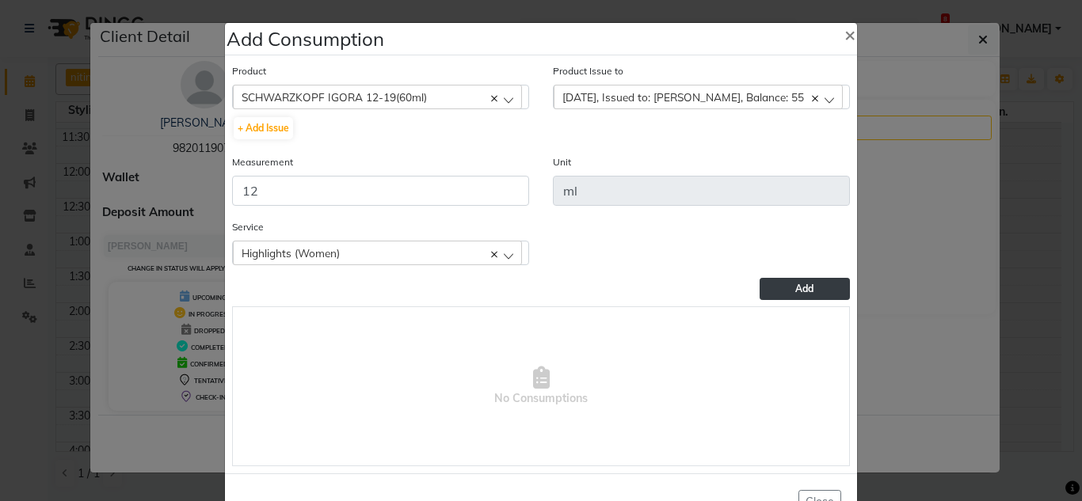
click at [779, 282] on button "Add" at bounding box center [805, 289] width 90 height 22
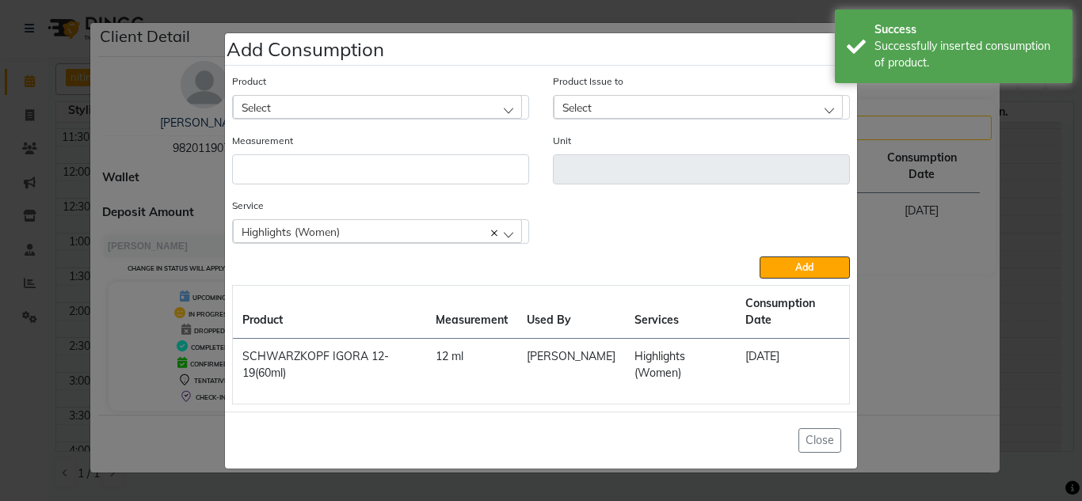
click at [283, 107] on div "Select" at bounding box center [377, 107] width 289 height 24
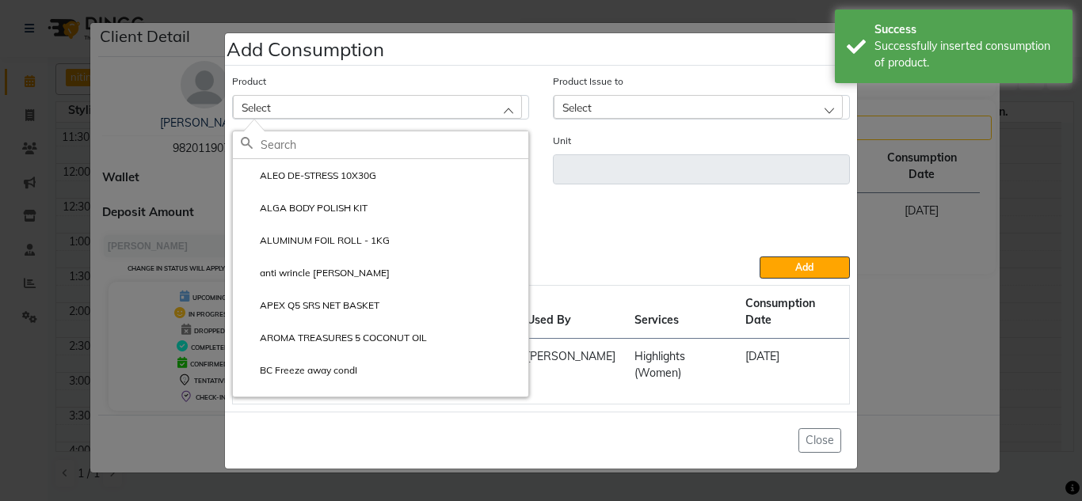
click at [276, 154] on input "text" at bounding box center [395, 144] width 268 height 27
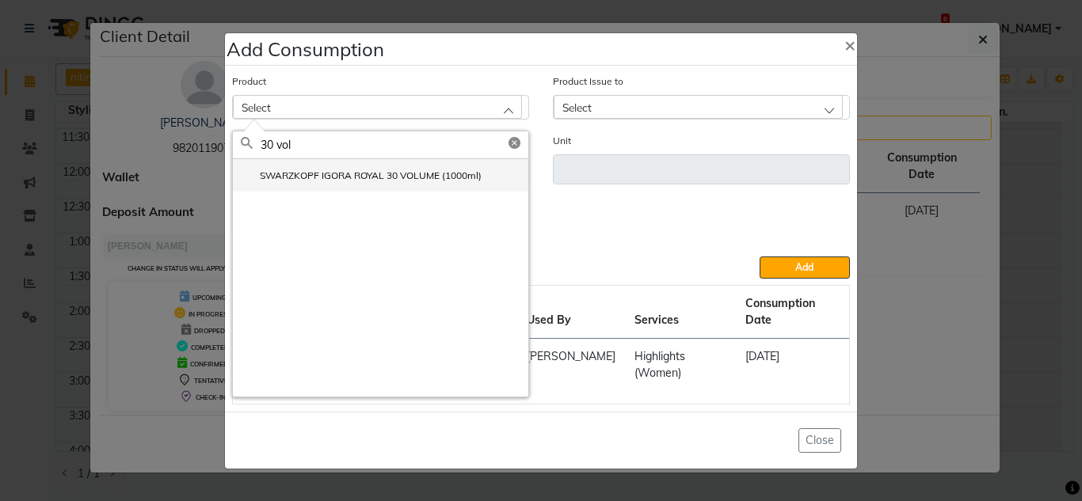
type input "30 vol"
click at [323, 173] on label "SWARZKOPF IGORA ROYAL 30 VOLUME (1000ml)" at bounding box center [361, 176] width 241 height 14
type input "ml"
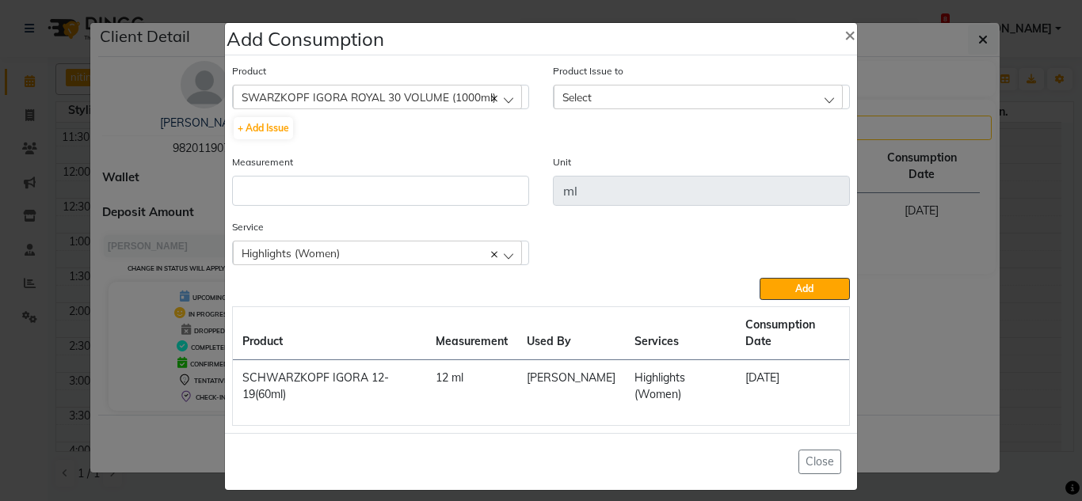
click at [597, 92] on div "Select" at bounding box center [698, 97] width 289 height 24
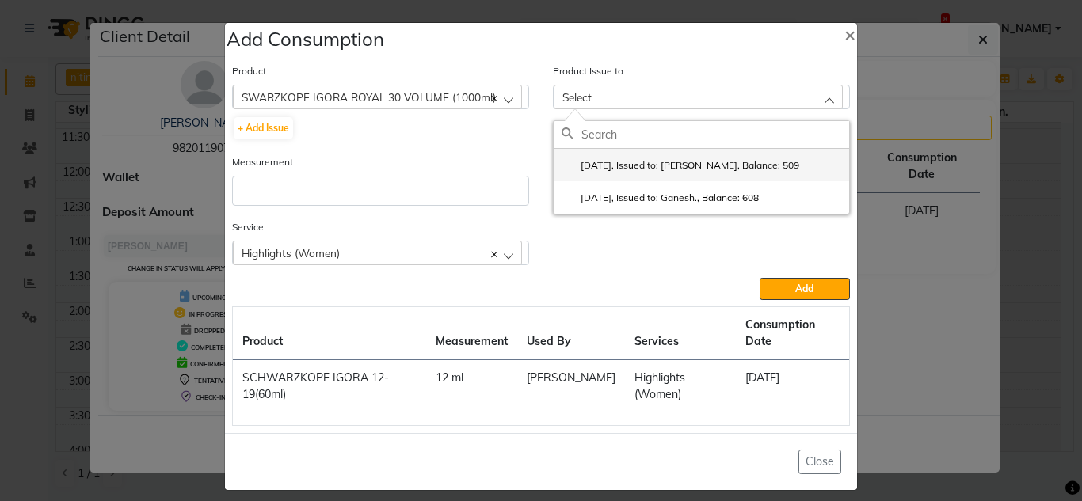
click at [611, 167] on label "2025-06-07, Issued to: Gunjan., Balance: 509" at bounding box center [681, 165] width 238 height 14
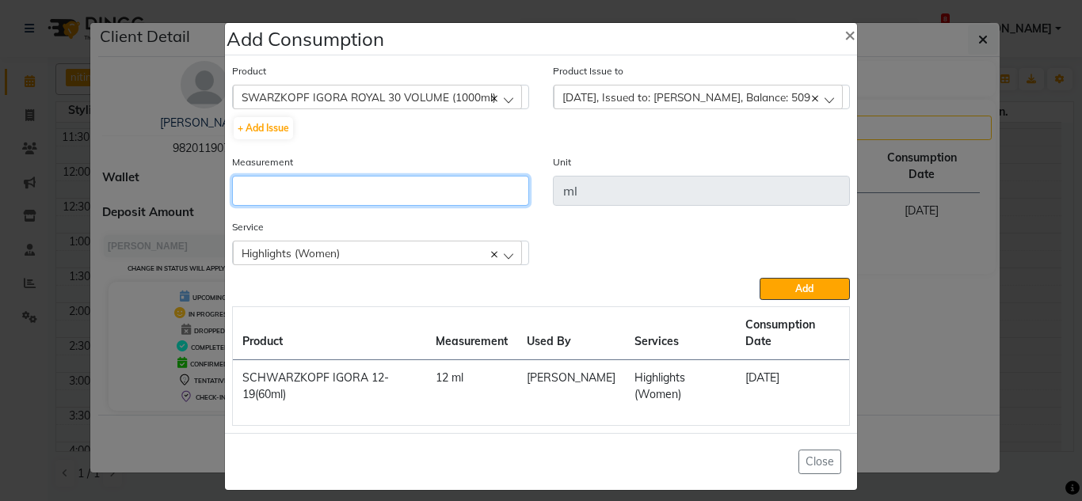
click at [320, 196] on input "number" at bounding box center [380, 191] width 297 height 30
type input "24"
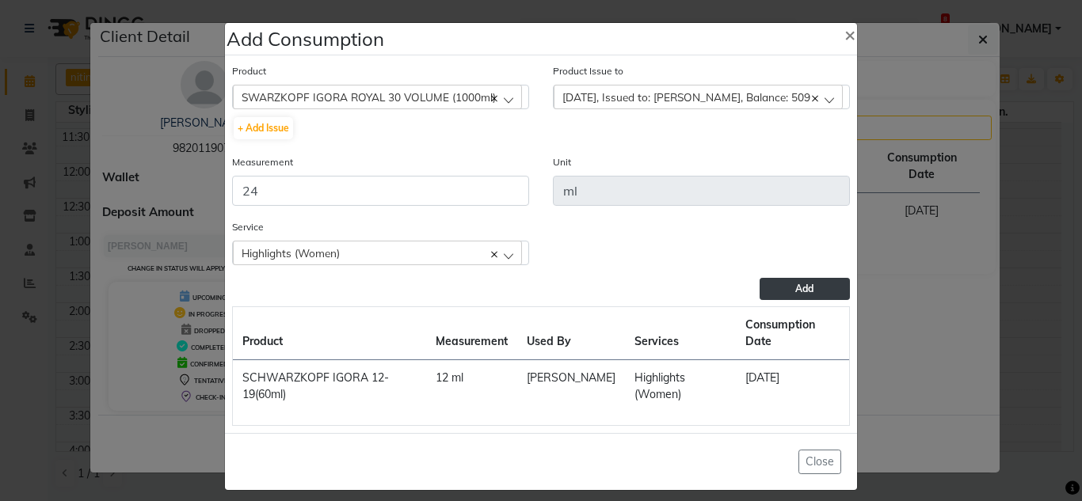
click at [781, 291] on button "Add" at bounding box center [805, 289] width 90 height 22
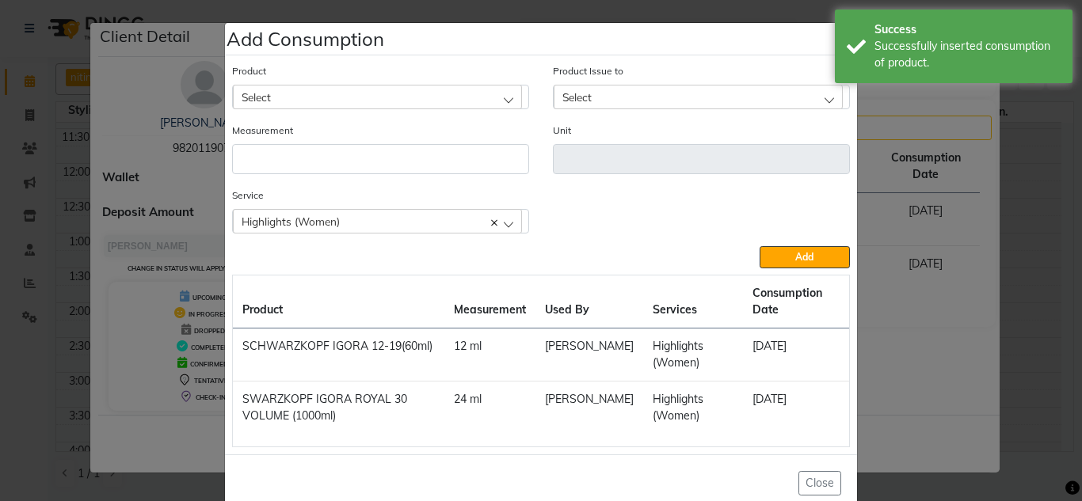
click at [337, 97] on div "Select" at bounding box center [377, 97] width 289 height 24
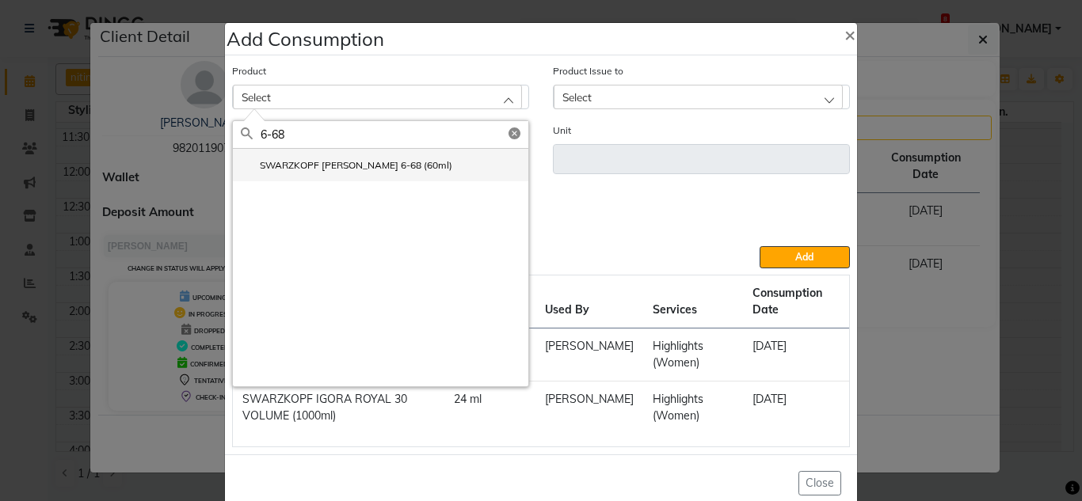
type input "6-68"
click at [318, 169] on label "SWARZKOPF IGORA 6-68 (60ml)" at bounding box center [346, 165] width 211 height 14
type input "ml"
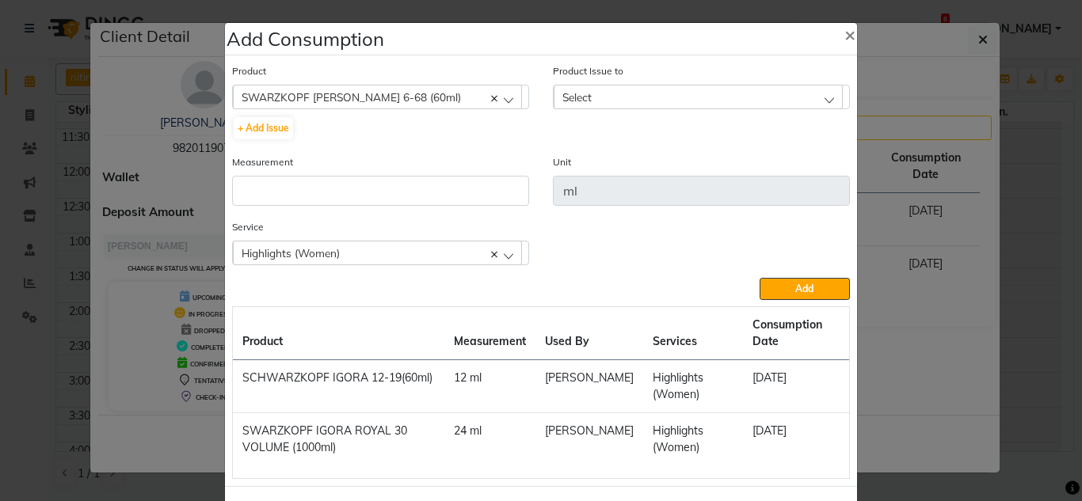
click at [581, 101] on span "Select" at bounding box center [576, 96] width 29 height 13
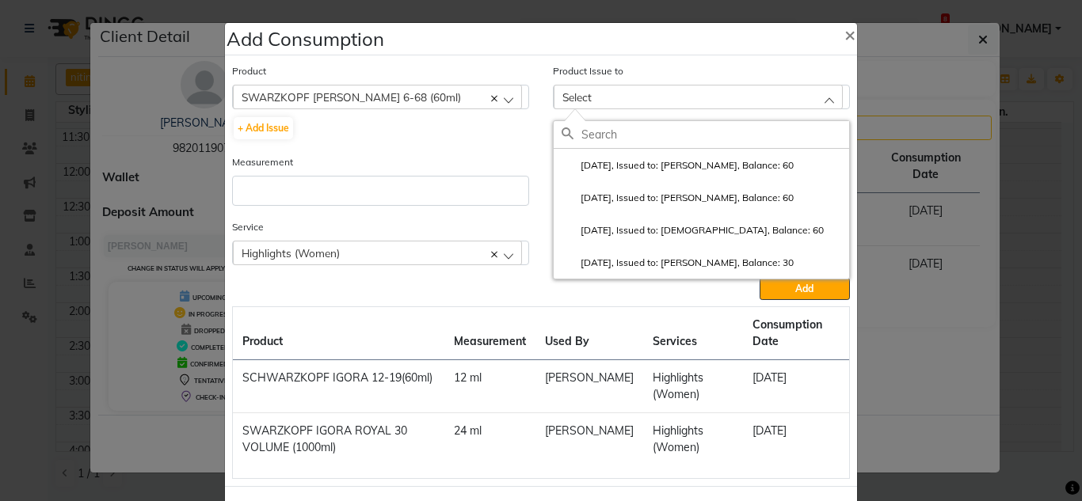
click at [604, 162] on label "2025-08-19, Issued to: Gunjan., Balance: 60" at bounding box center [678, 165] width 232 height 14
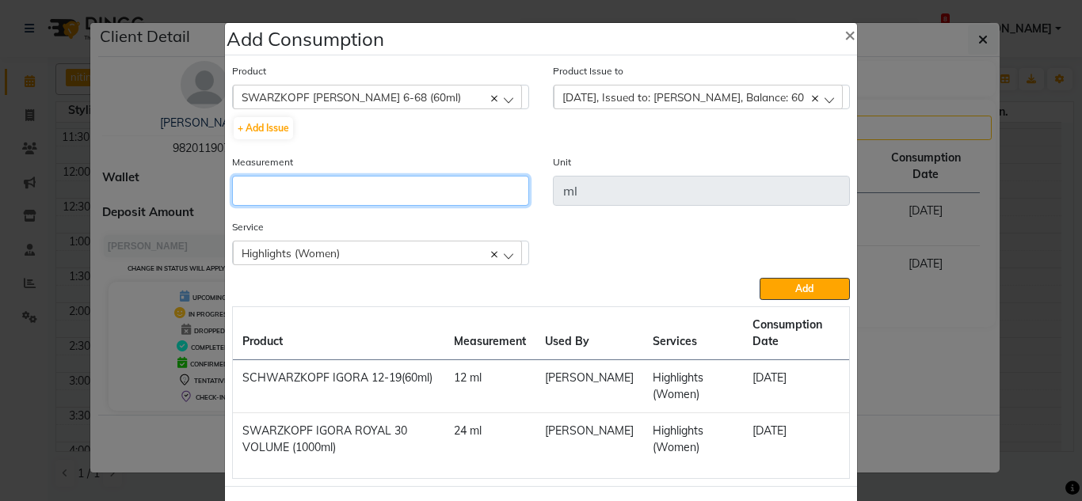
click at [289, 201] on input "number" at bounding box center [380, 191] width 297 height 30
type input "20"
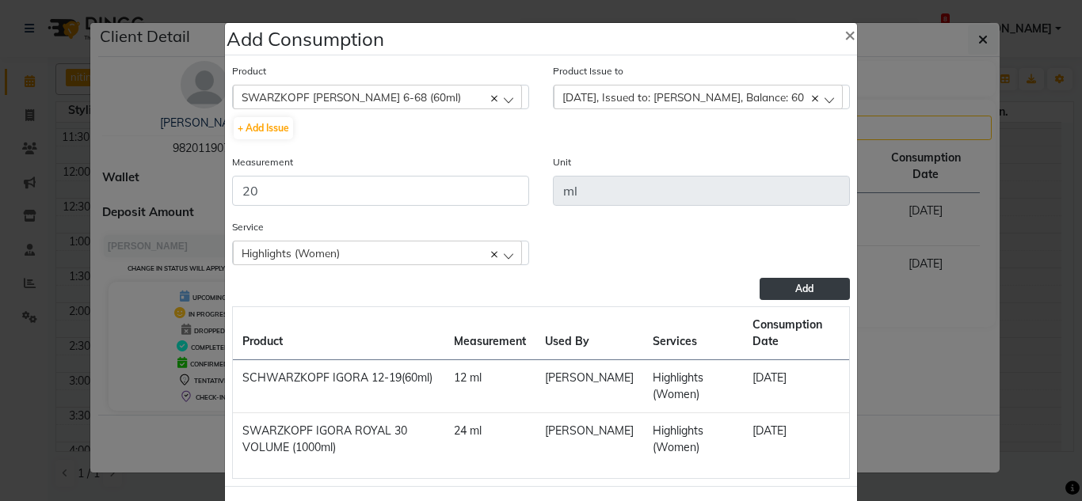
click at [795, 291] on span "Add" at bounding box center [804, 289] width 18 height 12
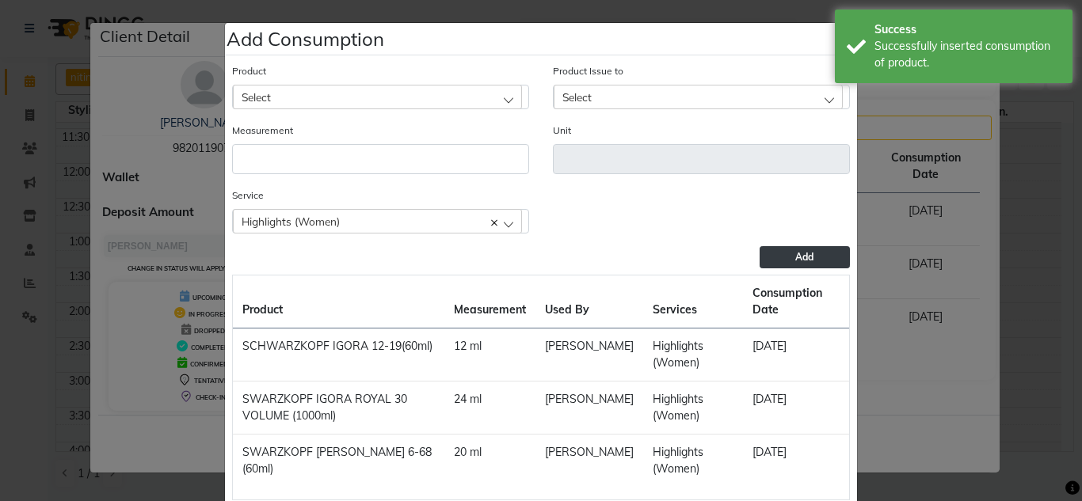
click at [291, 100] on div "Select" at bounding box center [377, 97] width 289 height 24
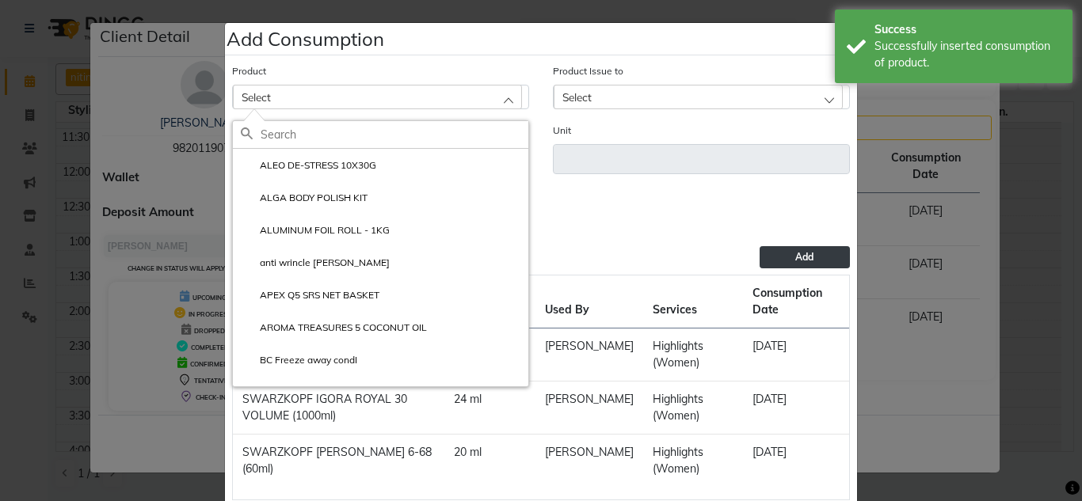
click at [284, 138] on input "text" at bounding box center [395, 134] width 268 height 27
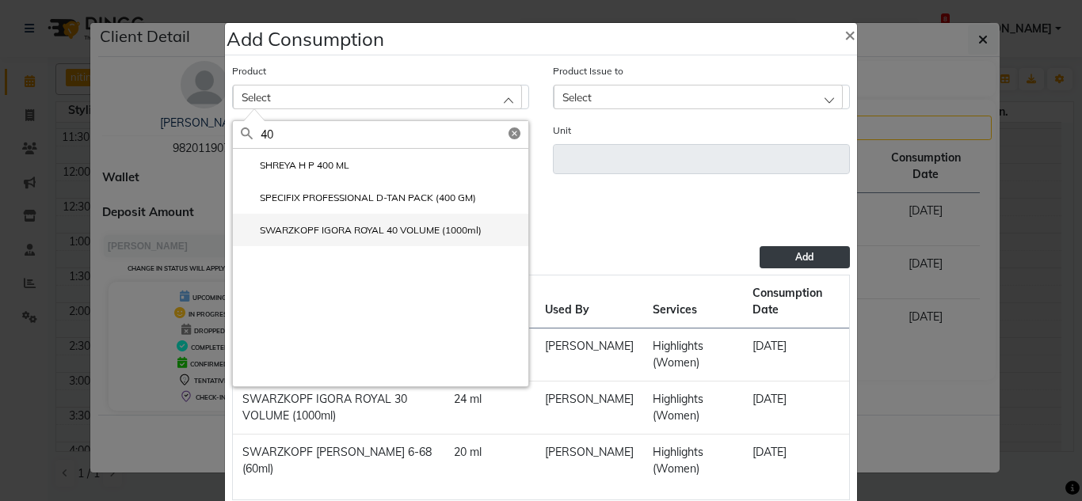
type input "40"
click at [340, 237] on label "SWARZKOPF IGORA ROYAL 40 VOLUME (1000ml)" at bounding box center [361, 230] width 241 height 14
type input "ml"
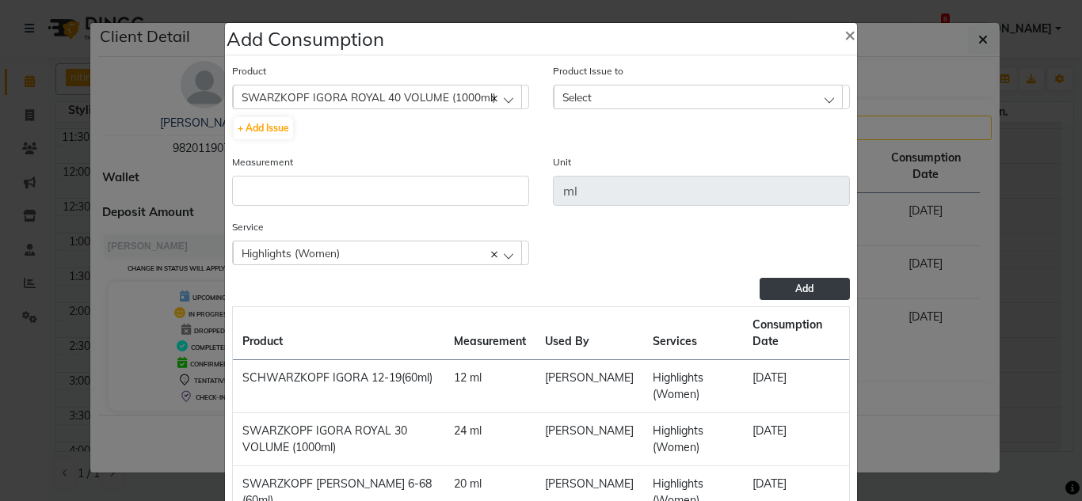
click at [573, 94] on span "Select" at bounding box center [576, 96] width 29 height 13
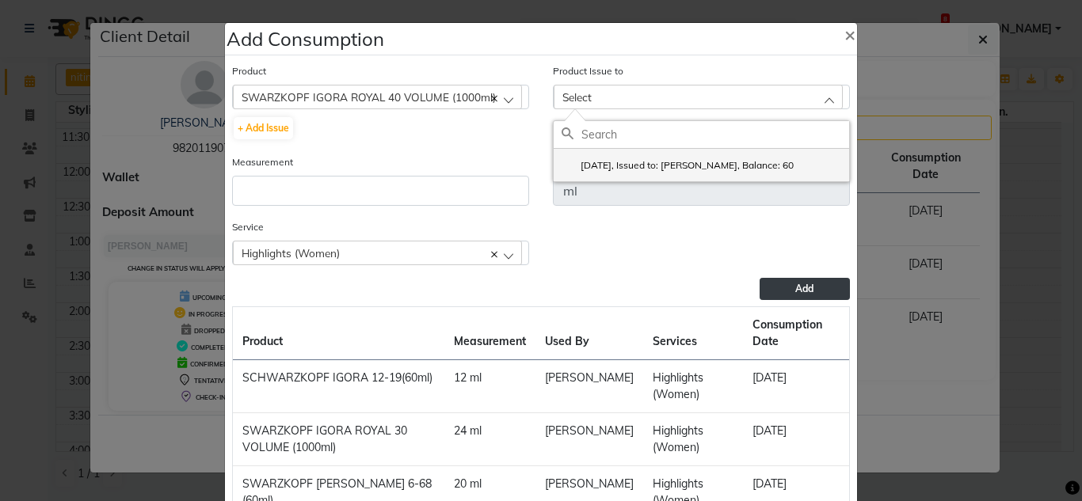
click at [600, 168] on label "2024-10-20, Issued to: Ganesh., Balance: 60" at bounding box center [678, 165] width 232 height 14
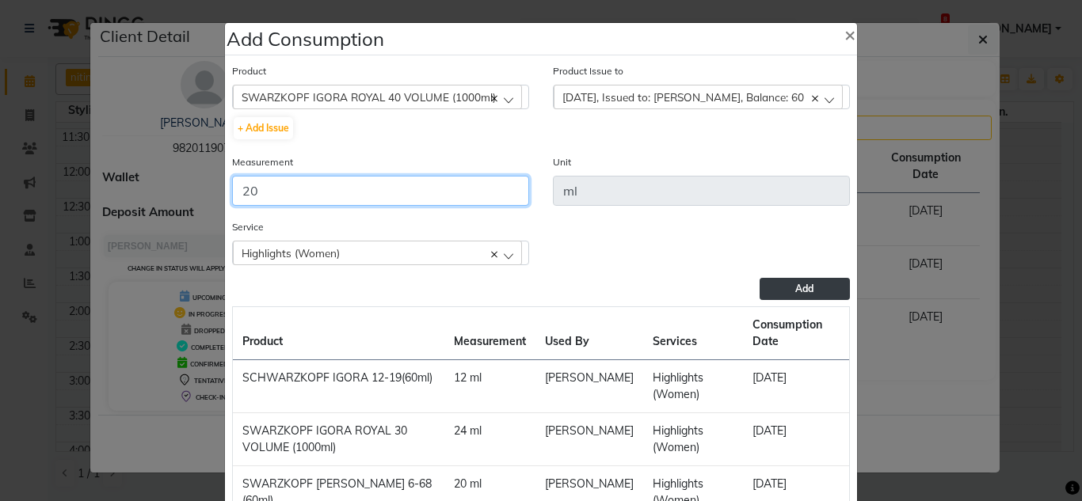
click at [341, 193] on input "20" at bounding box center [380, 191] width 297 height 30
type input "20"
click at [775, 283] on button "Add" at bounding box center [805, 289] width 90 height 22
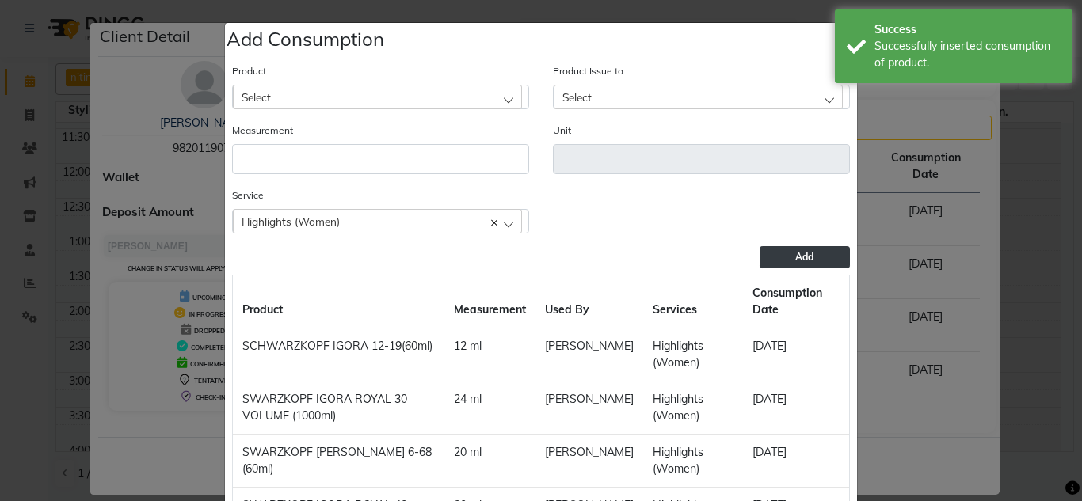
click at [246, 98] on span "Select" at bounding box center [256, 96] width 29 height 13
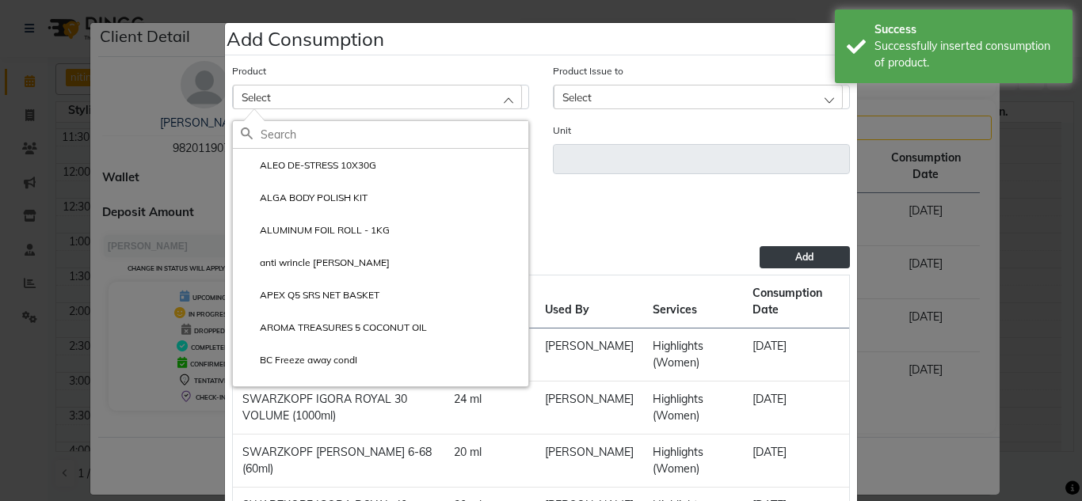
click at [275, 142] on input "text" at bounding box center [395, 134] width 268 height 27
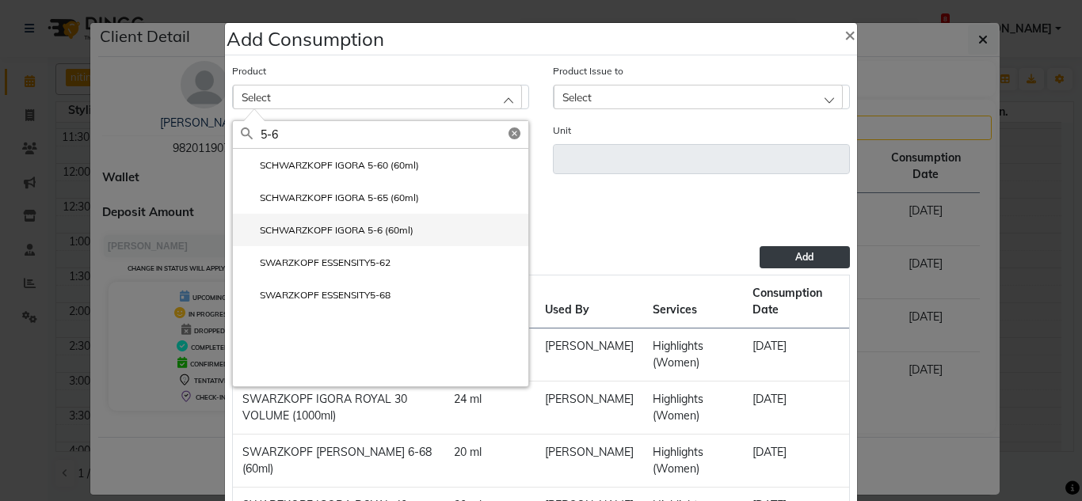
type input "5-6"
click at [343, 230] on label "SCHWARZKOPF IGORA 5-6 (60ml)" at bounding box center [327, 230] width 173 height 14
type input "ml"
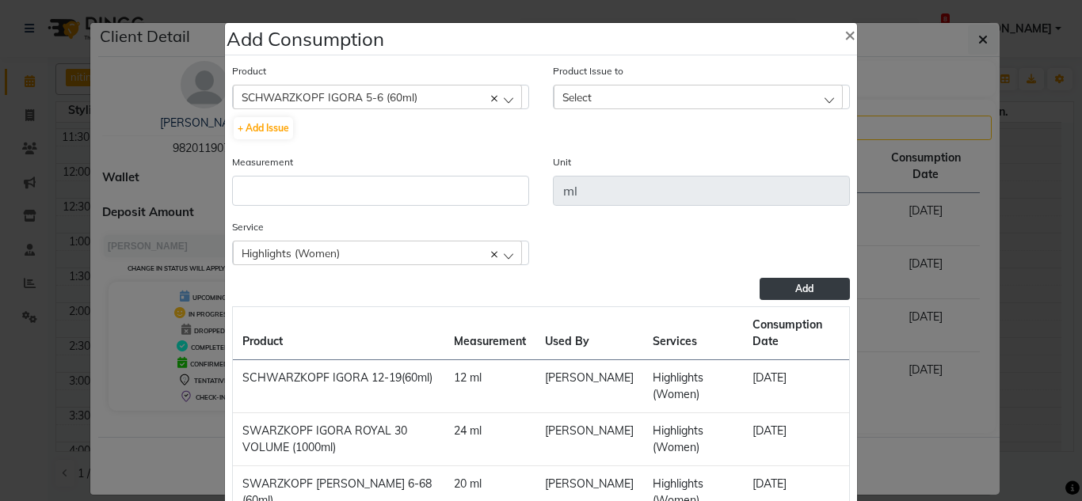
click at [610, 86] on div "Select" at bounding box center [698, 97] width 289 height 24
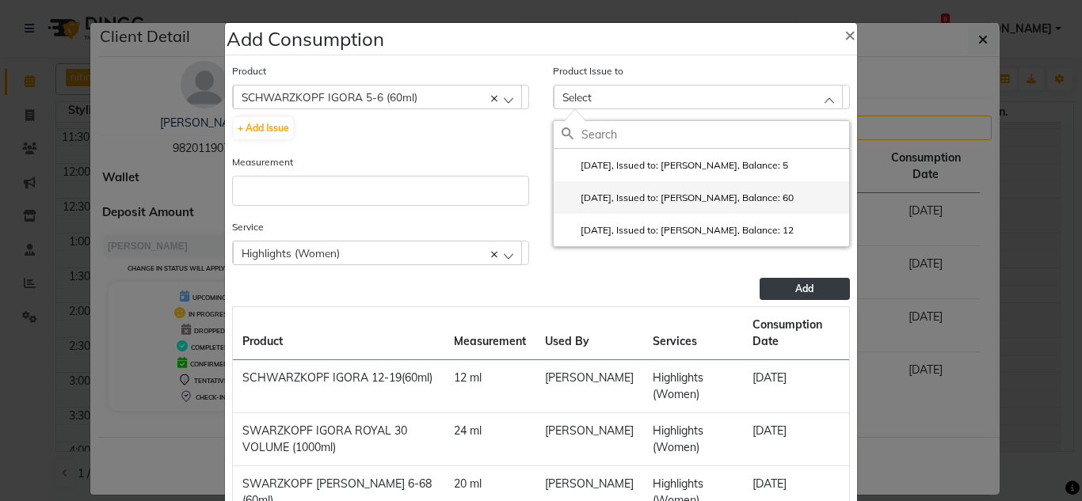
click at [633, 202] on label "2025-06-18, Issued to: Revati Karandikar, Balance: 60" at bounding box center [678, 198] width 232 height 14
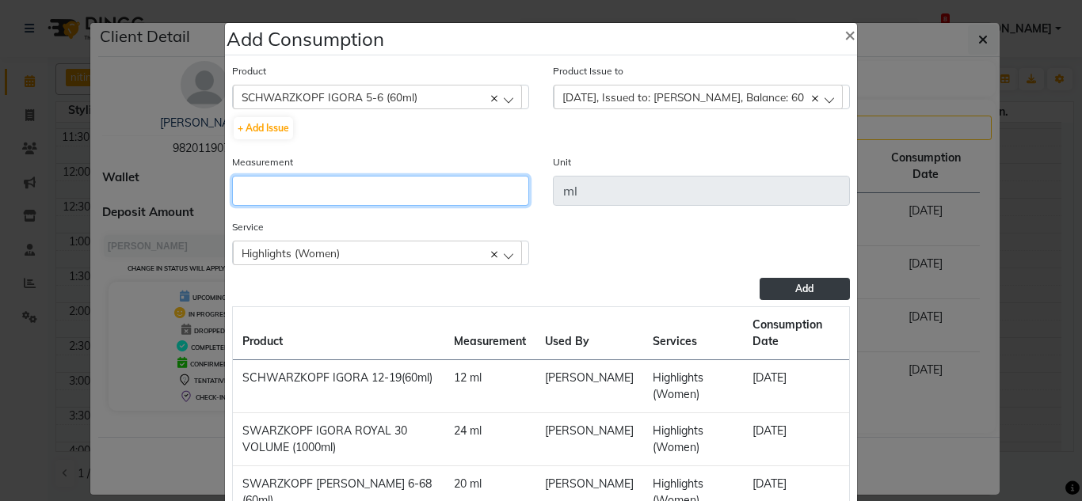
click at [280, 179] on input "number" at bounding box center [380, 191] width 297 height 30
type input "39"
click at [828, 290] on button "Add" at bounding box center [805, 289] width 90 height 22
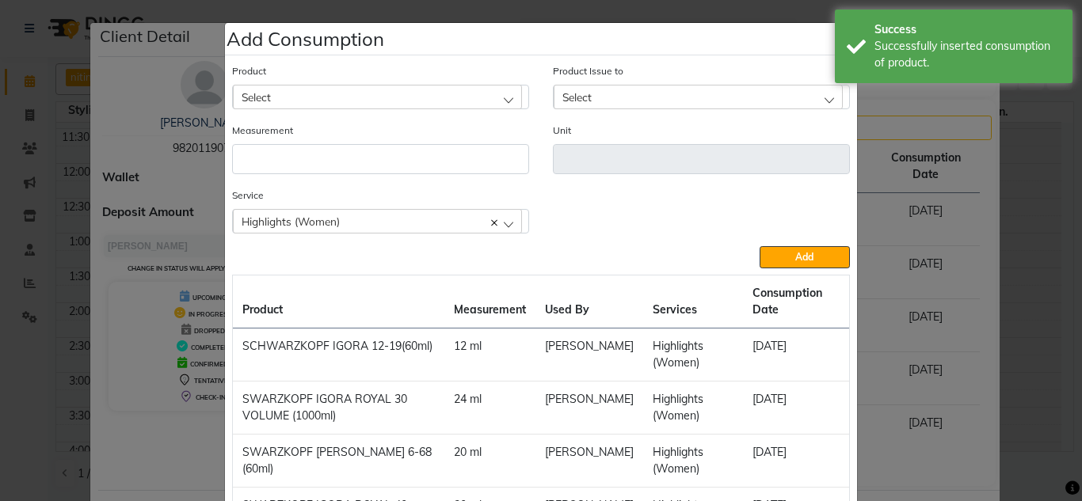
click at [287, 95] on div "Select" at bounding box center [377, 97] width 289 height 24
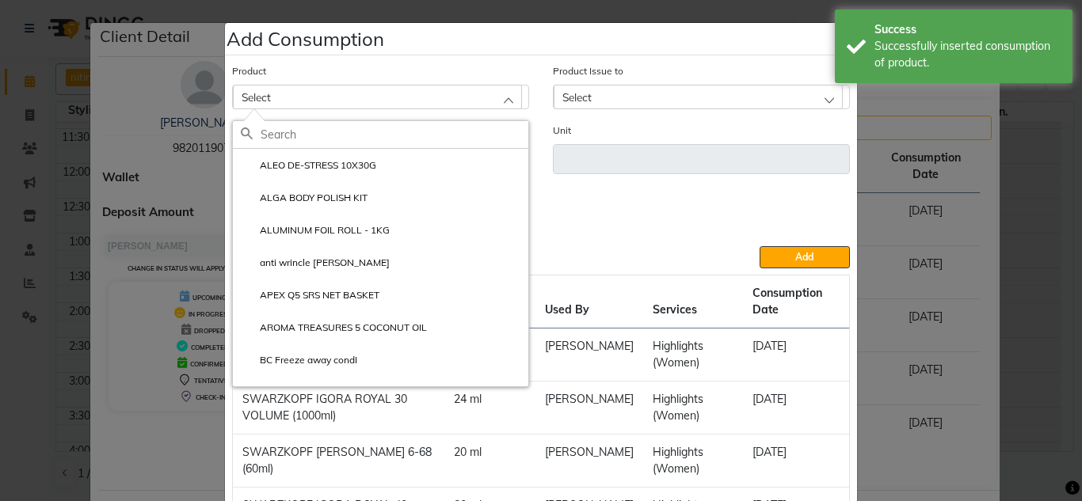
click at [288, 139] on input "text" at bounding box center [395, 134] width 268 height 27
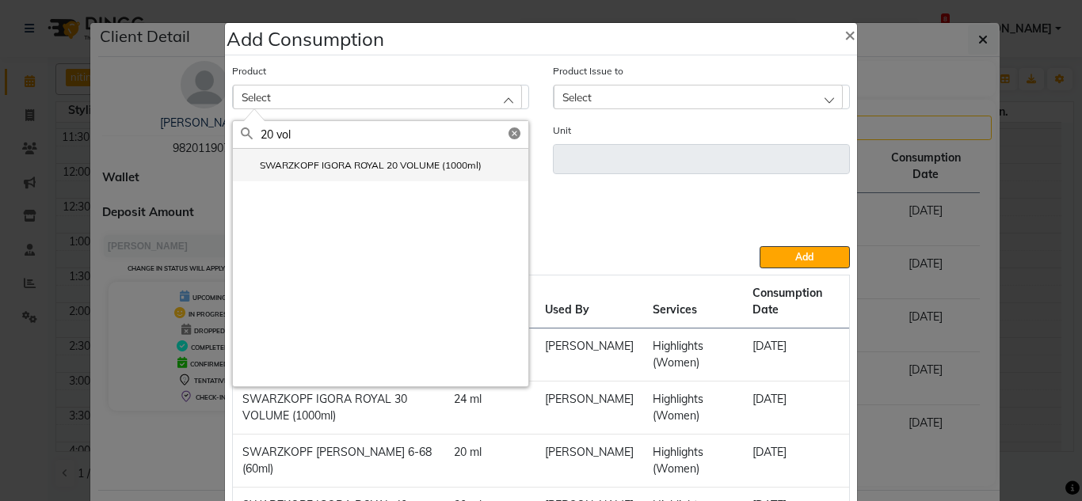
type input "20 vol"
click at [295, 168] on label "SWARZKOPF IGORA ROYAL 20 VOLUME (1000ml)" at bounding box center [361, 165] width 241 height 14
type input "ml"
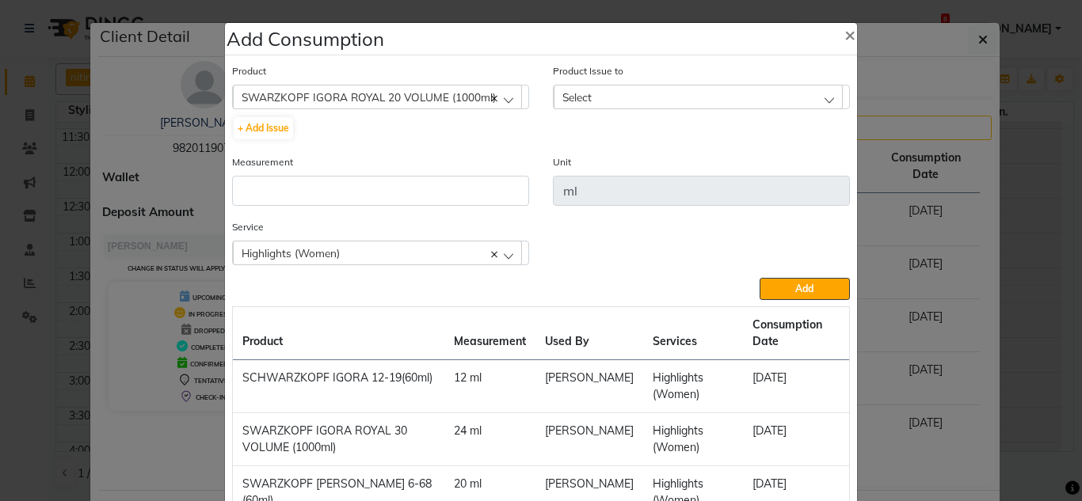
click at [554, 105] on div "Select" at bounding box center [698, 97] width 289 height 24
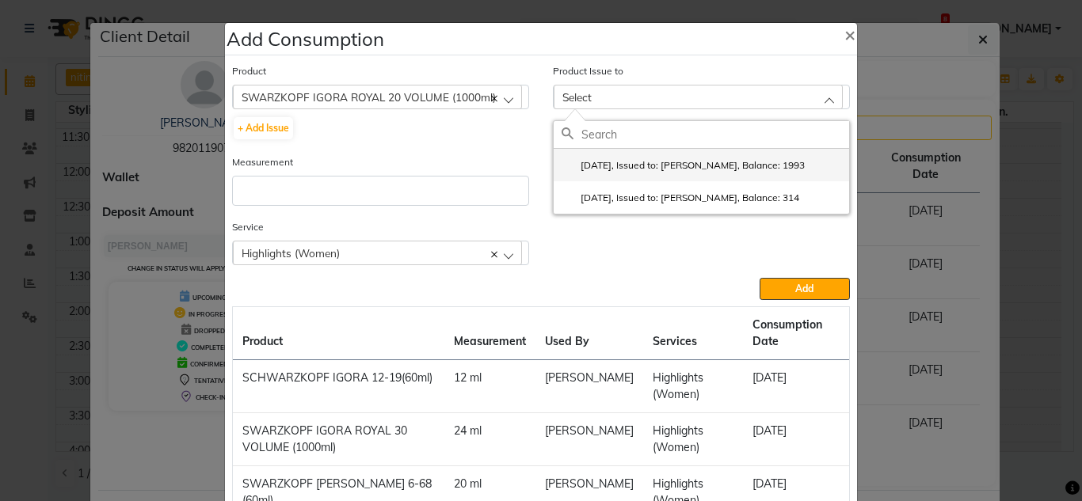
click at [633, 161] on label "2025-05-01, Issued to: Gunjan., Balance: 1993" at bounding box center [683, 165] width 243 height 14
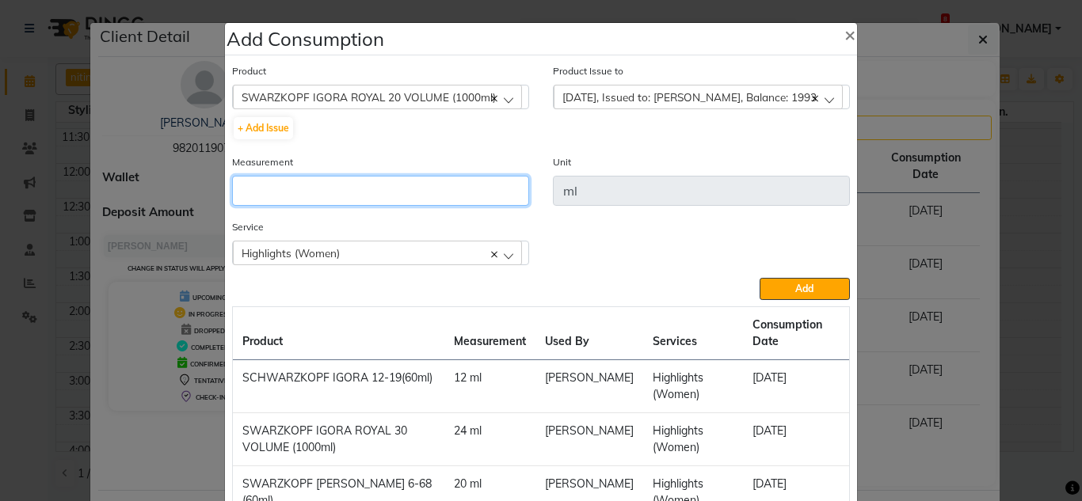
click at [341, 194] on input "number" at bounding box center [380, 191] width 297 height 30
type input "39"
click at [759, 276] on div "Service Highlights (Women) Highlights (Women) Spa & Ritual - Fiber Clinix Hair …" at bounding box center [541, 248] width 642 height 59
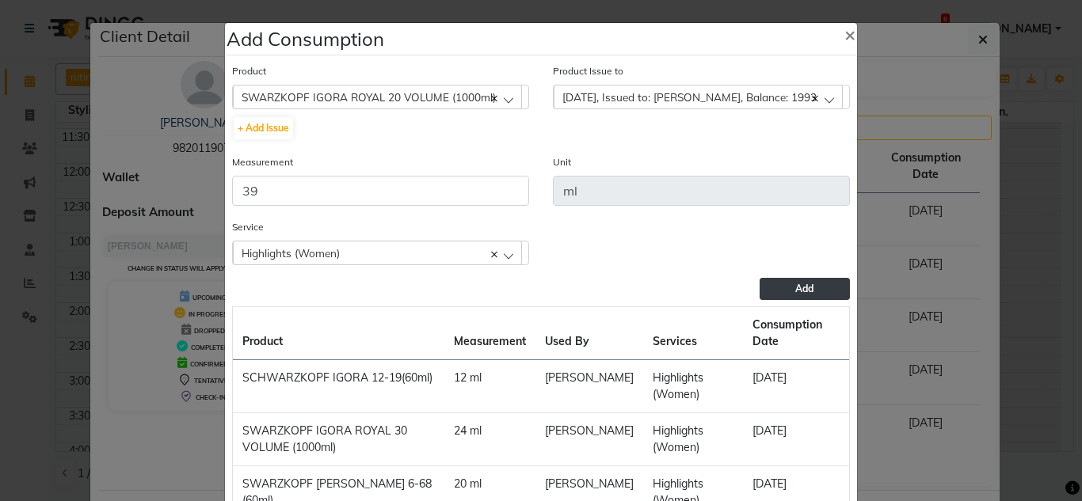
click at [767, 286] on button "Add" at bounding box center [805, 289] width 90 height 22
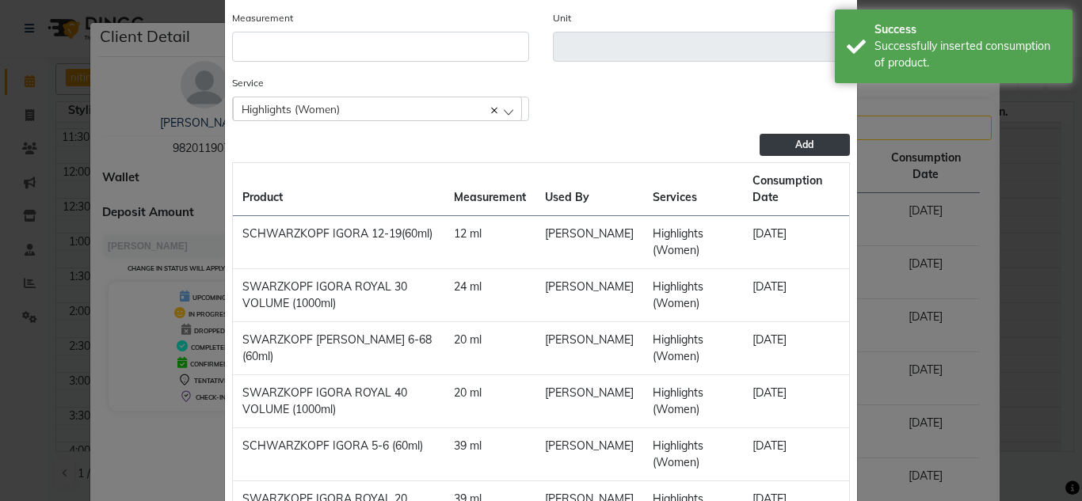
scroll to position [246, 0]
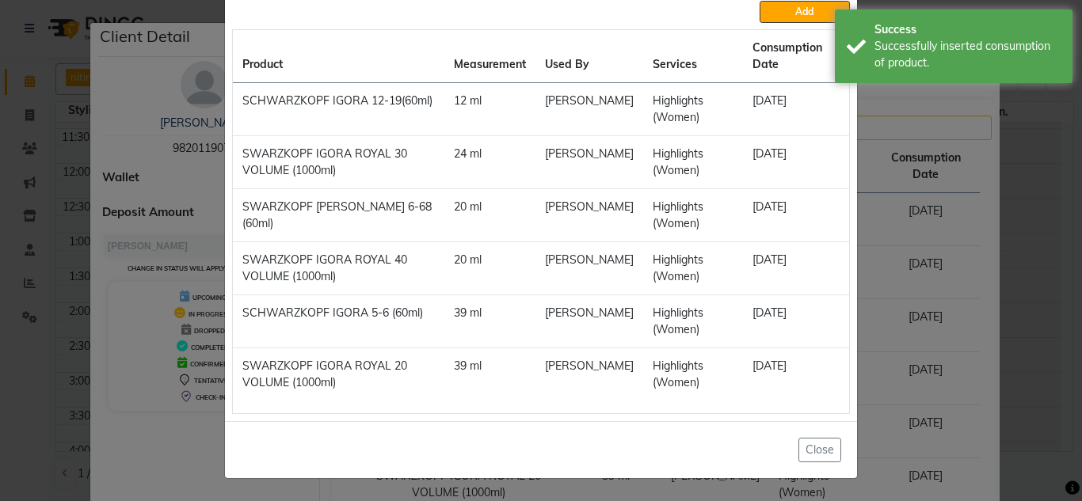
click at [874, 406] on ngb-modal-window "Add Consumption × Product Select ALEO DE-STRESS 10X30G Product Issue to Select …" at bounding box center [541, 250] width 1082 height 501
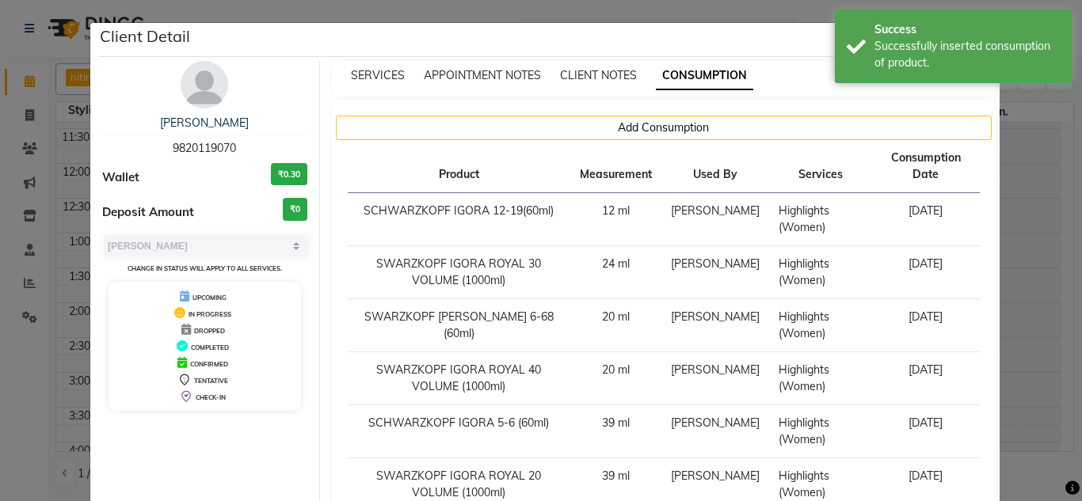
scroll to position [123, 0]
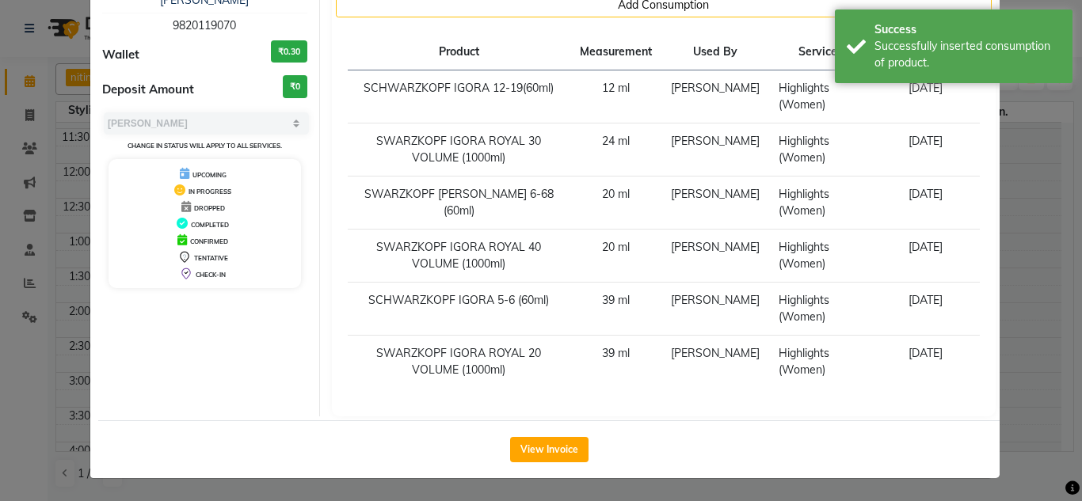
click at [990, 400] on div "SERVICES APPOINTMENT NOTES CLIENT NOTES CONSUMPTION Add Consumption Product Mea…" at bounding box center [664, 177] width 688 height 478
click at [1000, 393] on div "SERVICES APPOINTMENT NOTES CLIENT NOTES CONSUMPTION Add Consumption Product Mea…" at bounding box center [664, 177] width 688 height 478
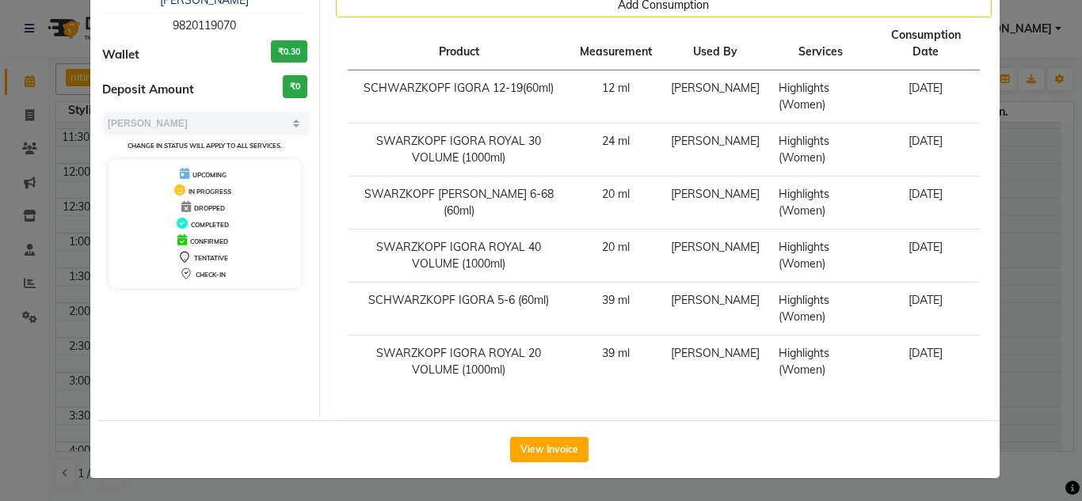
click at [1025, 241] on ngb-modal-window "Client Detail Rujuta Deshpande 9820119070 Wallet ₹0.30 Deposit Amount ₹0 Select…" at bounding box center [541, 250] width 1082 height 501
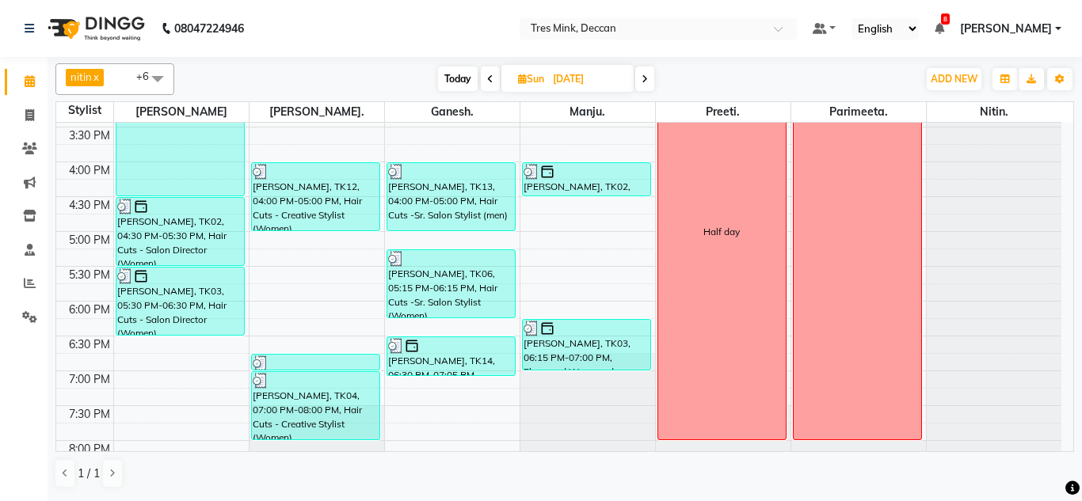
scroll to position [554, 0]
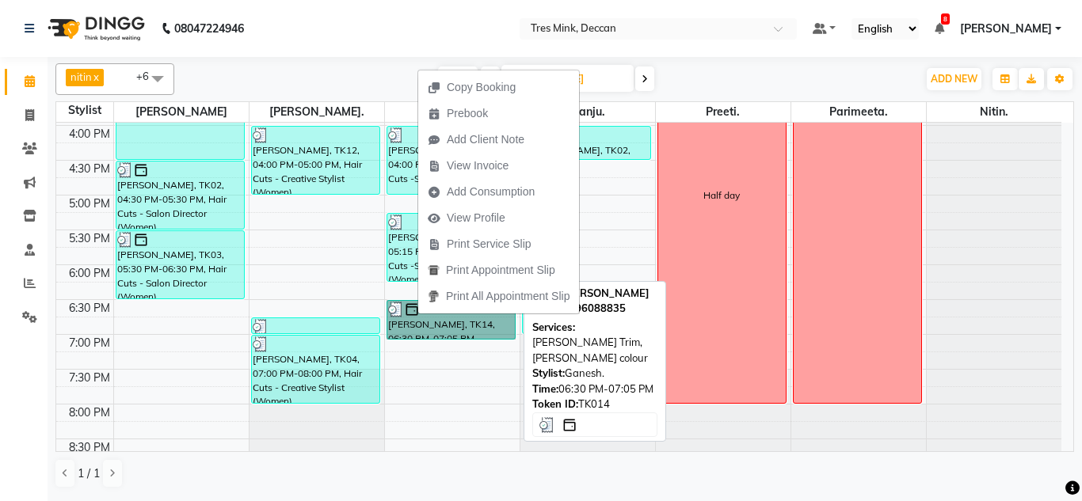
click at [417, 314] on link "[PERSON_NAME], TK14, 06:30 PM-07:05 PM, [PERSON_NAME] Trim,[PERSON_NAME] colour" at bounding box center [451, 320] width 130 height 40
select select "3"
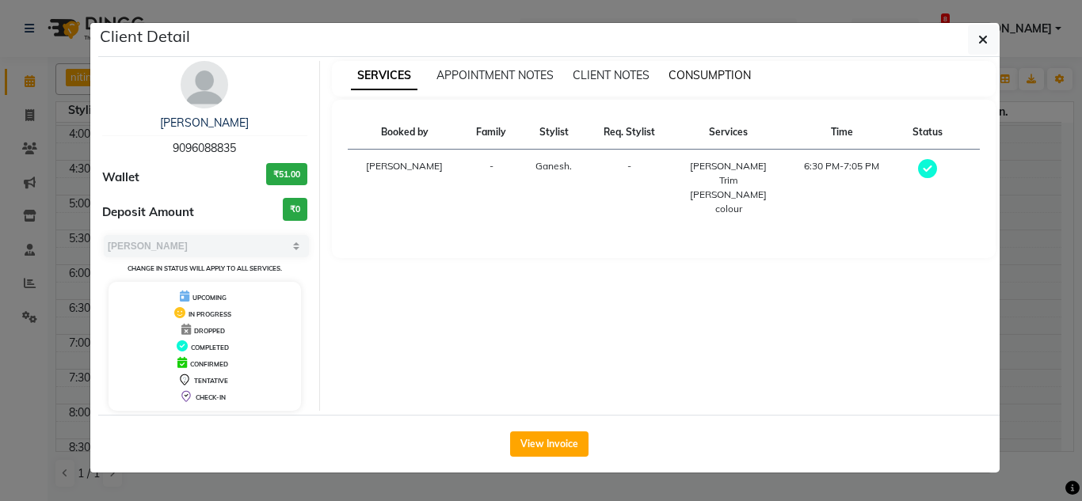
click at [706, 74] on span "CONSUMPTION" at bounding box center [709, 75] width 82 height 14
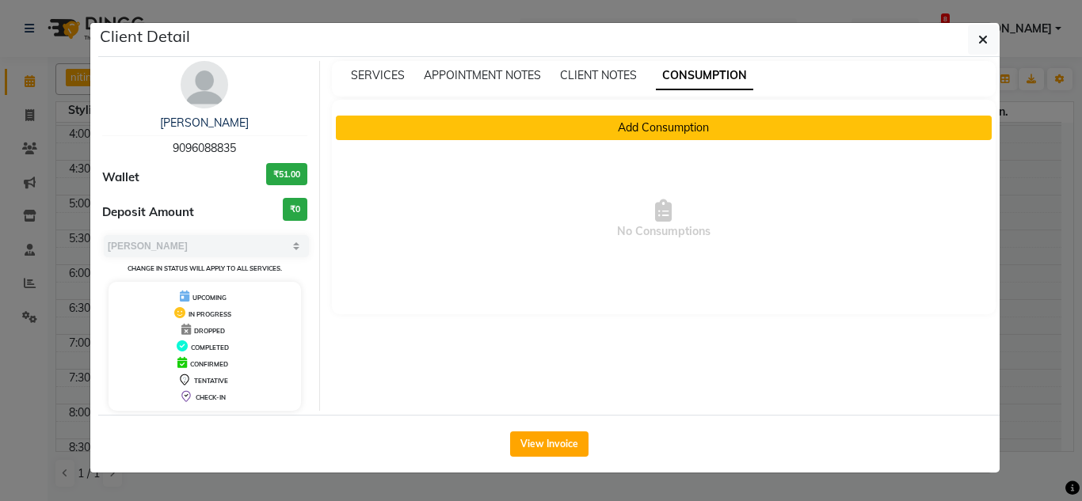
click at [658, 128] on button "Add Consumption" at bounding box center [664, 128] width 657 height 25
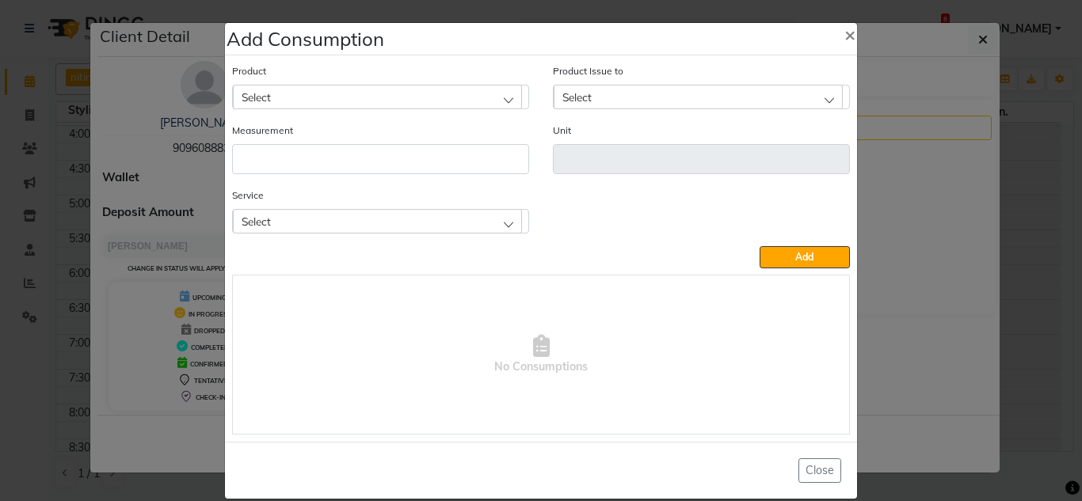
click at [301, 89] on div "Select" at bounding box center [377, 97] width 289 height 24
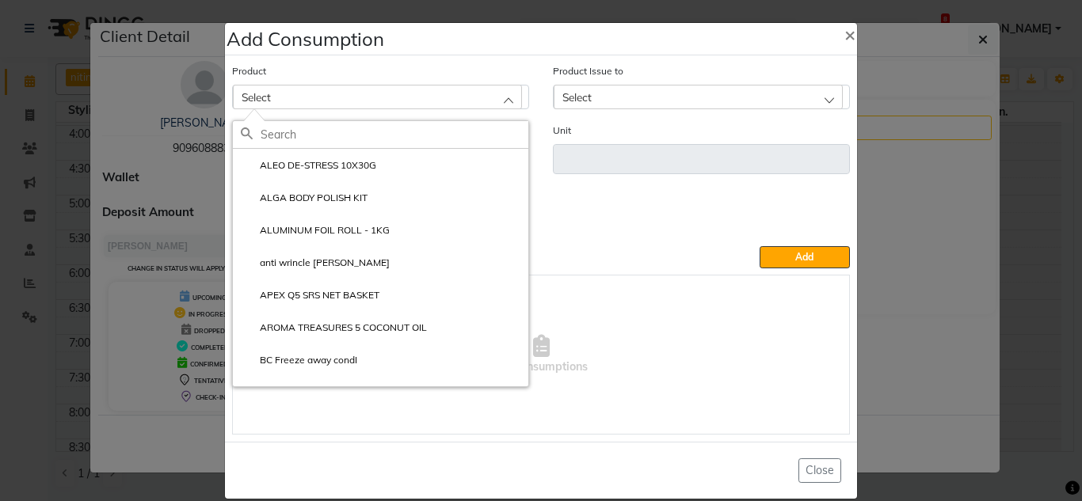
click at [279, 132] on input "text" at bounding box center [395, 134] width 268 height 27
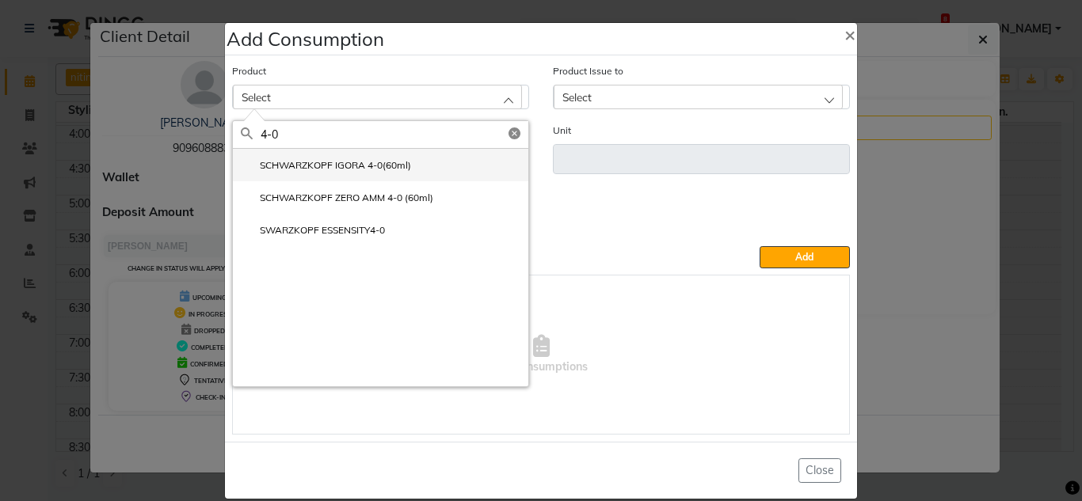
type input "4-0"
click at [335, 163] on label "SCHWARZKOPF IGORA 4-0(60ml)" at bounding box center [326, 165] width 170 height 14
type input "ml"
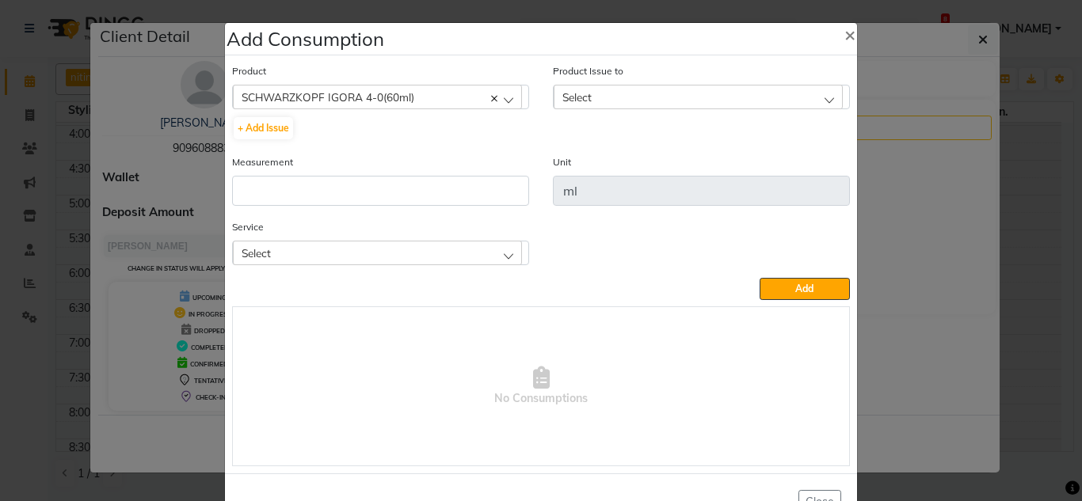
click at [599, 86] on div "Select" at bounding box center [698, 97] width 289 height 24
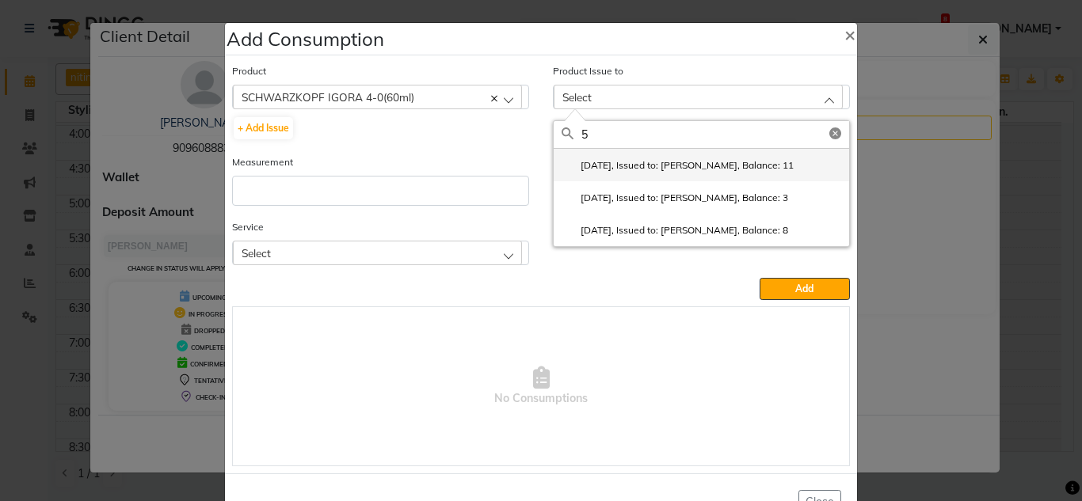
type input "5"
click at [656, 177] on li "2025-08-14, Issued to: Ganesh., Balance: 11" at bounding box center [701, 165] width 295 height 32
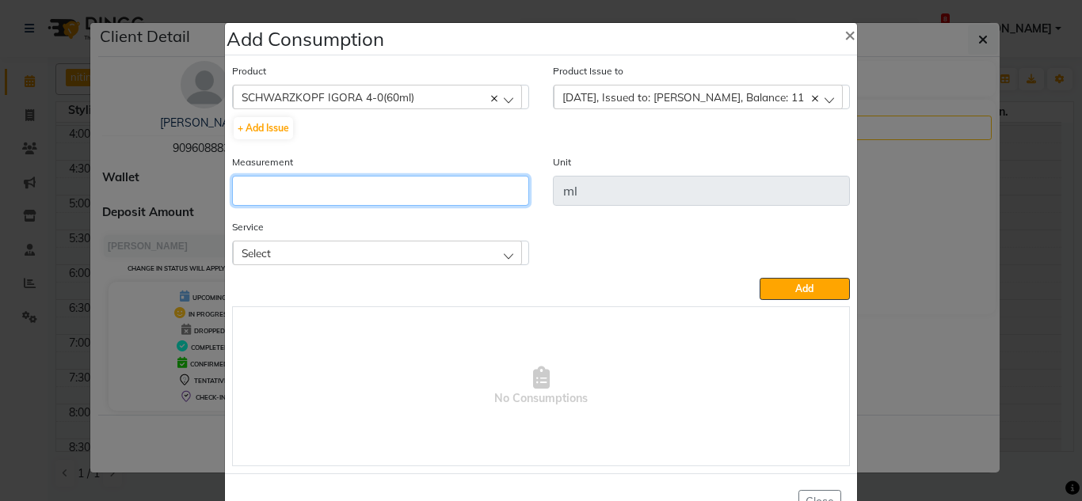
click at [395, 193] on input "number" at bounding box center [380, 191] width 297 height 30
type input "5"
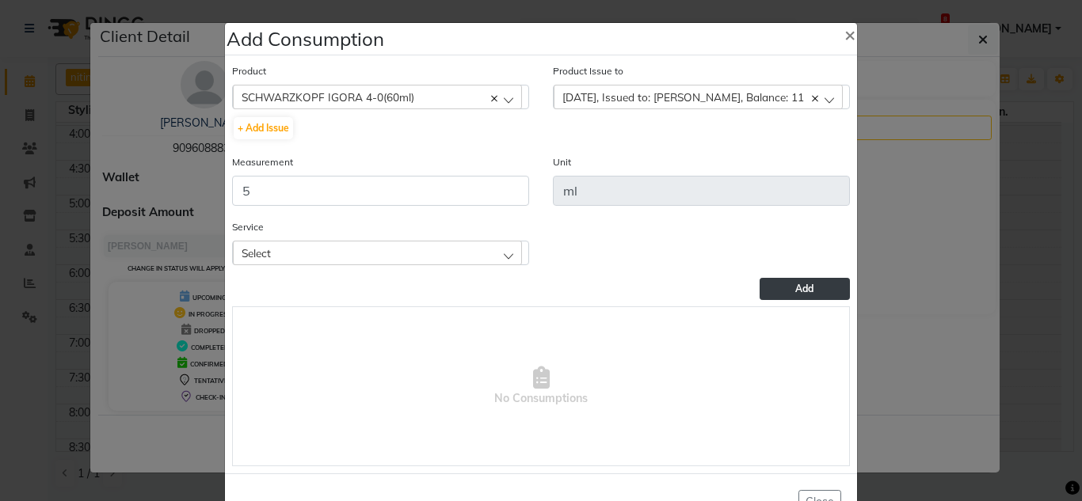
click at [799, 289] on span "Add" at bounding box center [804, 289] width 18 height 12
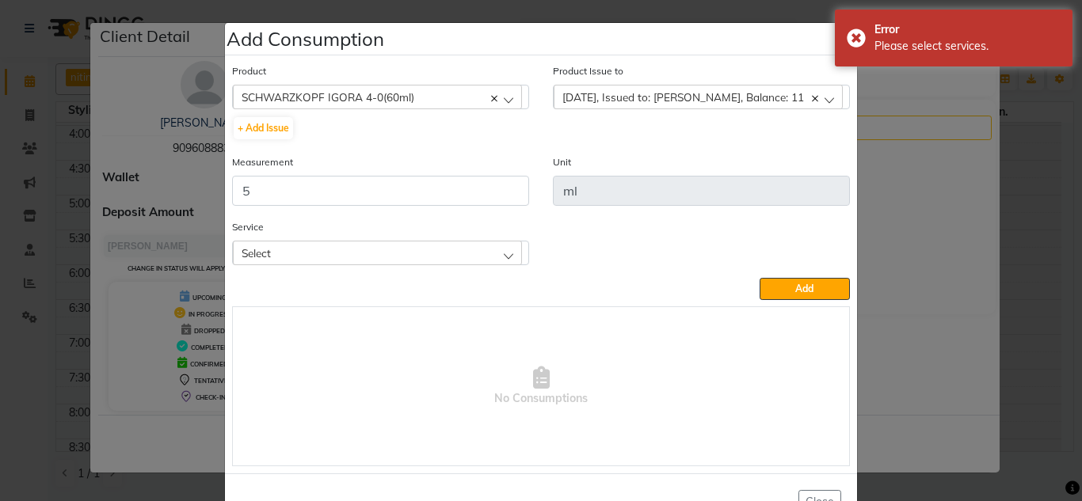
click at [678, 100] on span "2025-08-14, Issued to: Ganesh., Balance: 11" at bounding box center [683, 96] width 242 height 13
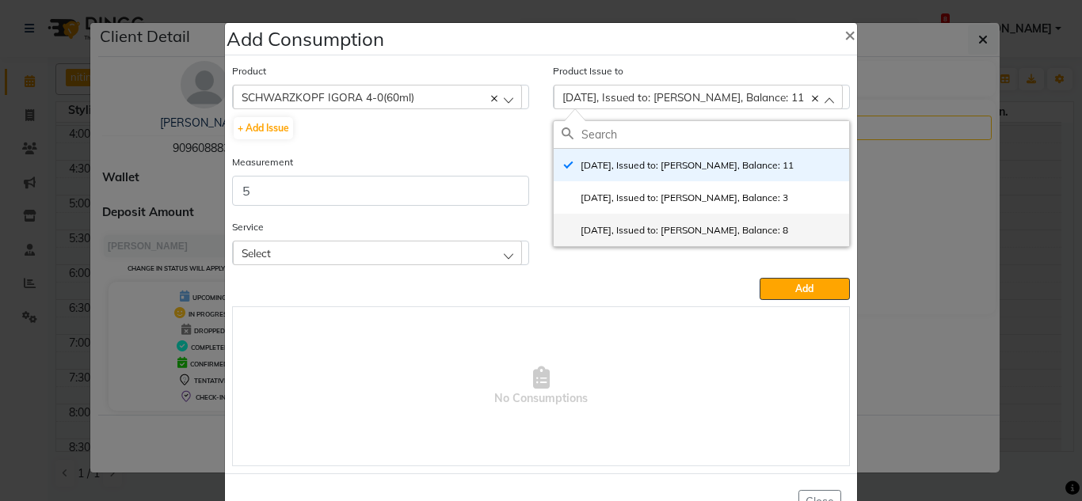
click at [691, 236] on label "2025-07-02, Issued to: Ganesh., Balance: 8" at bounding box center [675, 230] width 227 height 14
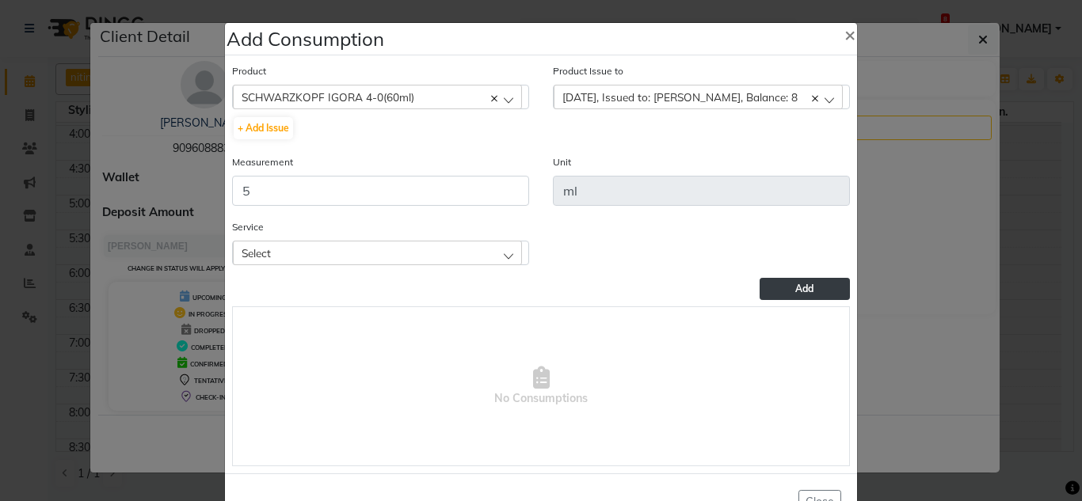
click at [771, 284] on button "Add" at bounding box center [805, 289] width 90 height 22
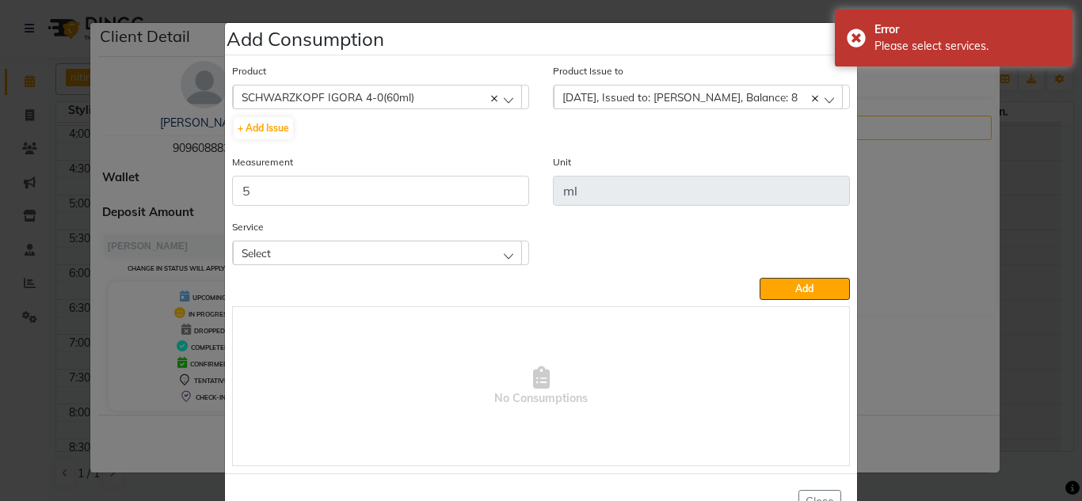
click at [267, 253] on div "Select" at bounding box center [377, 253] width 289 height 24
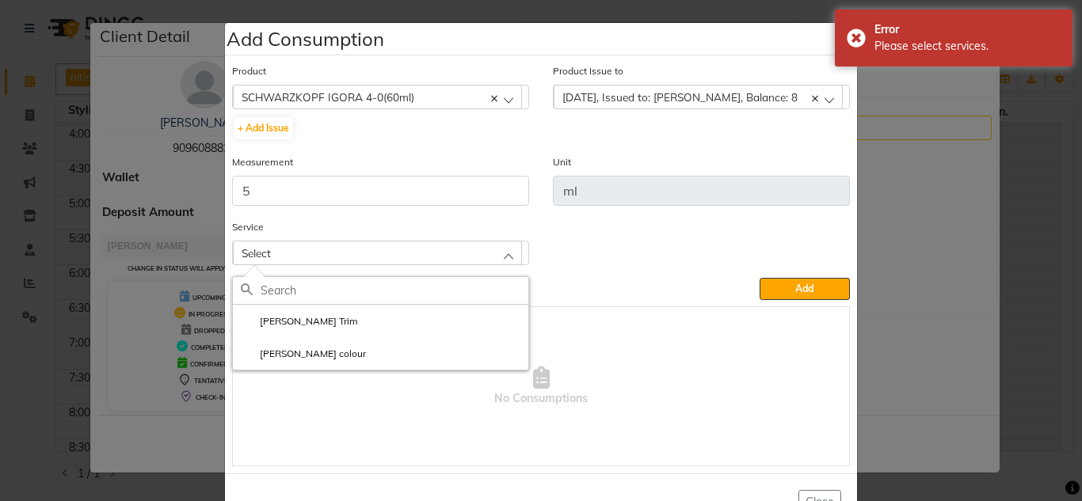
click at [312, 364] on li "[PERSON_NAME] colour" at bounding box center [380, 353] width 295 height 32
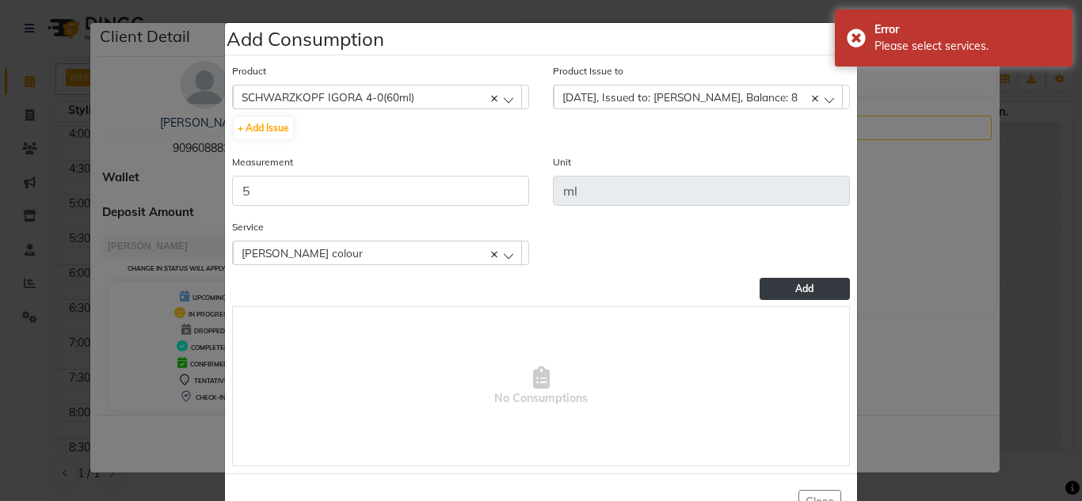
click at [771, 295] on button "Add" at bounding box center [805, 289] width 90 height 22
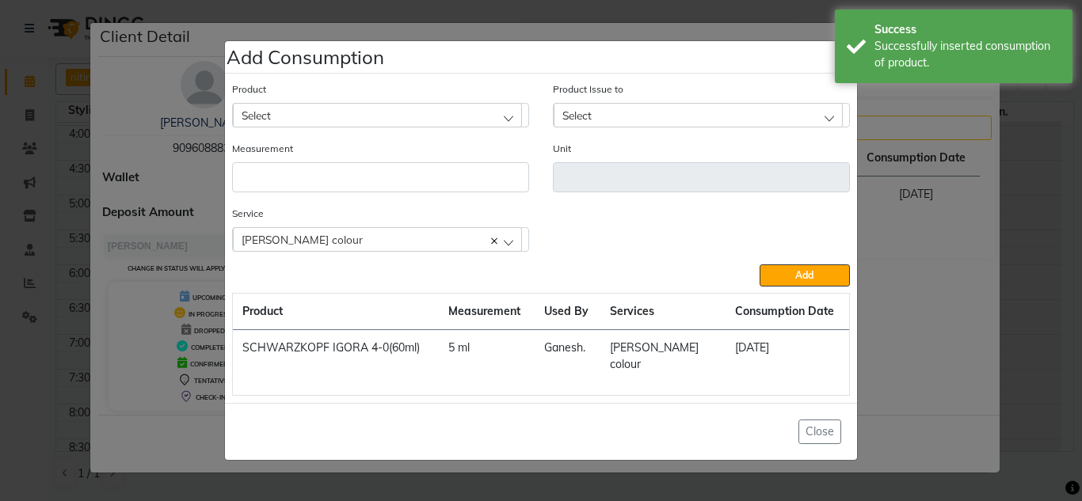
click at [258, 122] on span "Select" at bounding box center [256, 115] width 29 height 13
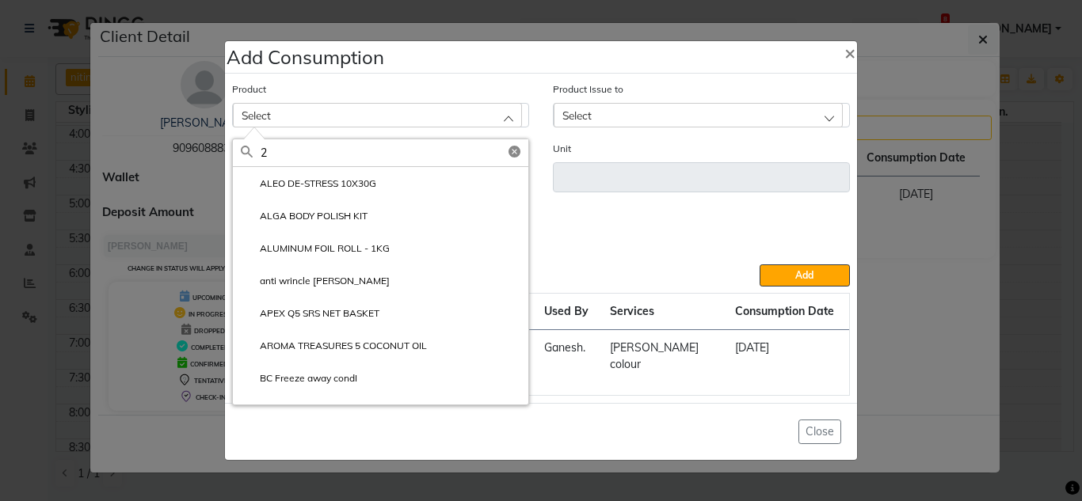
type input "20"
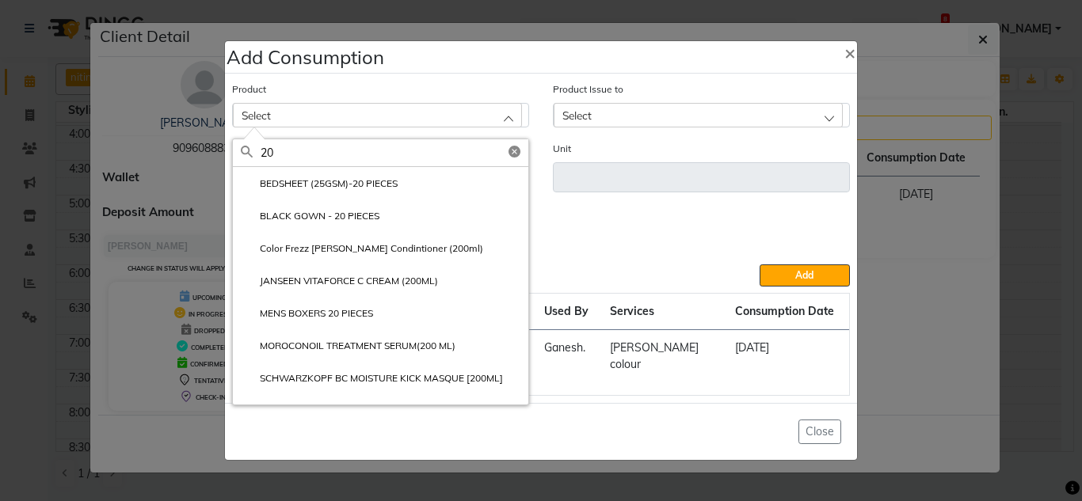
drag, startPoint x: 452, startPoint y: 118, endPoint x: 293, endPoint y: 155, distance: 163.5
click at [293, 155] on input "20" at bounding box center [395, 152] width 268 height 27
click at [294, 156] on input "20" at bounding box center [395, 152] width 268 height 27
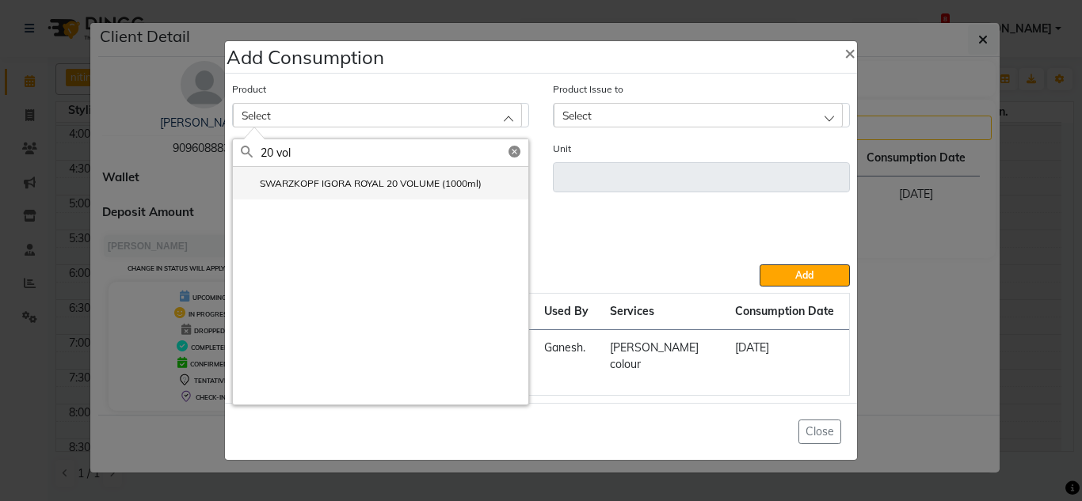
type input "20 vol"
click at [308, 181] on li "SWARZKOPF IGORA ROYAL 20 VOLUME (1000ml)" at bounding box center [380, 183] width 295 height 32
type input "ml"
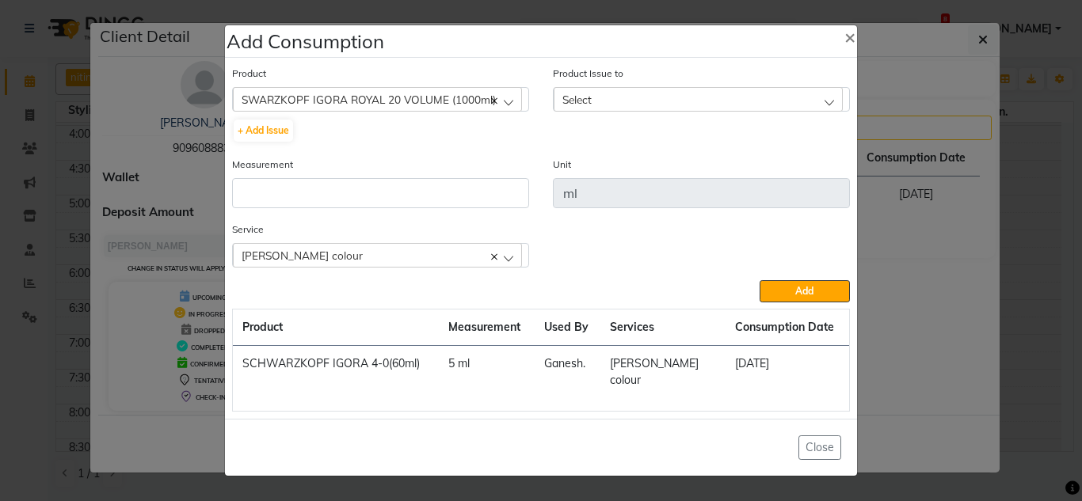
click at [646, 110] on div "Select" at bounding box center [698, 99] width 289 height 24
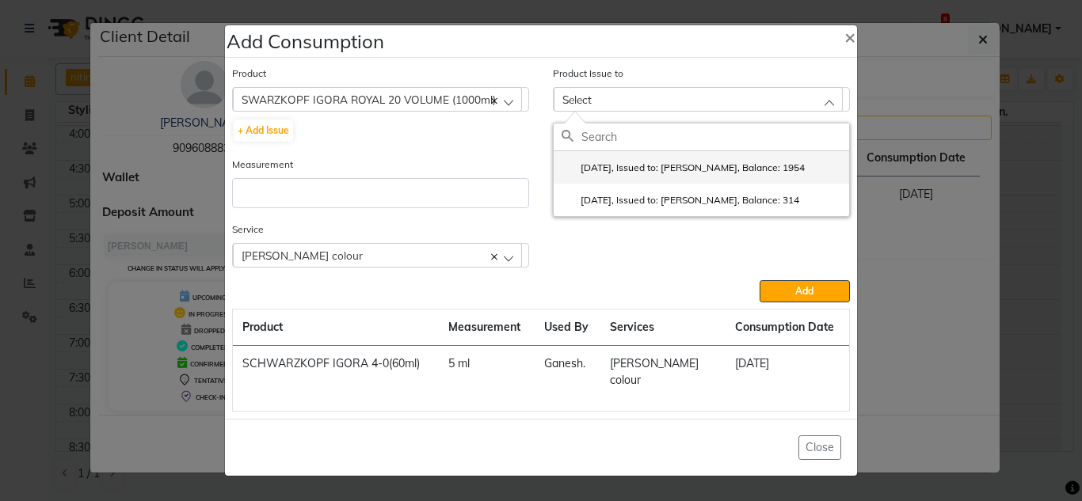
click at [633, 173] on label "2025-05-01, Issued to: Gunjan., Balance: 1954" at bounding box center [683, 168] width 243 height 14
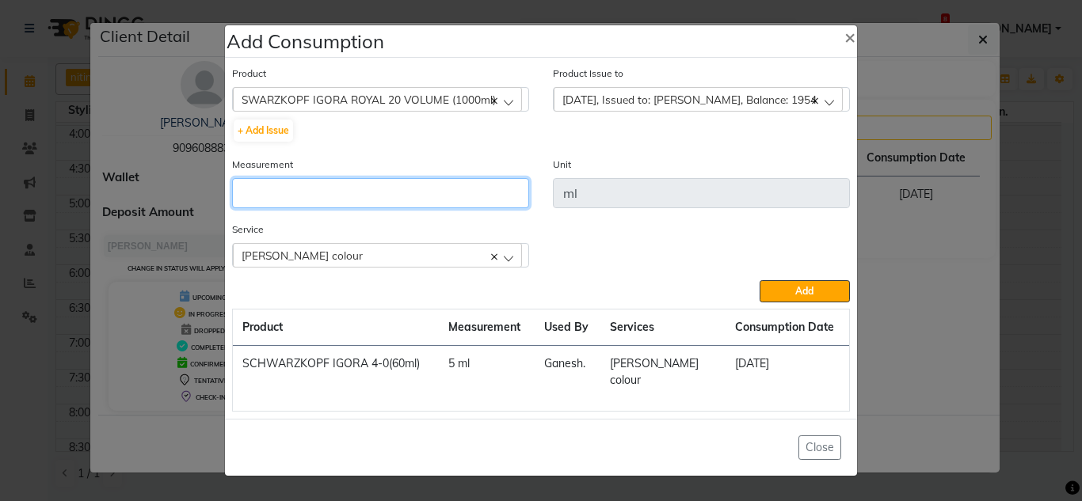
click at [326, 208] on input "number" at bounding box center [380, 193] width 297 height 30
type input "5"
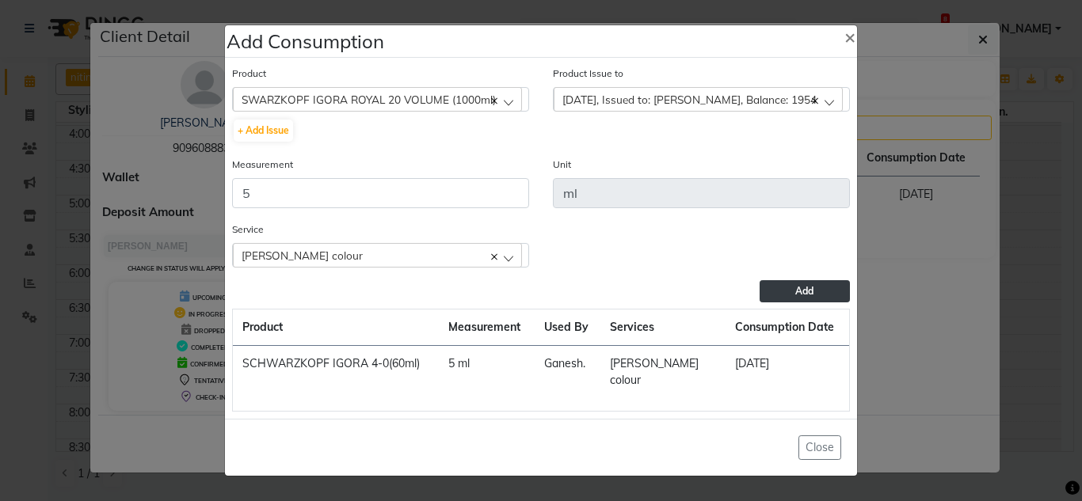
click at [805, 297] on span "Add" at bounding box center [804, 291] width 18 height 12
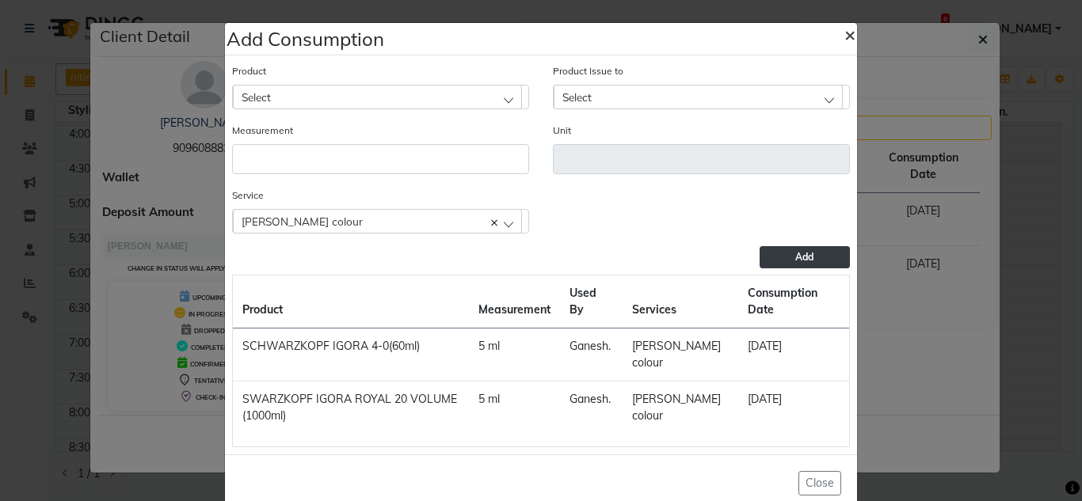
click at [844, 36] on span "×" at bounding box center [849, 34] width 11 height 24
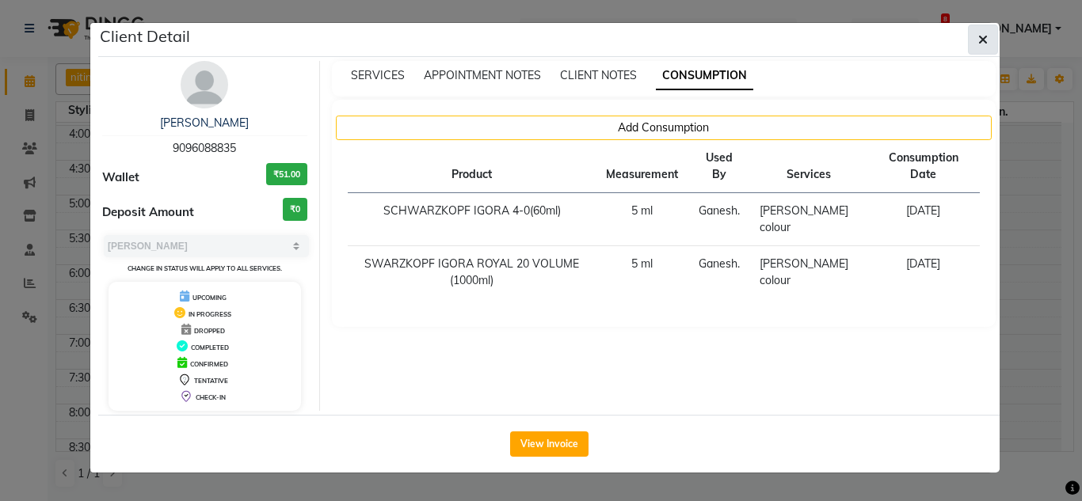
click at [988, 46] on button "button" at bounding box center [983, 40] width 30 height 30
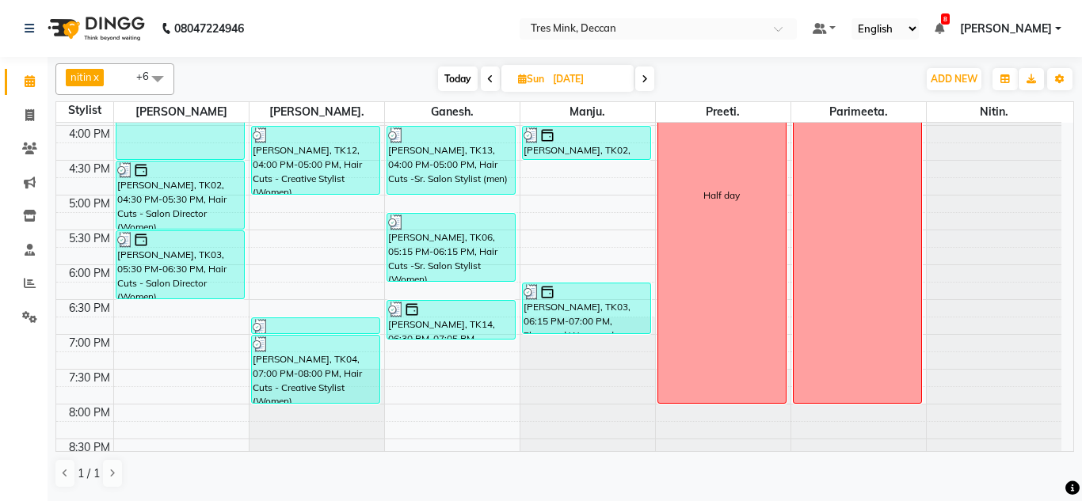
click at [789, 17] on nav "08047224946 Select Location × Tres Mink, Deccan Default Panel My Panel English …" at bounding box center [541, 28] width 1082 height 57
